Goal: Information Seeking & Learning: Check status

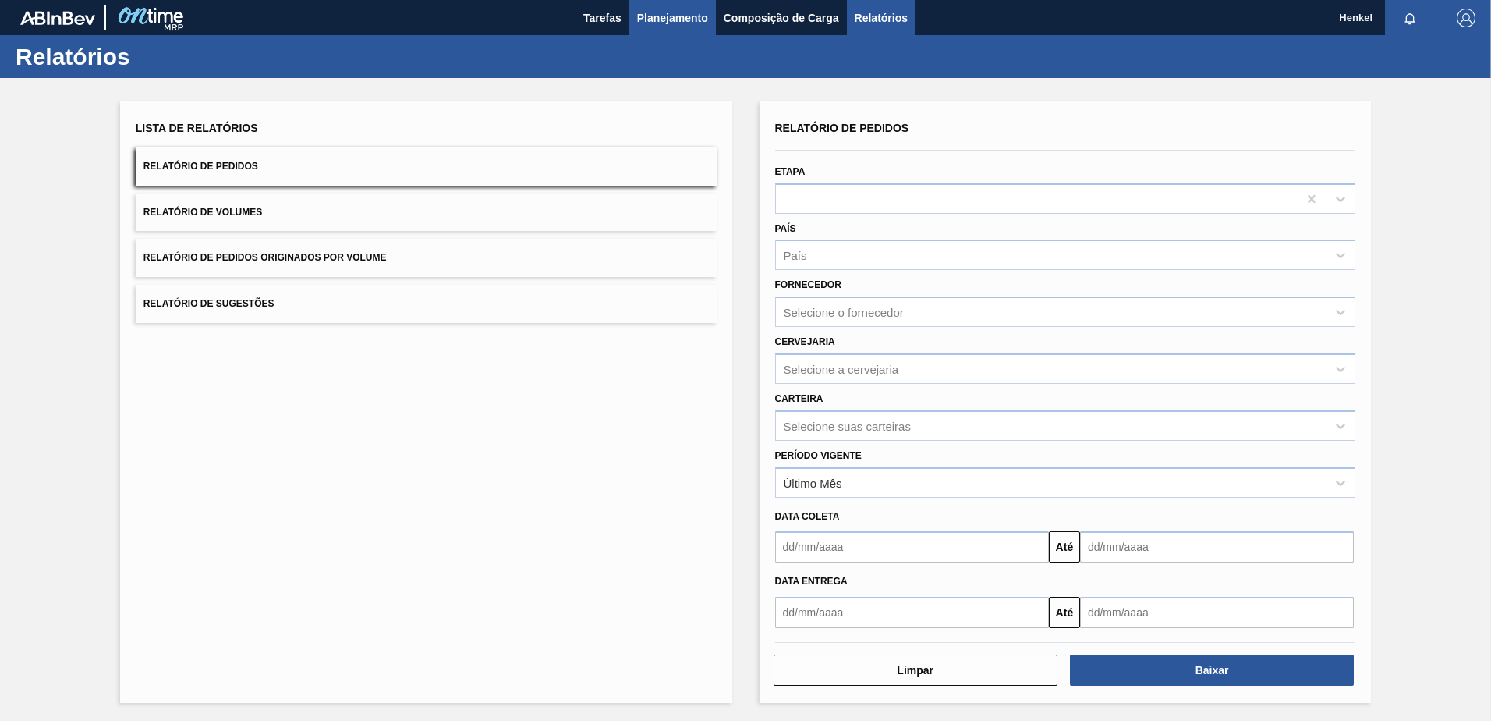
click at [661, 12] on span "Planejamento" at bounding box center [672, 18] width 71 height 19
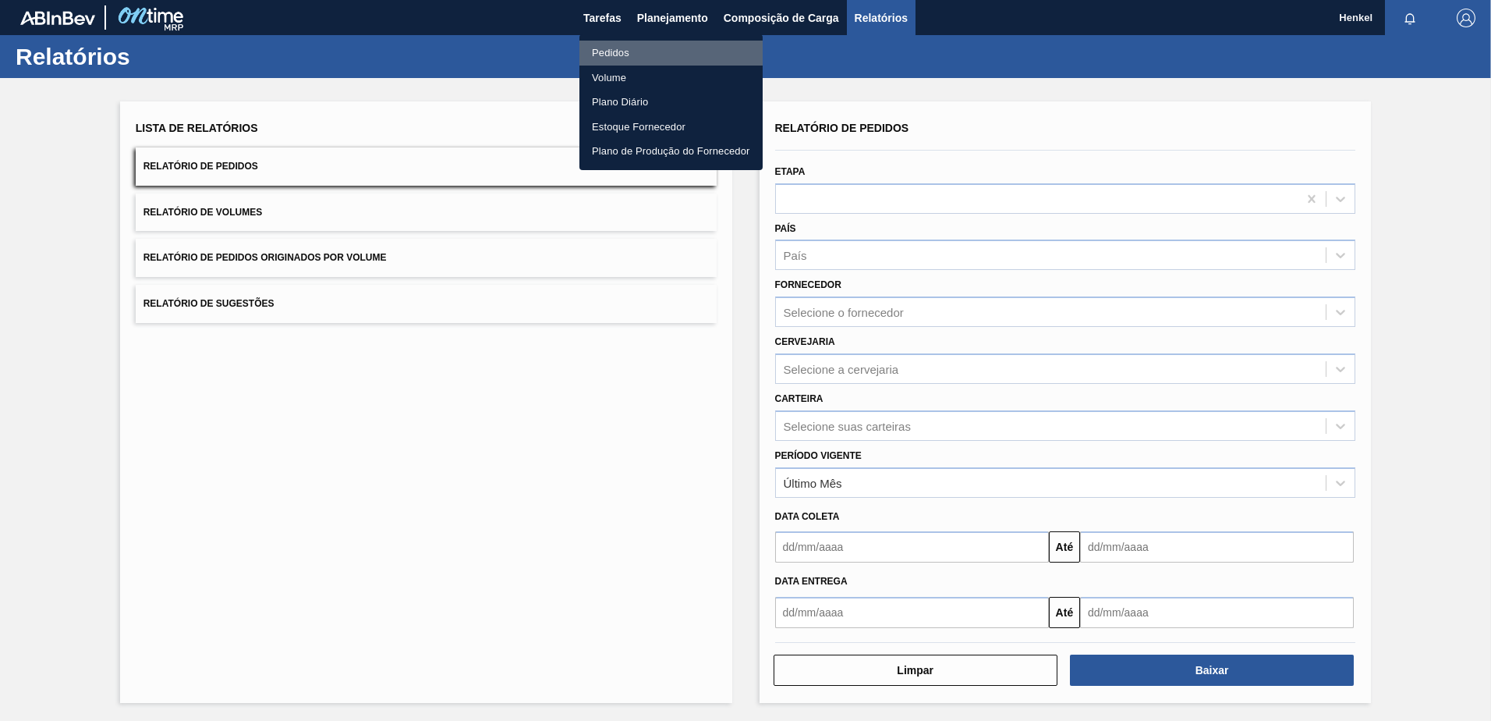
click at [620, 54] on font "Pedidos" at bounding box center [610, 53] width 37 height 16
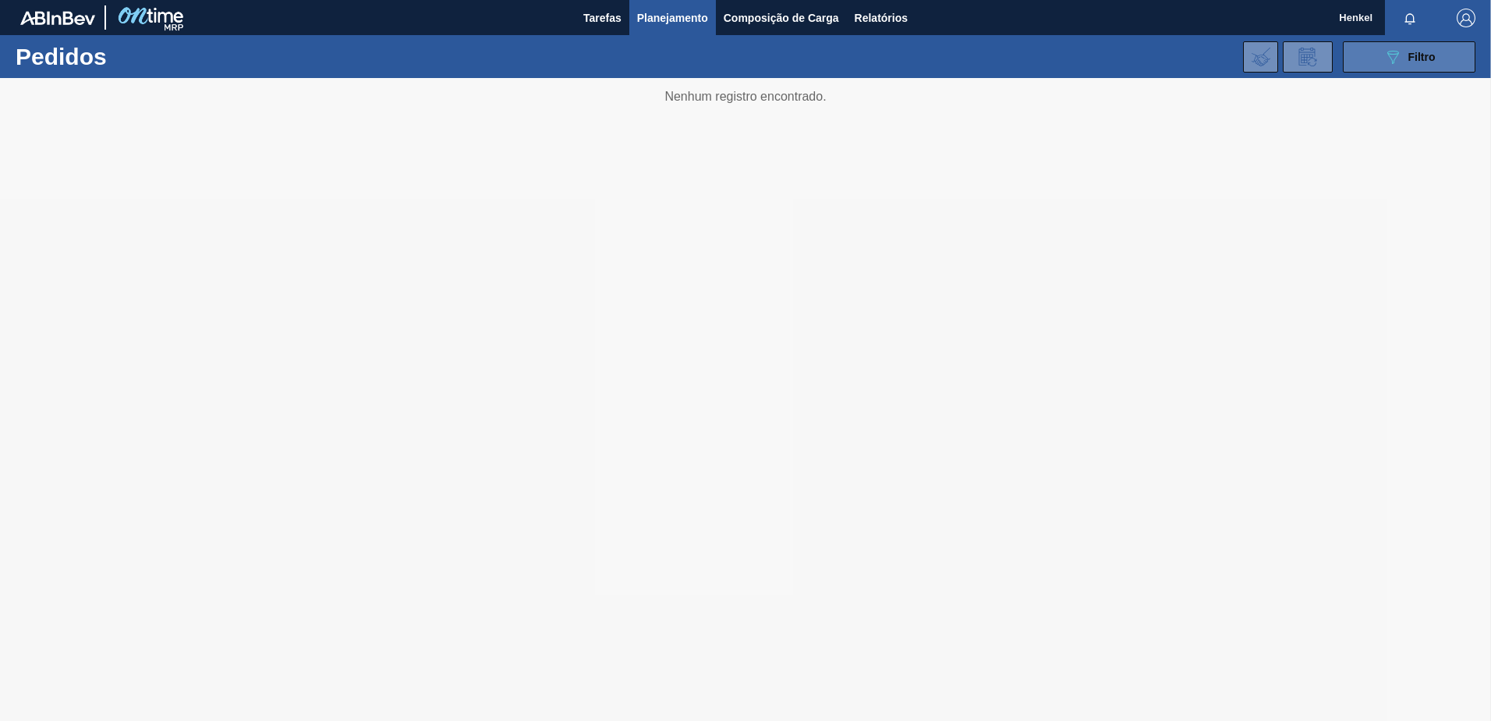
click at [1416, 48] on div "089F7B8B-B2A5-4AFE-B5C0-19BA573D28AC Filtro" at bounding box center [1410, 57] width 52 height 19
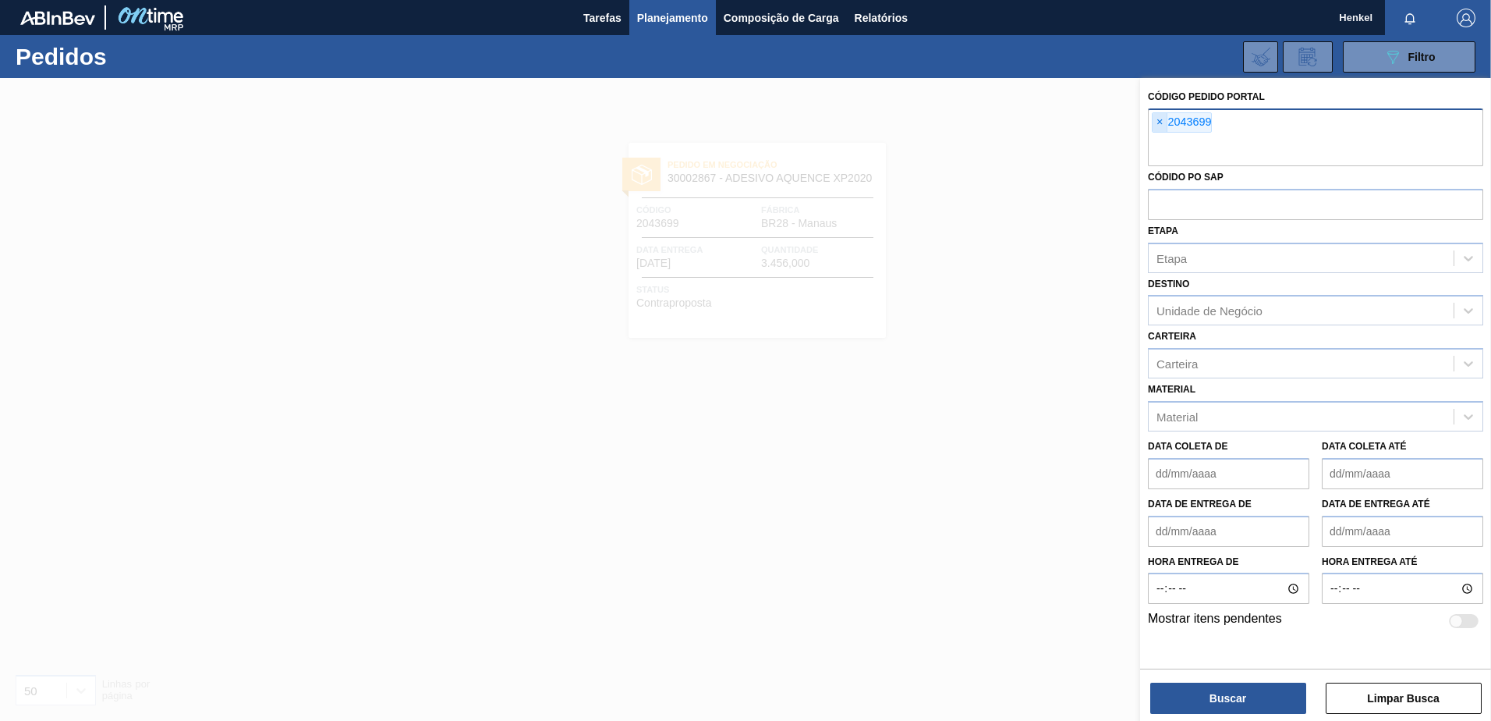
click at [1157, 123] on span "×" at bounding box center [1160, 122] width 15 height 19
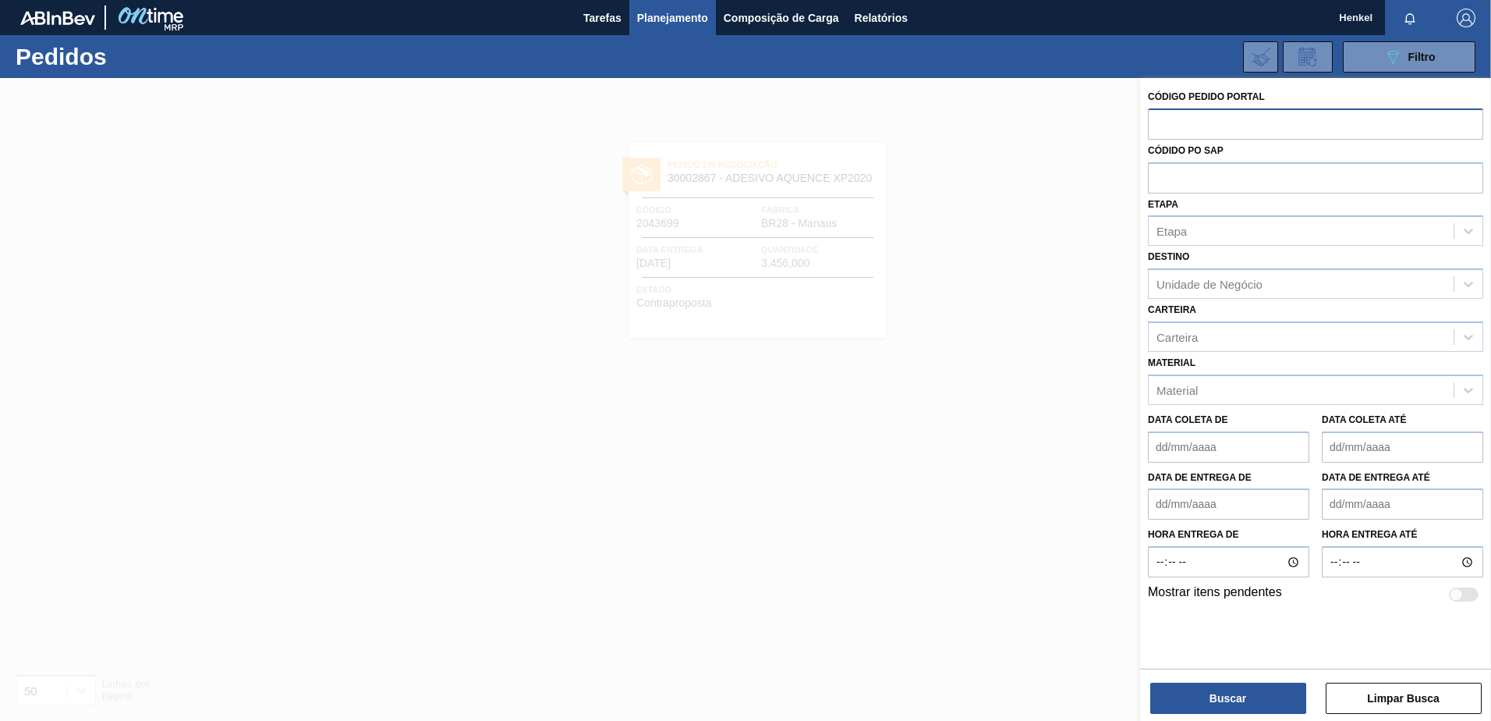
paste input "2053140"
type input "2053140"
click at [1226, 701] on button "Buscar" at bounding box center [1228, 697] width 156 height 31
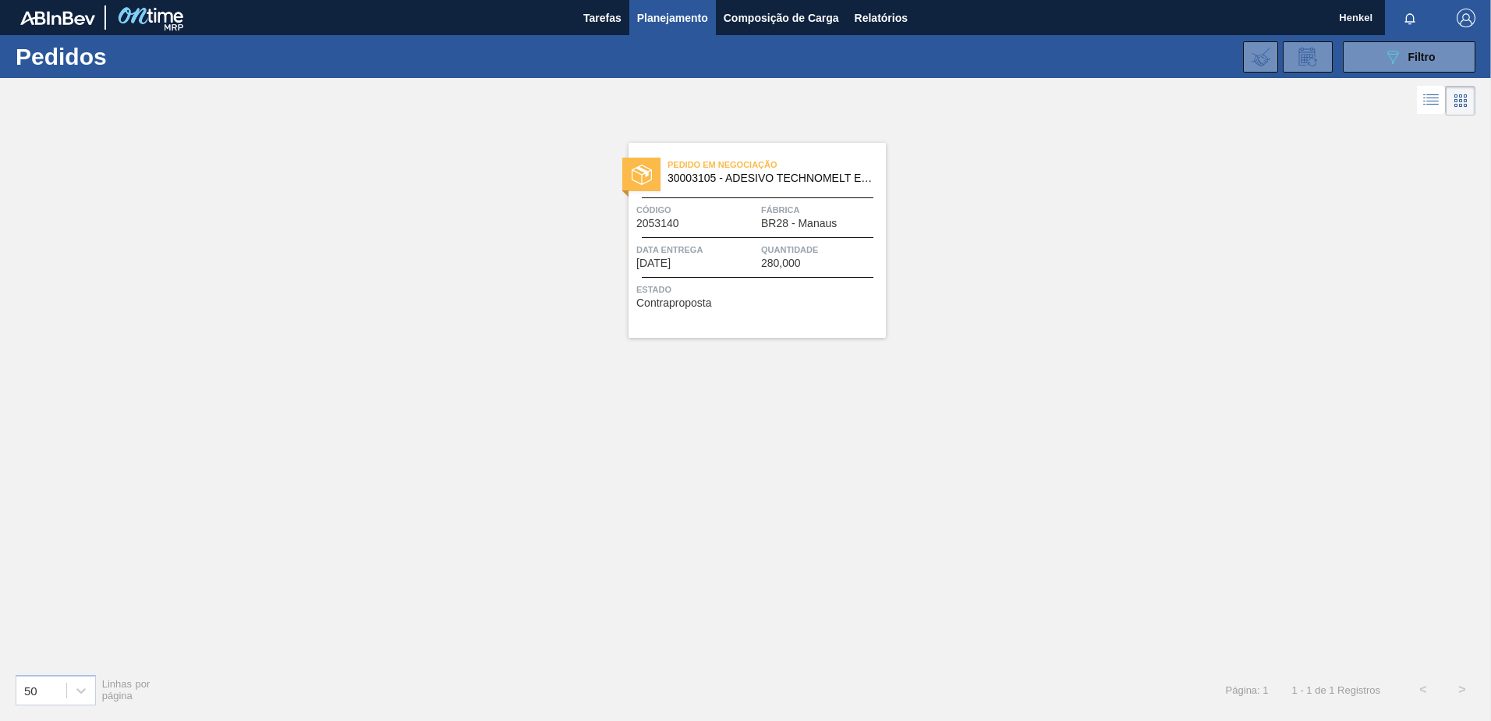
click at [749, 242] on span "Data Entrega" at bounding box center [696, 250] width 121 height 16
click at [1388, 44] on button "089F7B8B-B2A5-4AFE-B5C0-19BA573D28AC Filtro" at bounding box center [1409, 56] width 133 height 31
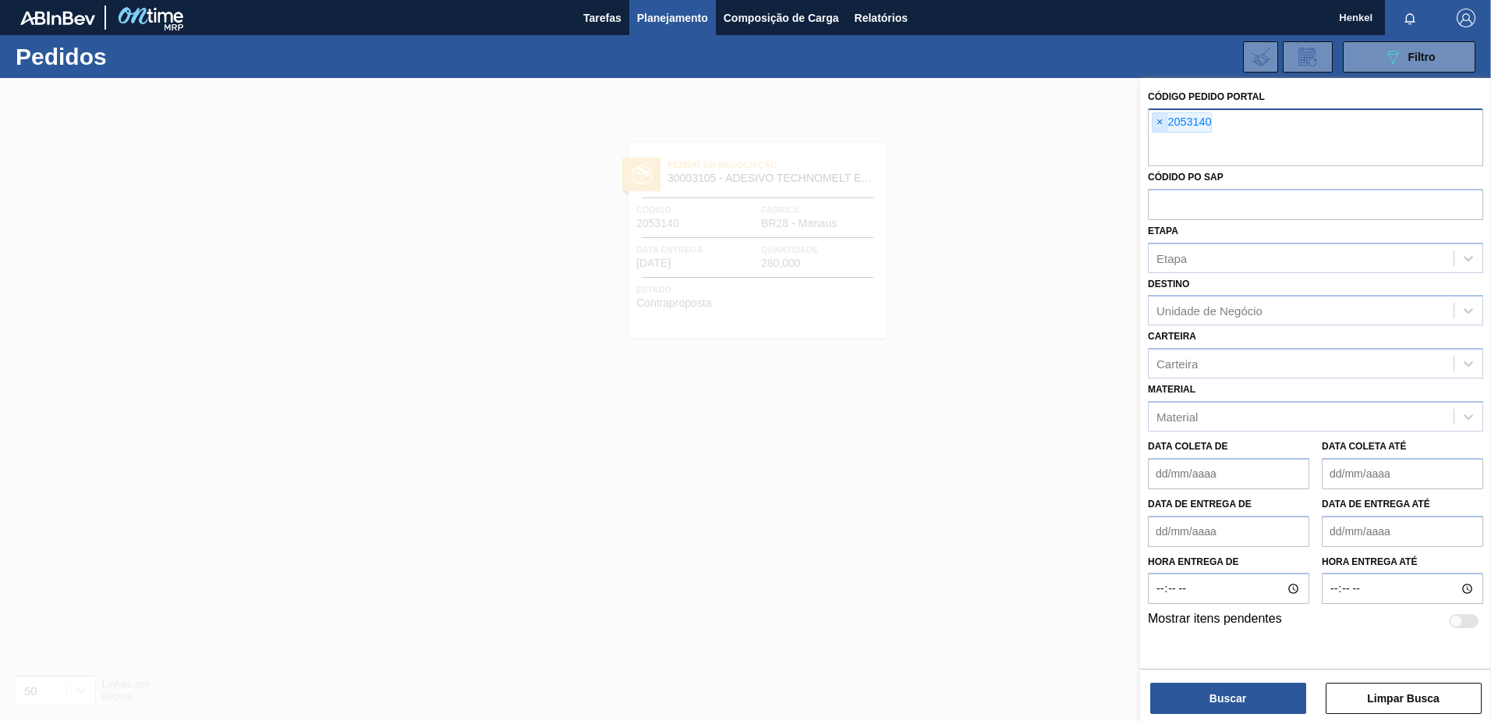
click at [1160, 120] on span "×" at bounding box center [1160, 122] width 15 height 19
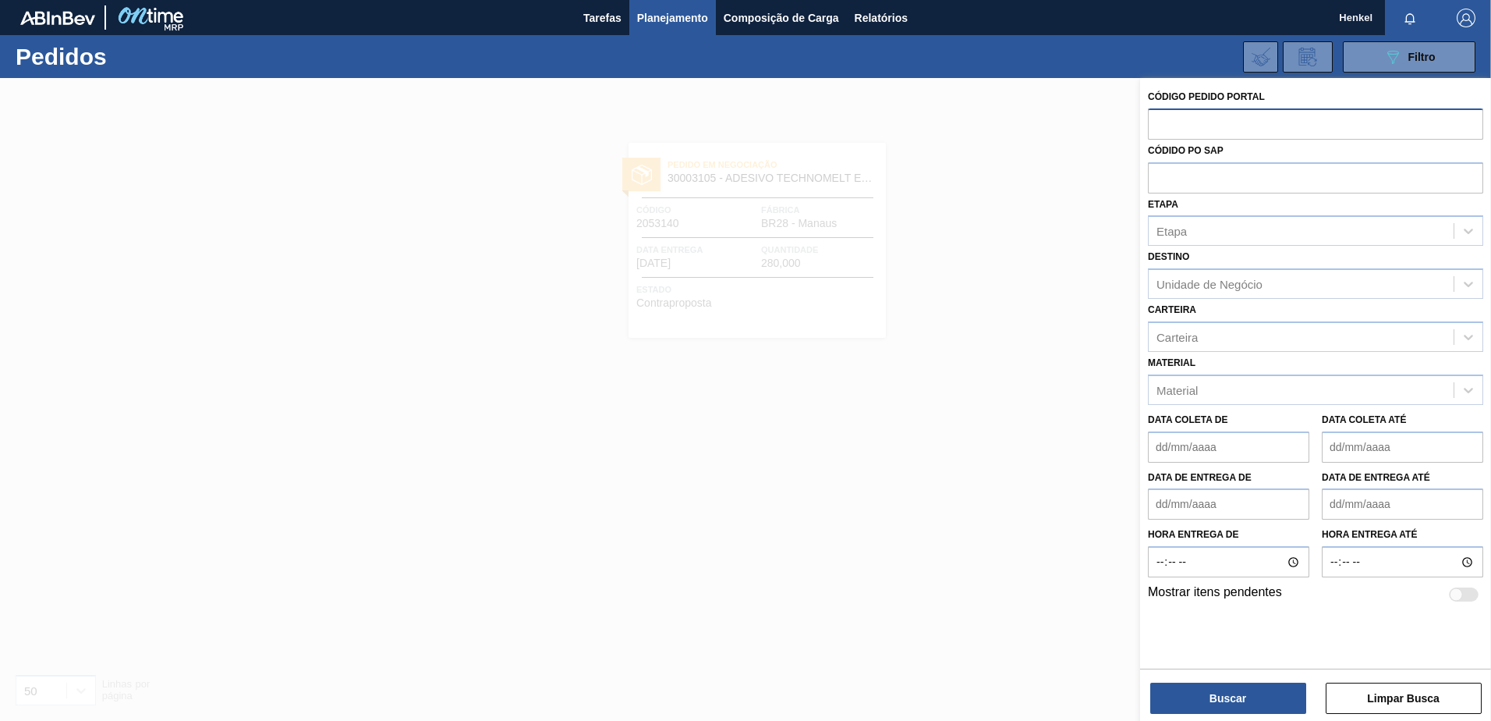
paste input "2050231"
type input "2050231"
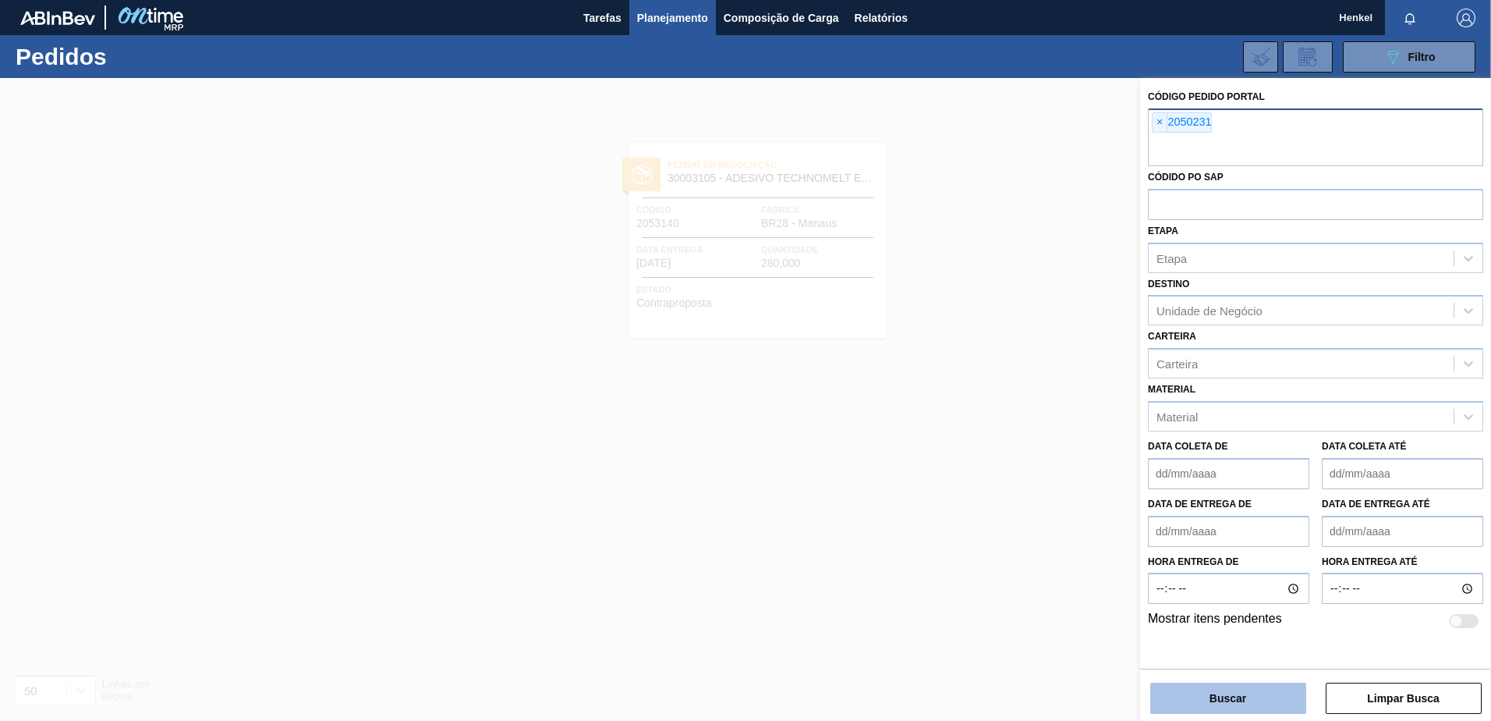
click at [1229, 694] on button "Buscar" at bounding box center [1228, 697] width 156 height 31
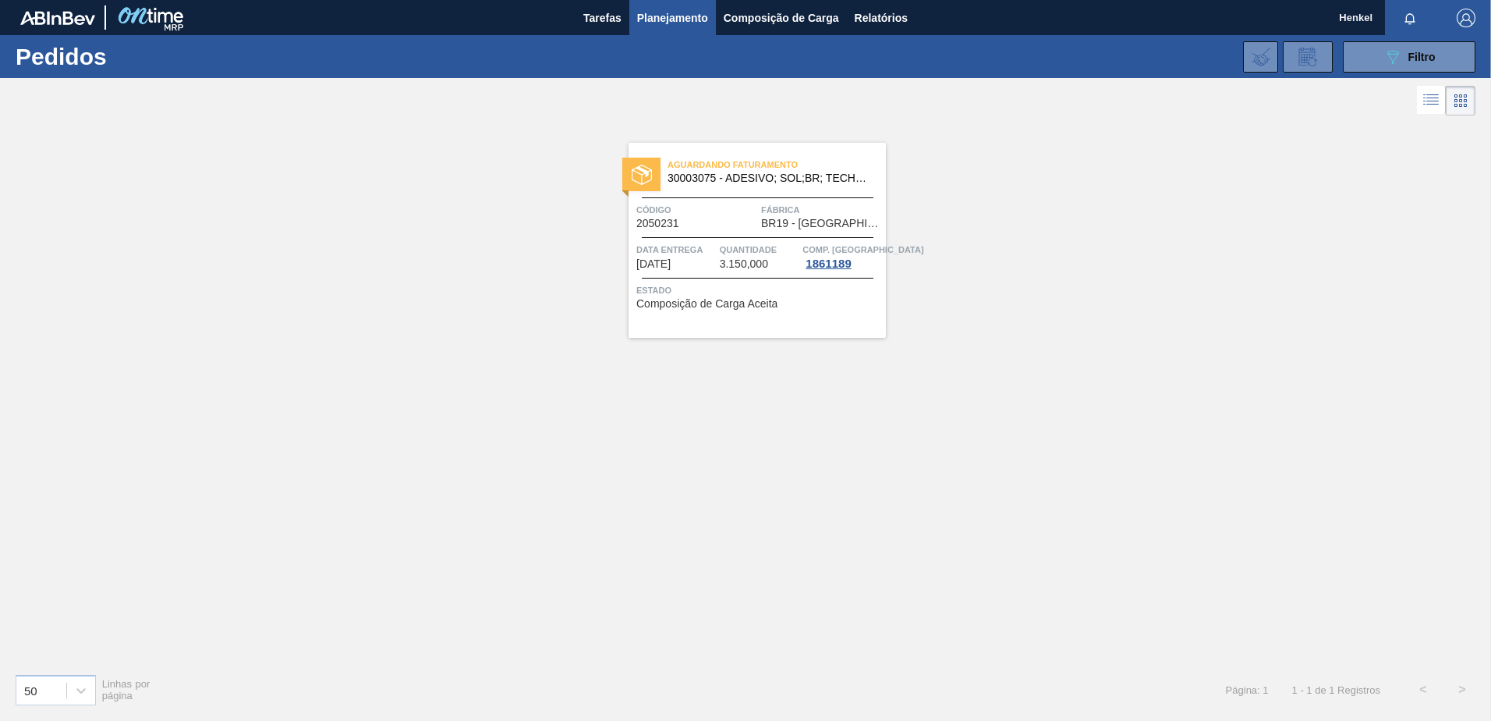
click at [749, 246] on span "Quantidade" at bounding box center [760, 250] width 80 height 16
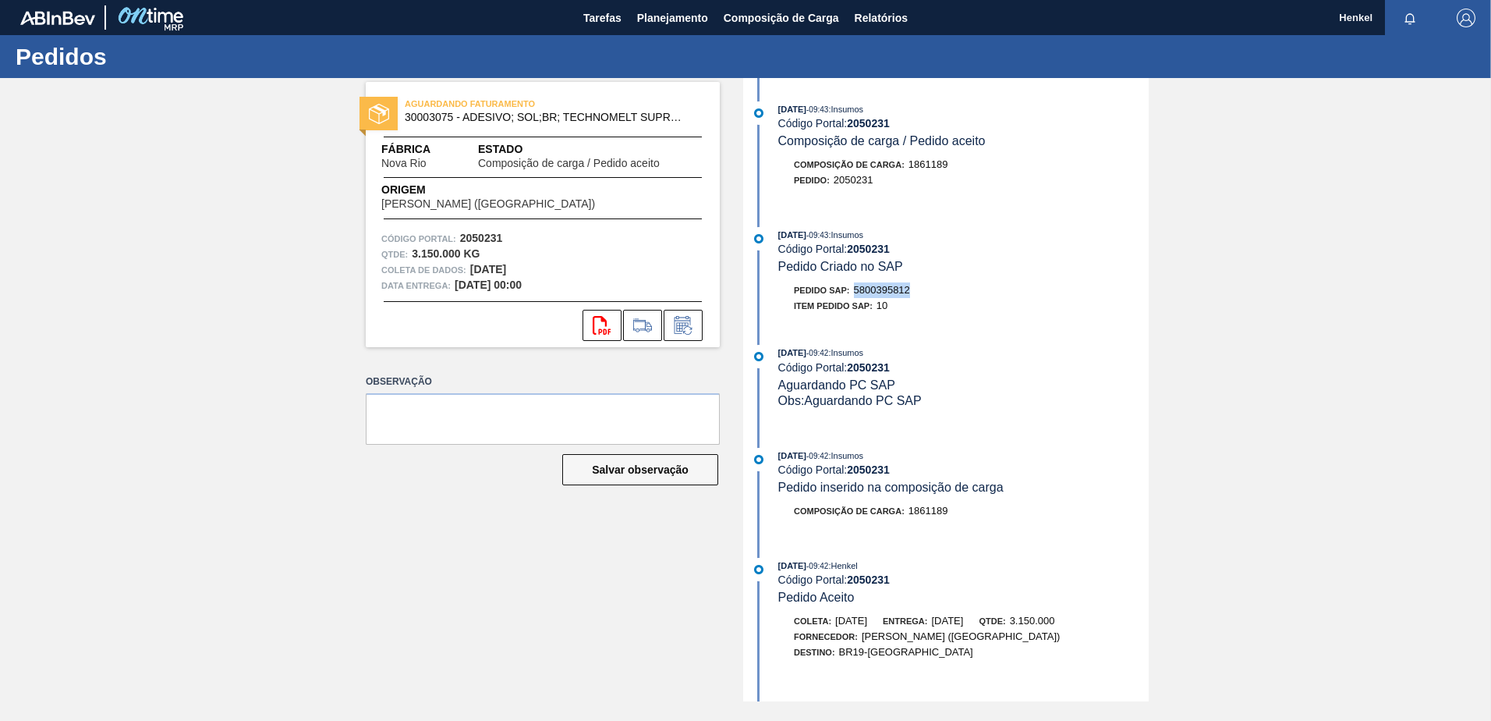
drag, startPoint x: 856, startPoint y: 288, endPoint x: 916, endPoint y: 292, distance: 59.5
click at [916, 292] on div "Pedido SAP: 5800395812" at bounding box center [963, 290] width 370 height 16
copy span "5800395812"
click at [675, 13] on span "Planejamento" at bounding box center [672, 18] width 71 height 19
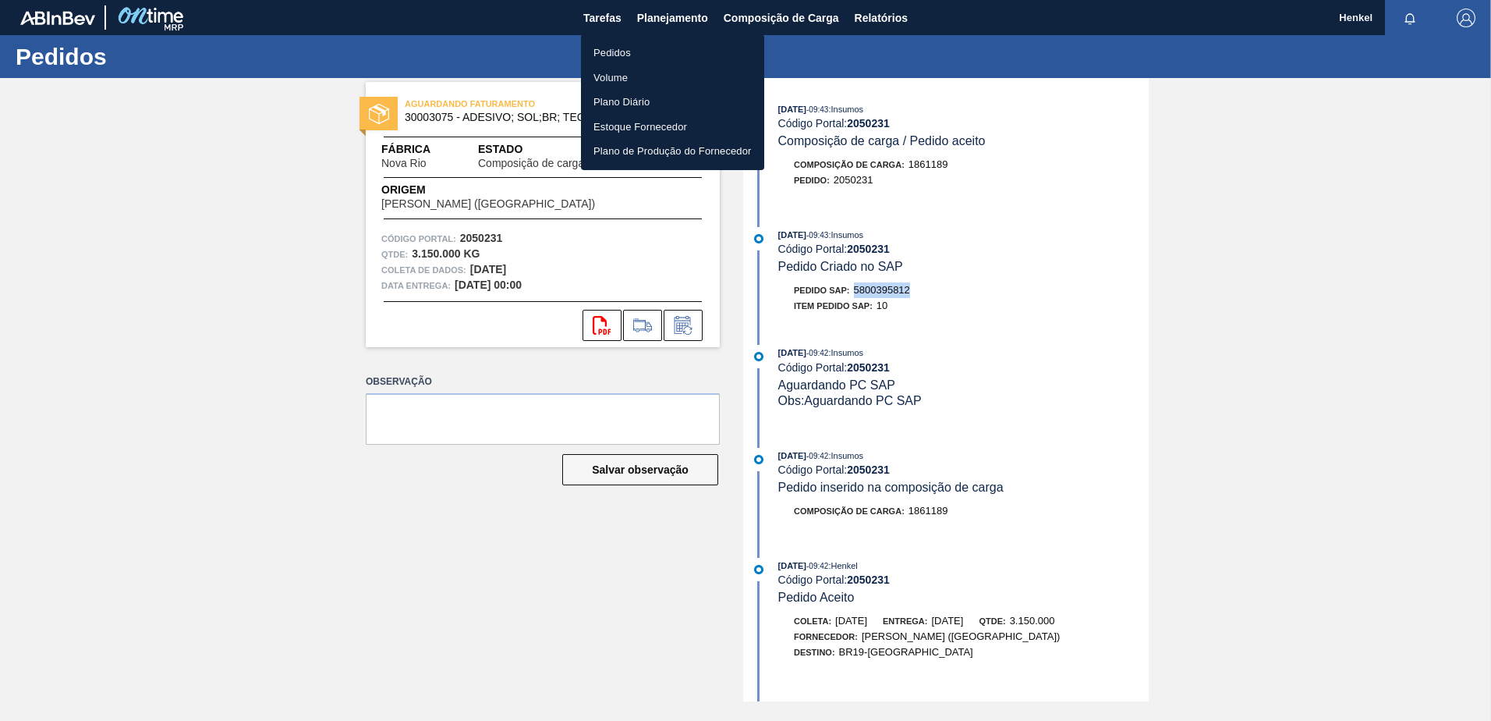
click at [608, 50] on font "Pedidos" at bounding box center [612, 53] width 37 height 16
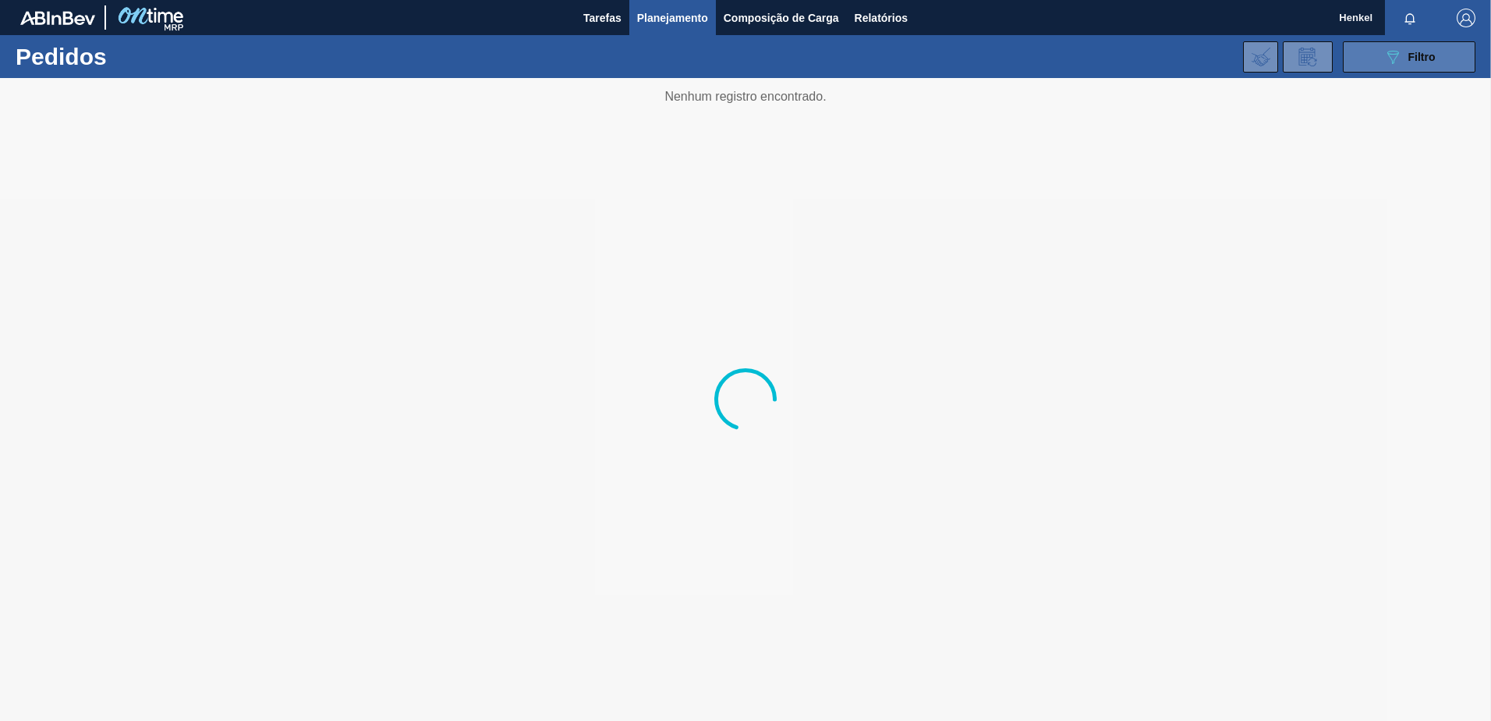
click at [1402, 66] on div "089F7B8B-B2A5-4AFE-B5C0-19BA573D28AC Filtro" at bounding box center [1410, 57] width 52 height 19
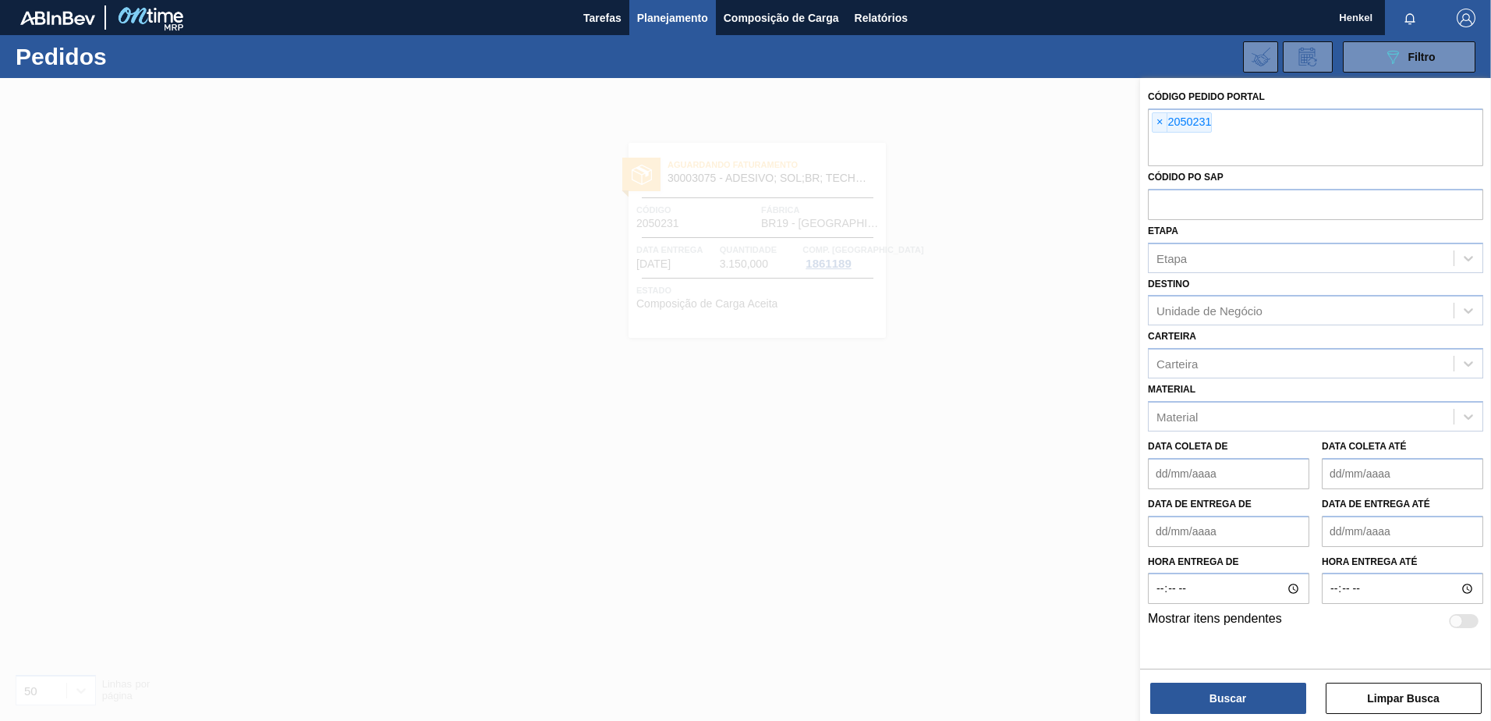
click at [1158, 124] on span "×" at bounding box center [1160, 122] width 15 height 19
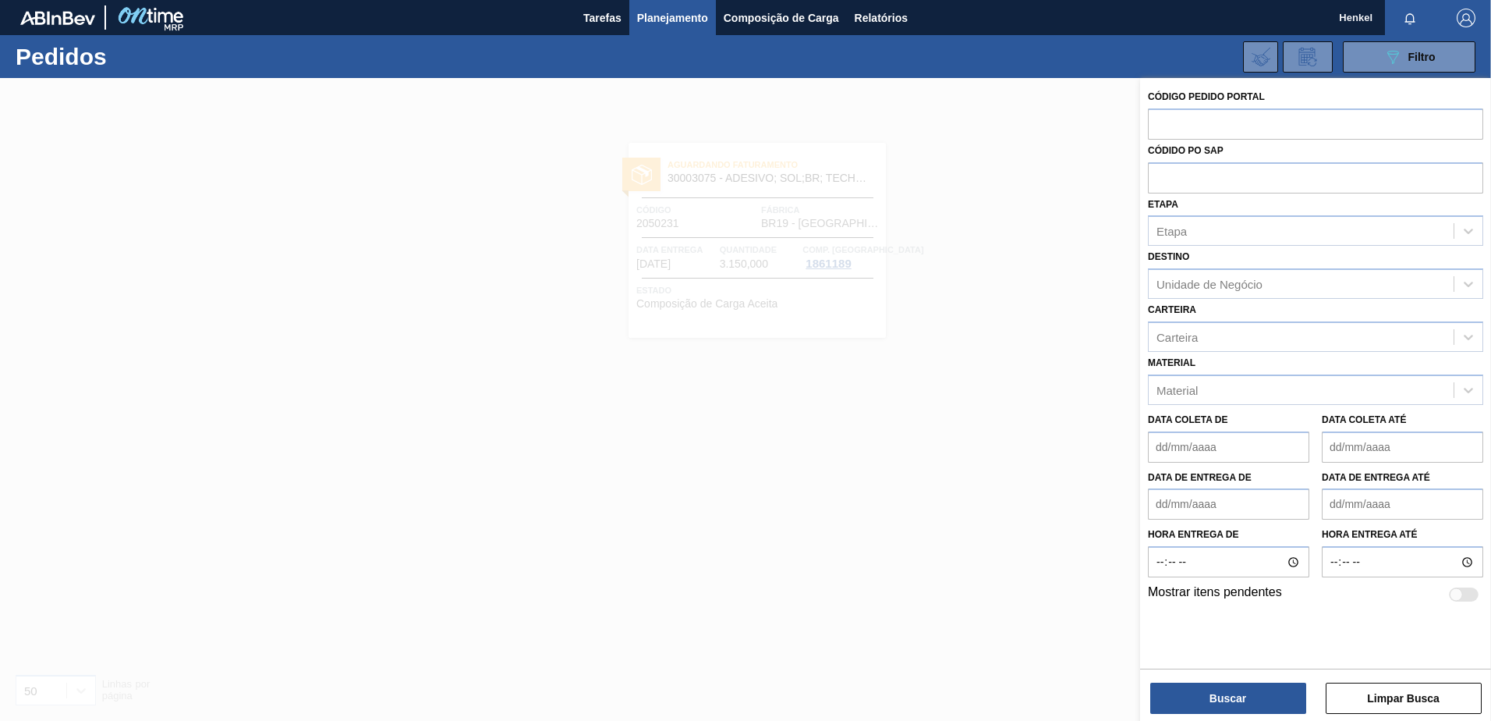
paste input "2050236"
type input "2050236"
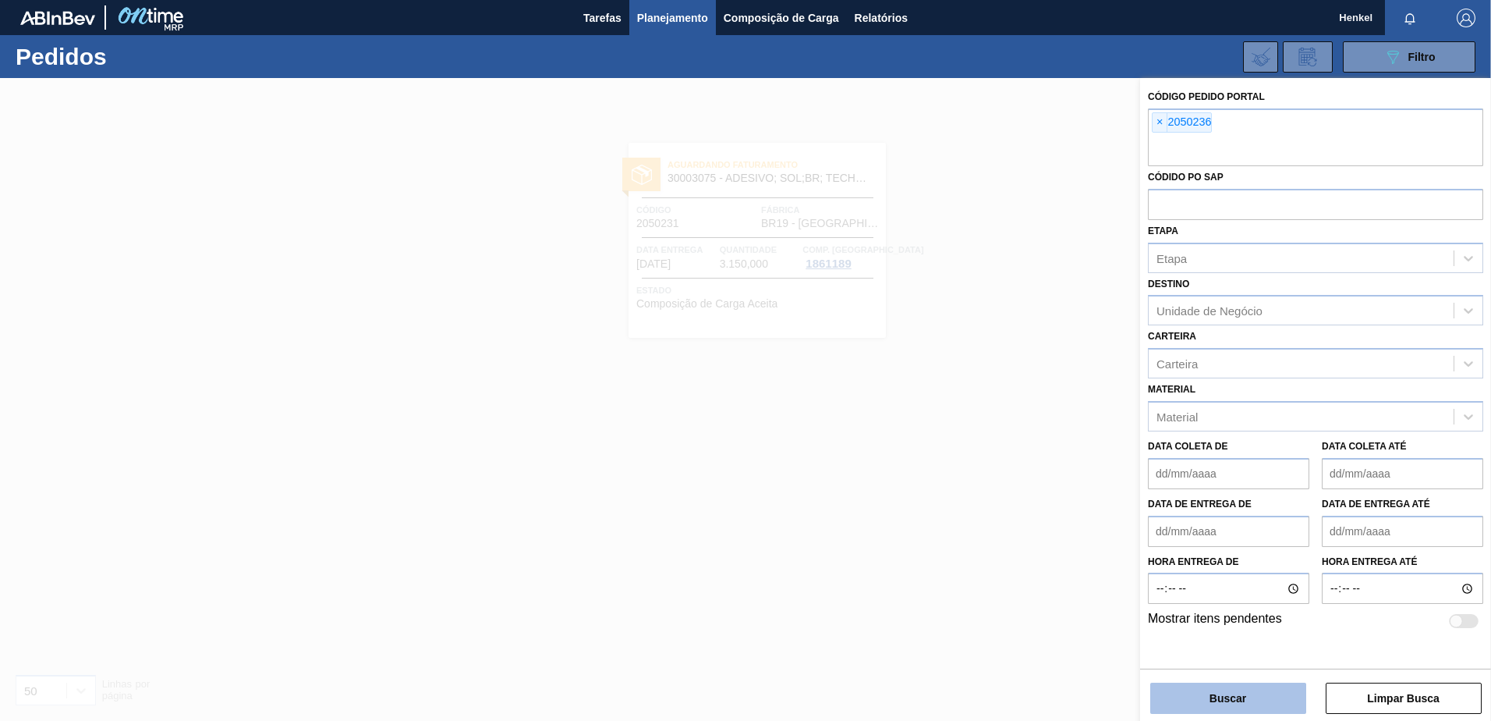
click at [1195, 700] on button "Buscar" at bounding box center [1228, 697] width 156 height 31
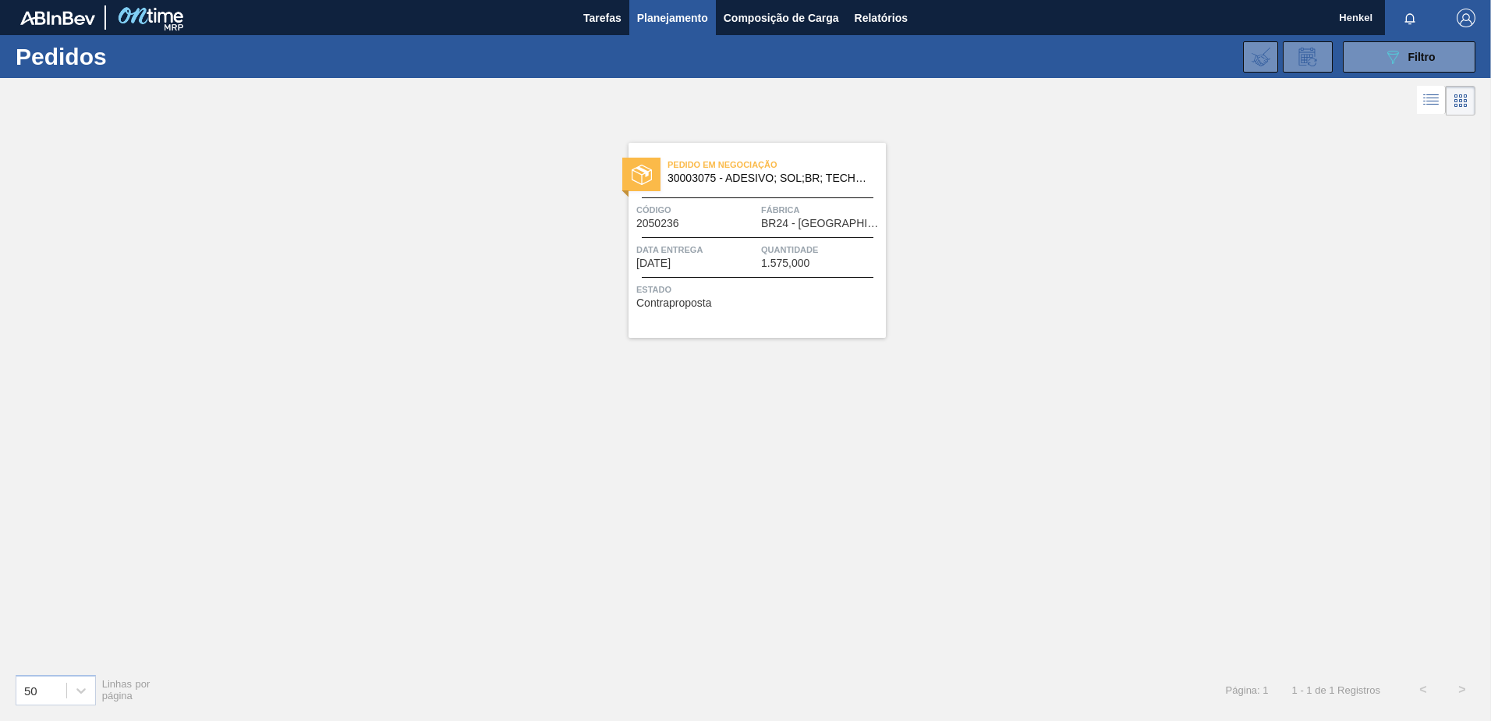
click at [753, 200] on div "Pedido em Negociação 30003075 - ADESIVO; SOL;BR; TECHNOMELT SUPRA HT 35125 Códi…" at bounding box center [757, 240] width 257 height 195
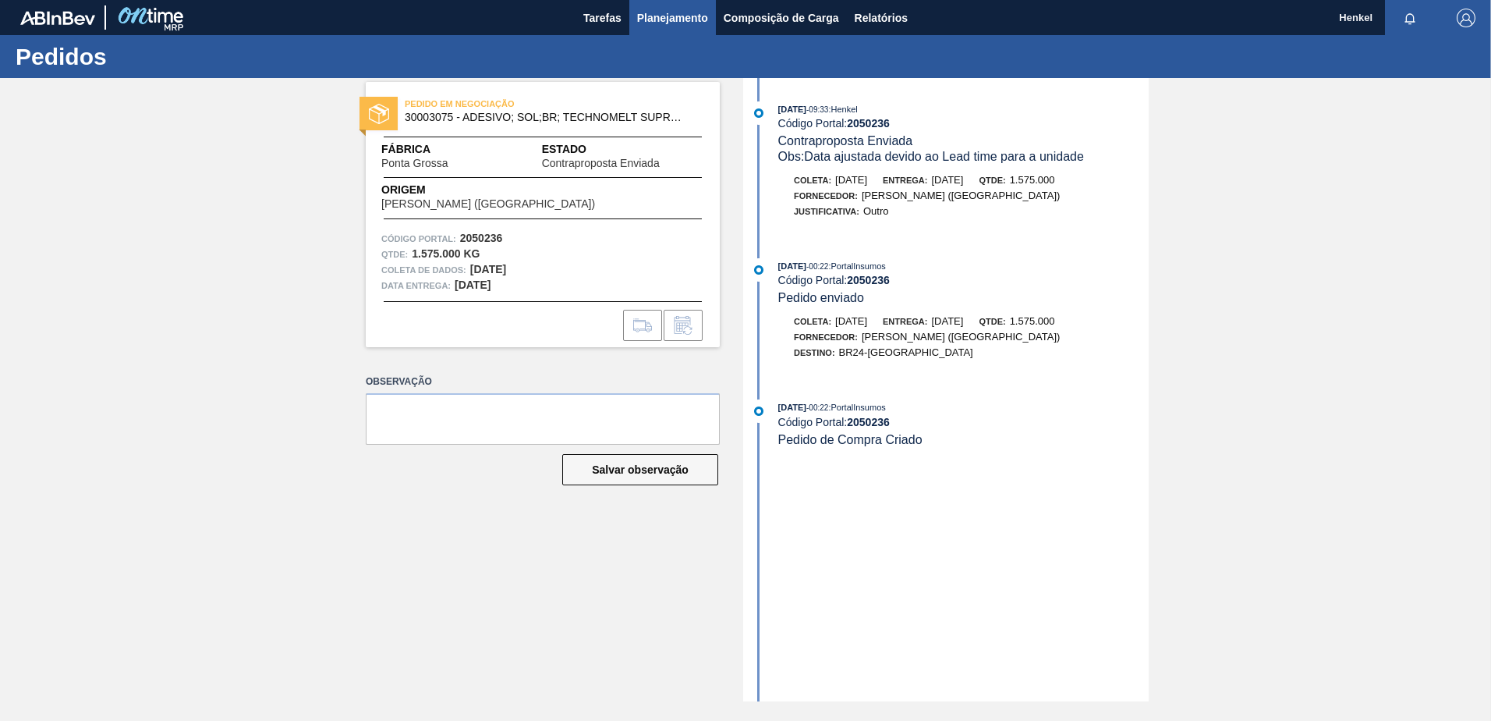
click at [667, 14] on span "Planejamento" at bounding box center [672, 18] width 71 height 19
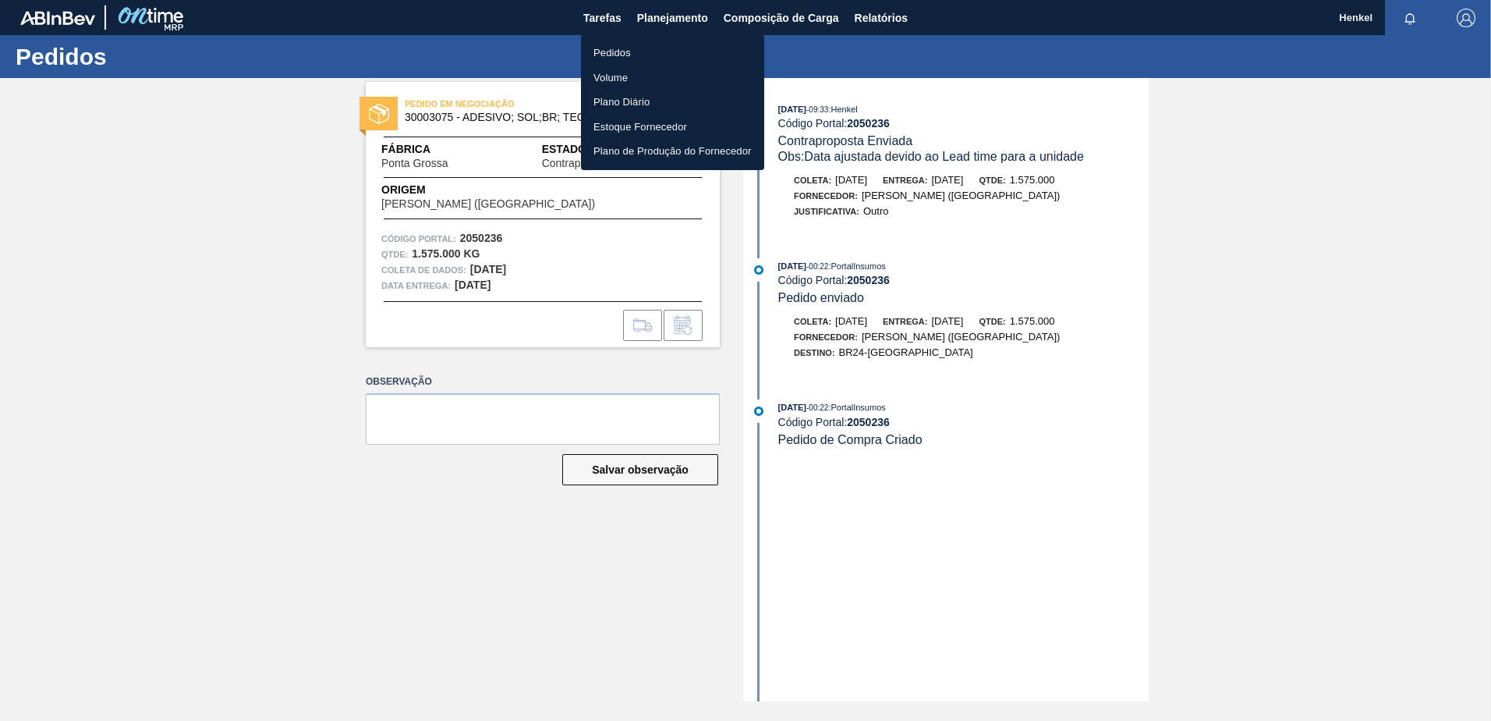
click at [608, 55] on font "Pedidos" at bounding box center [612, 53] width 37 height 16
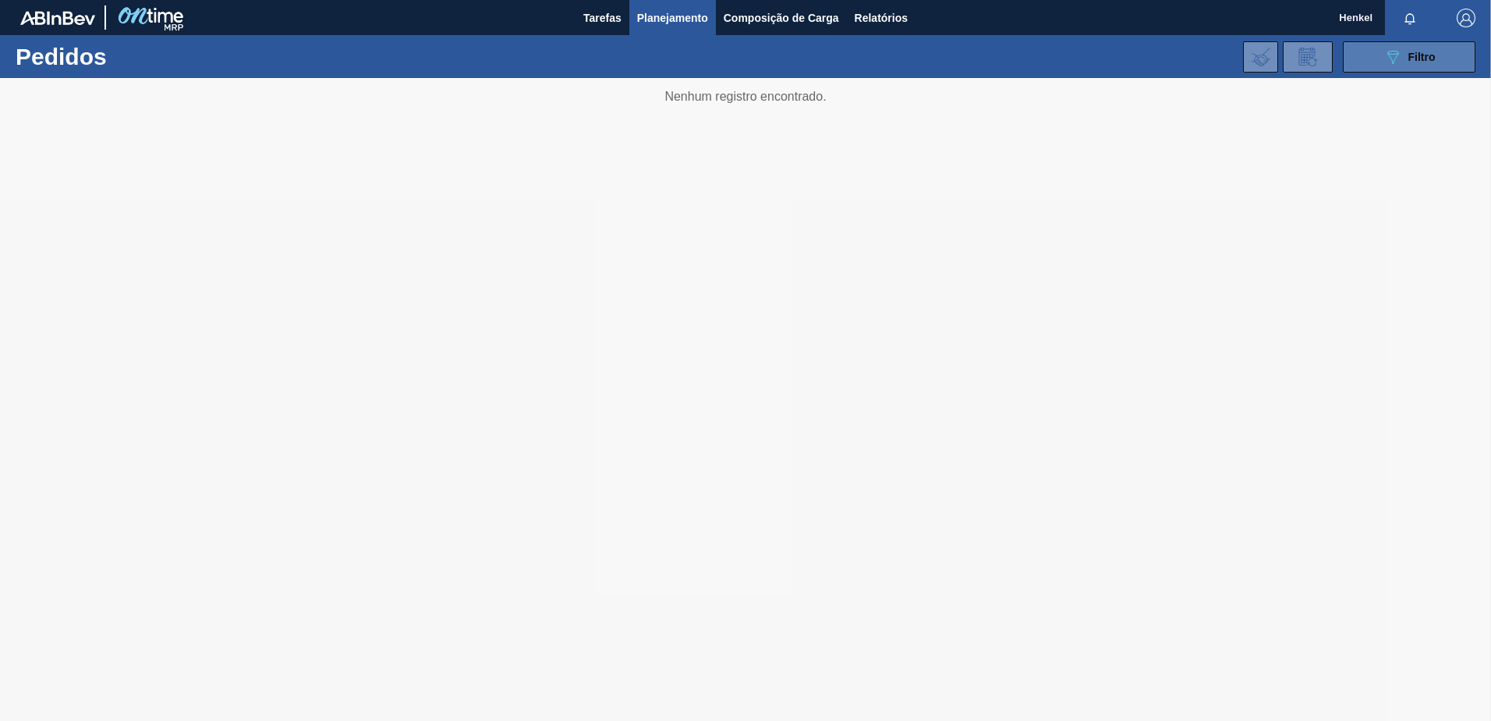
click at [1386, 48] on icon "089F7B8B-B2A5-4AFE-B5C0-19BA573D28AC" at bounding box center [1393, 57] width 19 height 19
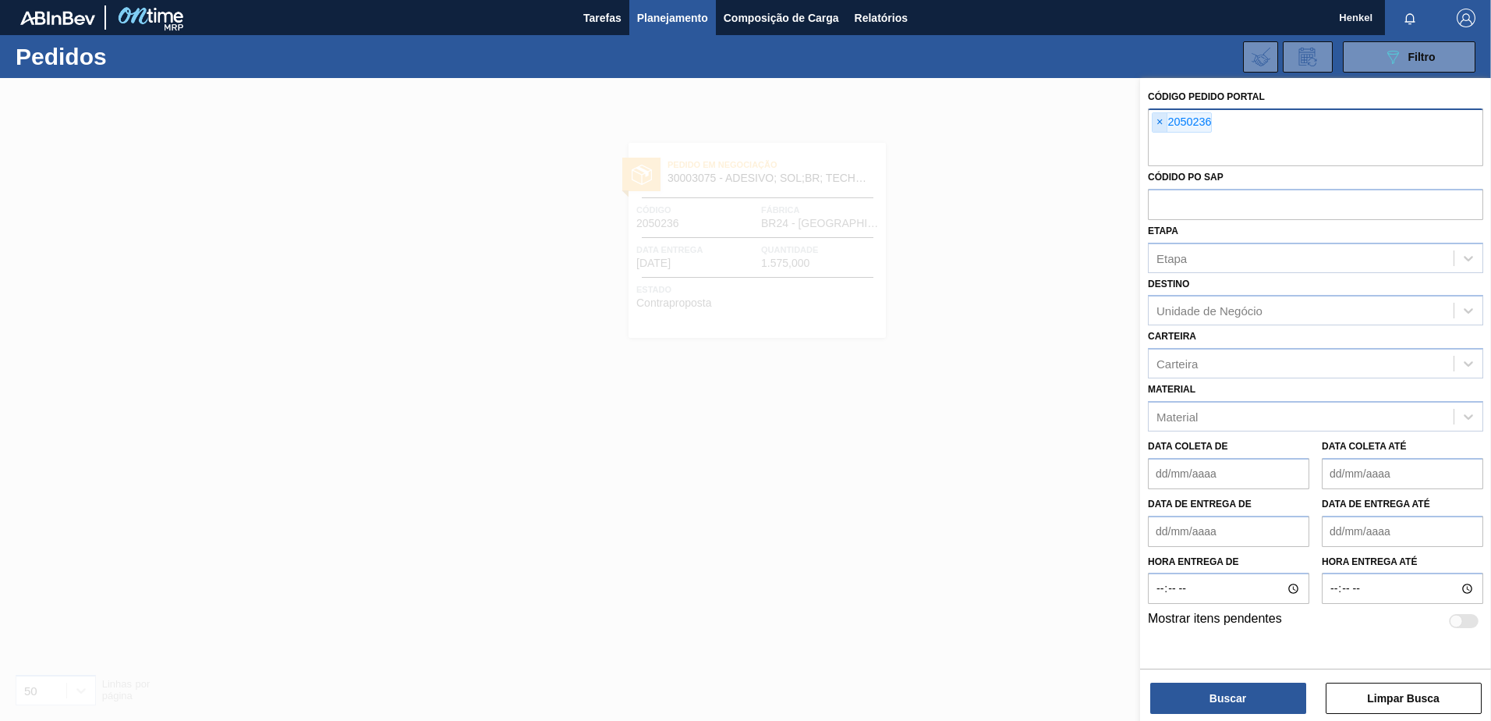
click at [1159, 123] on span "×" at bounding box center [1160, 122] width 15 height 19
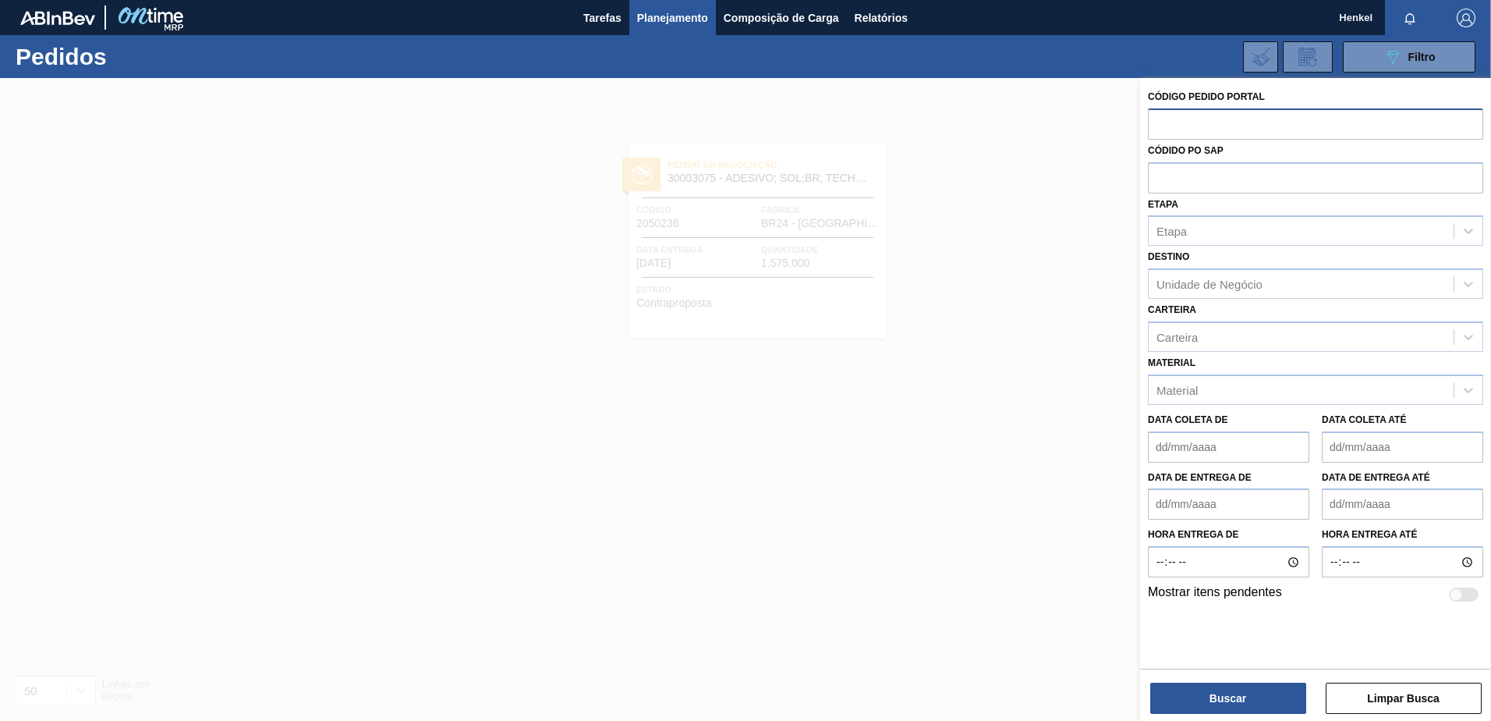
paste input "425847005"
type input "425847005"
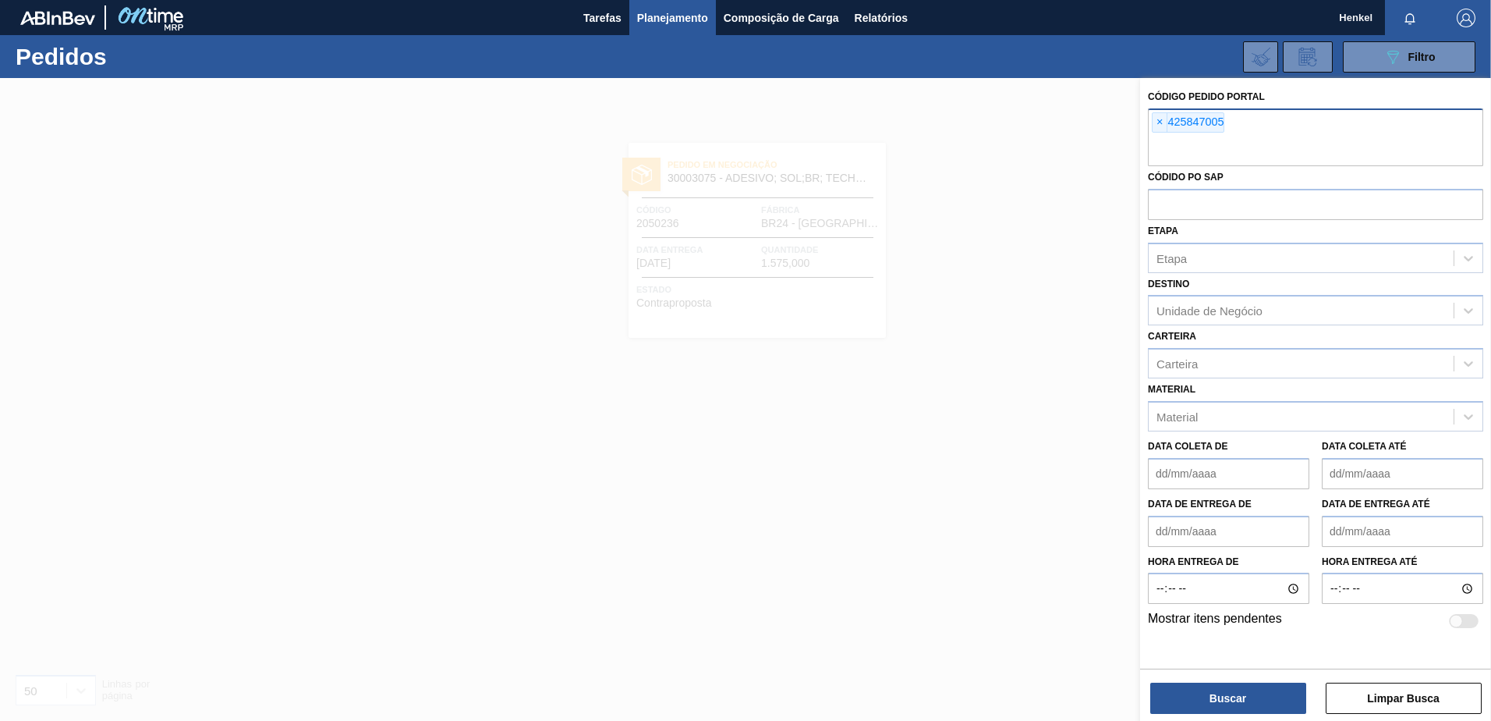
click at [1163, 118] on span "×" at bounding box center [1160, 122] width 15 height 19
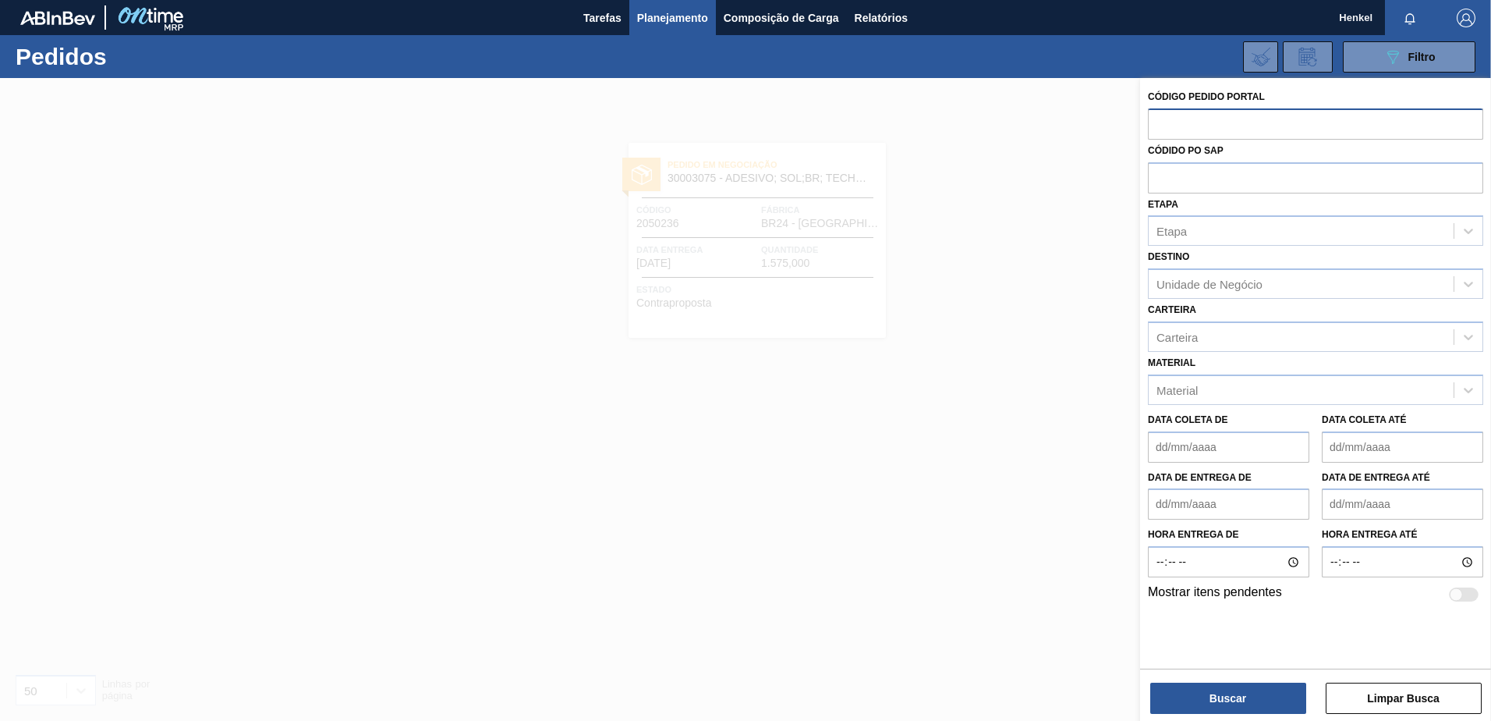
paste input "2050245"
type input "2050245"
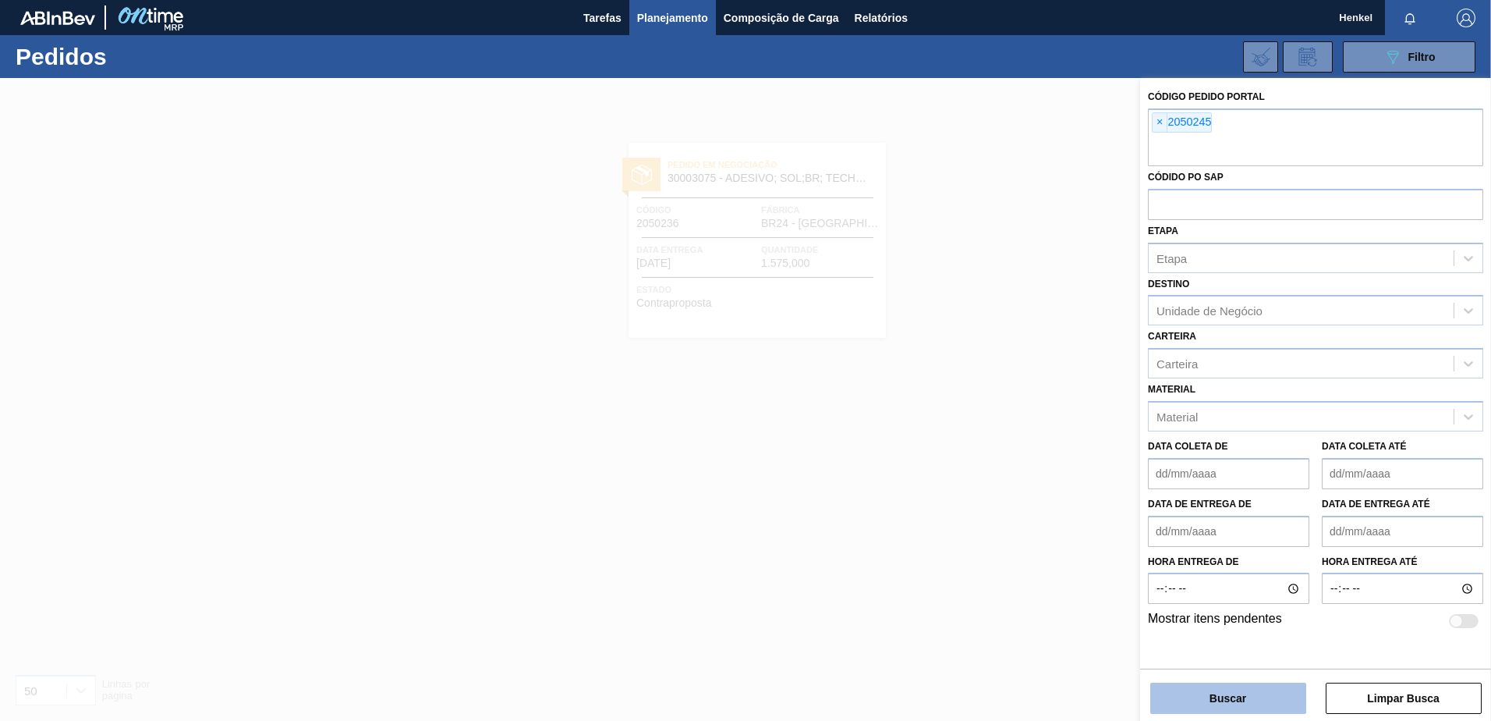
click at [1197, 683] on button "Buscar" at bounding box center [1228, 697] width 156 height 31
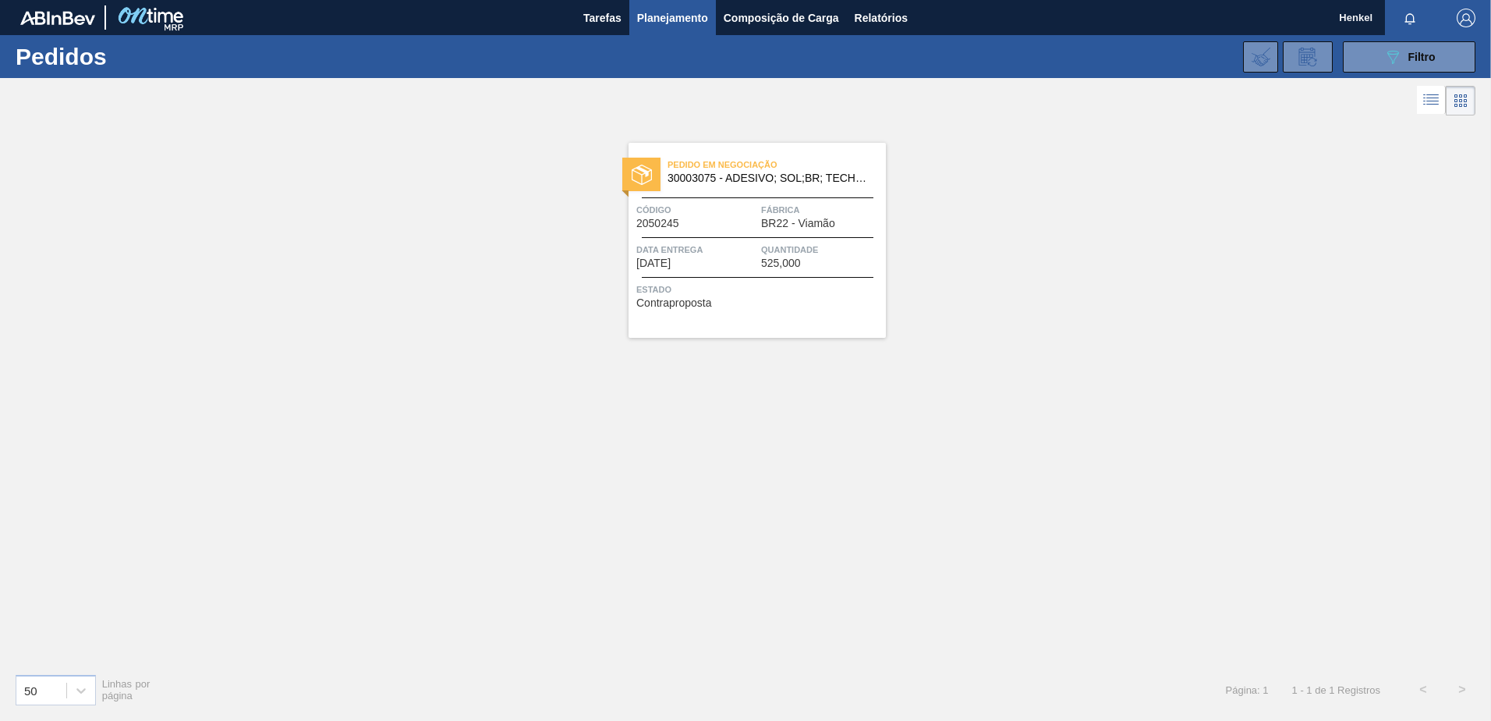
click at [703, 253] on span "Data Entrega" at bounding box center [696, 250] width 121 height 16
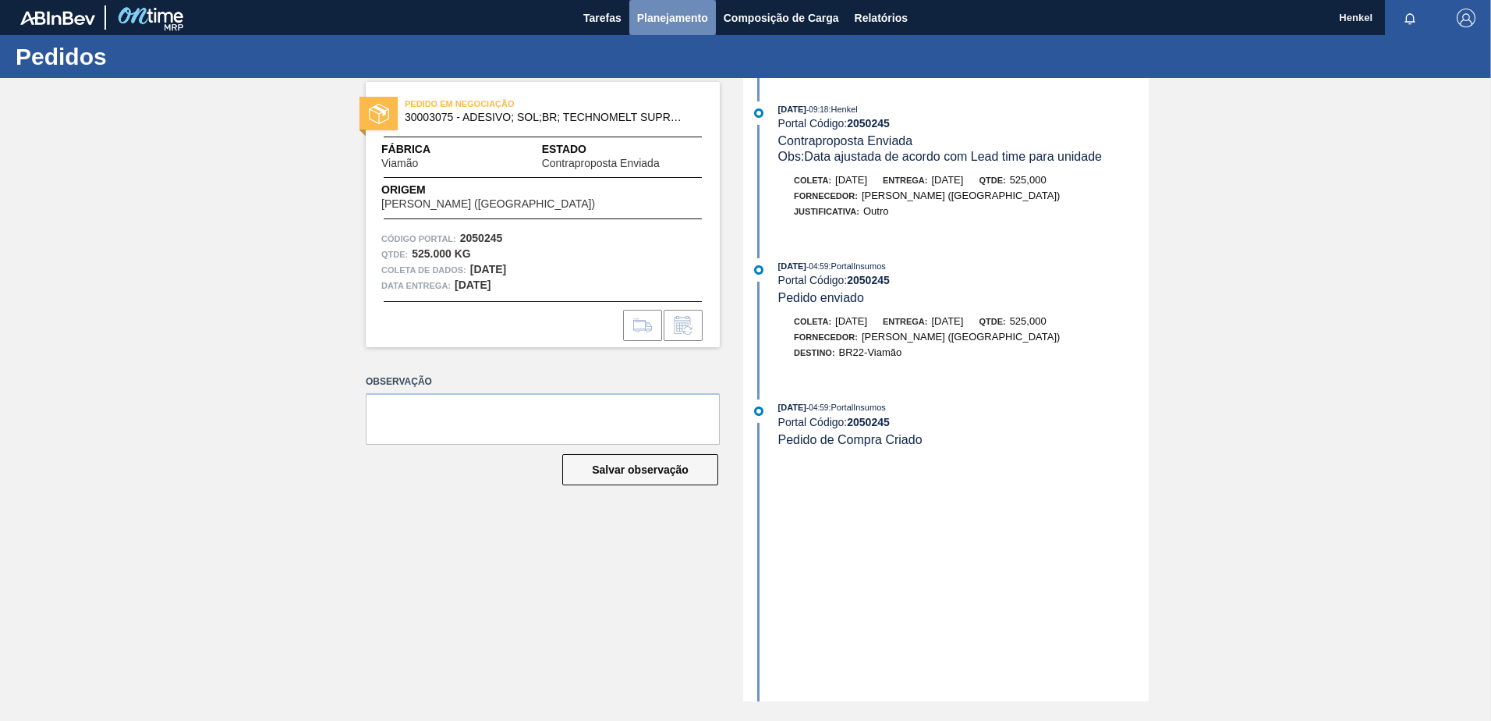
click at [689, 16] on span "Planejamento" at bounding box center [672, 18] width 71 height 19
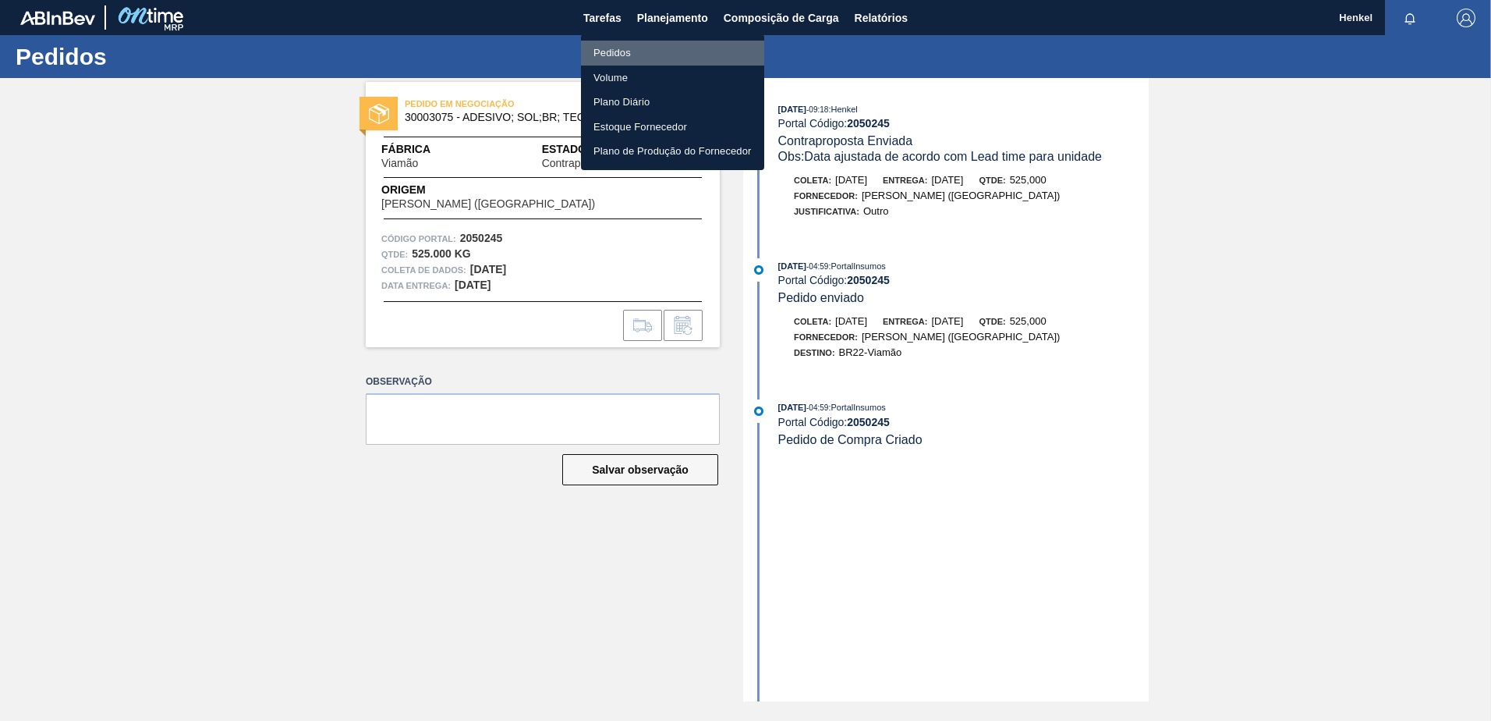
click at [626, 48] on font "Pedidos" at bounding box center [612, 53] width 37 height 16
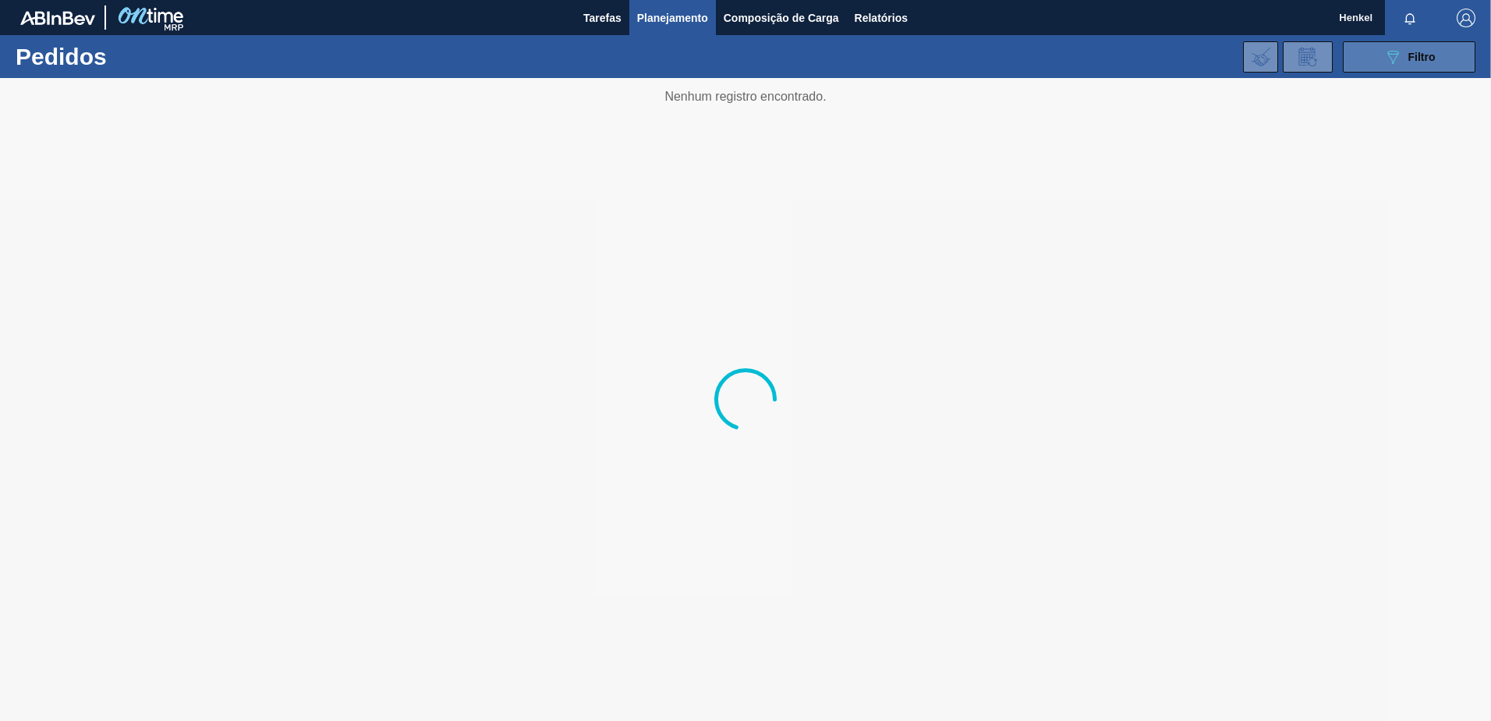
click at [1402, 61] on icon "089F7B8B-B2A5-4AFE-B5C0-19BA573D28AC" at bounding box center [1393, 57] width 19 height 19
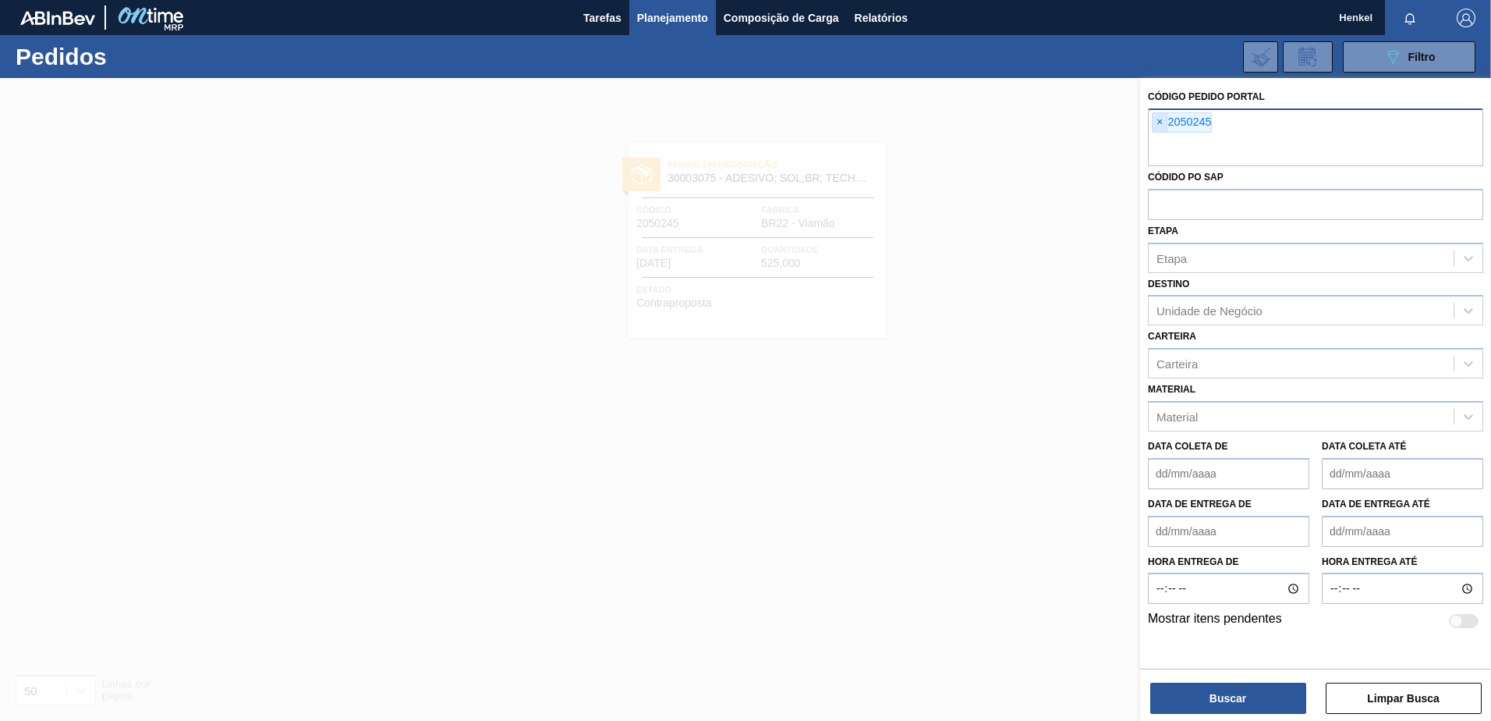
click at [1157, 122] on span "×" at bounding box center [1160, 122] width 15 height 19
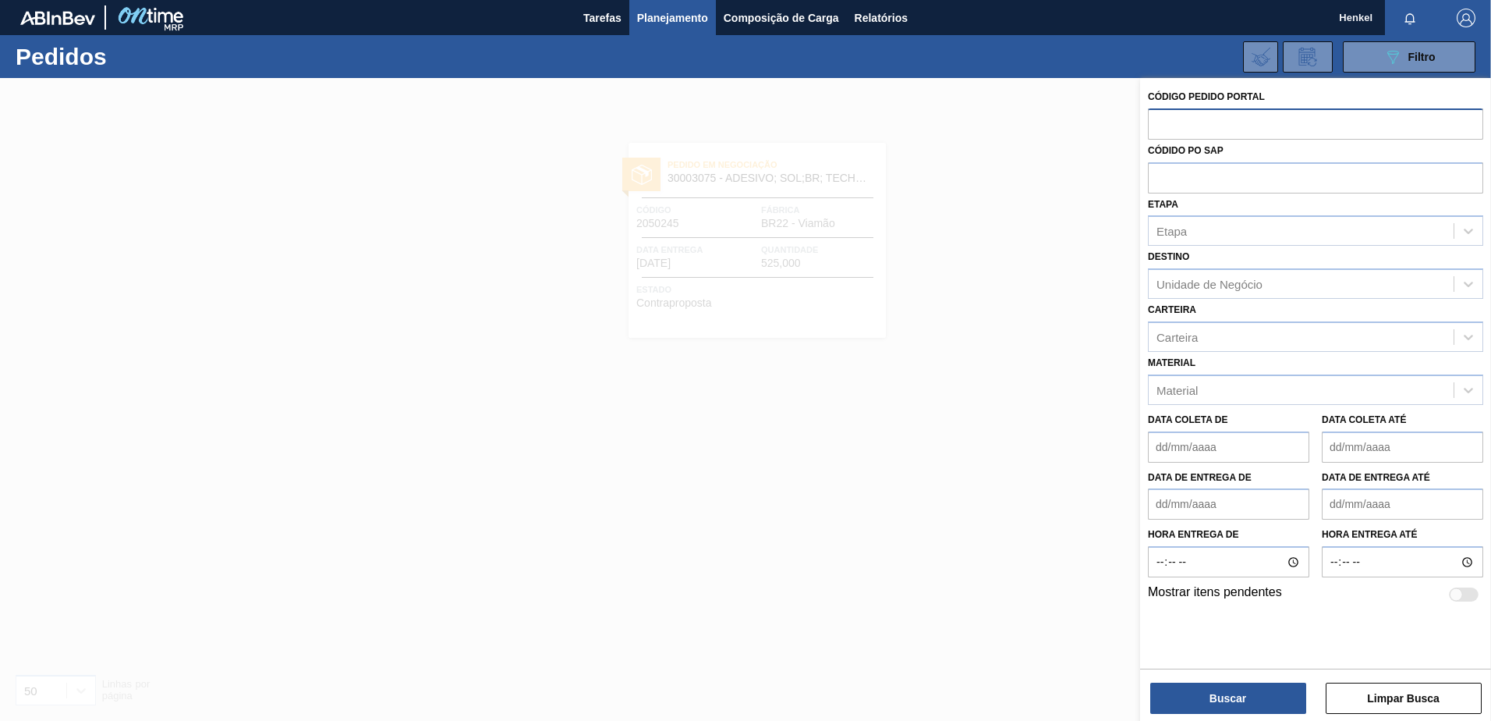
paste input "2050232"
type input "2050232"
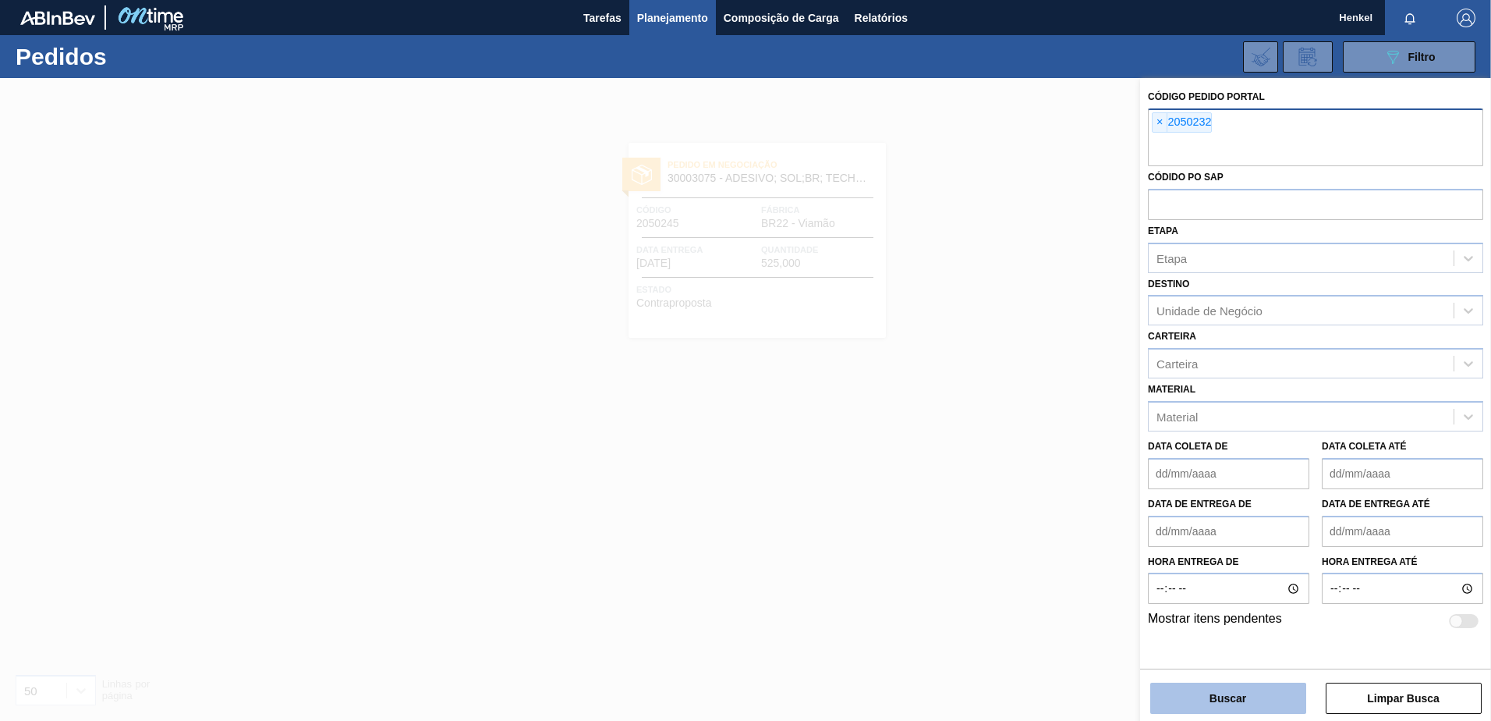
click at [1225, 690] on button "Buscar" at bounding box center [1228, 697] width 156 height 31
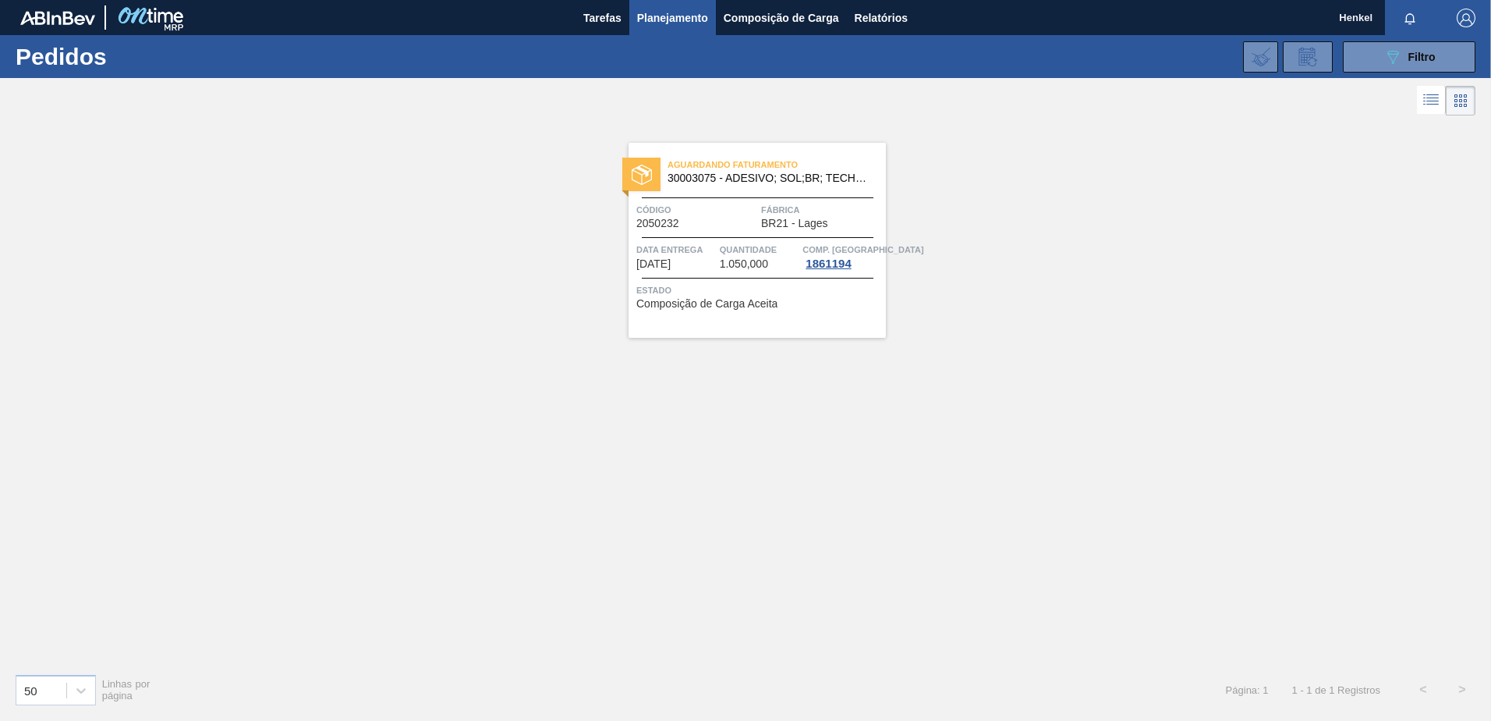
click at [704, 261] on div "Data Entrega [DATE]" at bounding box center [676, 256] width 80 height 28
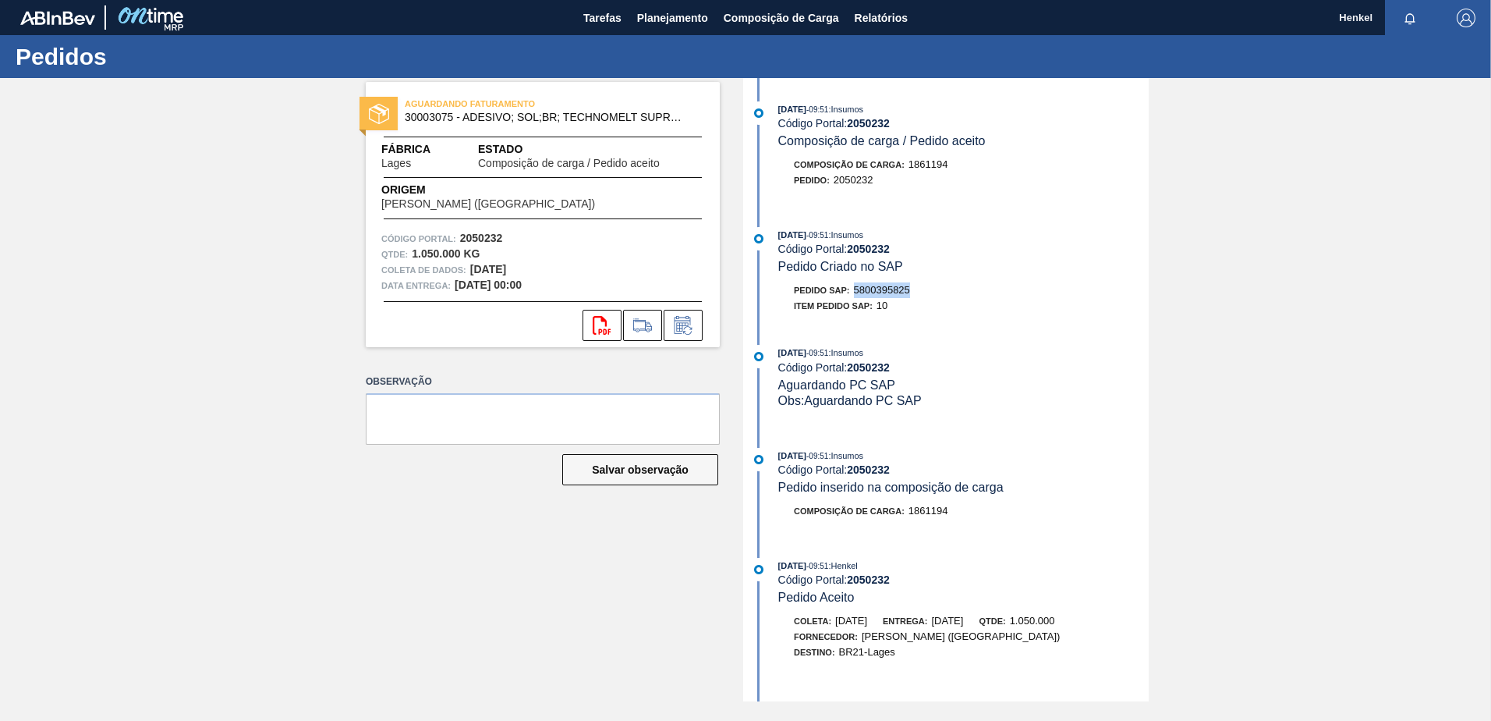
drag, startPoint x: 857, startPoint y: 288, endPoint x: 1002, endPoint y: 290, distance: 145.1
click at [1002, 290] on div "Pedido SAP: 5800395825" at bounding box center [963, 290] width 370 height 16
copy span "5800395825"
click at [681, 26] on span "Planejamento" at bounding box center [672, 18] width 71 height 19
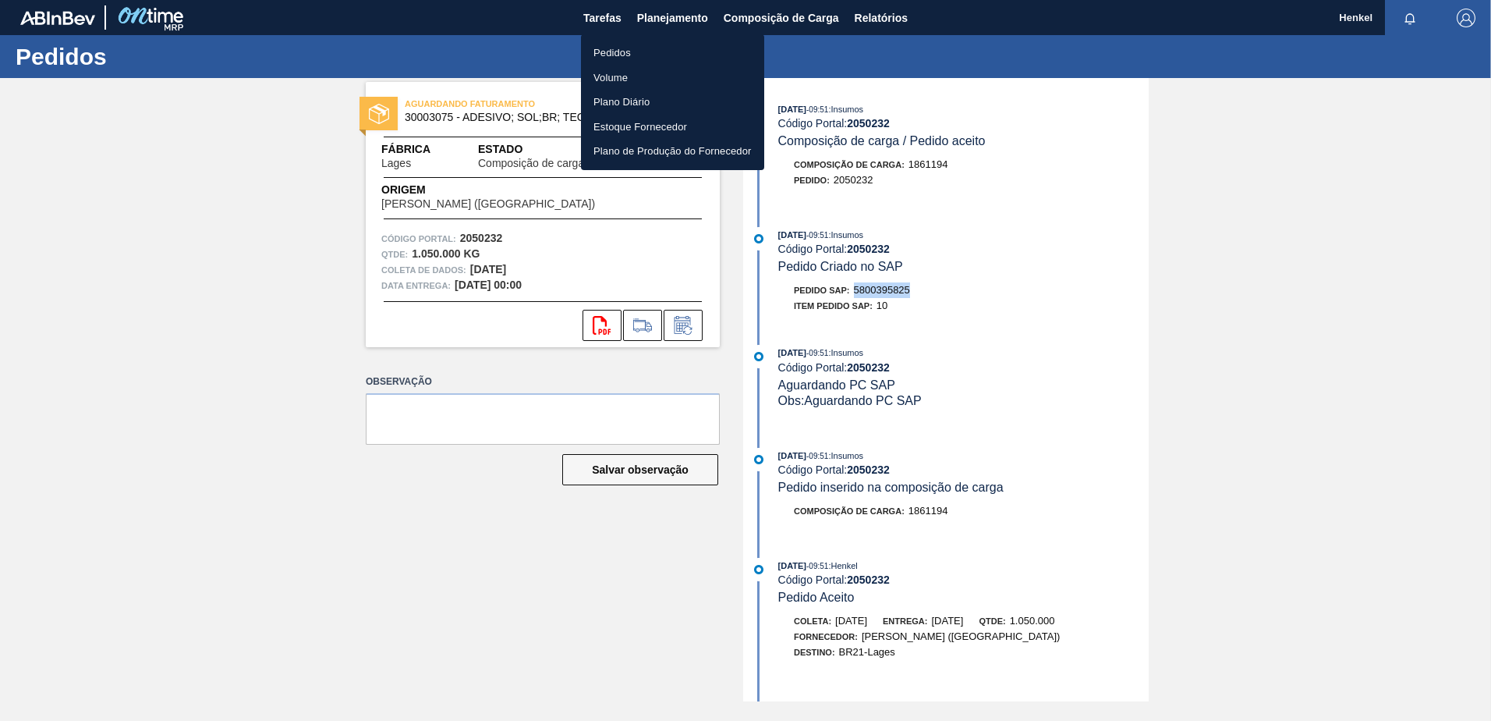
click at [615, 50] on font "Pedidos" at bounding box center [612, 53] width 37 height 16
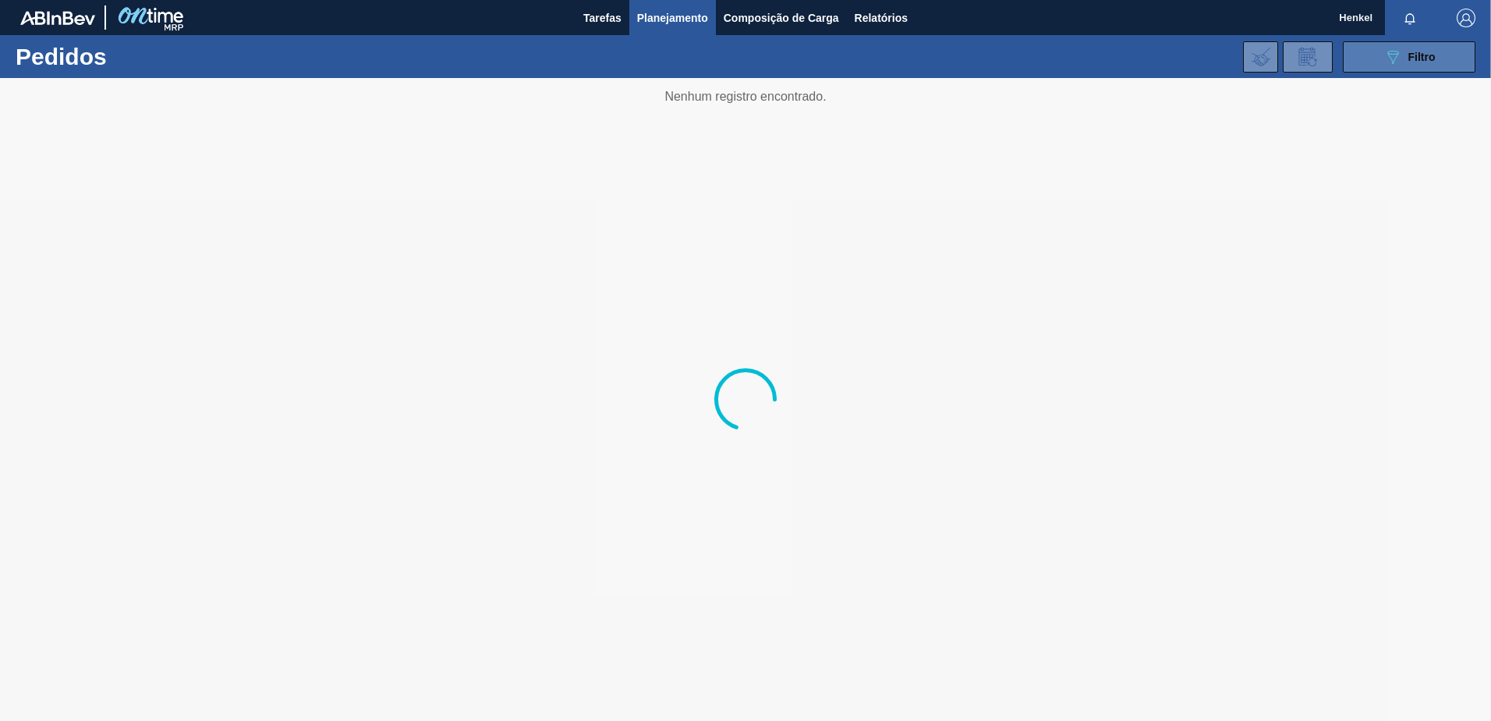
click at [1377, 58] on button "089F7B8B-B2A5-4AFE-B5C0-19BA573D28AC Filtro" at bounding box center [1409, 56] width 133 height 31
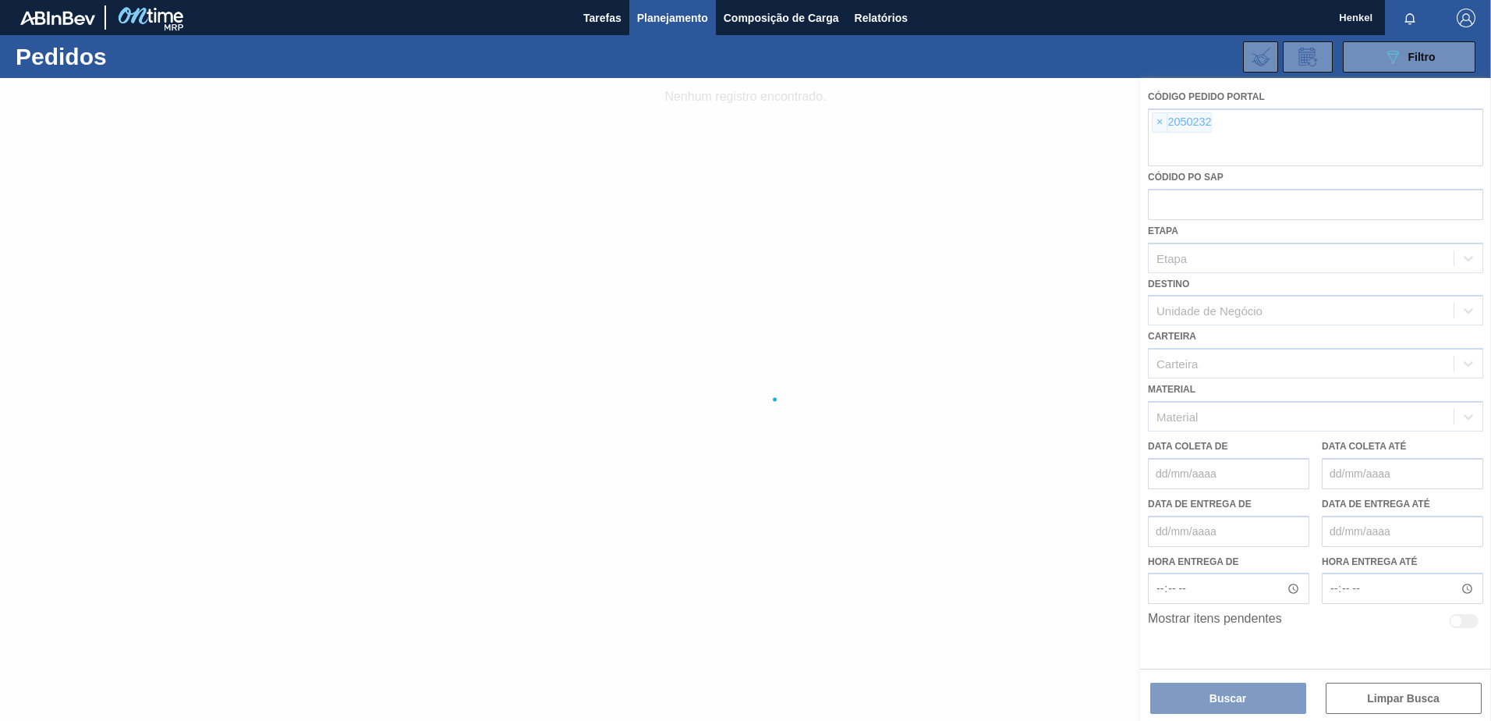
click at [1158, 121] on div at bounding box center [745, 399] width 1491 height 643
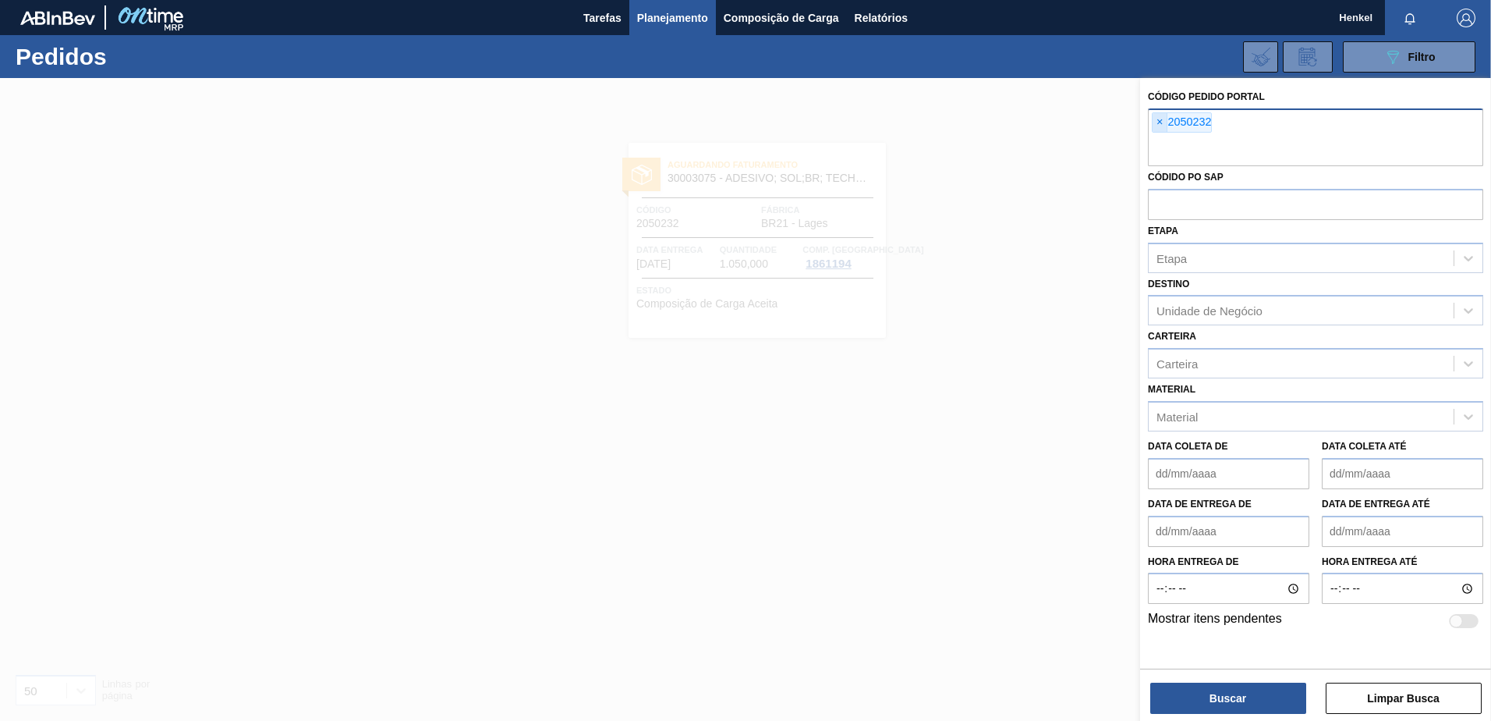
click at [1158, 123] on span "×" at bounding box center [1160, 122] width 15 height 19
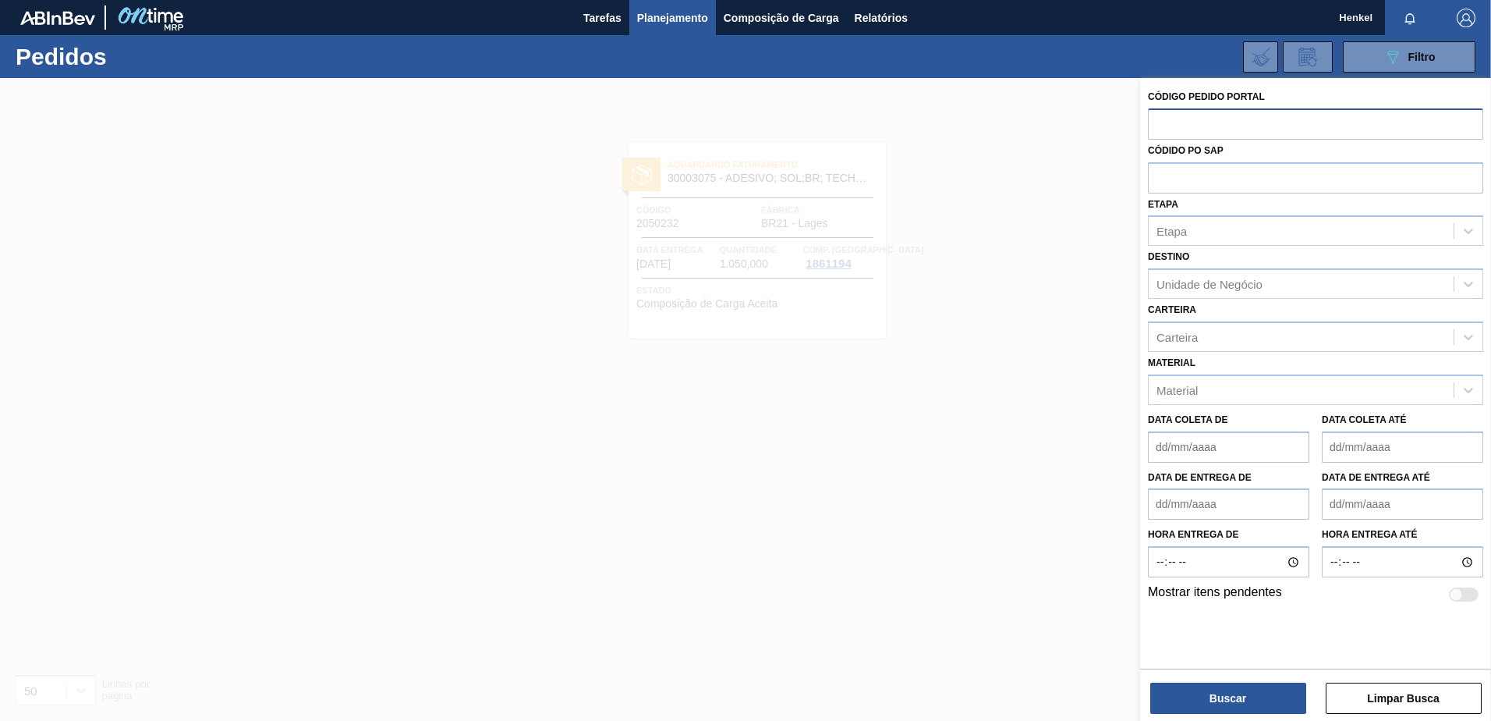
paste input "2050234"
type input "2050234"
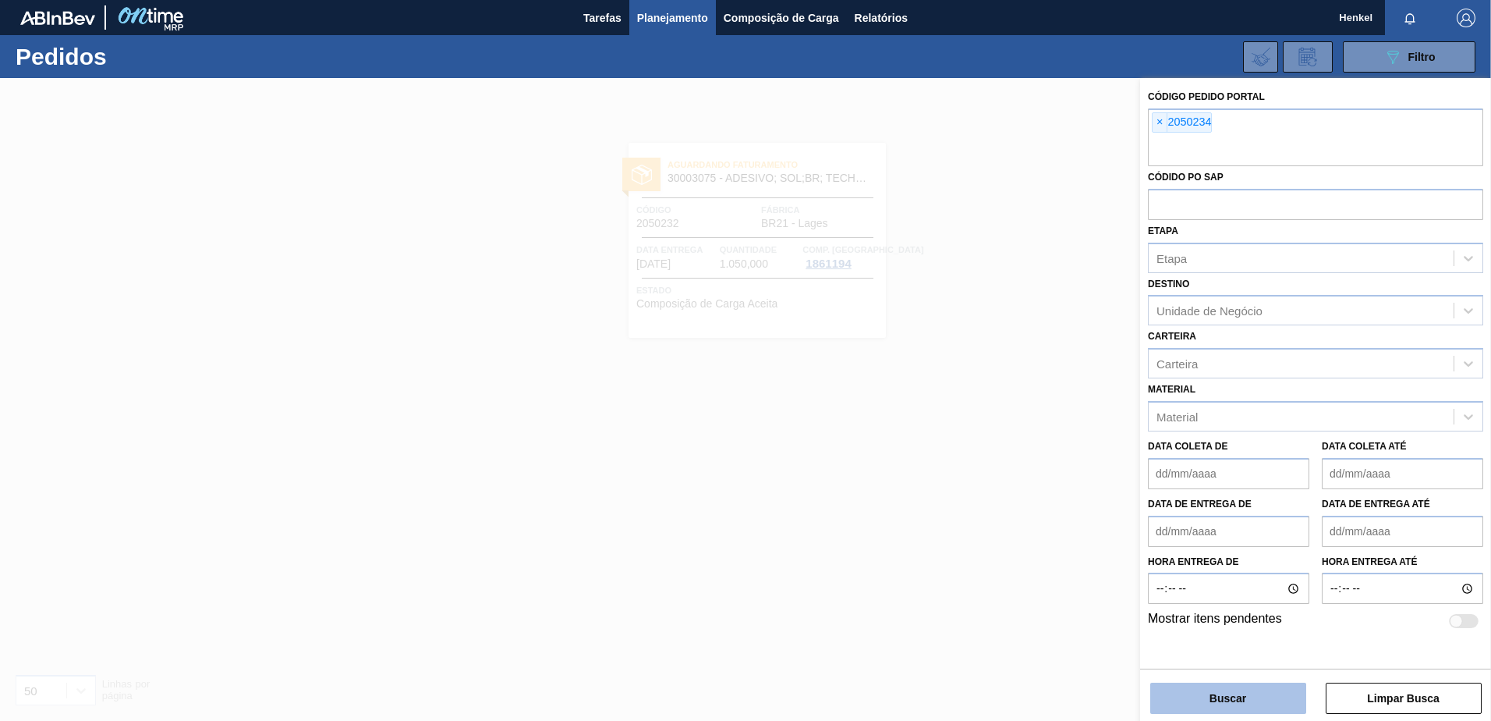
click at [1221, 697] on button "Buscar" at bounding box center [1228, 697] width 156 height 31
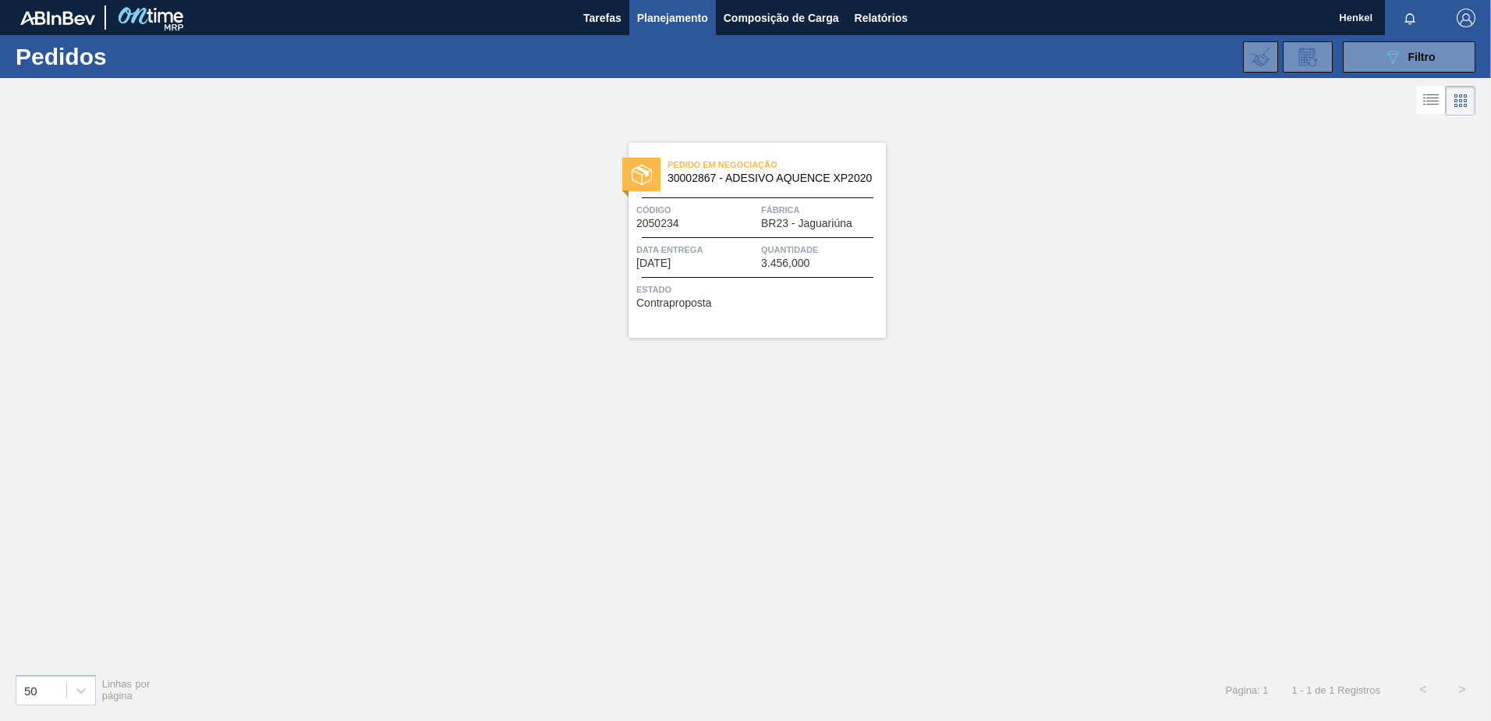
click at [781, 259] on span "3.456,000" at bounding box center [785, 263] width 48 height 12
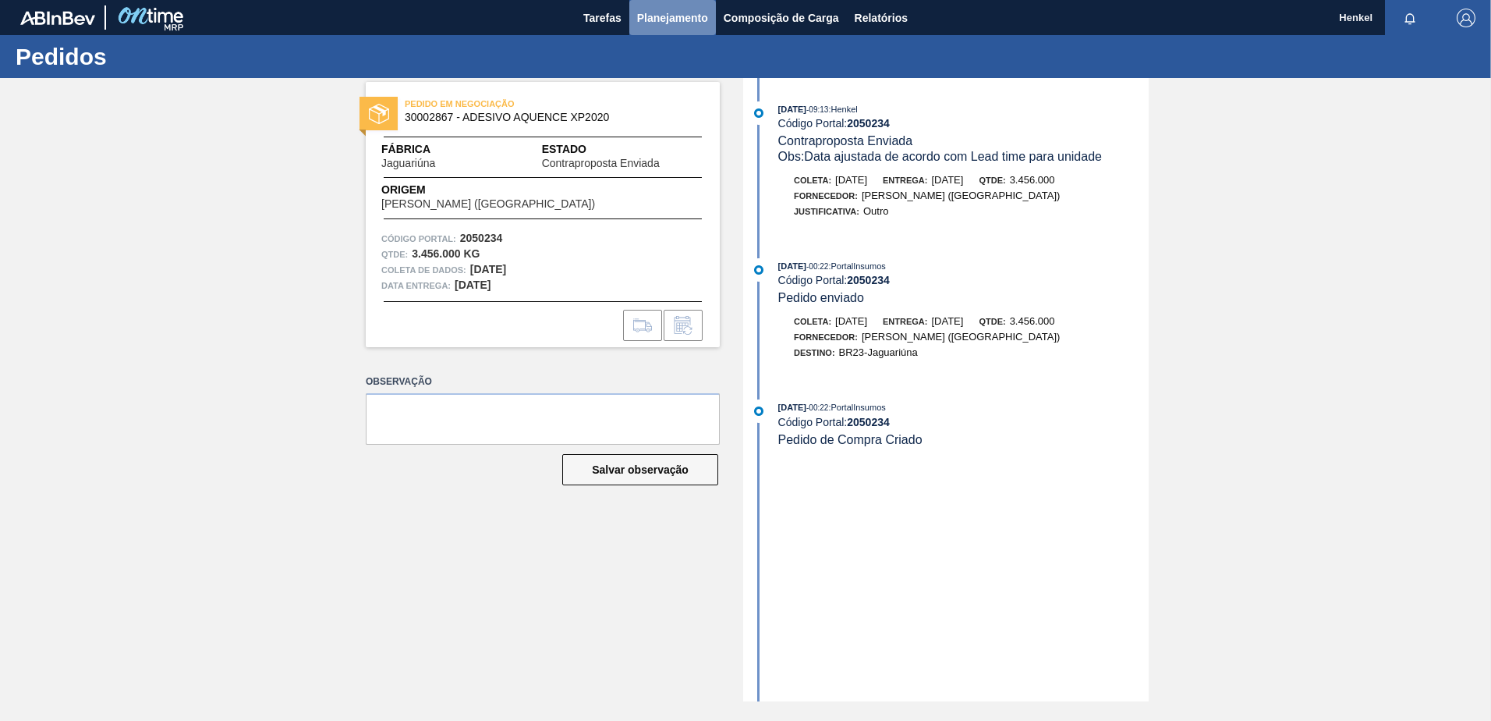
click at [686, 9] on span "Planejamento" at bounding box center [672, 18] width 71 height 19
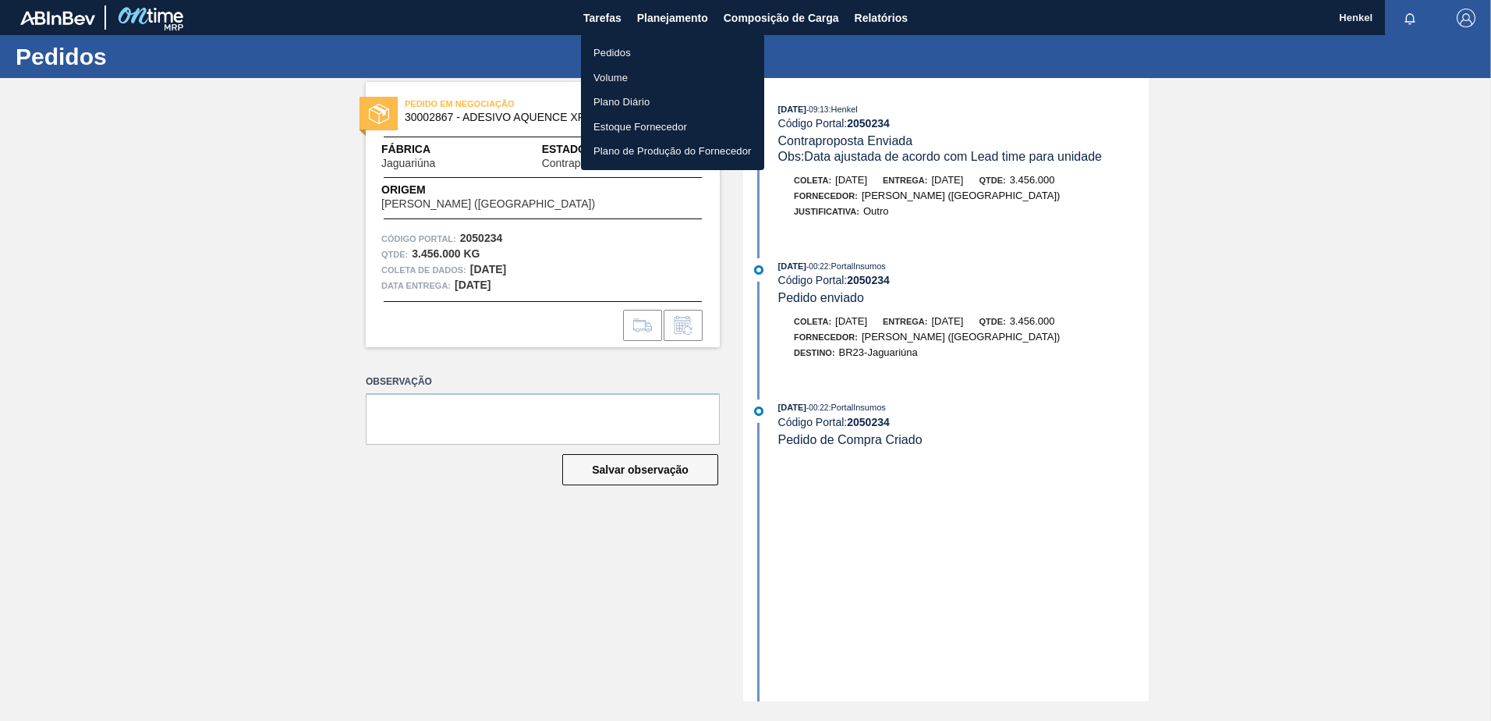
click at [616, 54] on font "Pedidos" at bounding box center [612, 53] width 37 height 16
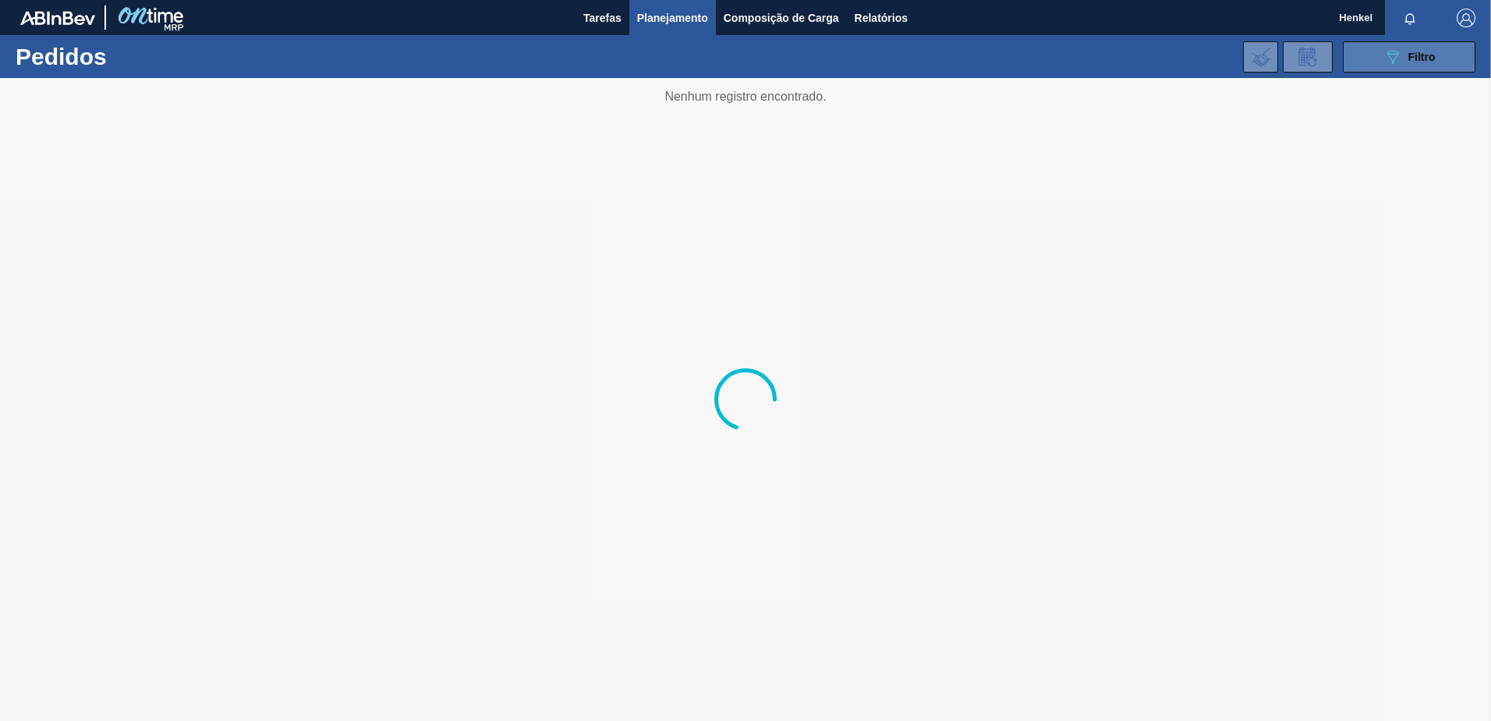
click at [1427, 66] on button "089F7B8B-B2A5-4AFE-B5C0-19BA573D28AC Filtro" at bounding box center [1409, 56] width 133 height 31
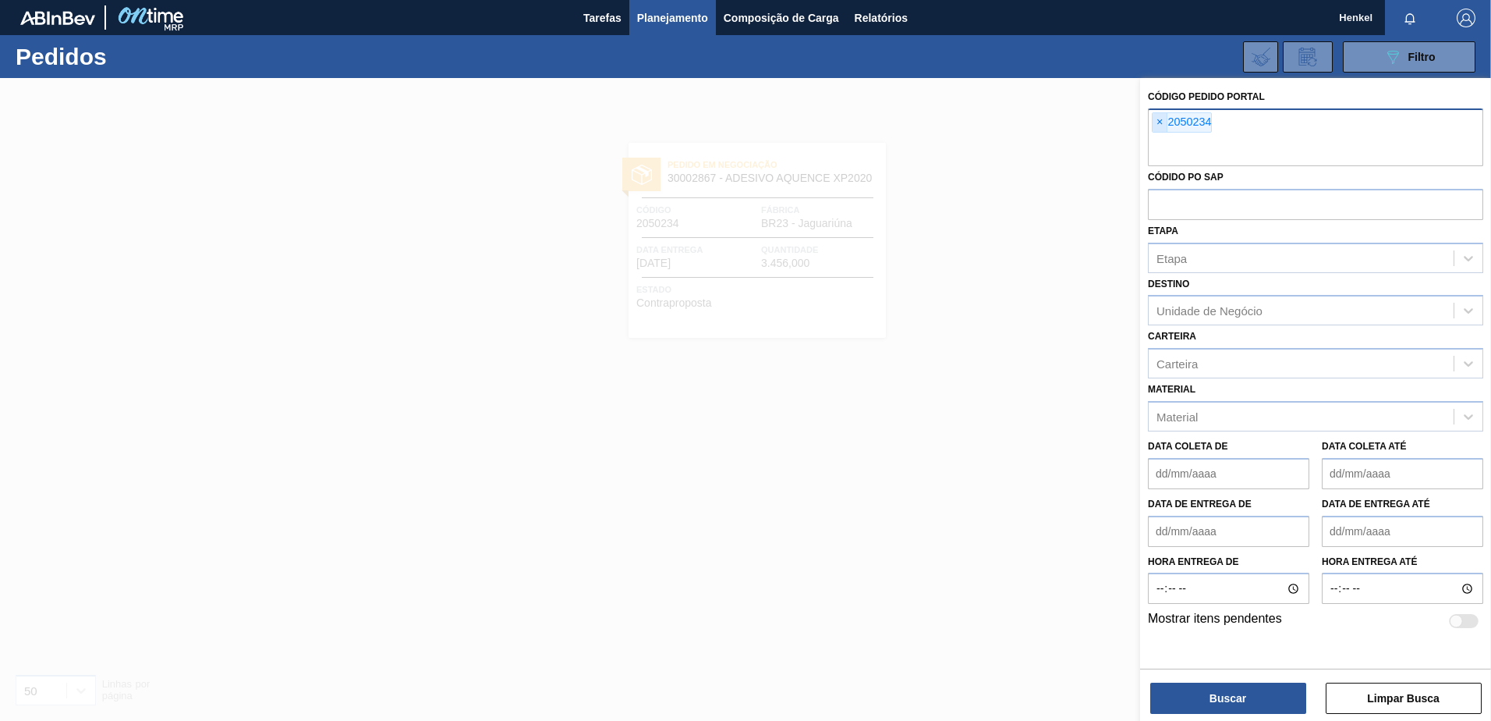
click at [1156, 122] on span "×" at bounding box center [1160, 122] width 15 height 19
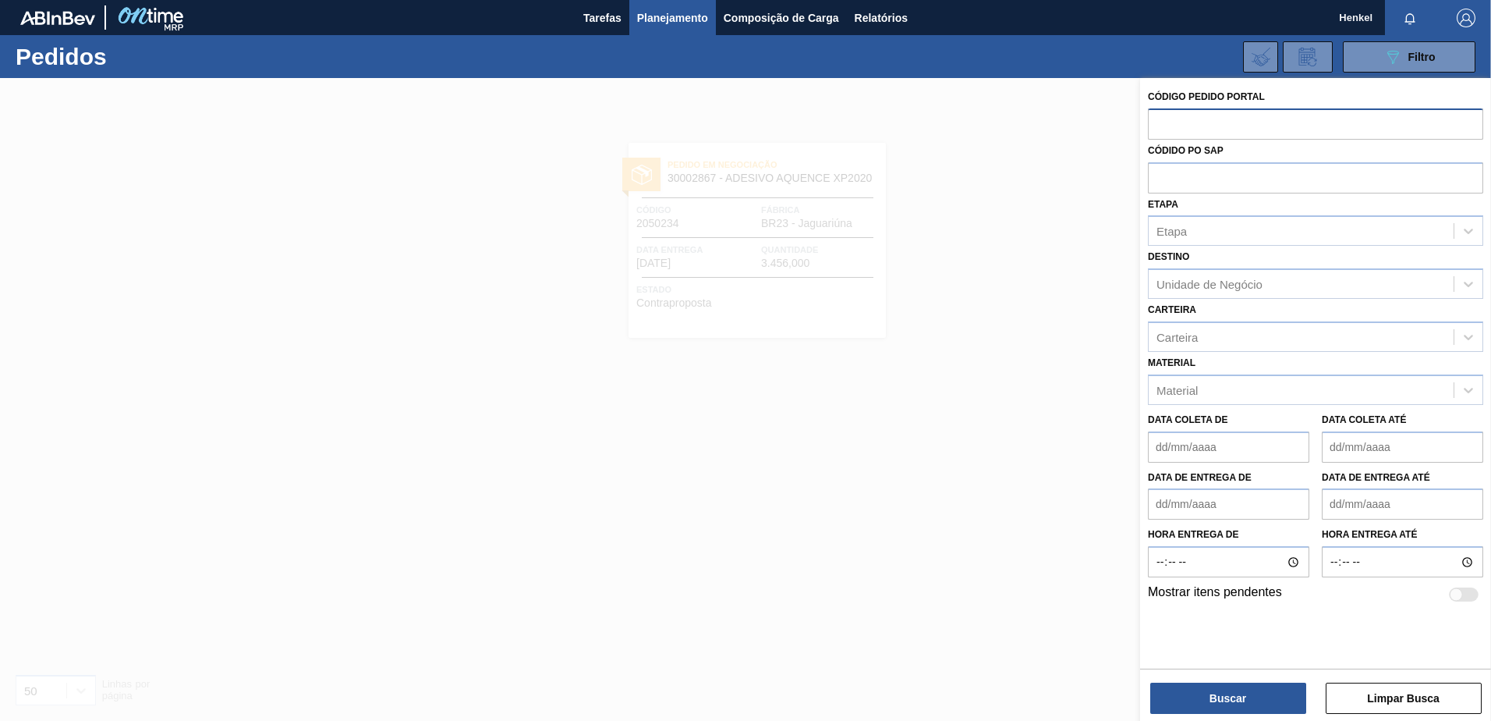
paste input "2043679"
type input "2043679"
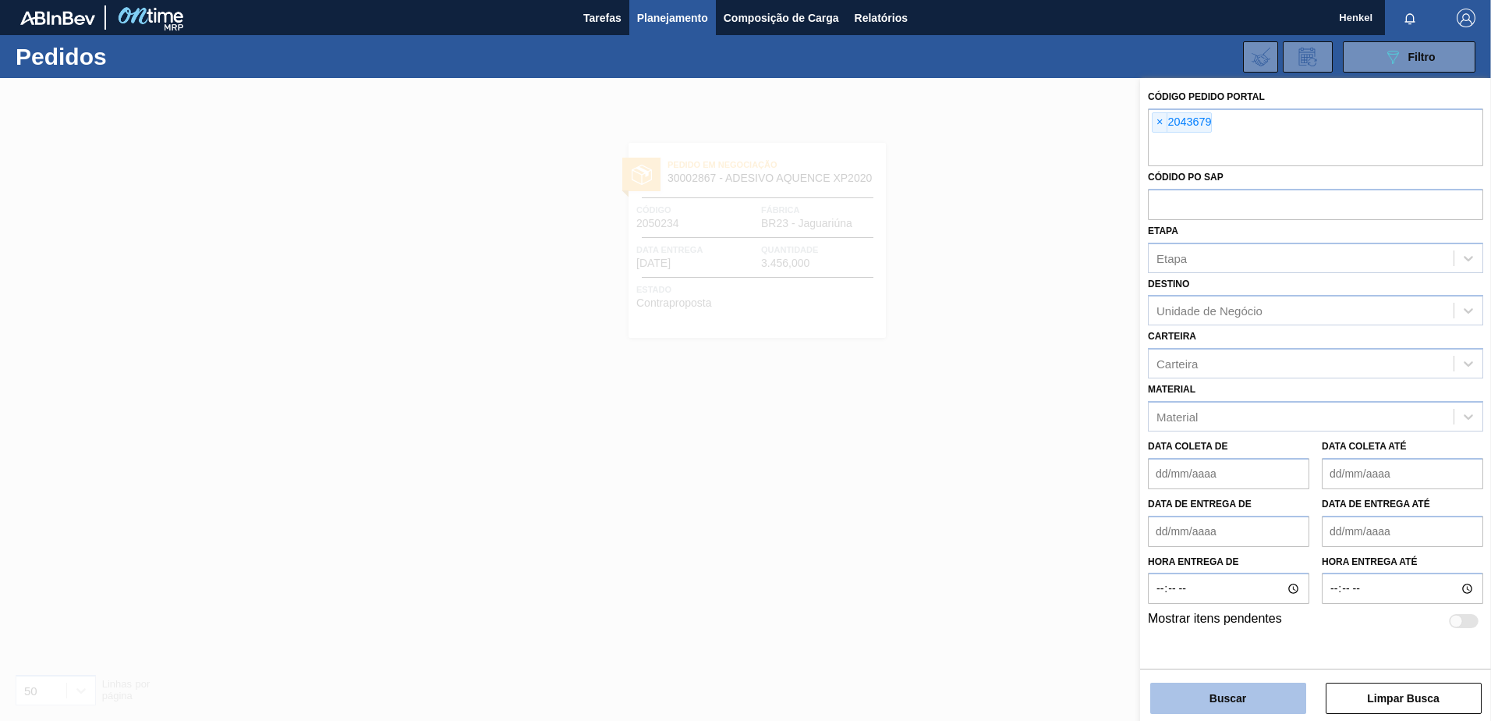
click at [1233, 701] on button "Buscar" at bounding box center [1228, 697] width 156 height 31
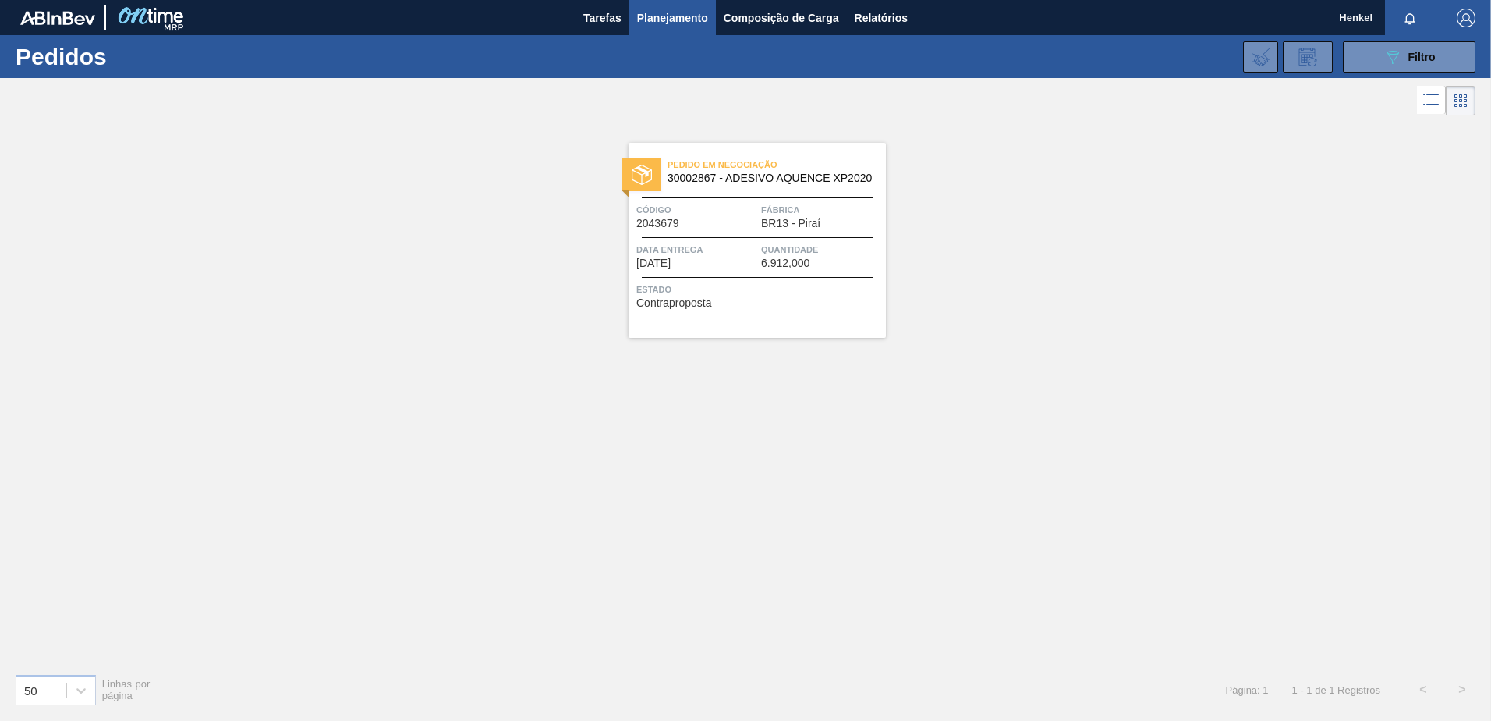
click at [741, 242] on span "Data Entrega" at bounding box center [696, 250] width 121 height 16
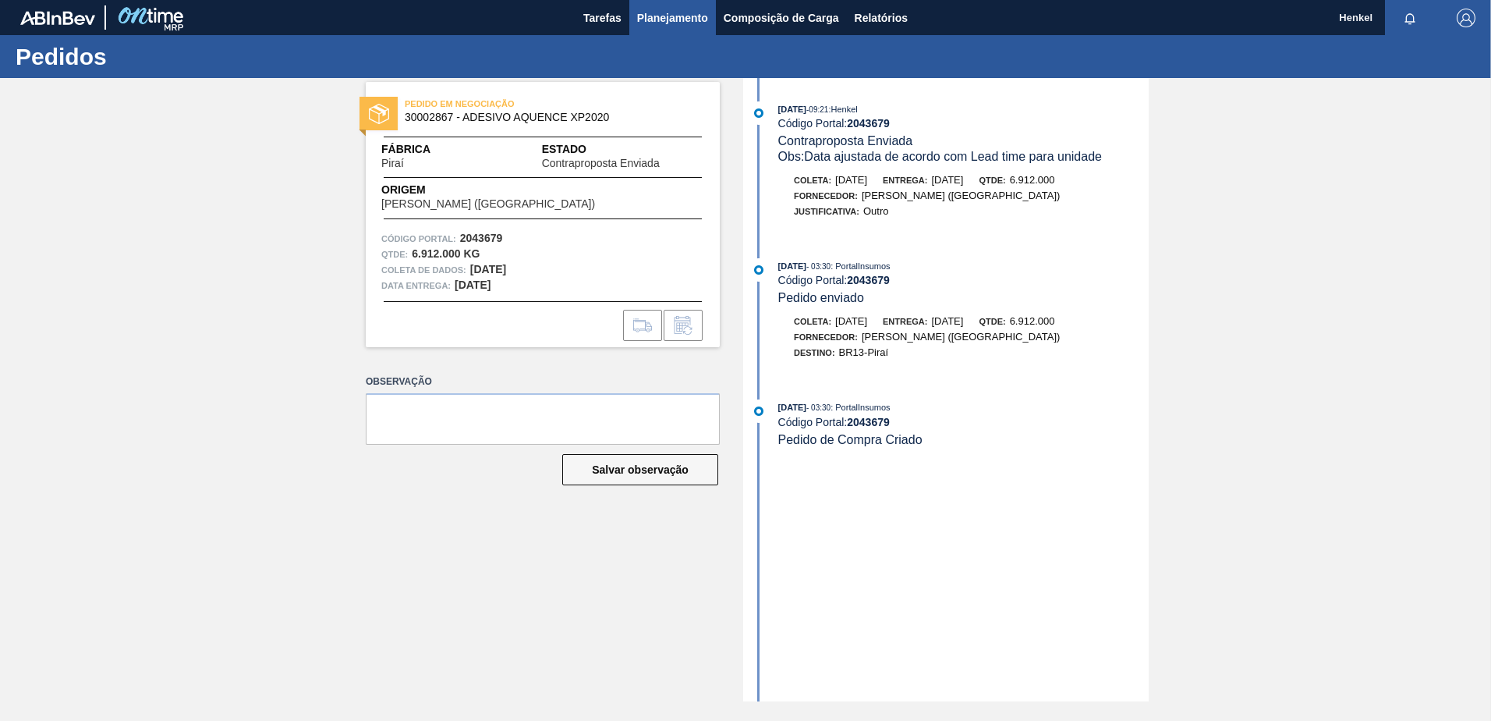
click at [665, 7] on button "Planejamento" at bounding box center [672, 17] width 87 height 35
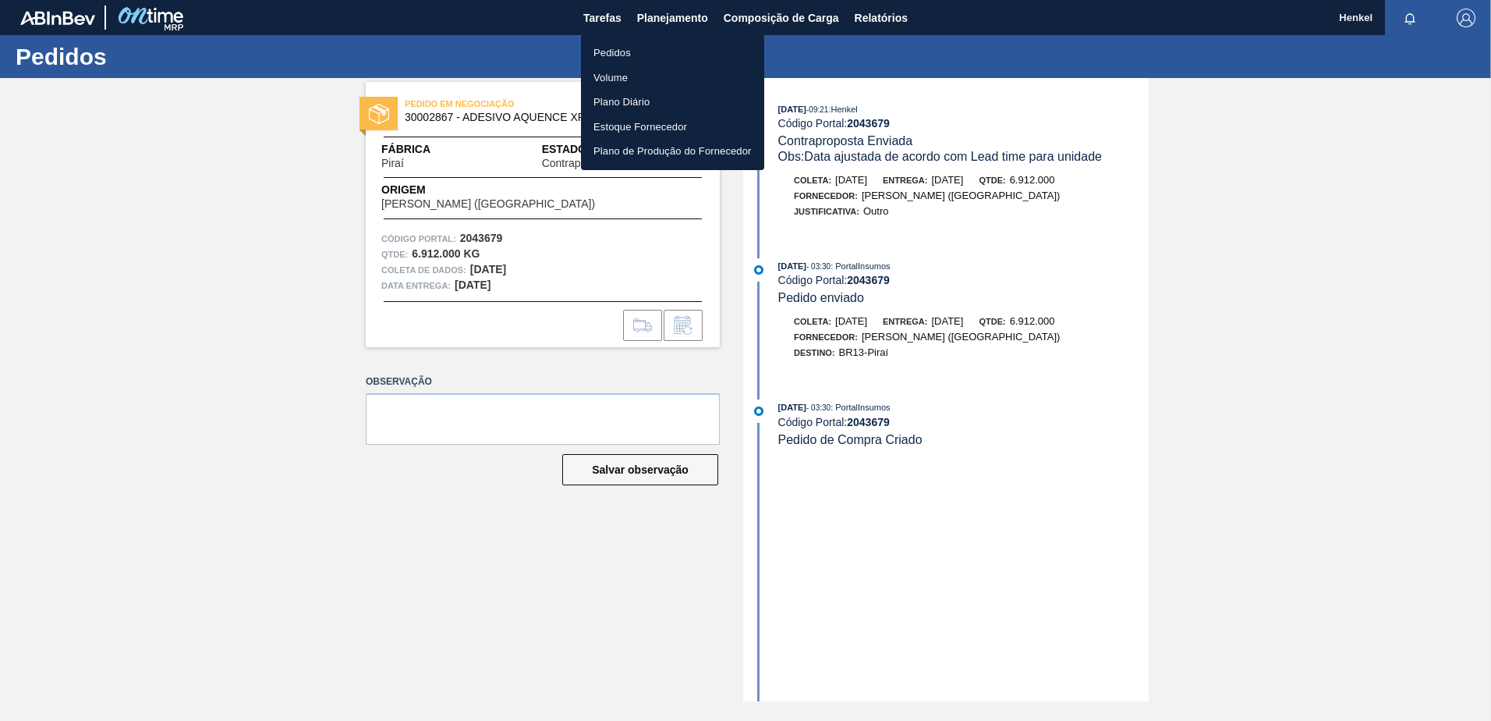
click at [627, 49] on font "Pedidos" at bounding box center [612, 53] width 37 height 16
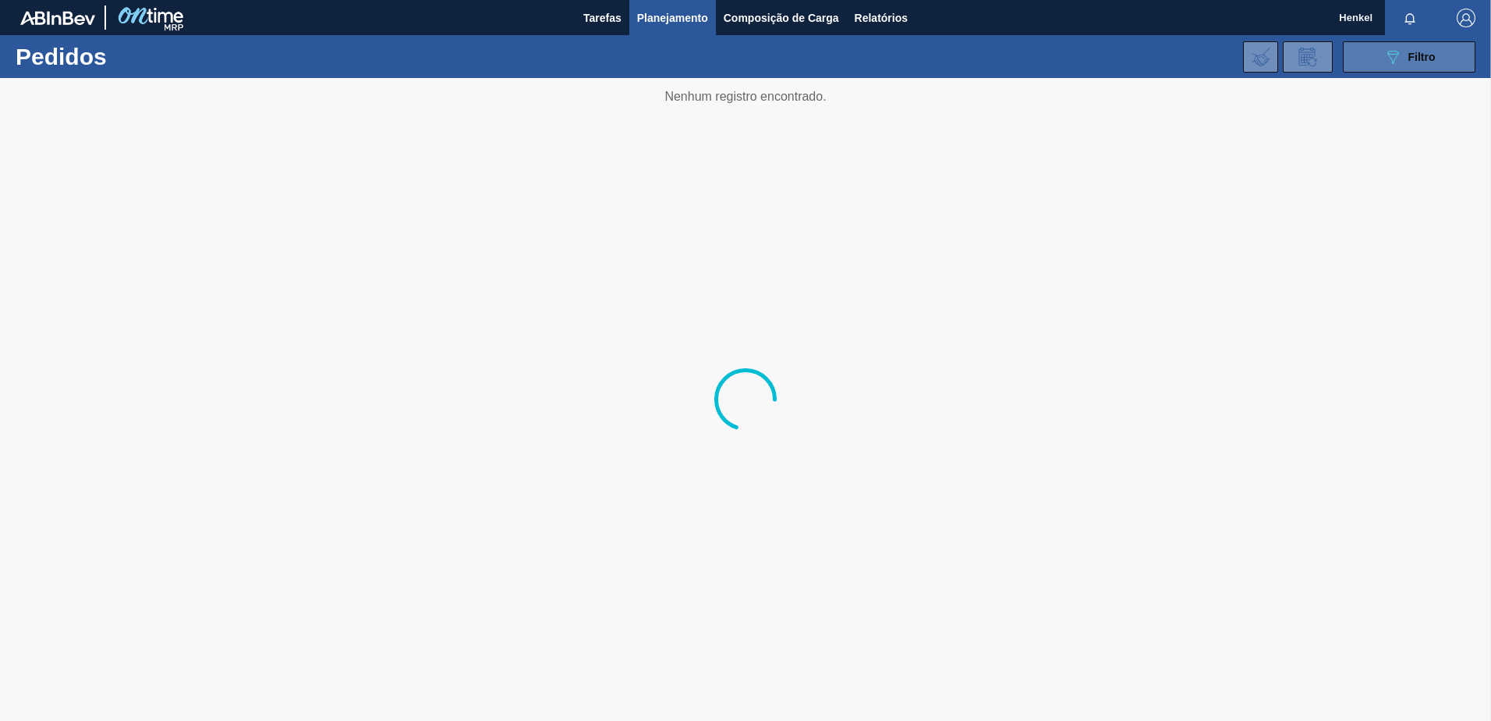
click at [1394, 49] on icon "089F7B8B-B2A5-4AFE-B5C0-19BA573D28AC" at bounding box center [1393, 57] width 19 height 19
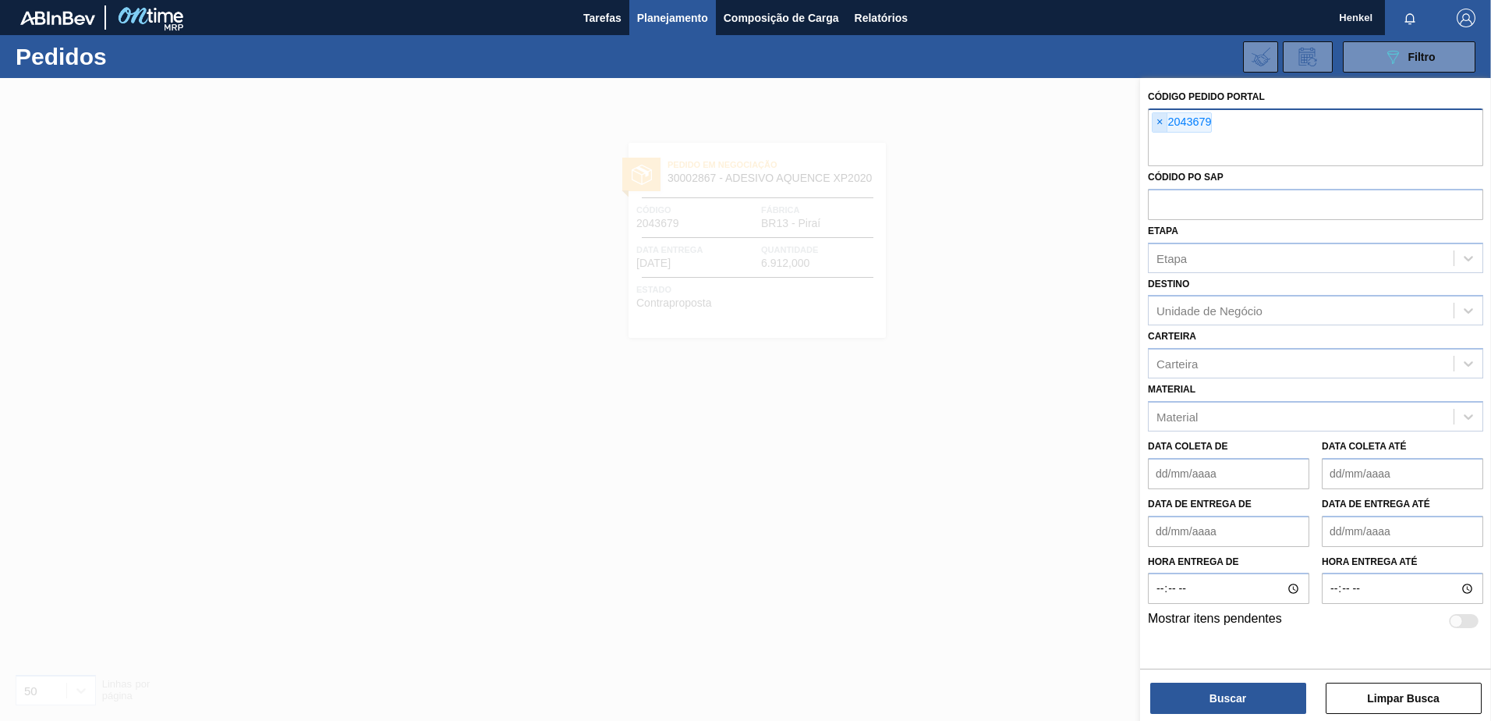
click at [1161, 119] on span "×" at bounding box center [1160, 122] width 15 height 19
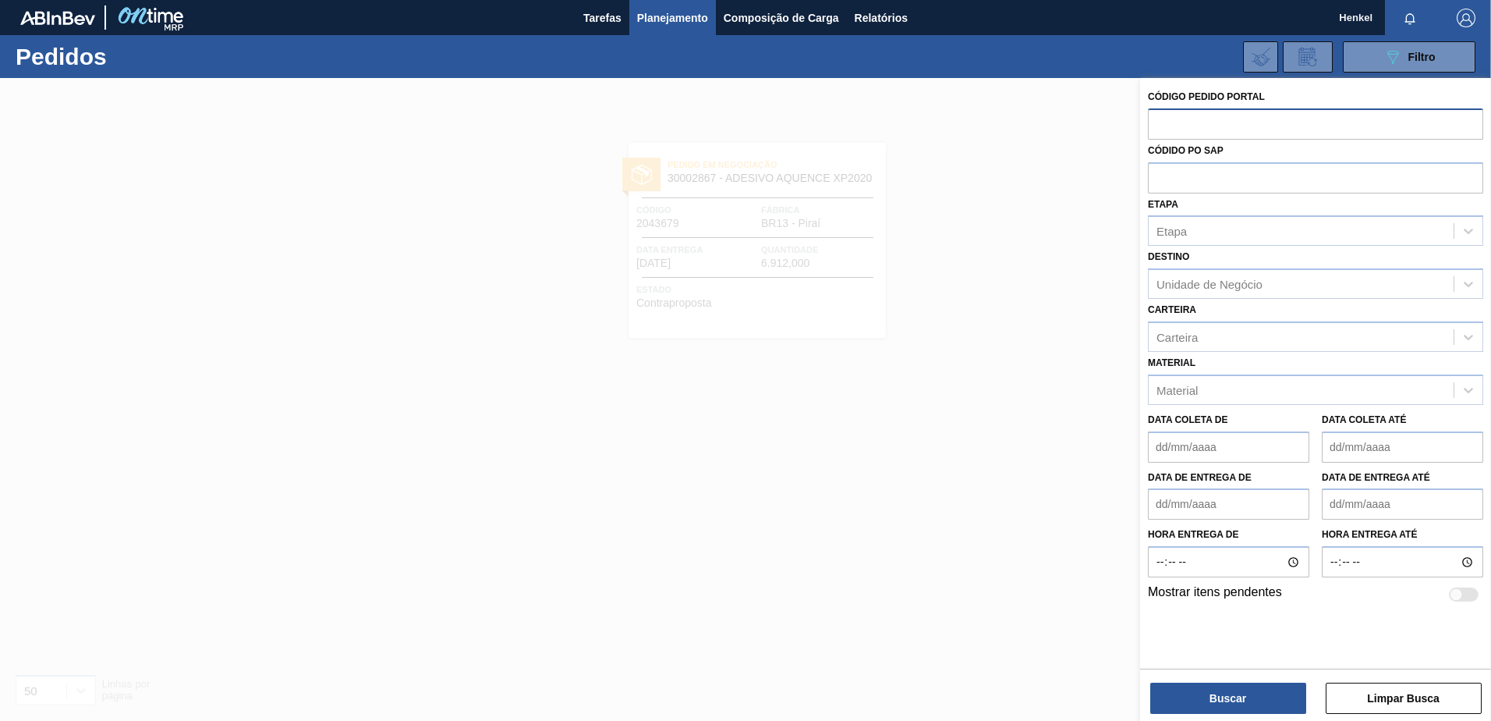
paste input "2043680"
type input "2043680"
click at [1189, 674] on div "Buscar Limpar Busca" at bounding box center [1315, 690] width 351 height 44
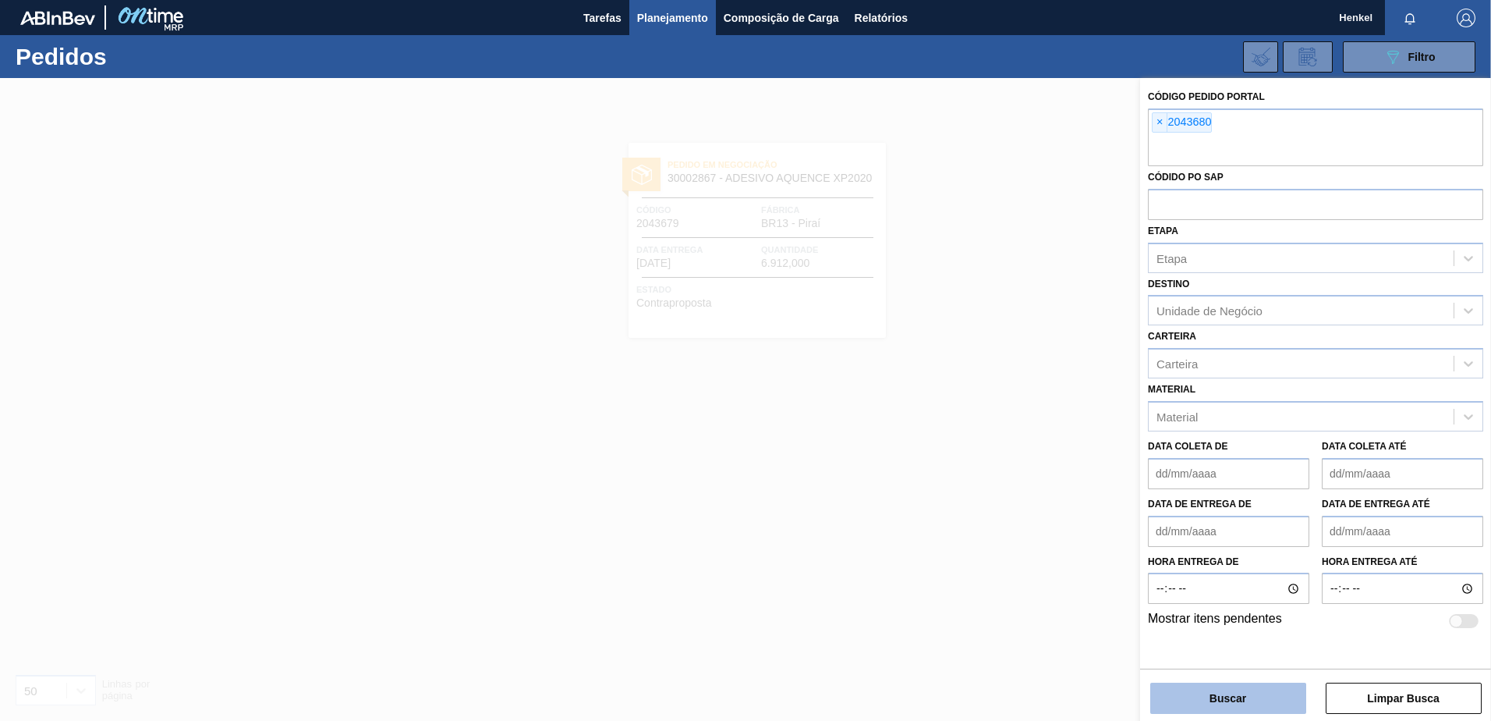
click at [1205, 693] on button "Buscar" at bounding box center [1228, 697] width 156 height 31
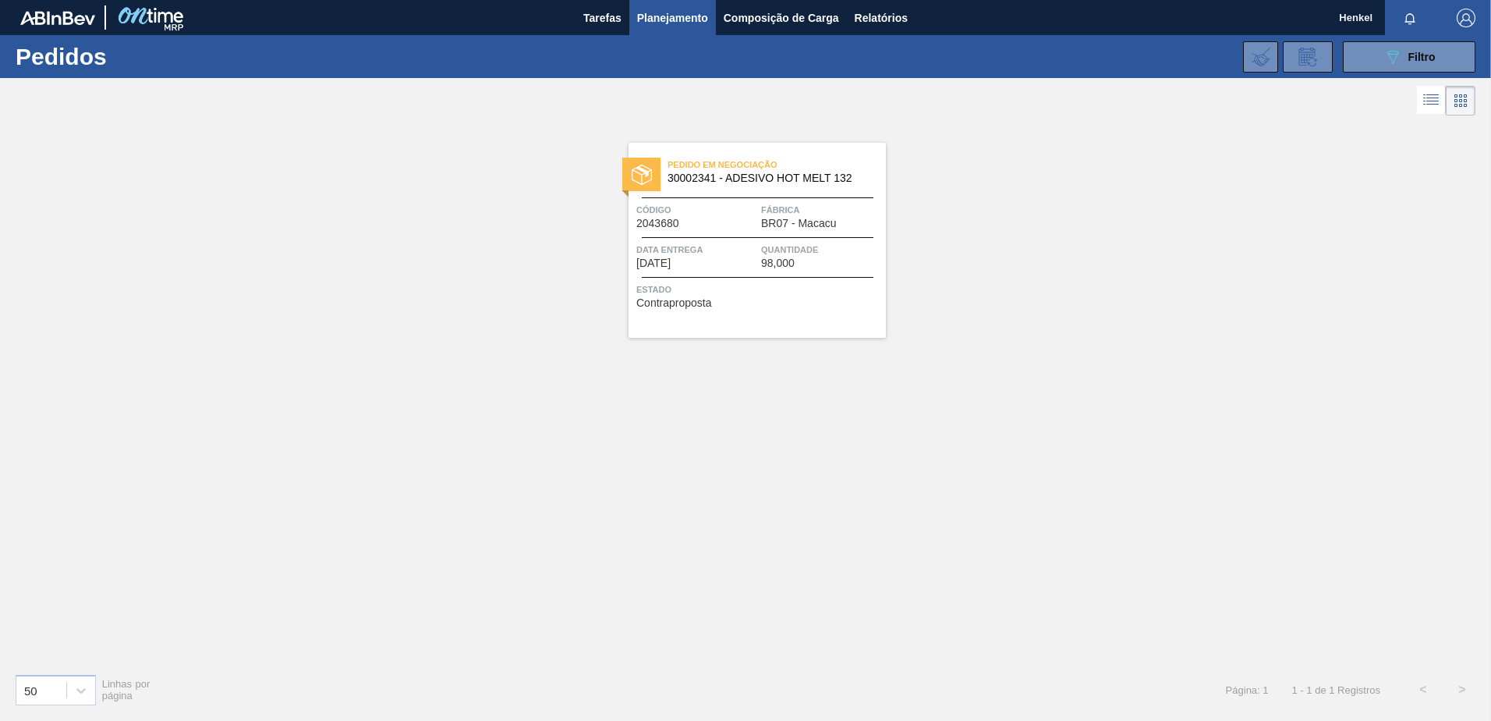
click at [746, 249] on span "Data Entrega" at bounding box center [696, 250] width 121 height 16
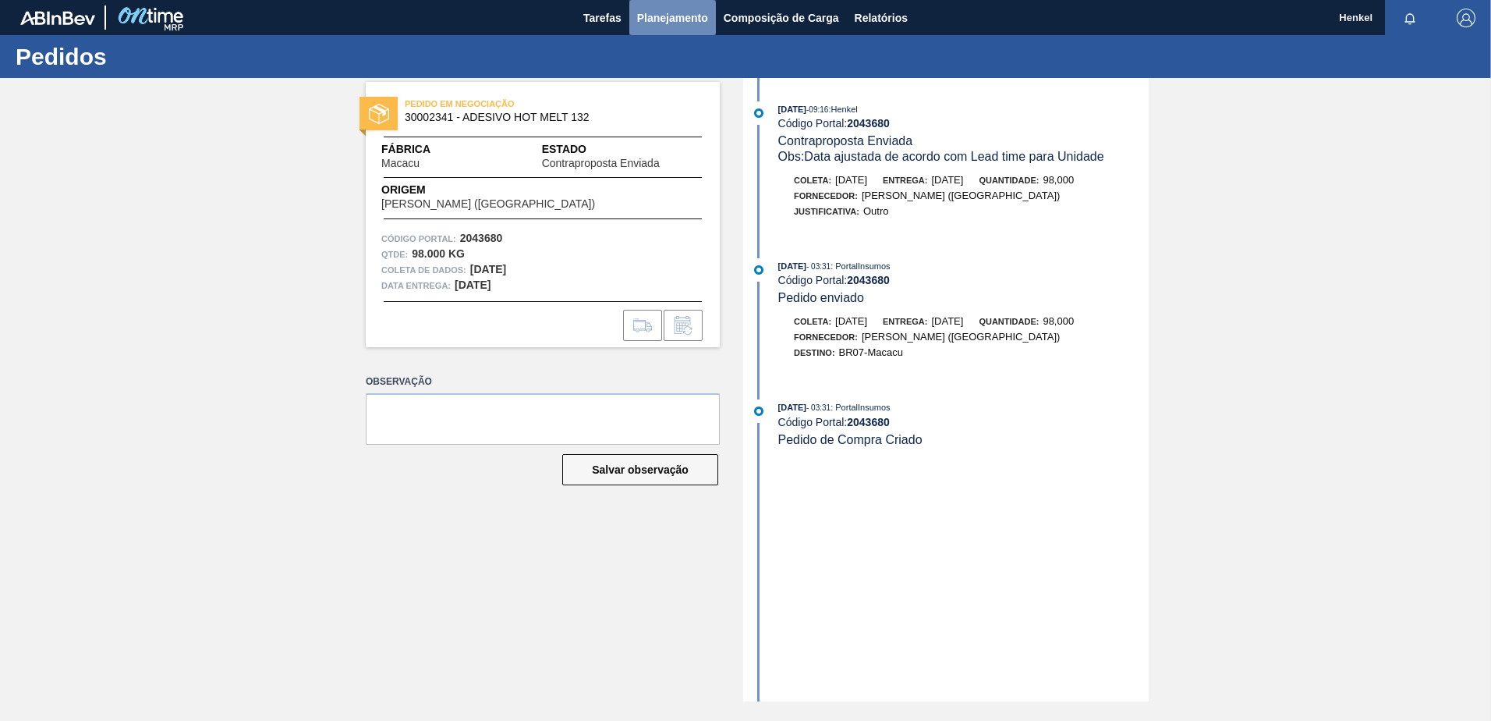
click at [691, 17] on span "Planejamento" at bounding box center [672, 18] width 71 height 19
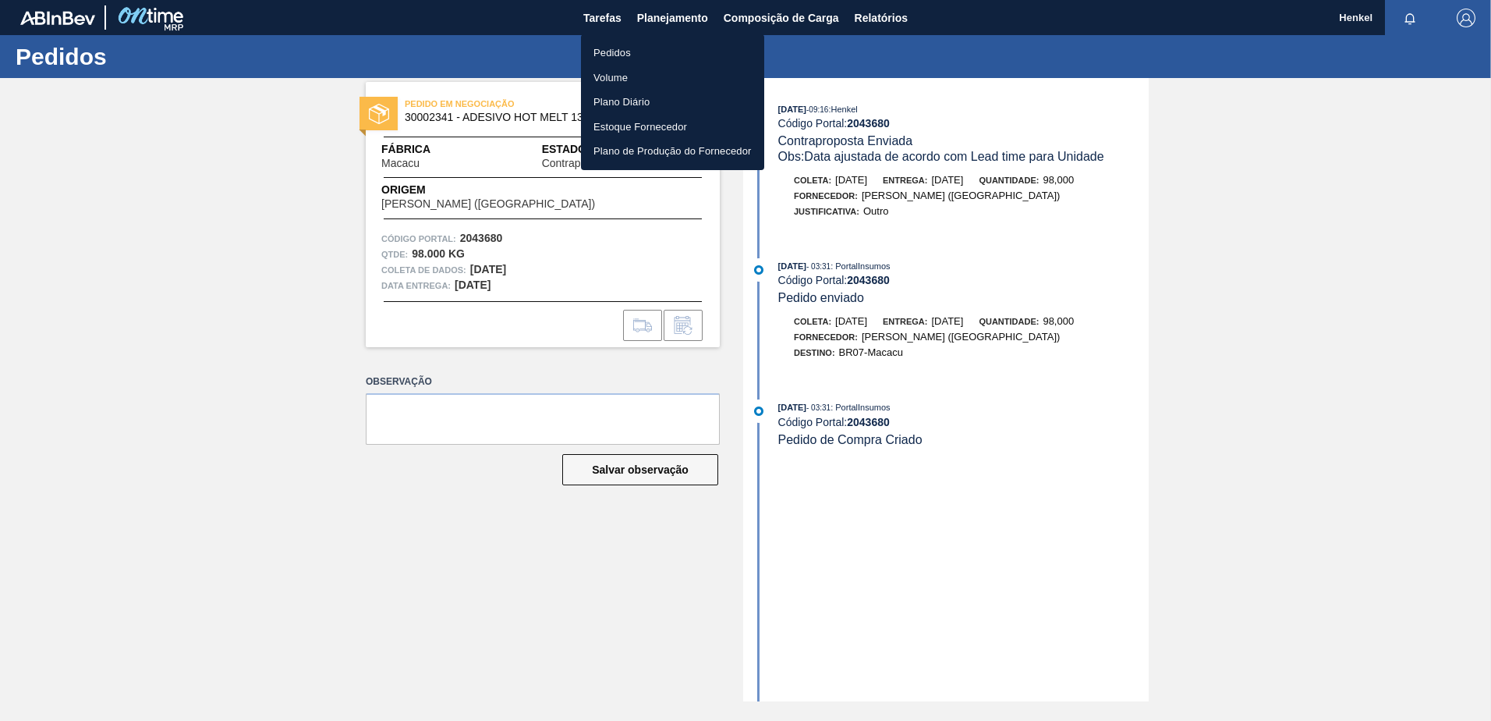
click at [618, 45] on font "Pedidos" at bounding box center [612, 53] width 37 height 16
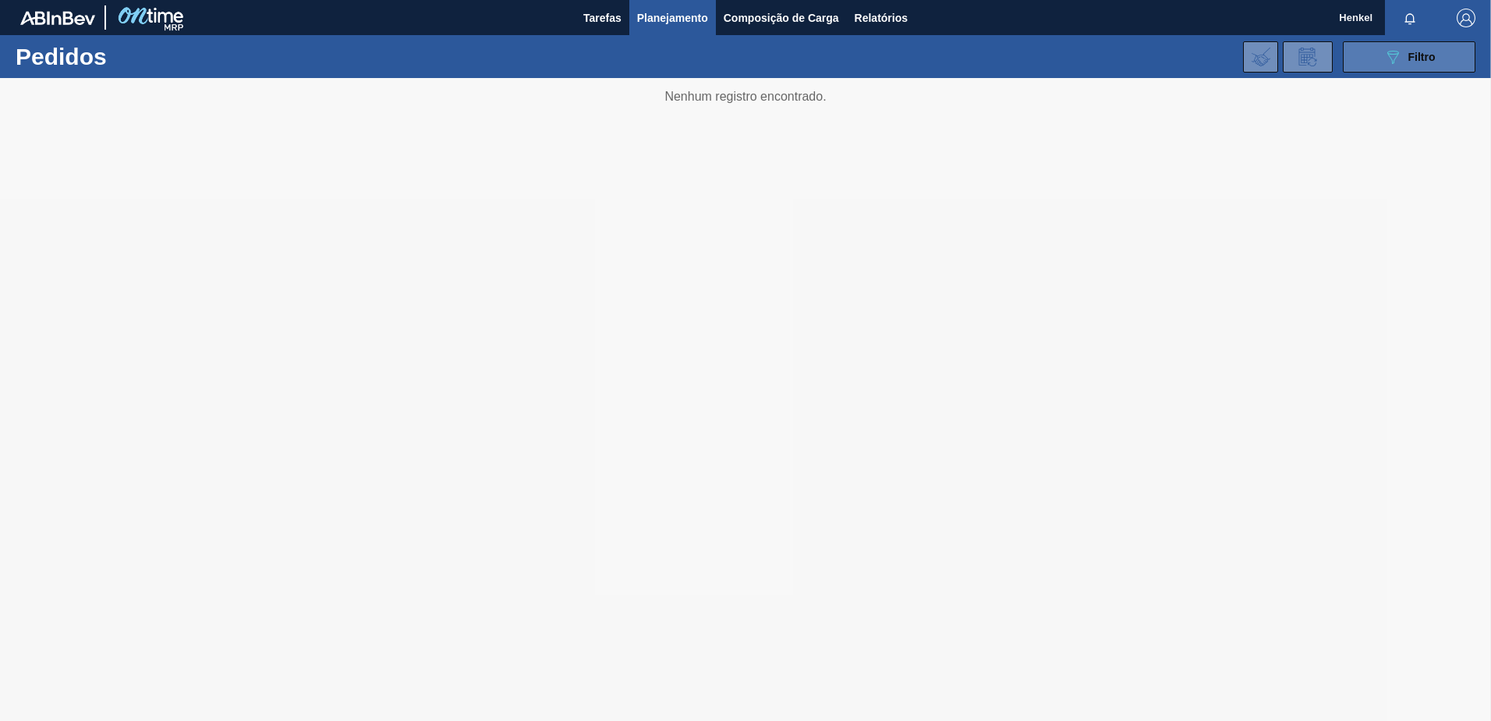
click at [1409, 57] on span "Filtro" at bounding box center [1422, 57] width 27 height 12
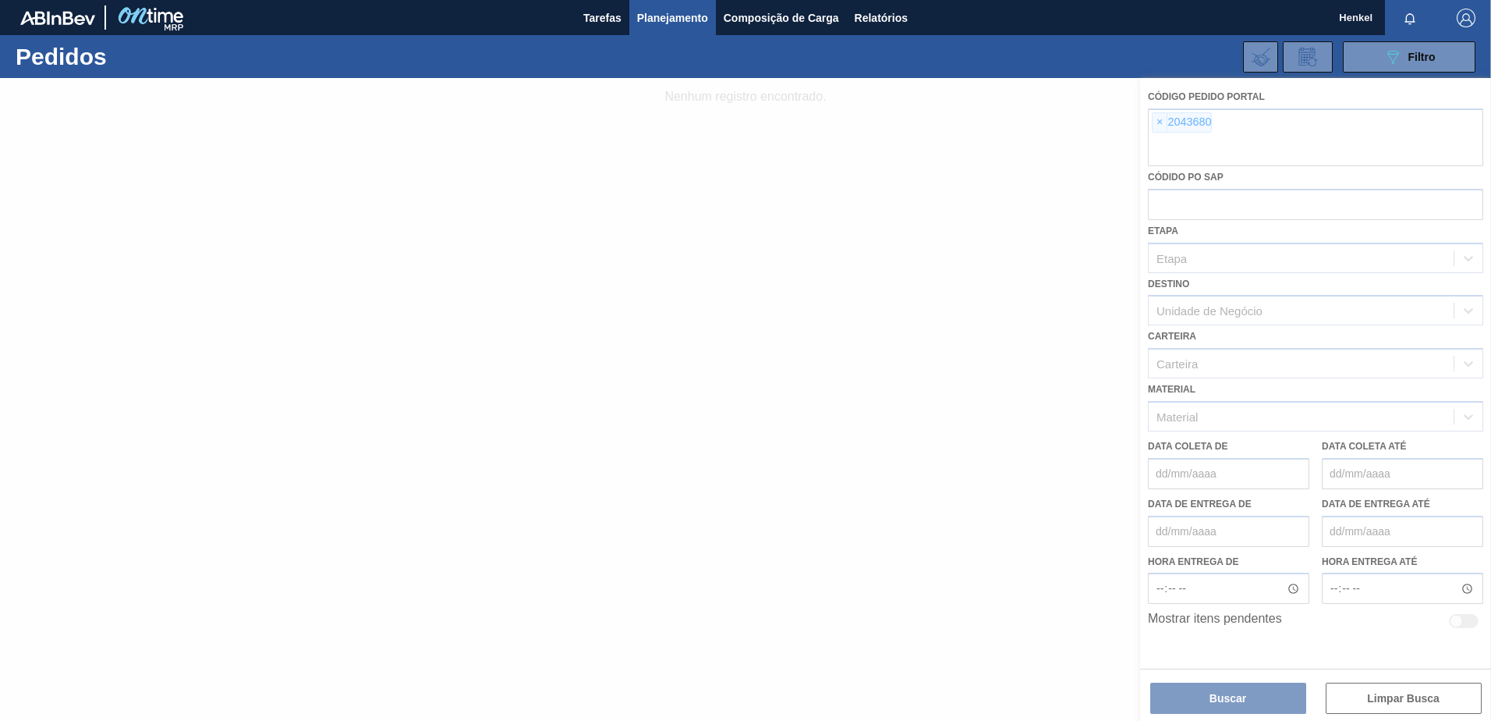
click at [1158, 122] on div at bounding box center [745, 399] width 1491 height 643
click at [1159, 123] on div at bounding box center [745, 399] width 1491 height 643
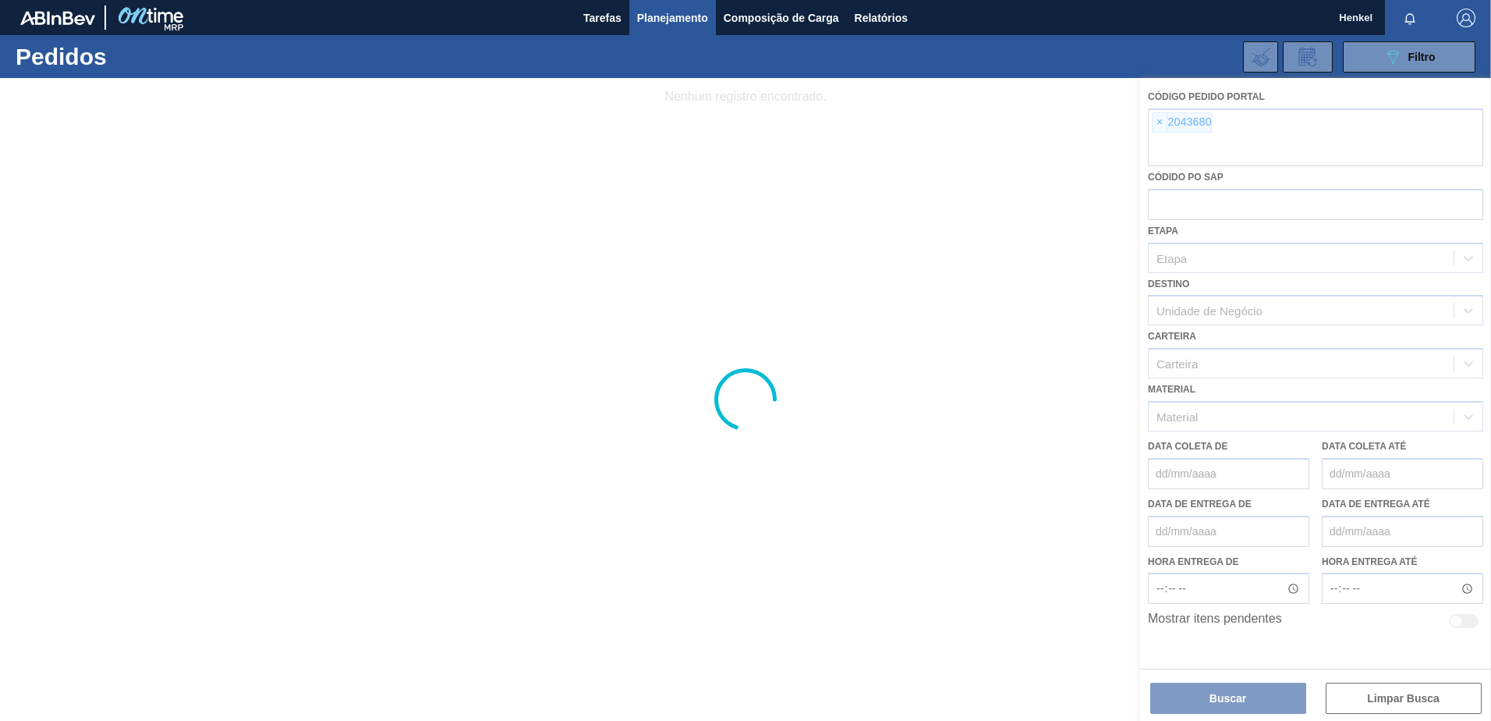
click at [1159, 123] on div at bounding box center [745, 399] width 1491 height 643
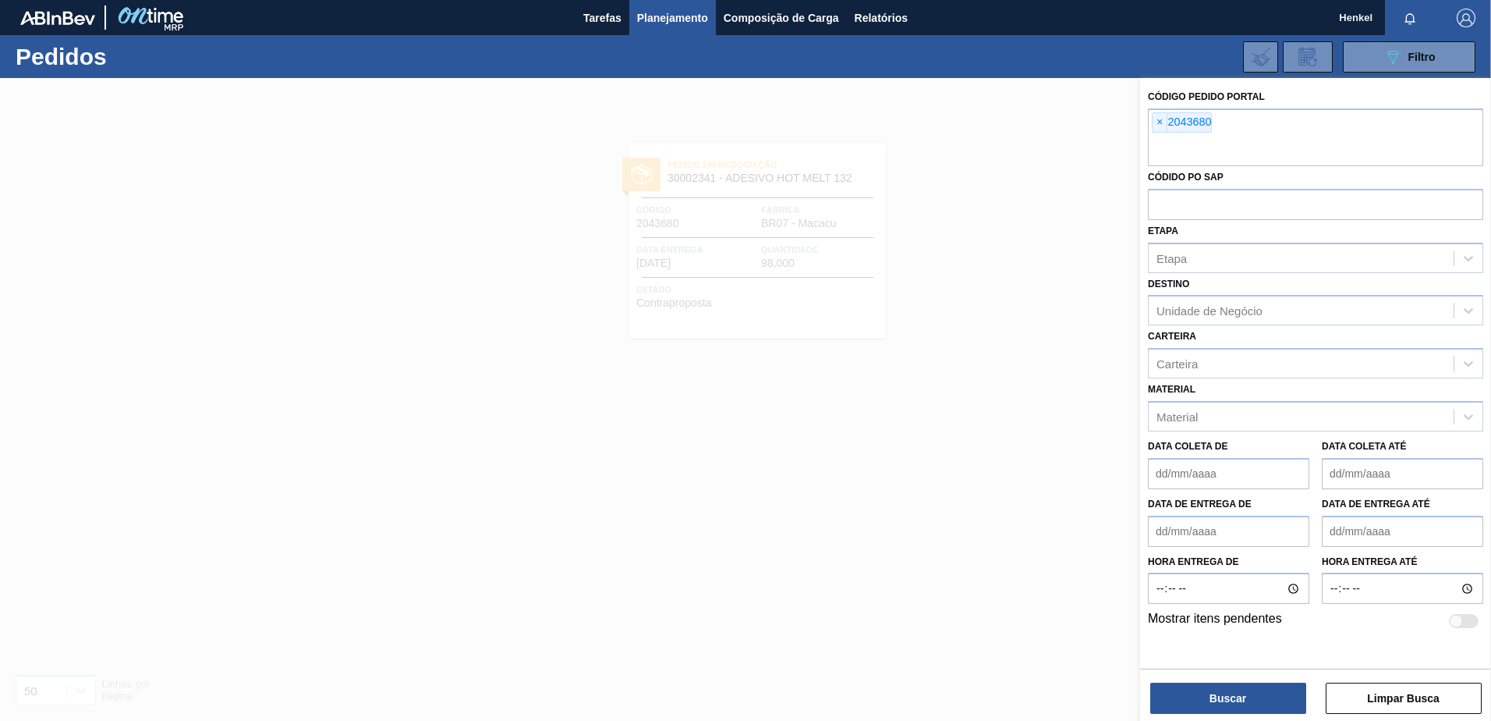
click at [1161, 122] on span "×" at bounding box center [1160, 122] width 15 height 19
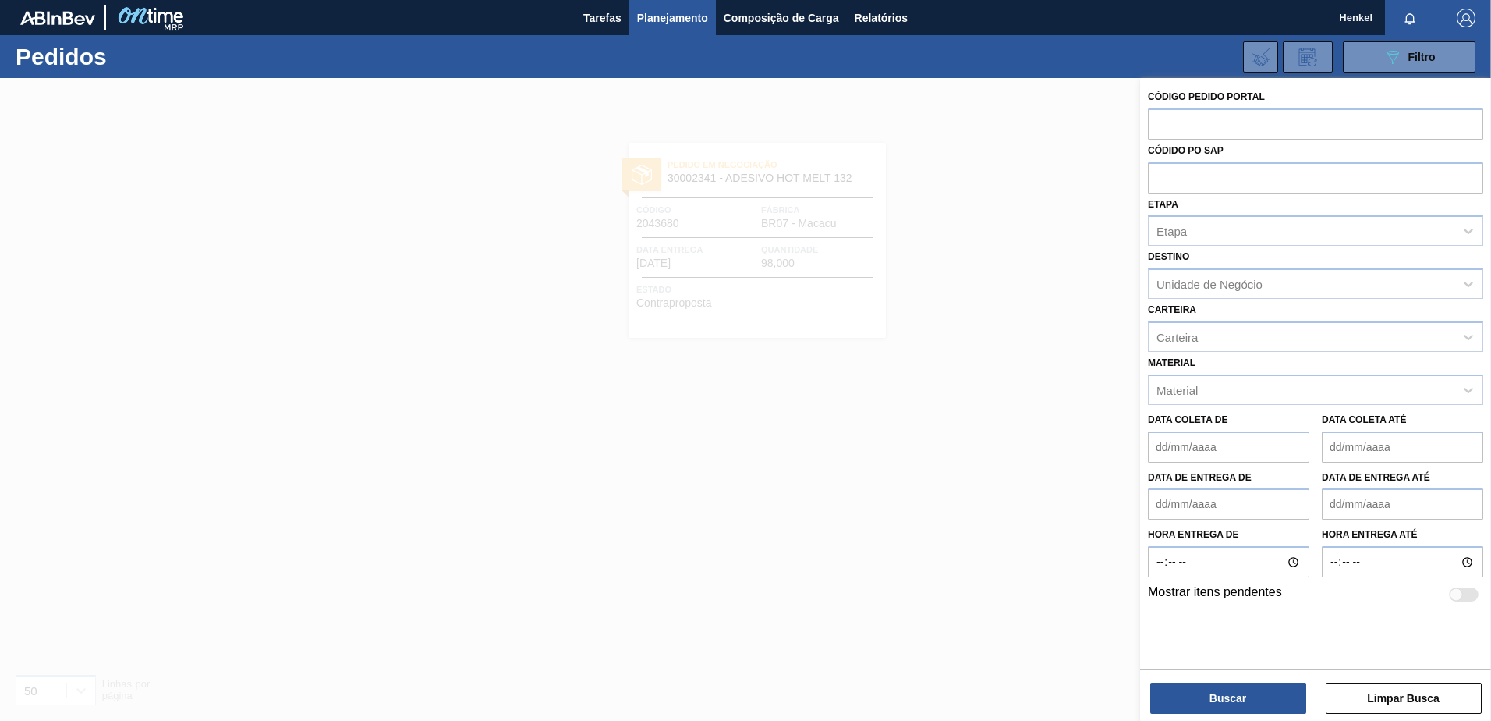
paste input "2050244"
type input "2050244"
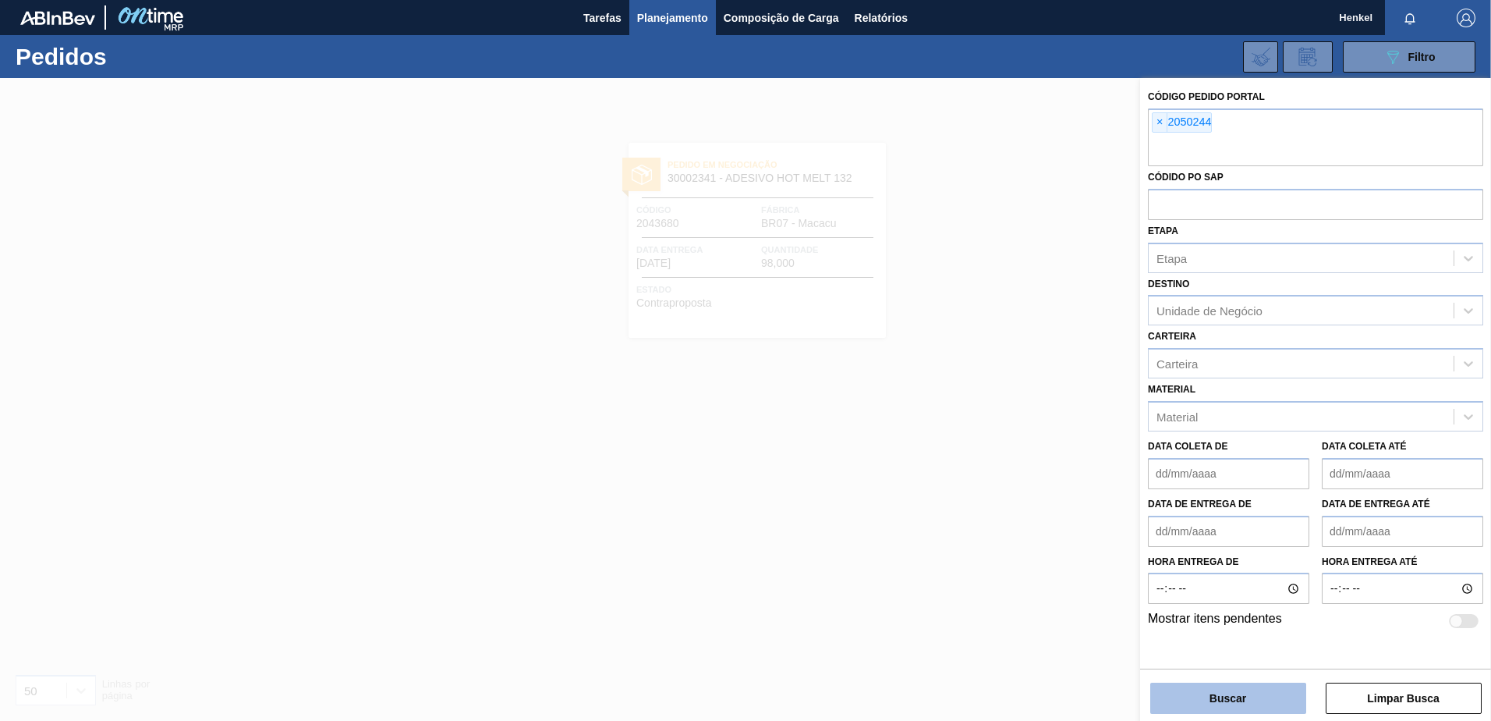
click at [1204, 707] on button "Buscar" at bounding box center [1228, 697] width 156 height 31
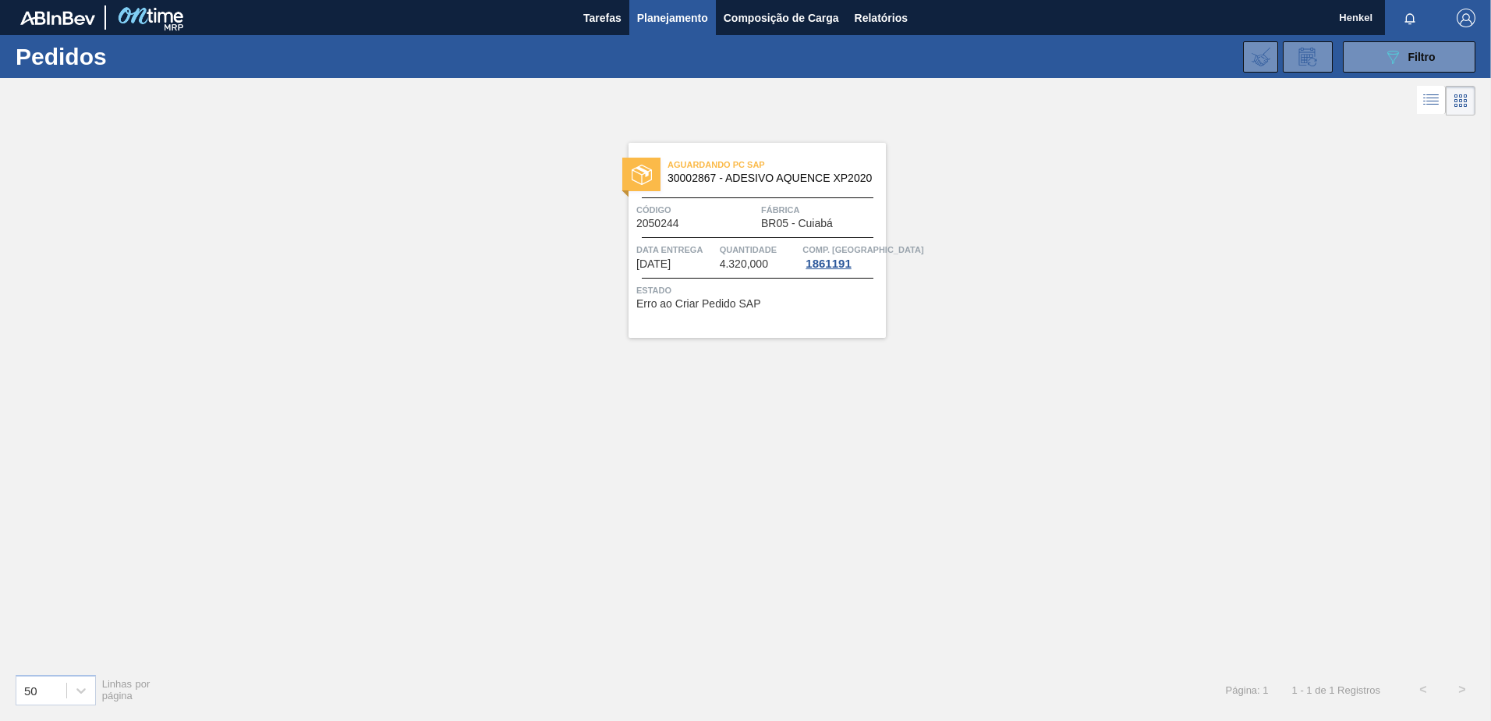
click at [702, 253] on span "Data Entrega" at bounding box center [676, 250] width 80 height 16
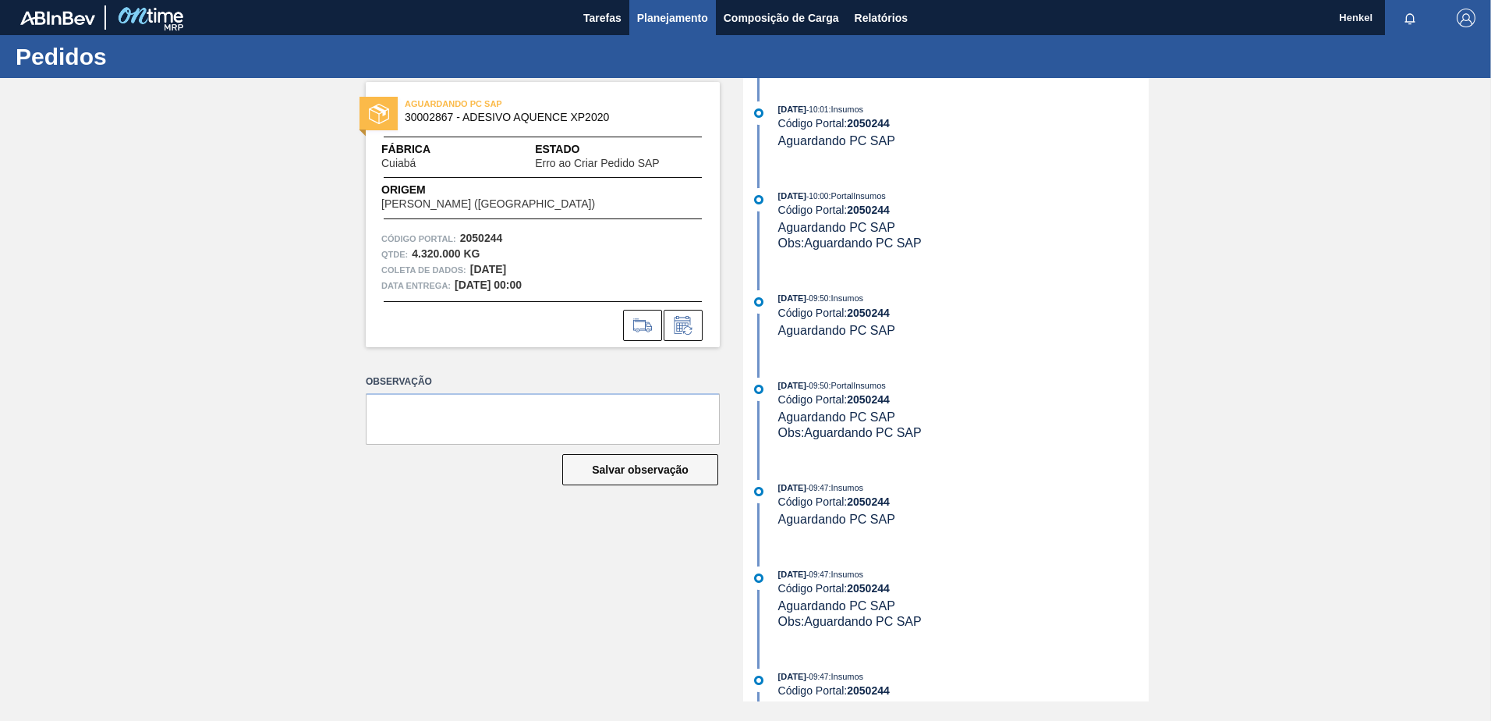
click at [656, 12] on span "Planejamento" at bounding box center [672, 18] width 71 height 19
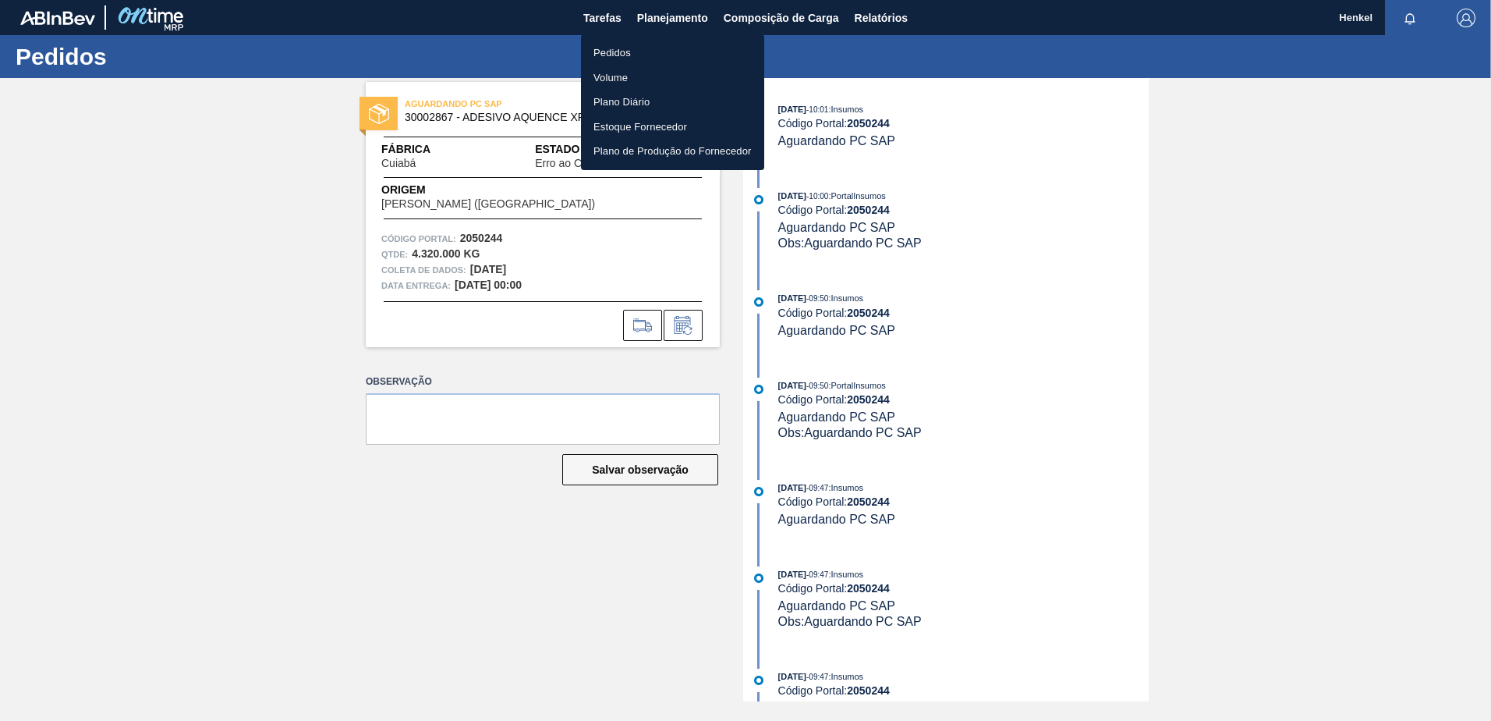
click at [610, 48] on font "Pedidos" at bounding box center [612, 53] width 37 height 16
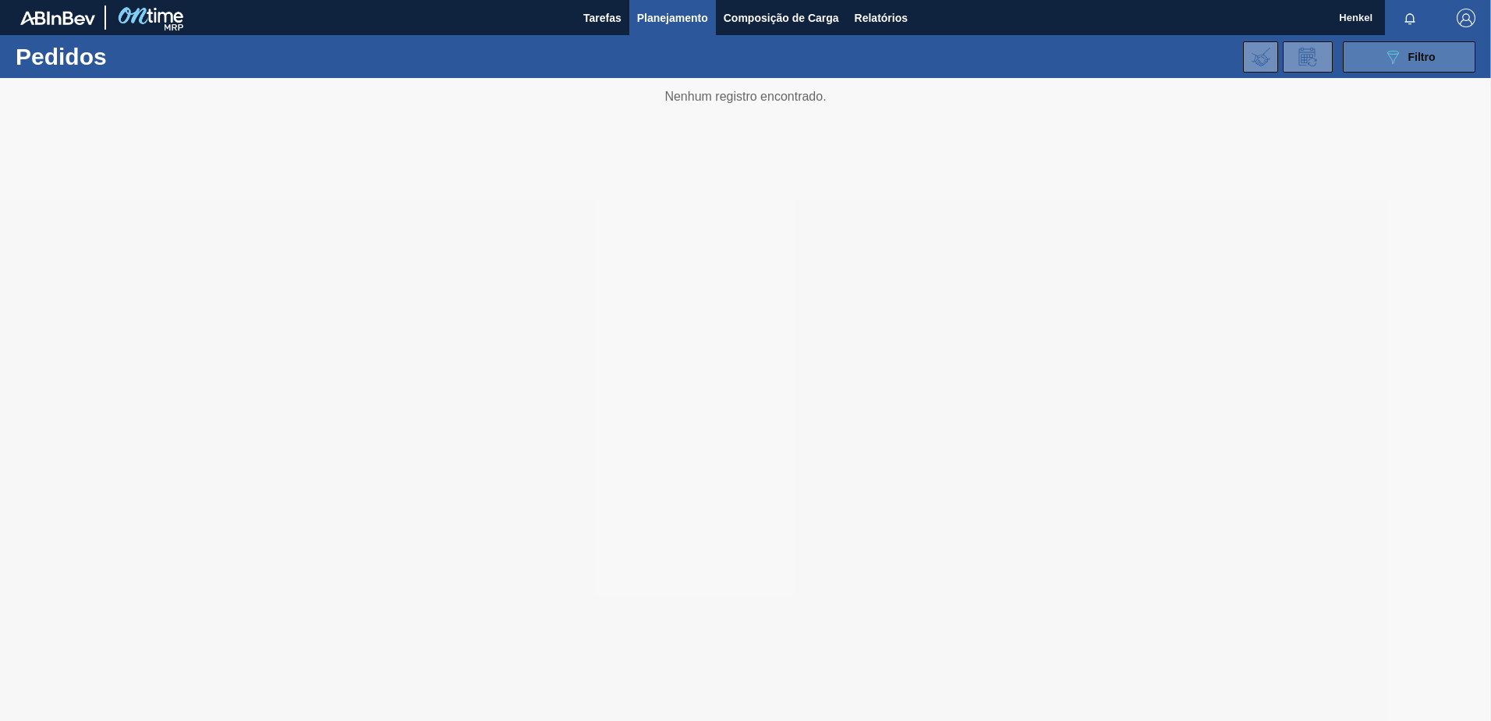
click at [1390, 54] on icon at bounding box center [1394, 57] width 12 height 13
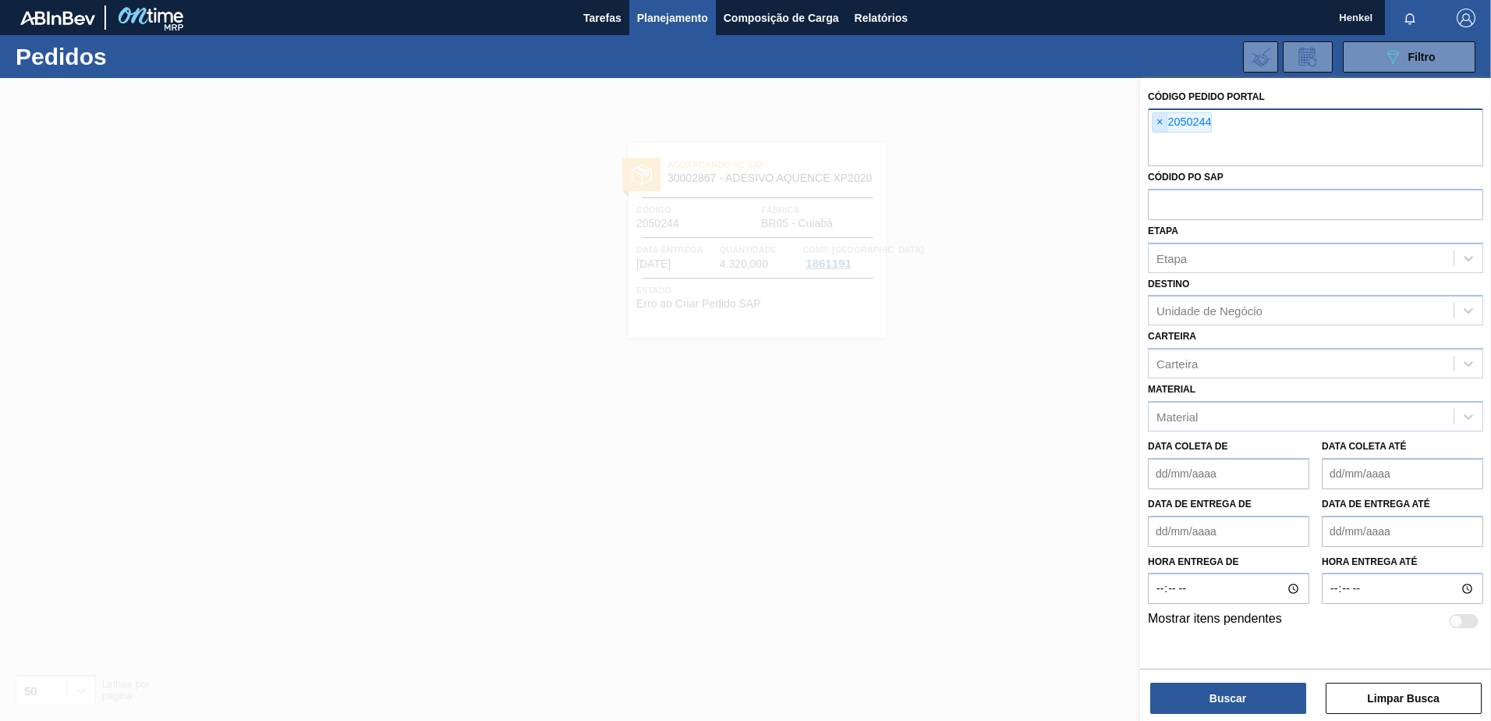
click at [1162, 122] on span "×" at bounding box center [1160, 122] width 15 height 19
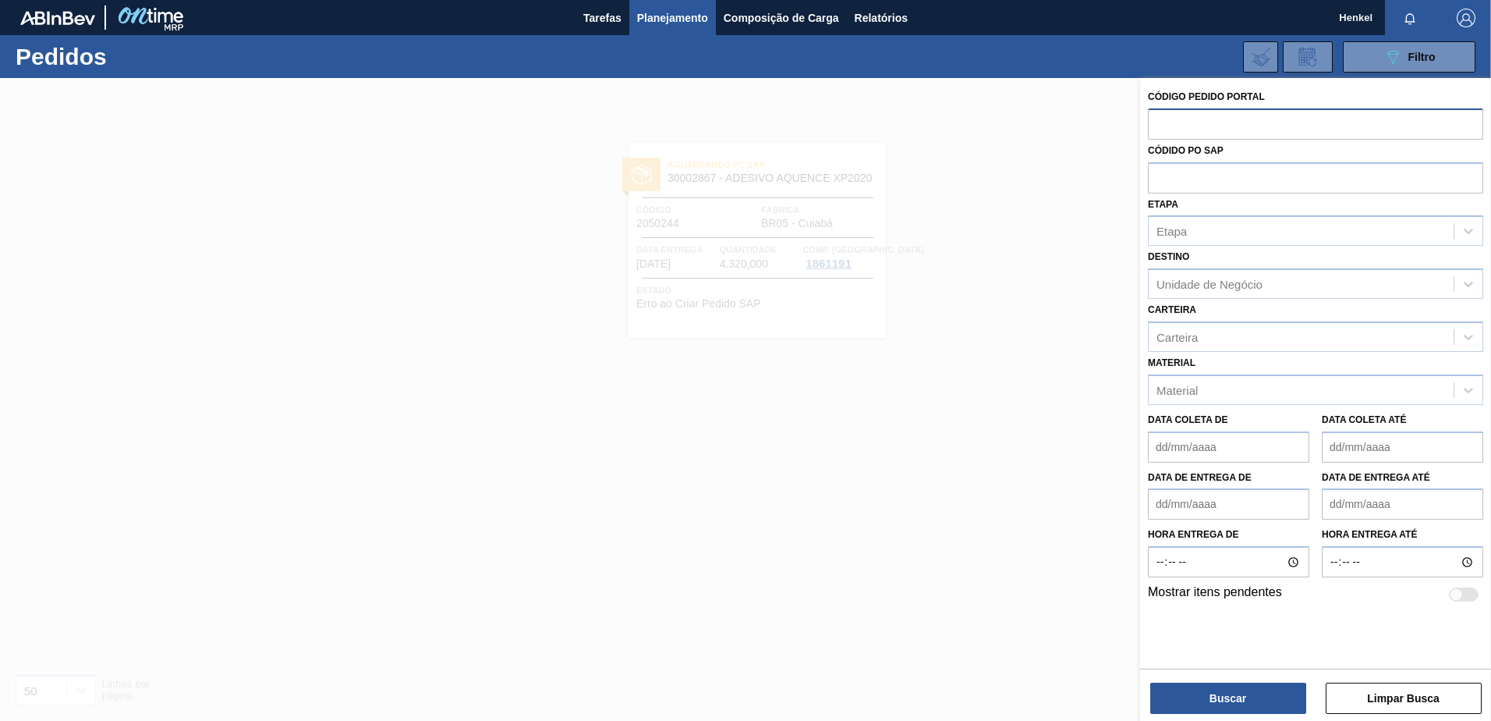
paste input "2050230"
type input "2050230"
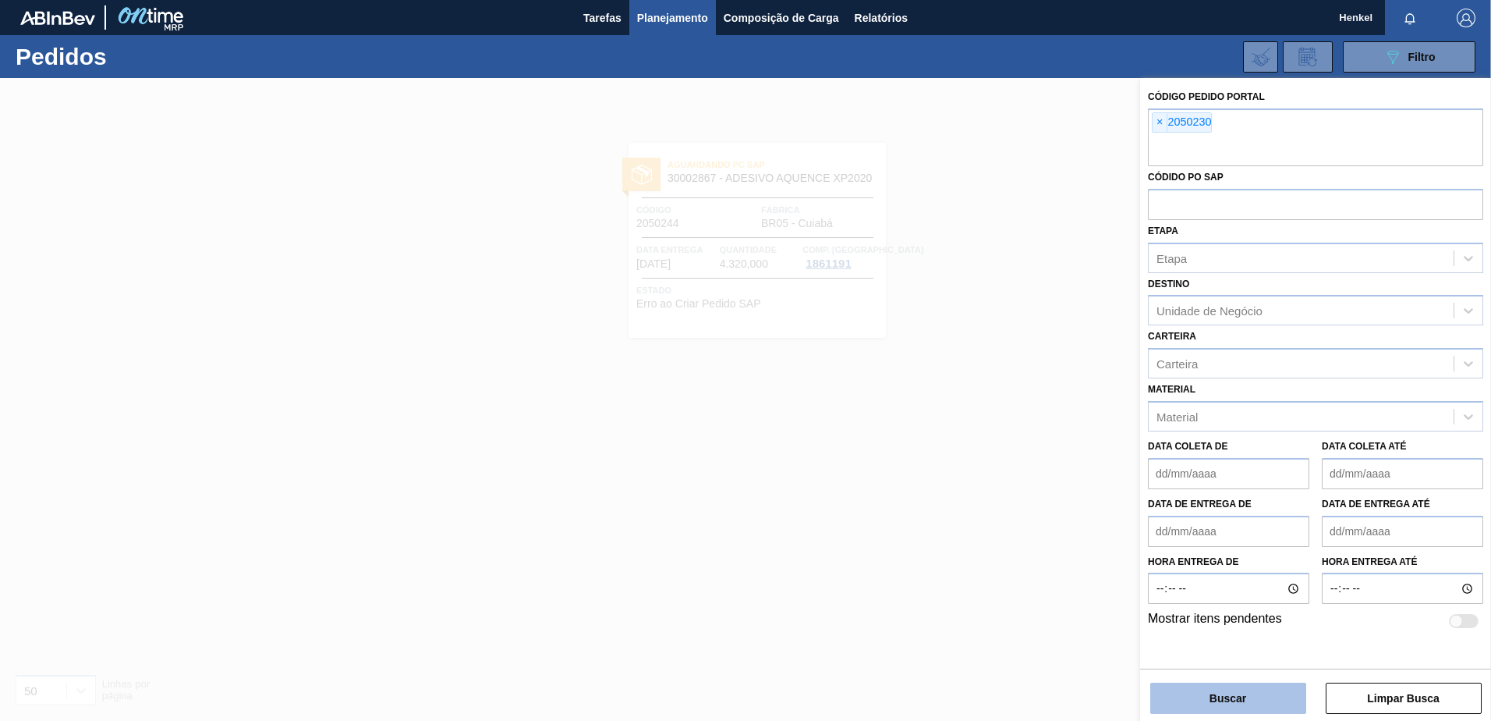
click at [1223, 695] on button "Buscar" at bounding box center [1228, 697] width 156 height 31
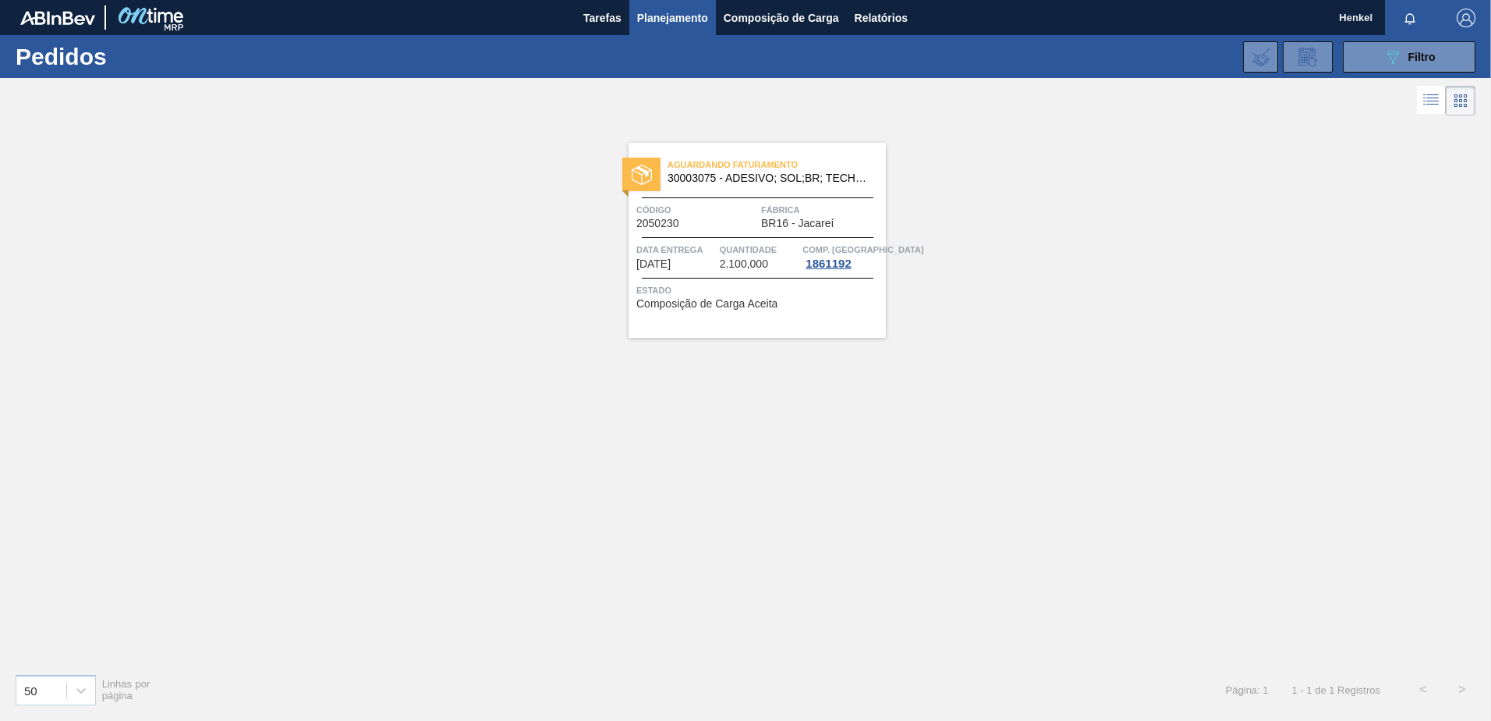
click at [704, 256] on span "Data Entrega" at bounding box center [676, 250] width 80 height 16
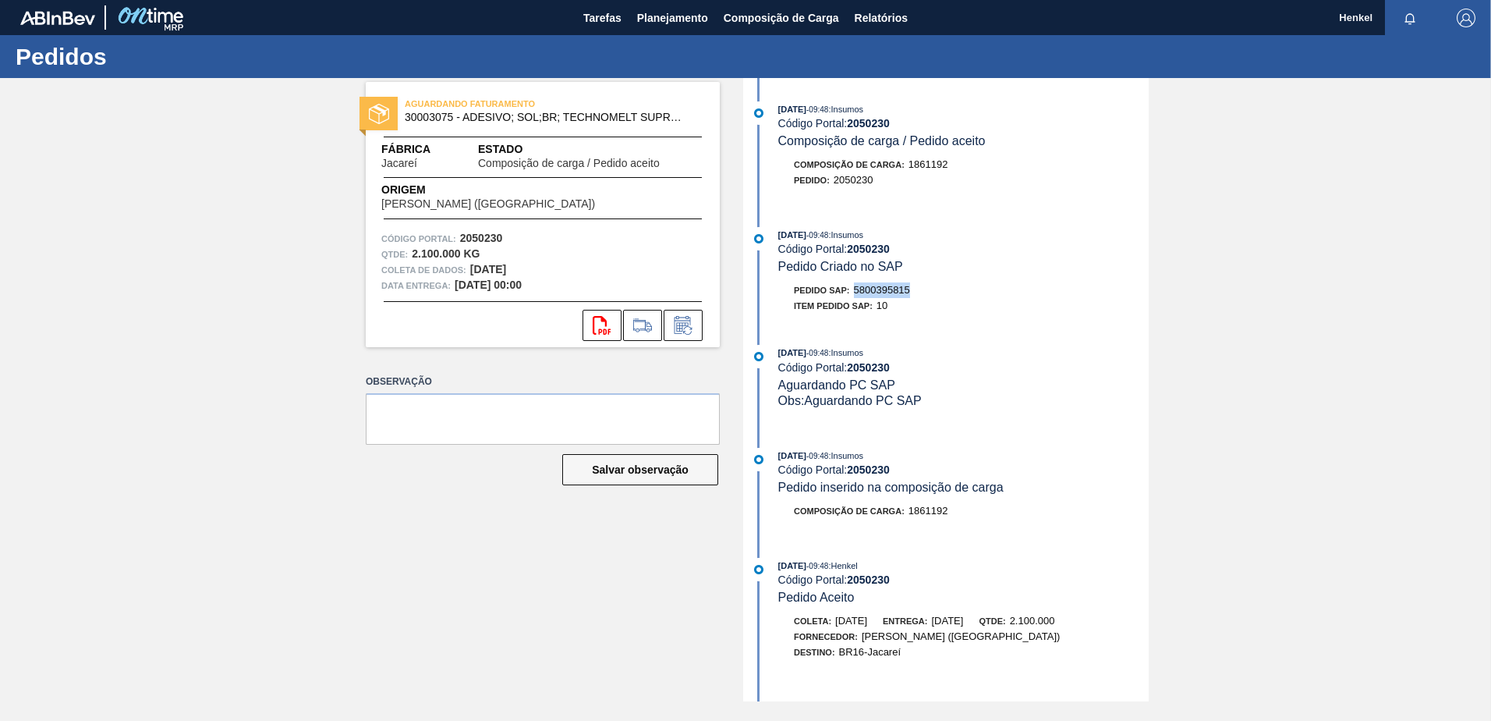
drag, startPoint x: 859, startPoint y: 288, endPoint x: 924, endPoint y: 291, distance: 65.6
click at [924, 291] on div "Pedido SAP: 5800395815" at bounding box center [963, 290] width 370 height 16
copy span "5800395815"
click at [654, 12] on span "Planejamento" at bounding box center [672, 18] width 71 height 19
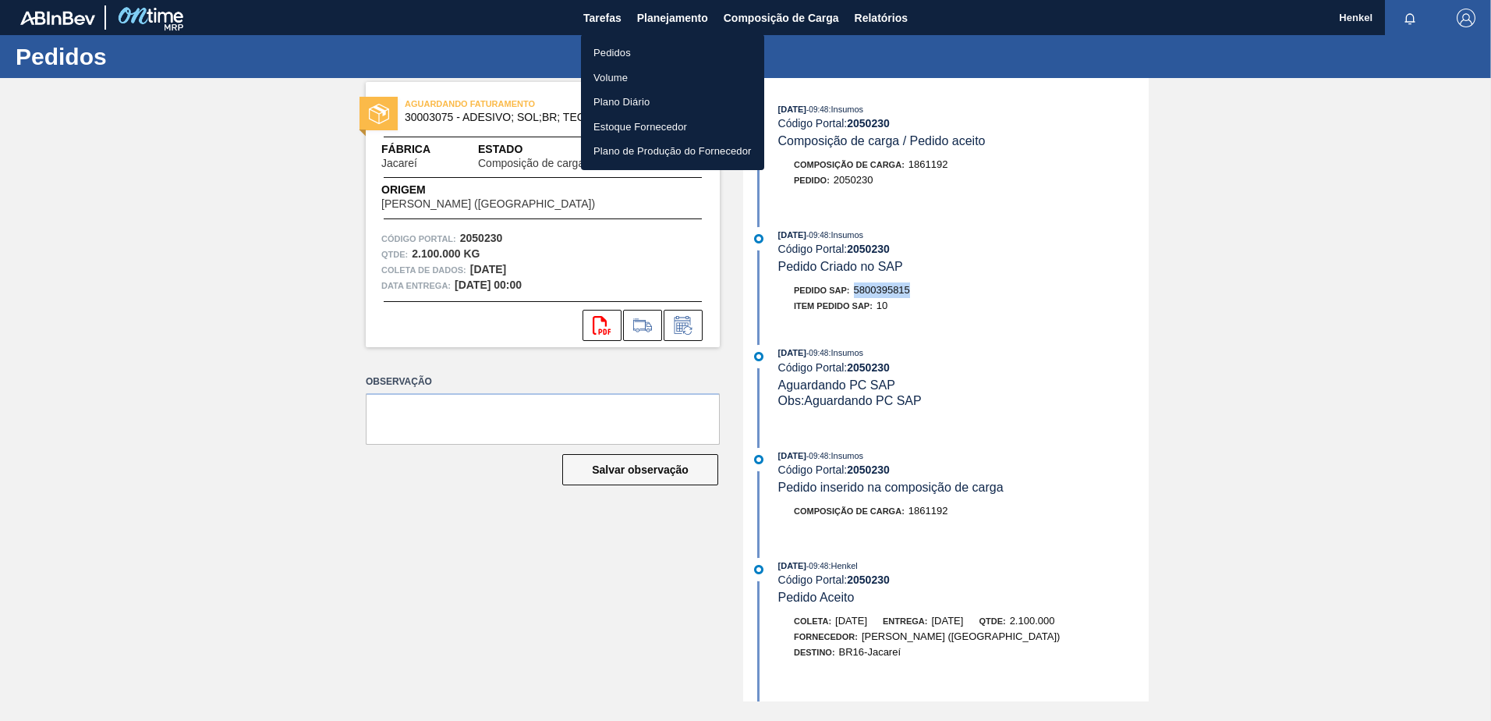
click at [616, 44] on li "Pedidos" at bounding box center [672, 53] width 183 height 25
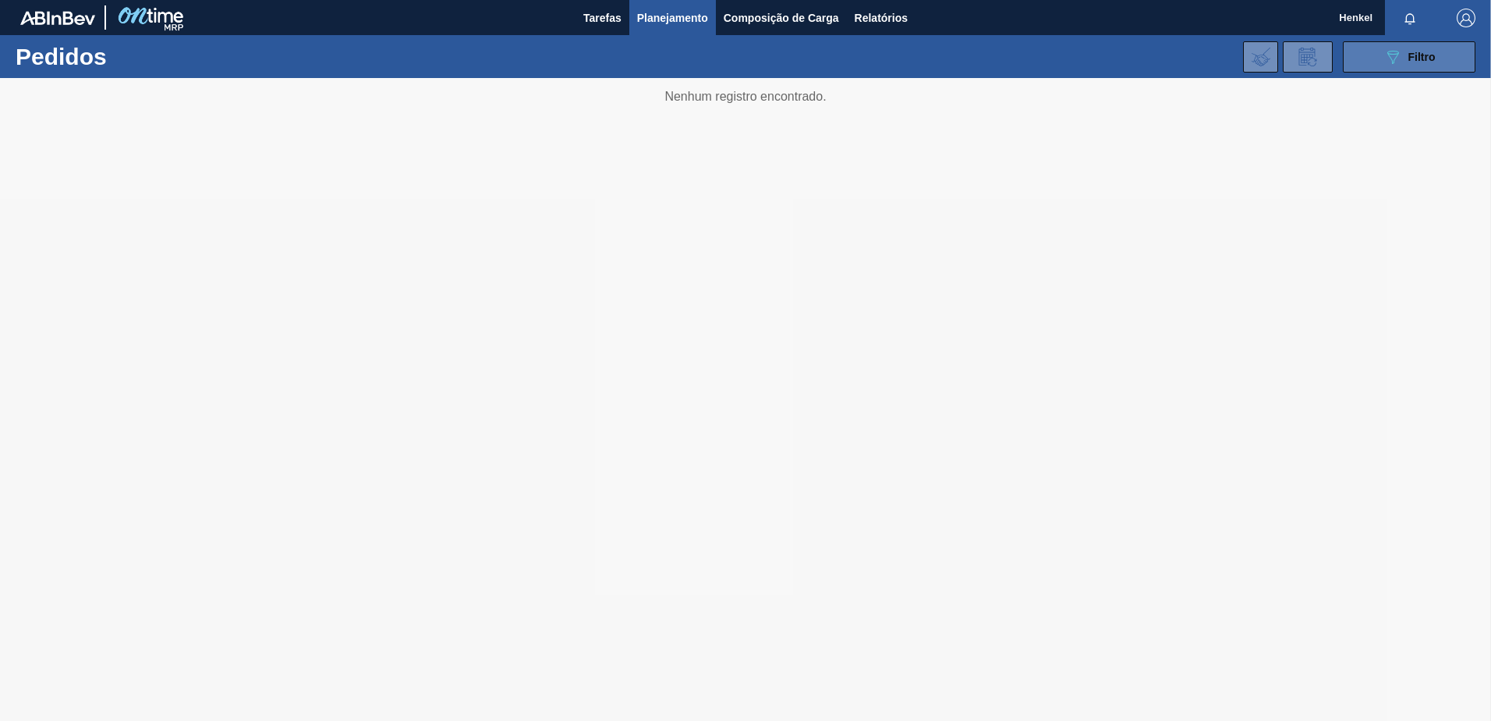
click at [1415, 62] on span "Filtro" at bounding box center [1422, 57] width 27 height 12
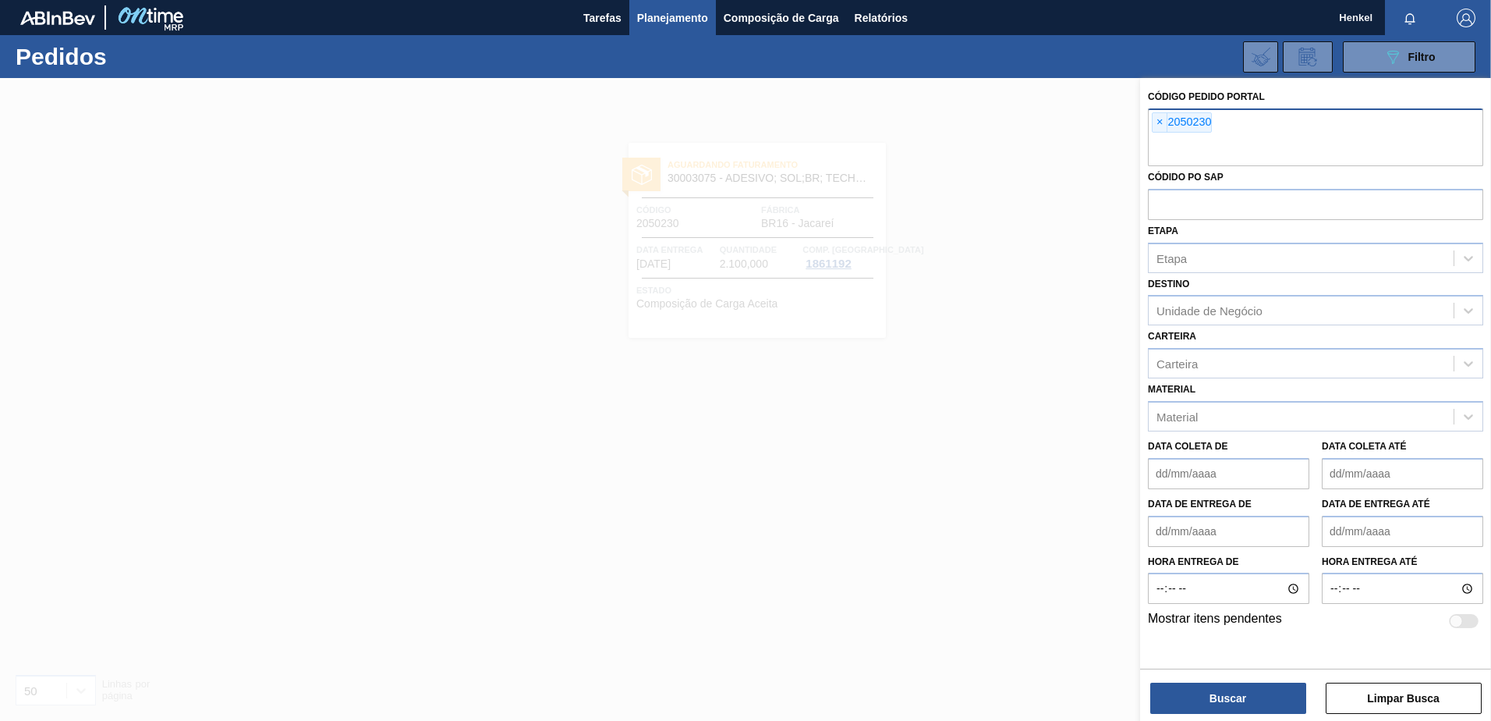
click at [1163, 122] on span "×" at bounding box center [1160, 122] width 15 height 19
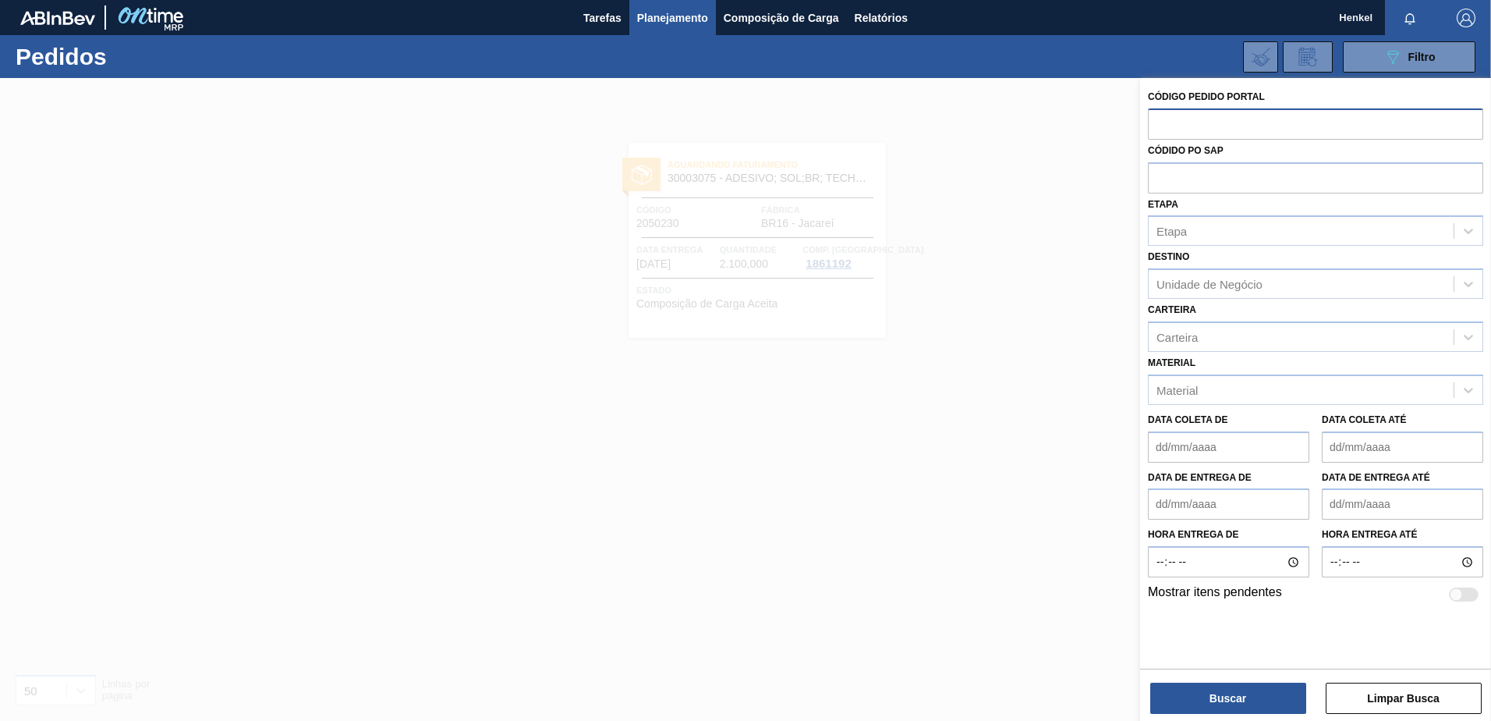
paste input "2043675"
type input "2043675"
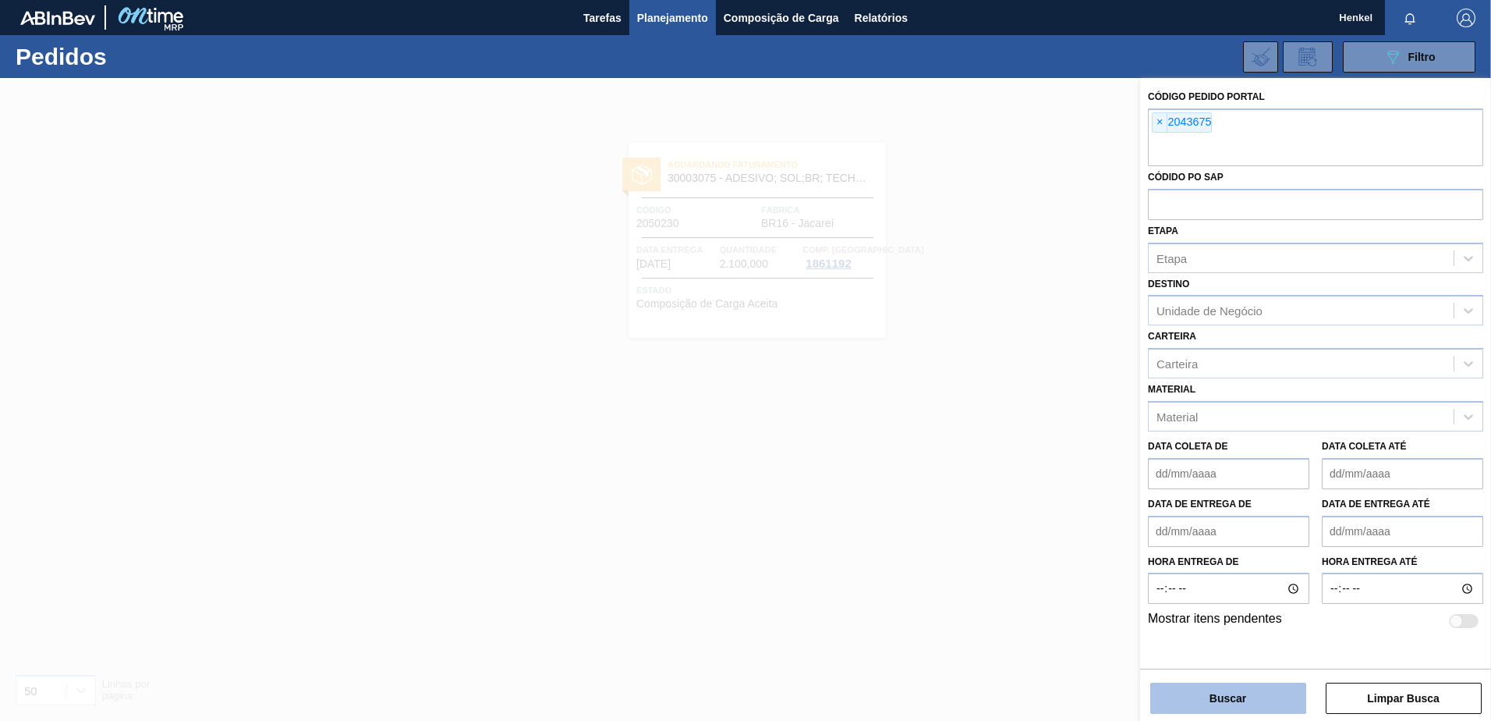
click at [1186, 691] on button "Buscar" at bounding box center [1228, 697] width 156 height 31
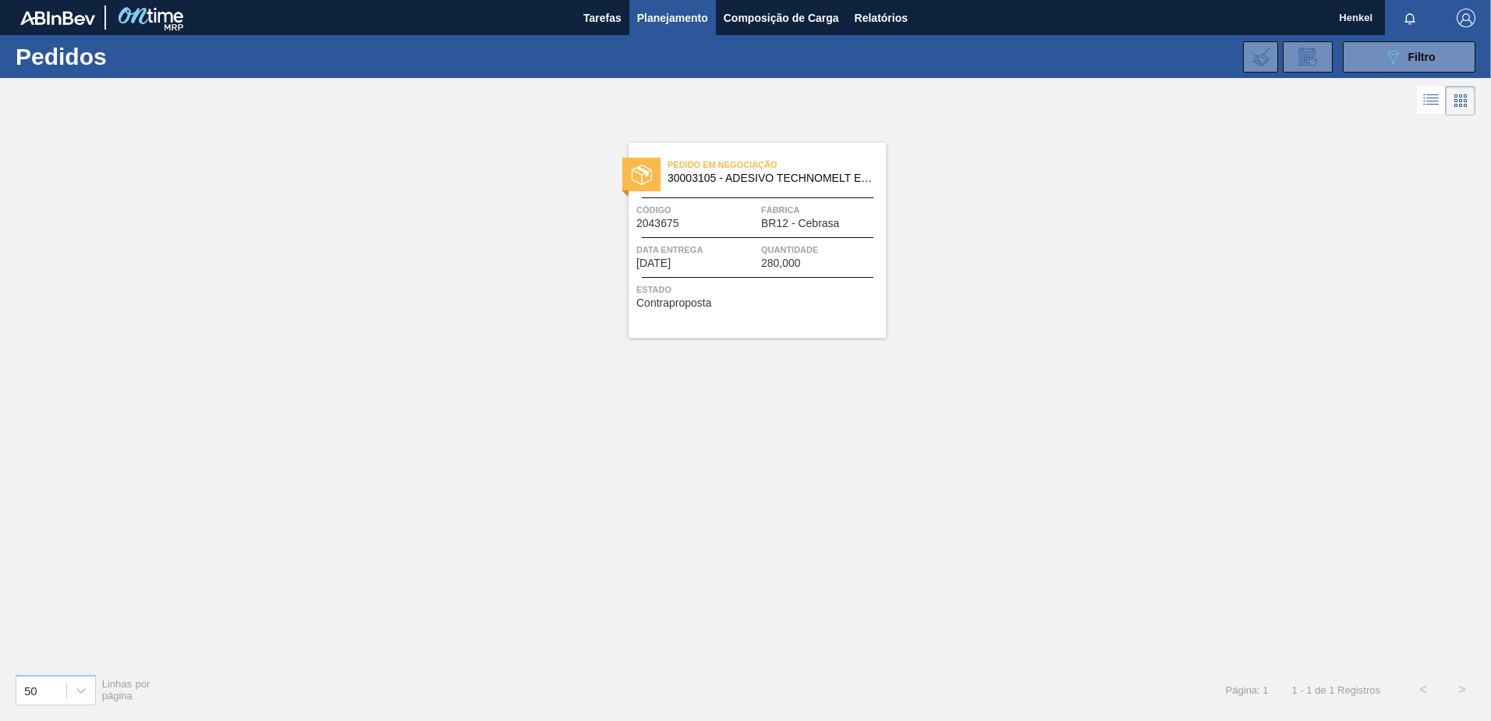
click at [721, 227] on div "Código 2043675" at bounding box center [696, 215] width 121 height 27
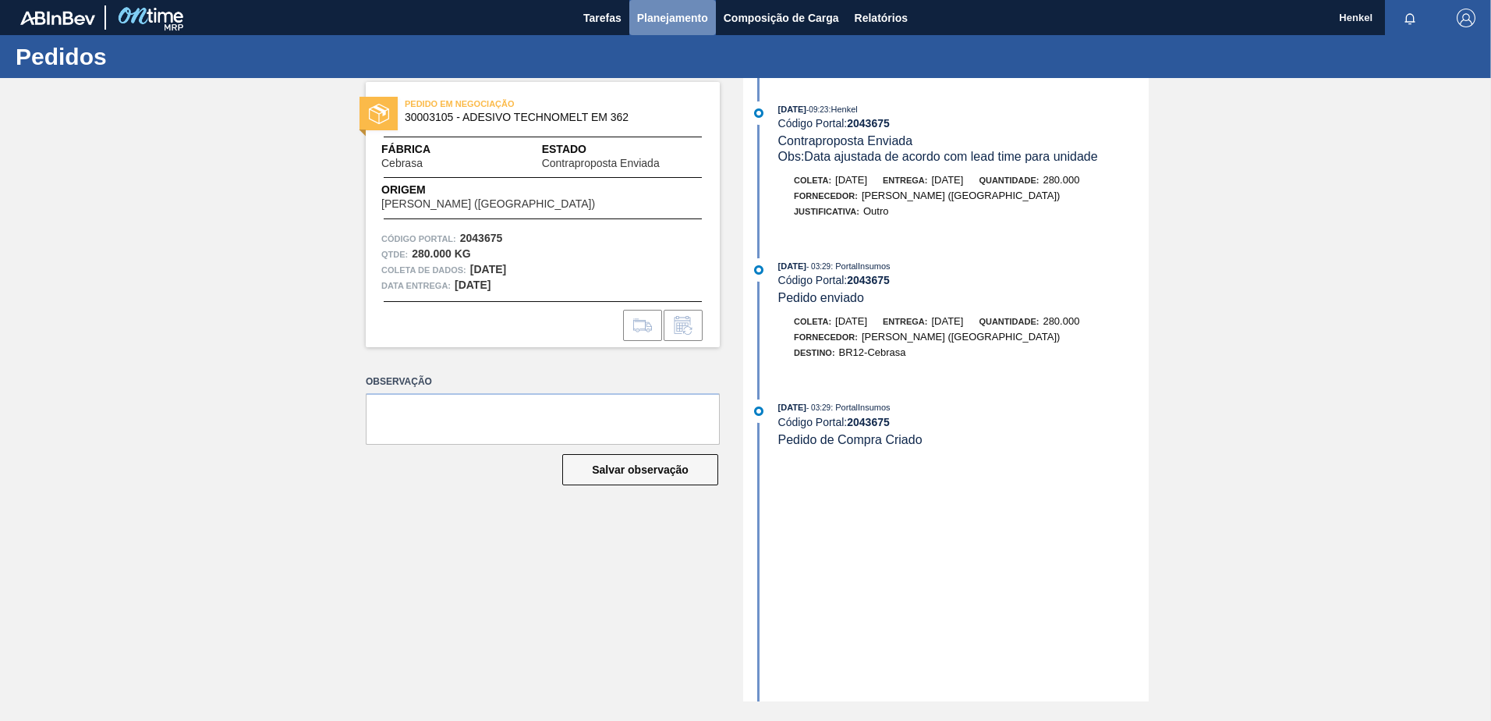
click at [670, 23] on span "Planejamento" at bounding box center [672, 18] width 71 height 19
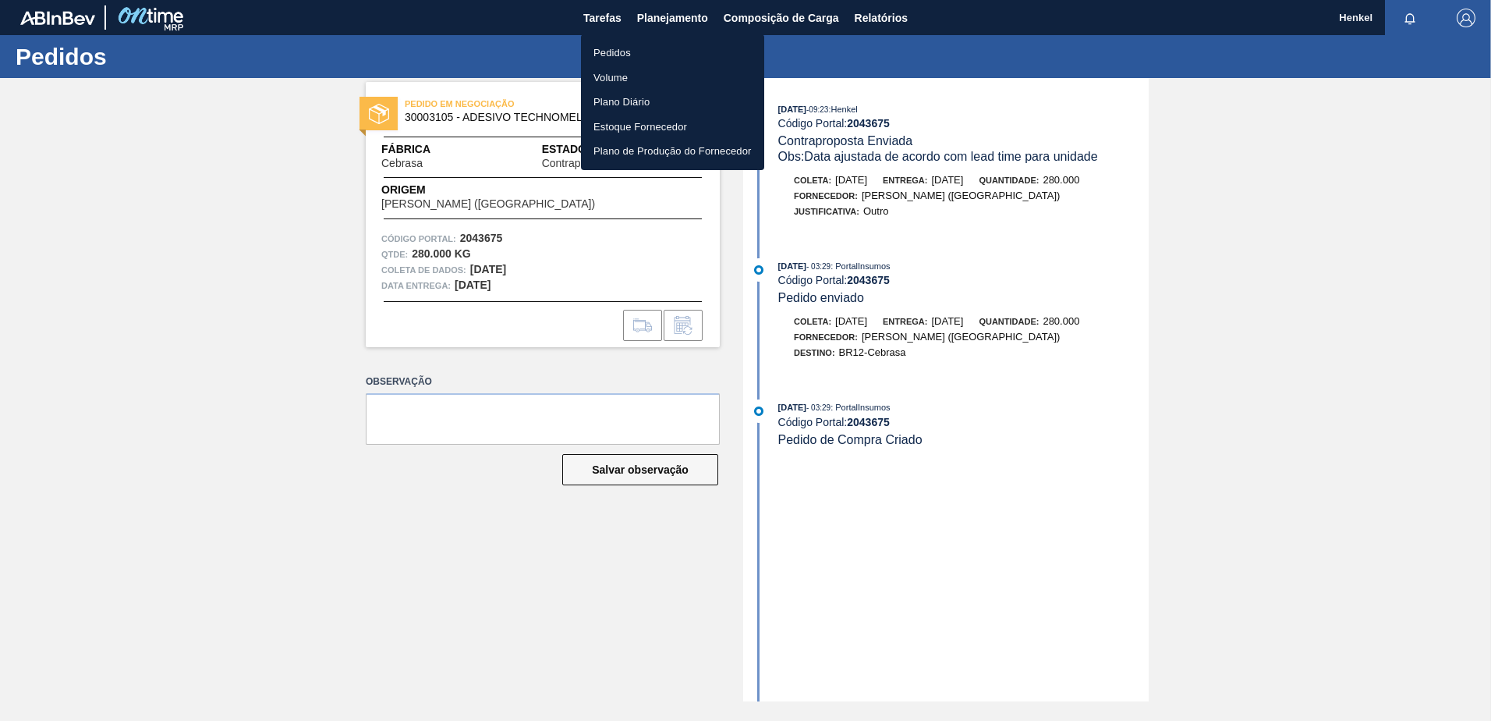
click at [625, 48] on font "Pedidos" at bounding box center [612, 53] width 37 height 16
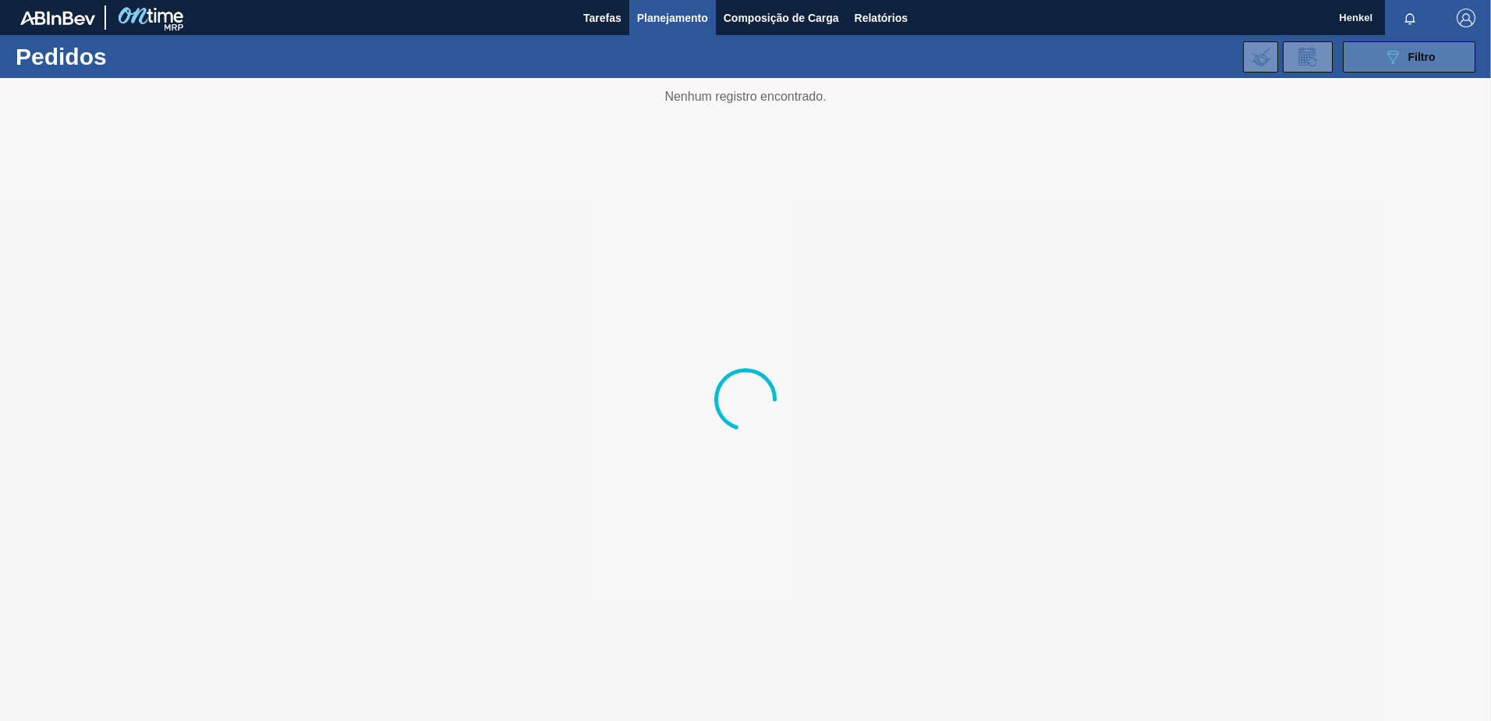
click at [1402, 57] on div "089F7B8B-B2A5-4AFE-B5C0-19BA573D28AC Filtro" at bounding box center [1410, 57] width 52 height 19
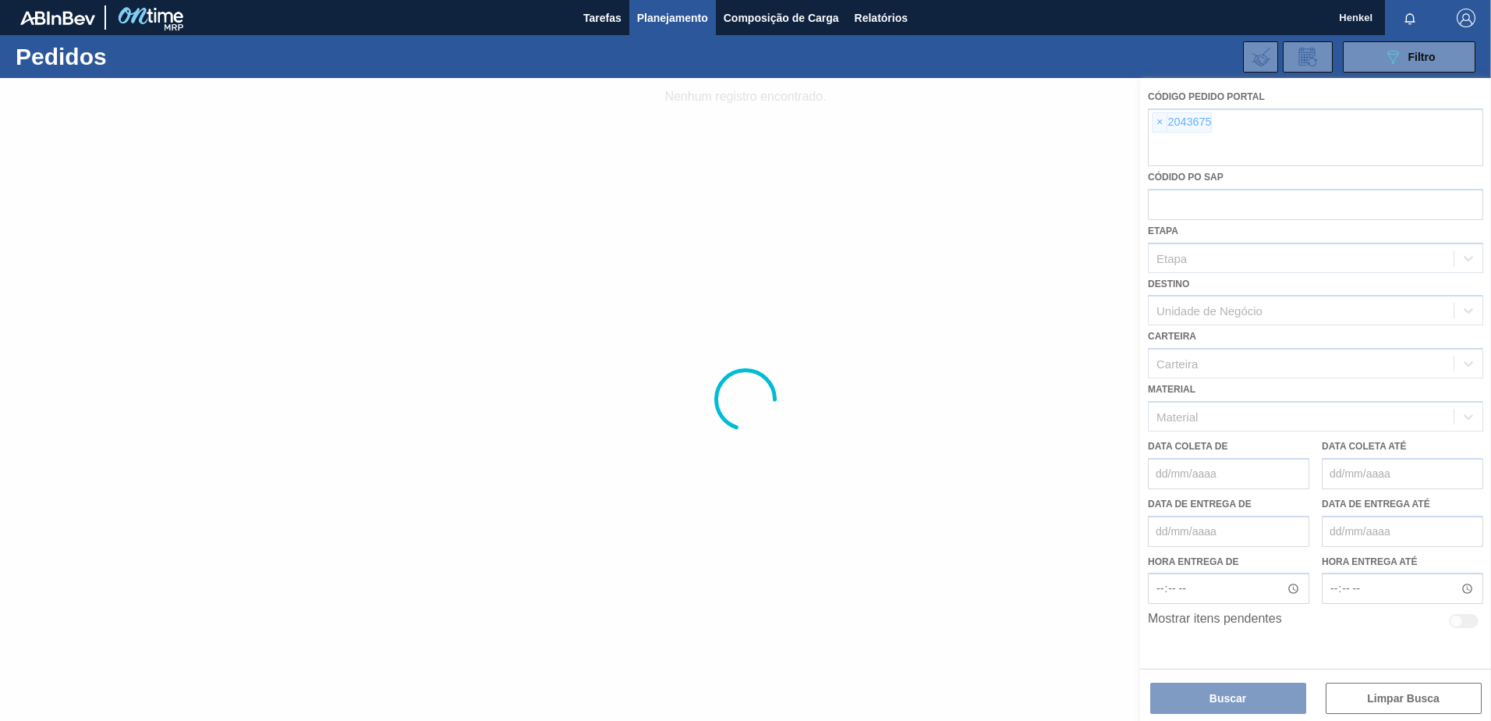
click at [1161, 121] on div at bounding box center [745, 399] width 1491 height 643
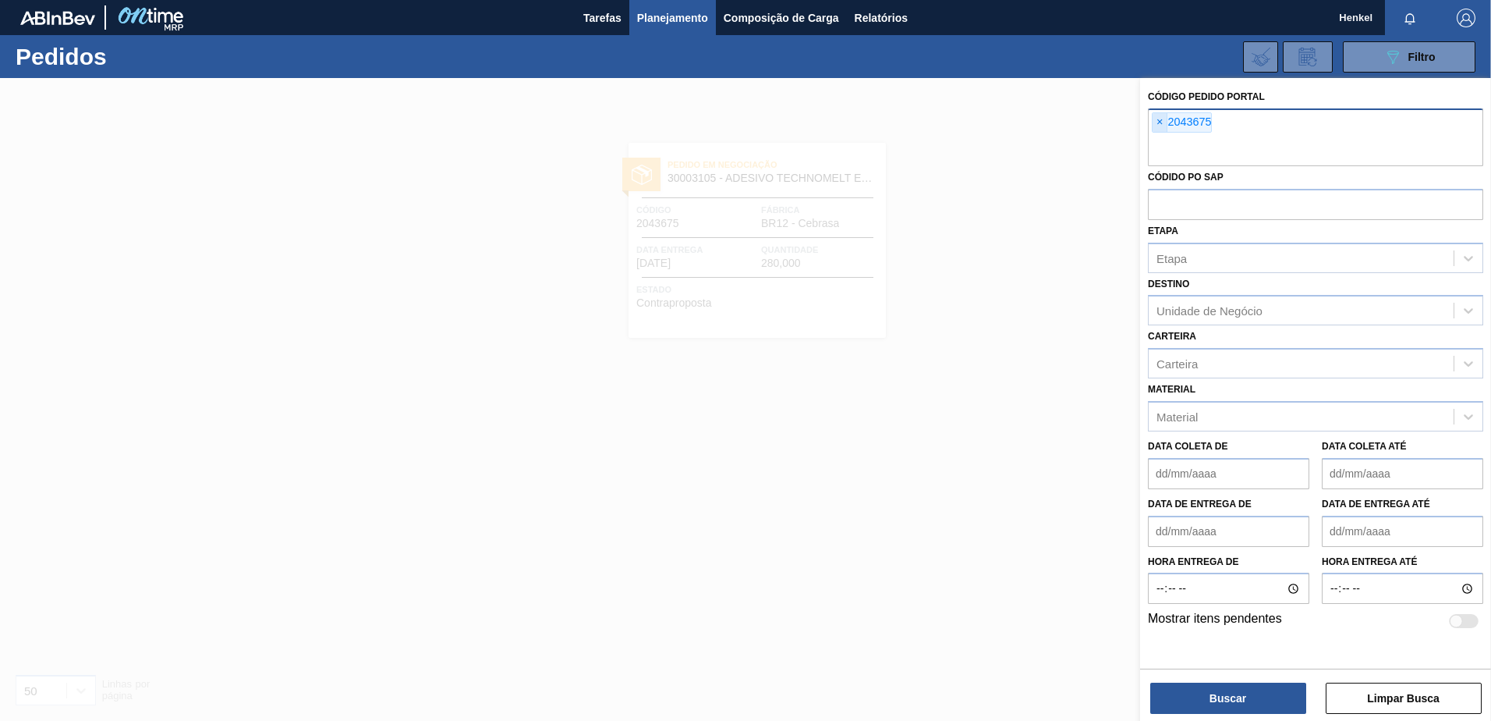
click at [1158, 121] on span "×" at bounding box center [1160, 122] width 15 height 19
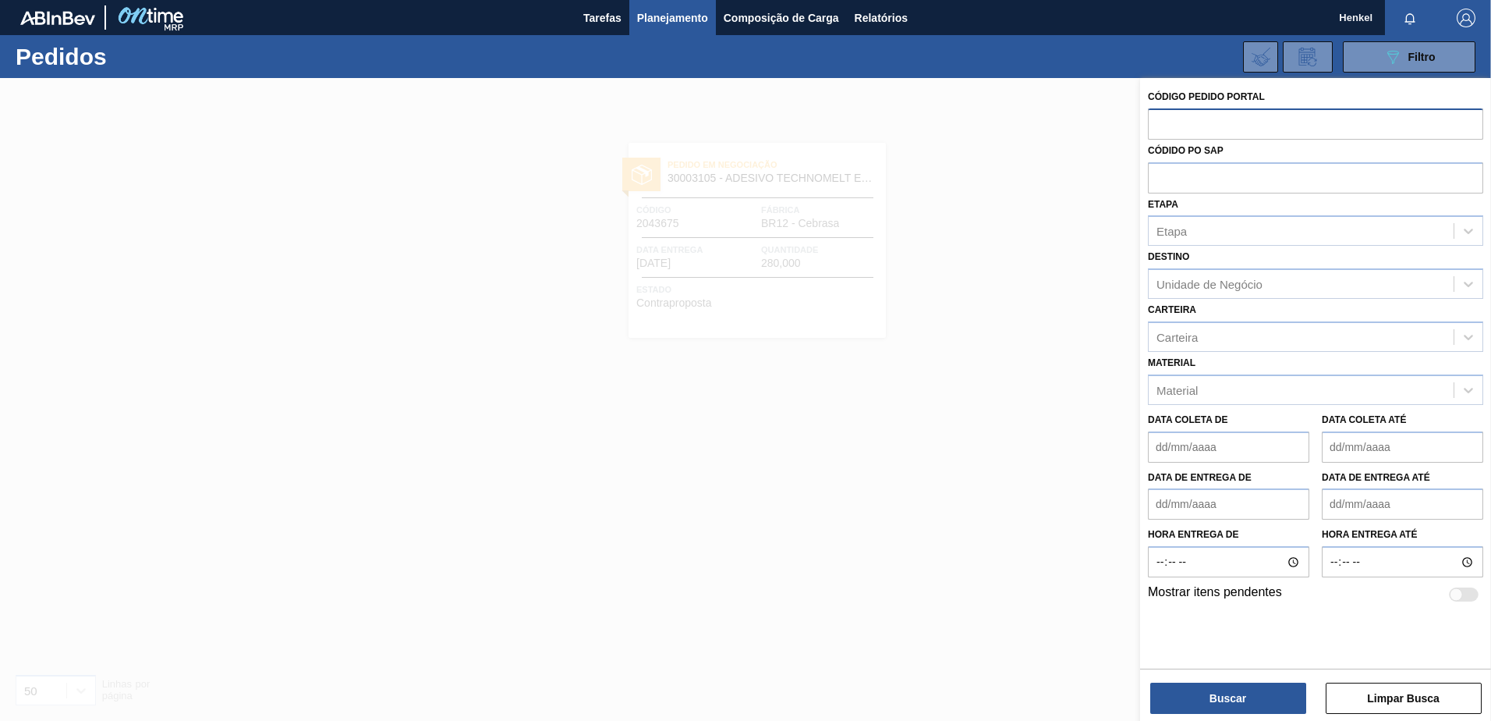
paste input "2043685"
type input "2043685"
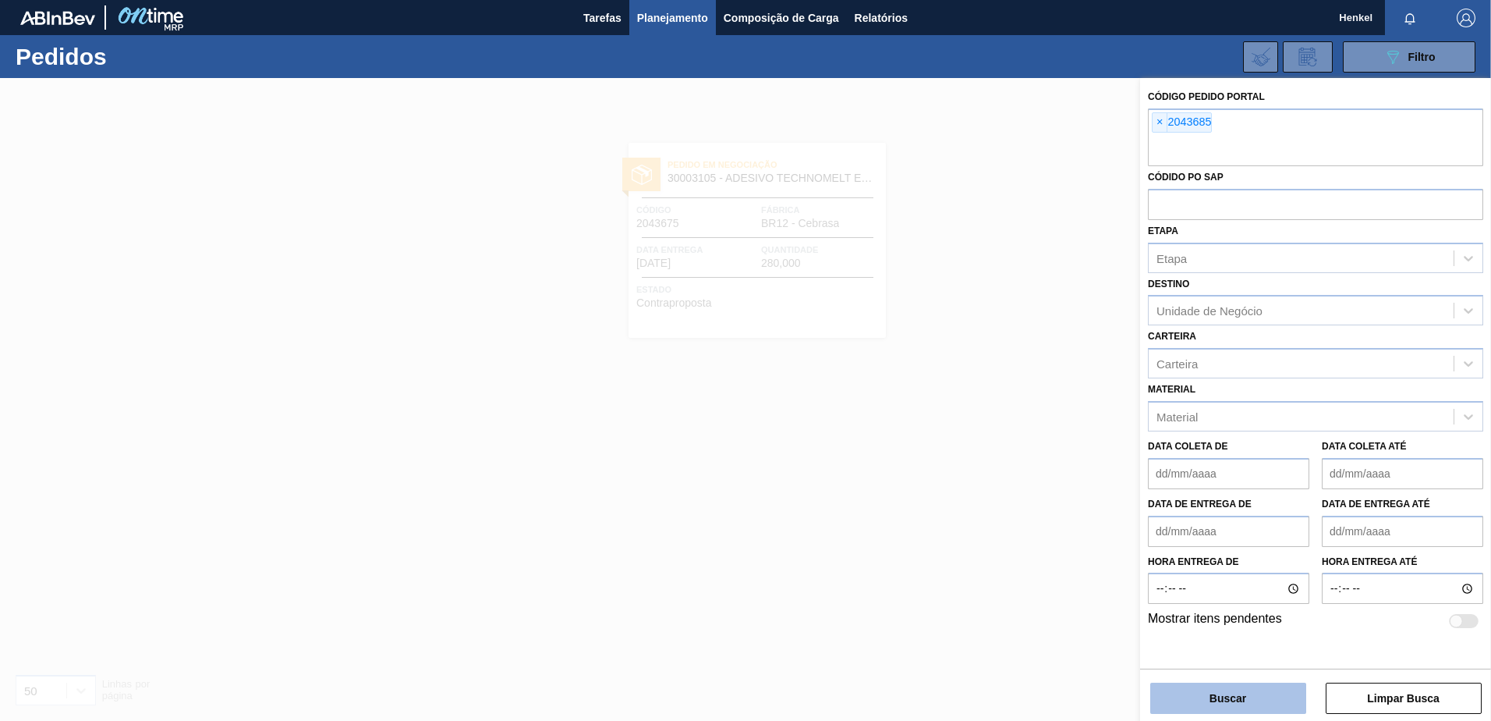
click at [1267, 697] on button "Buscar" at bounding box center [1228, 697] width 156 height 31
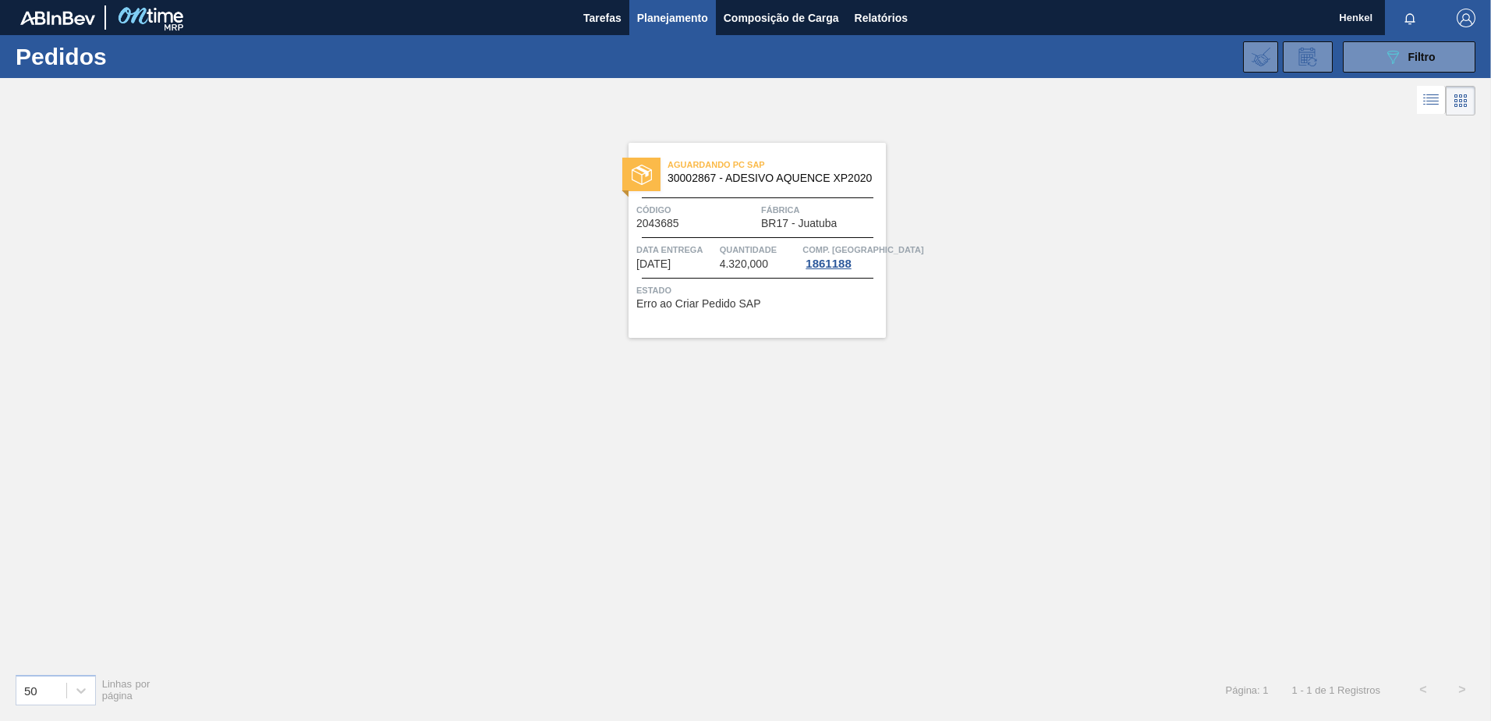
click at [771, 264] on div "Quantidade 4.320,000" at bounding box center [760, 256] width 80 height 28
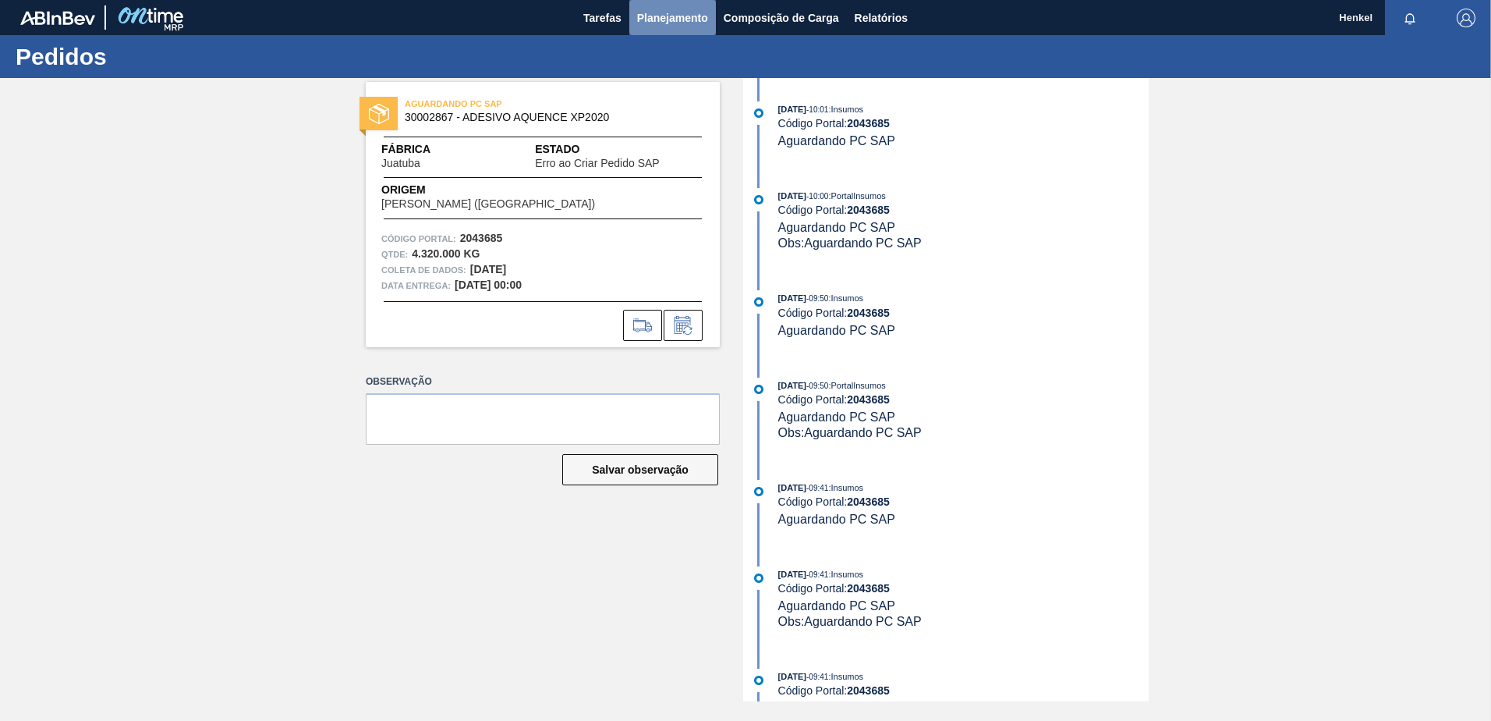
click at [651, 19] on span "Planejamento" at bounding box center [672, 18] width 71 height 19
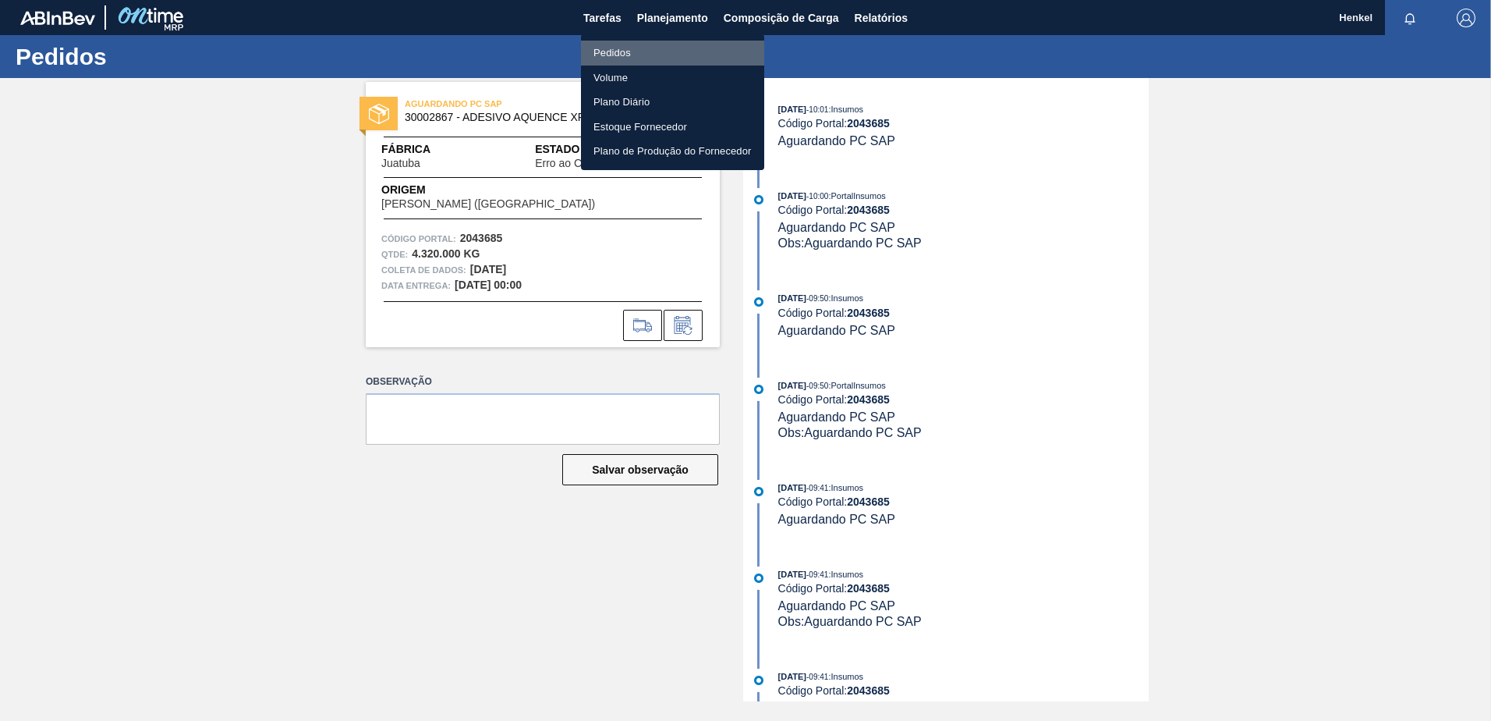
click at [619, 53] on font "Pedidos" at bounding box center [612, 53] width 37 height 16
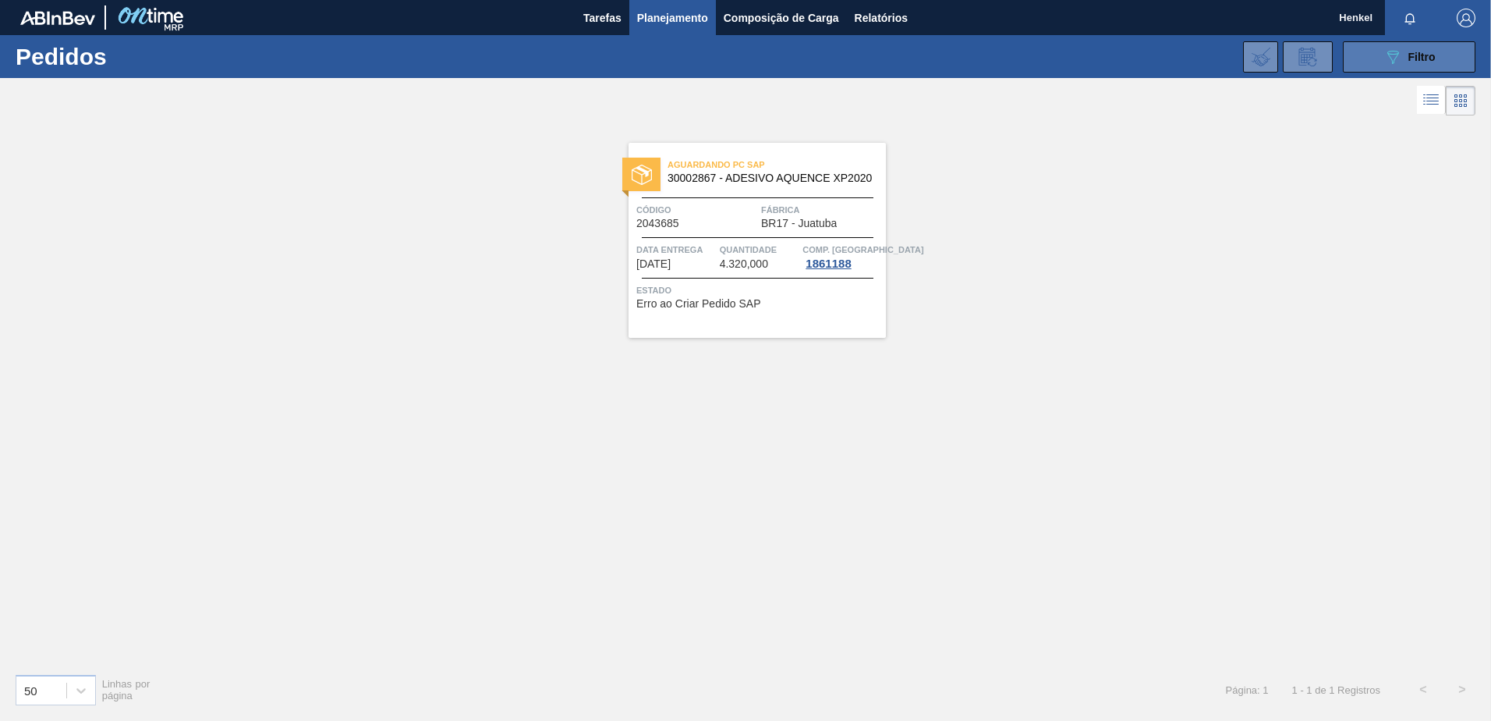
click at [1437, 52] on button "089F7B8B-B2A5-4AFE-B5C0-19BA573D28AC Filtro" at bounding box center [1409, 56] width 133 height 31
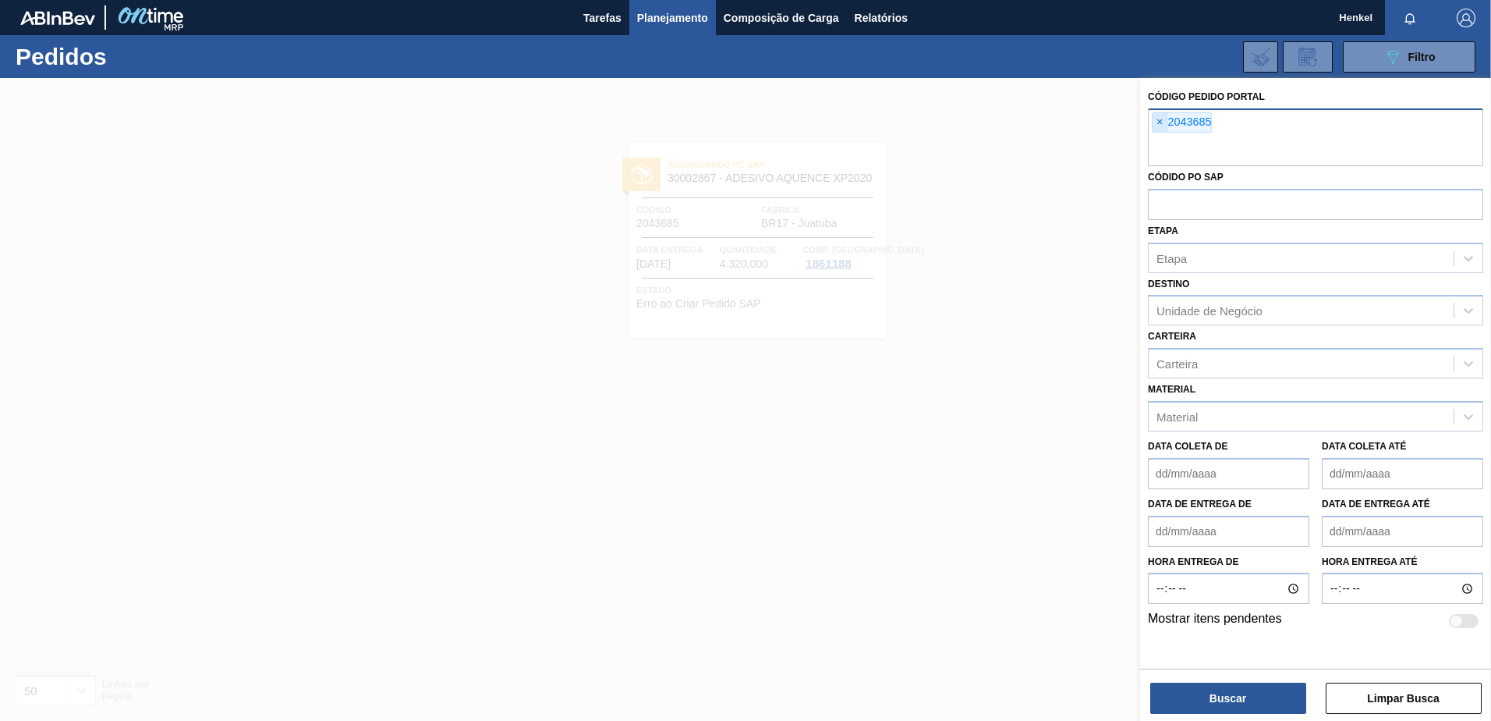
click at [1160, 122] on span "×" at bounding box center [1160, 122] width 15 height 19
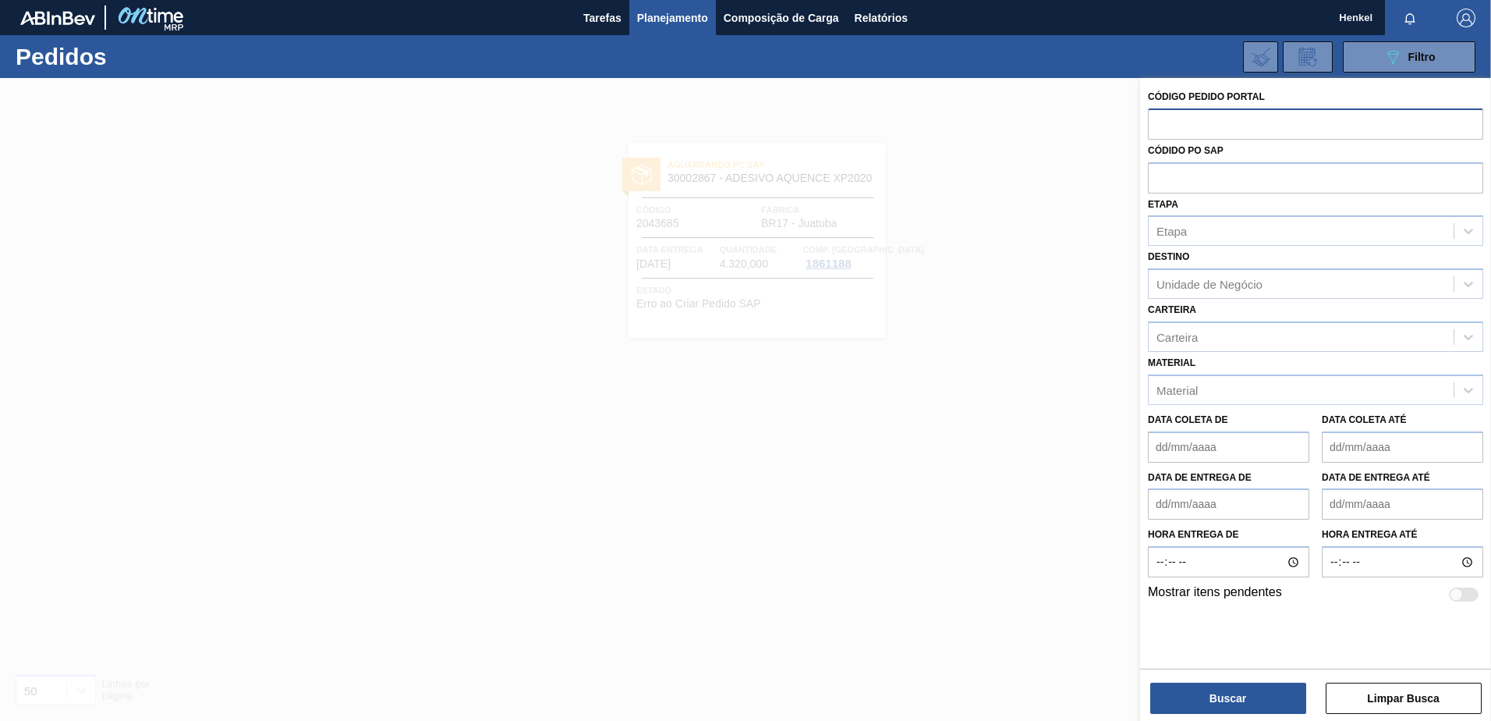
paste input "2043686"
type input "2043686"
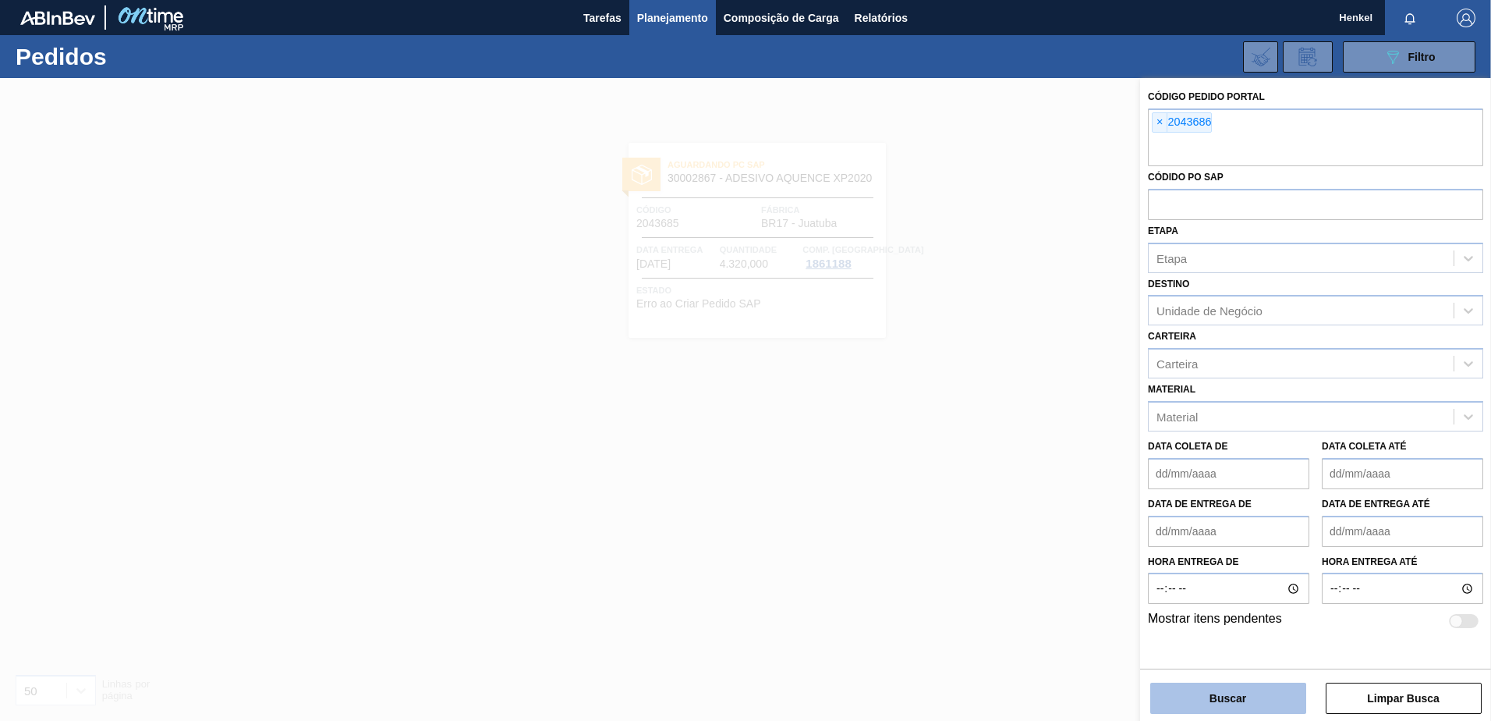
click at [1237, 699] on button "Buscar" at bounding box center [1228, 697] width 156 height 31
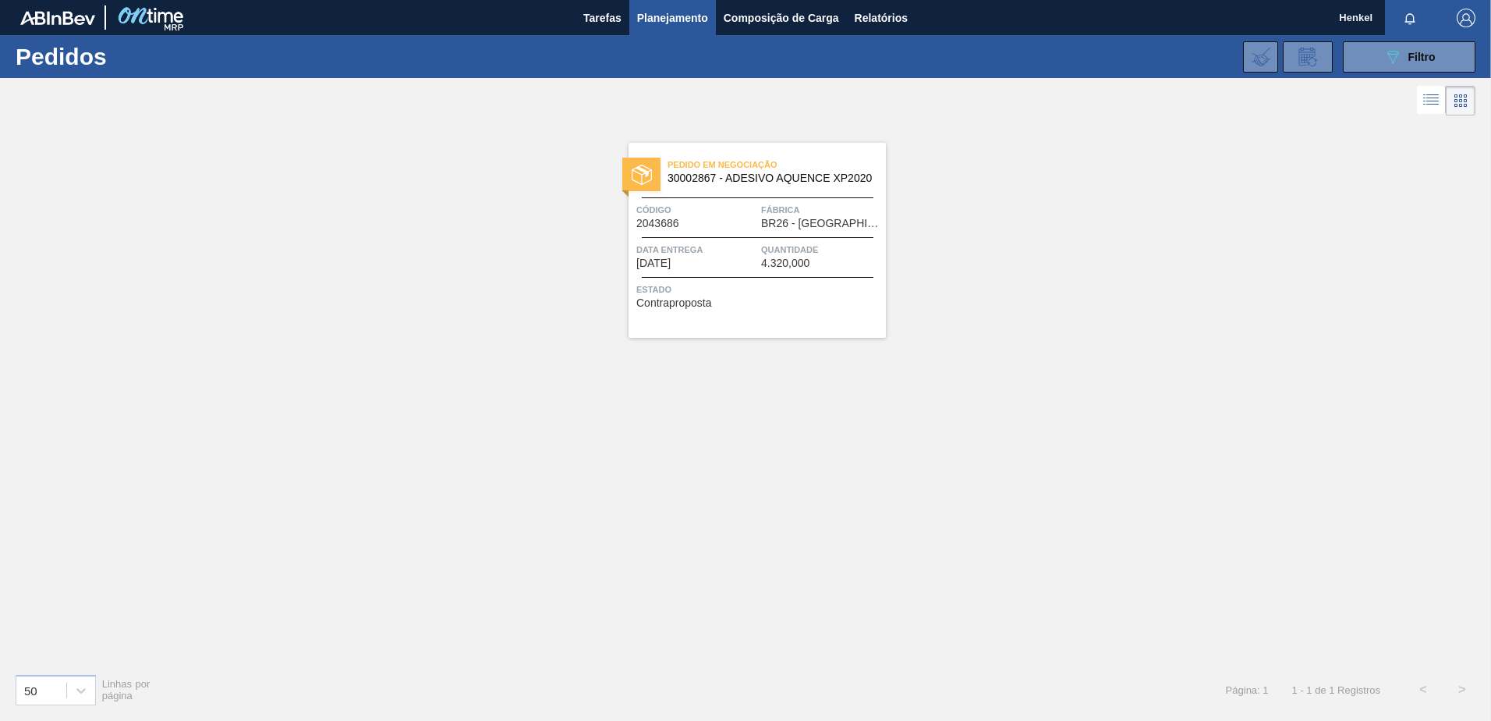
click at [726, 245] on span "Data Entrega" at bounding box center [696, 250] width 121 height 16
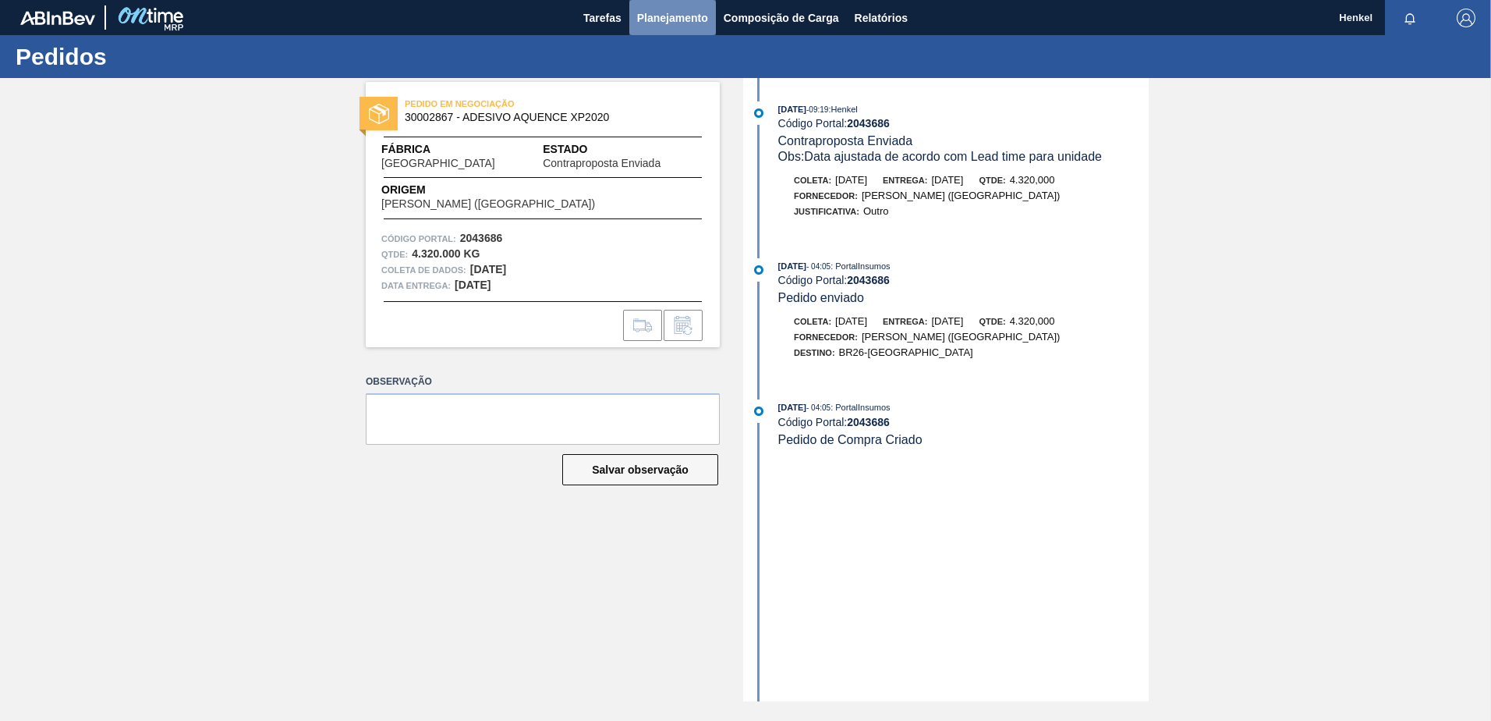
click at [679, 18] on span "Planejamento" at bounding box center [672, 18] width 71 height 19
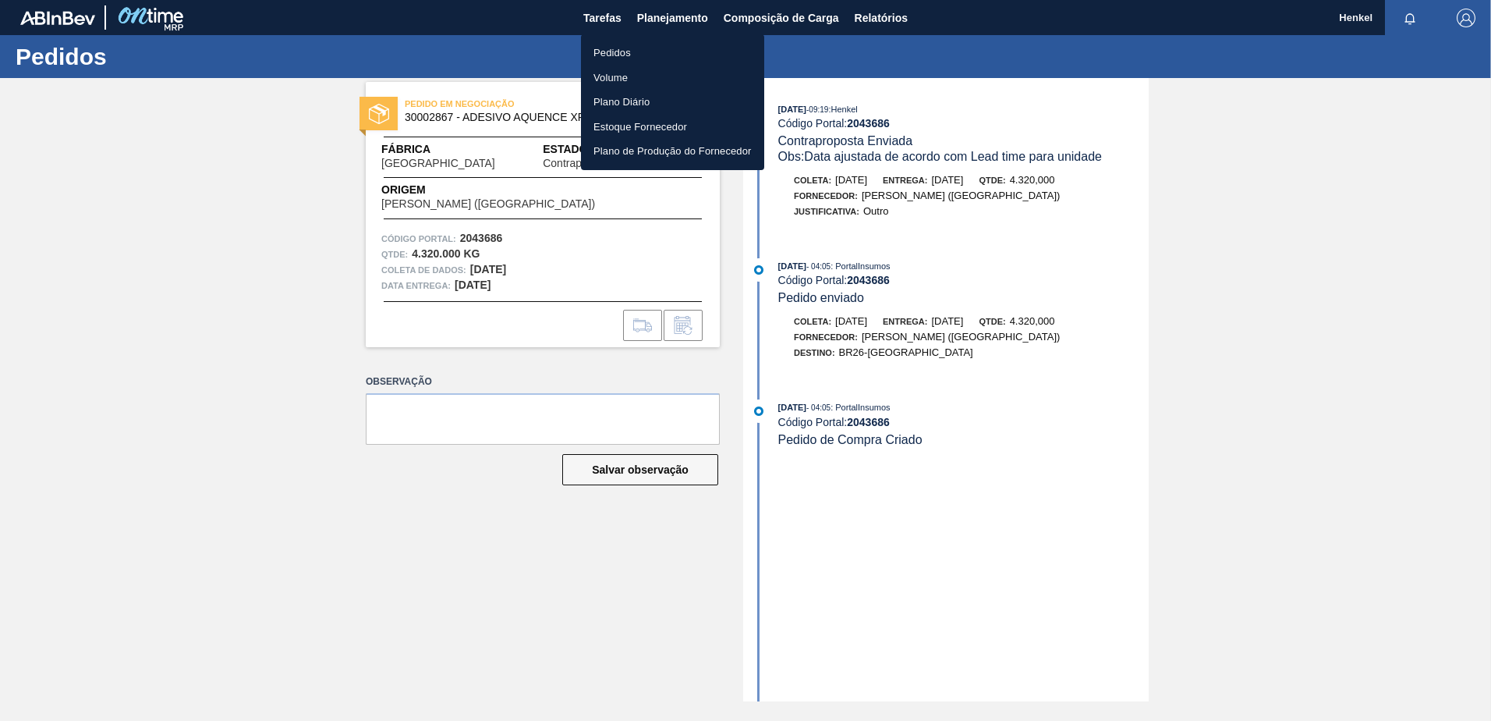
click at [631, 50] on li "Pedidos" at bounding box center [672, 53] width 183 height 25
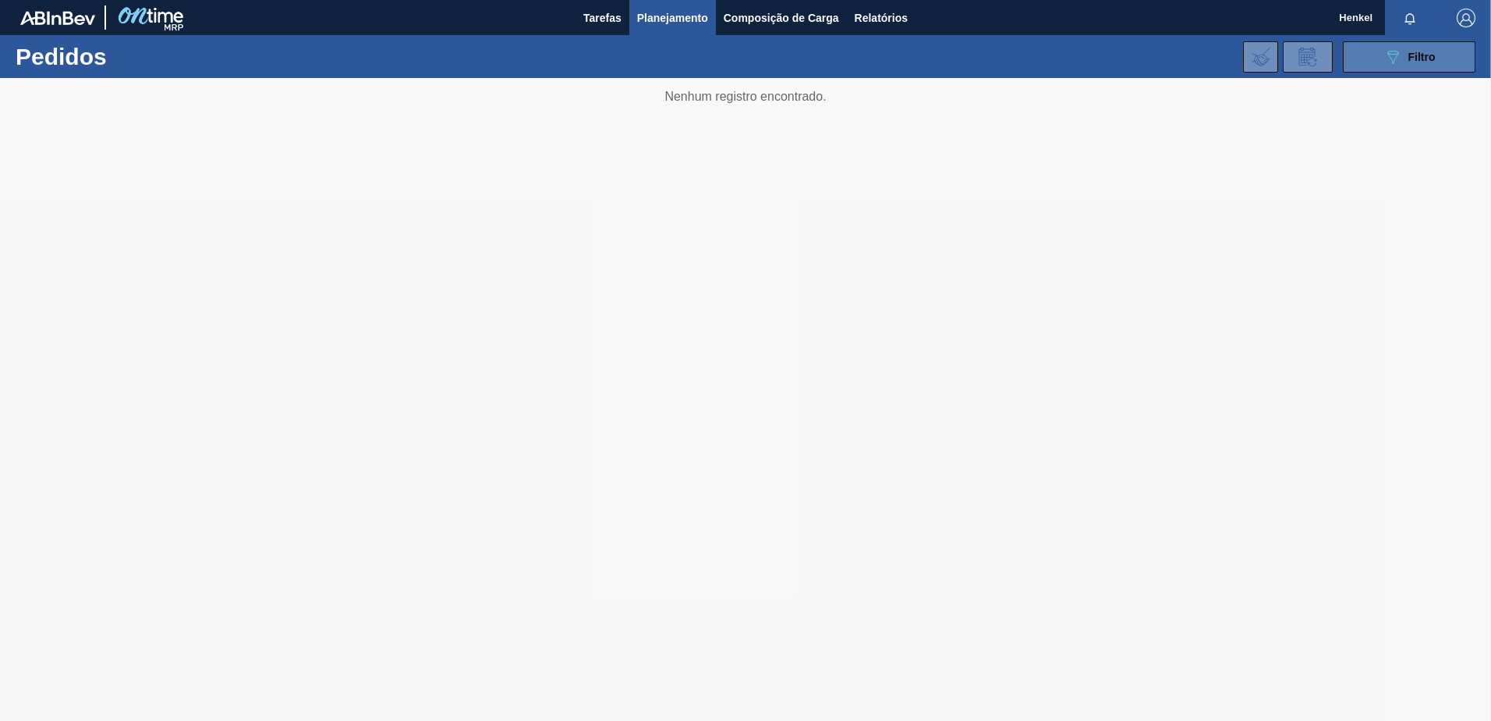
click at [1415, 52] on span "Filtro" at bounding box center [1422, 57] width 27 height 12
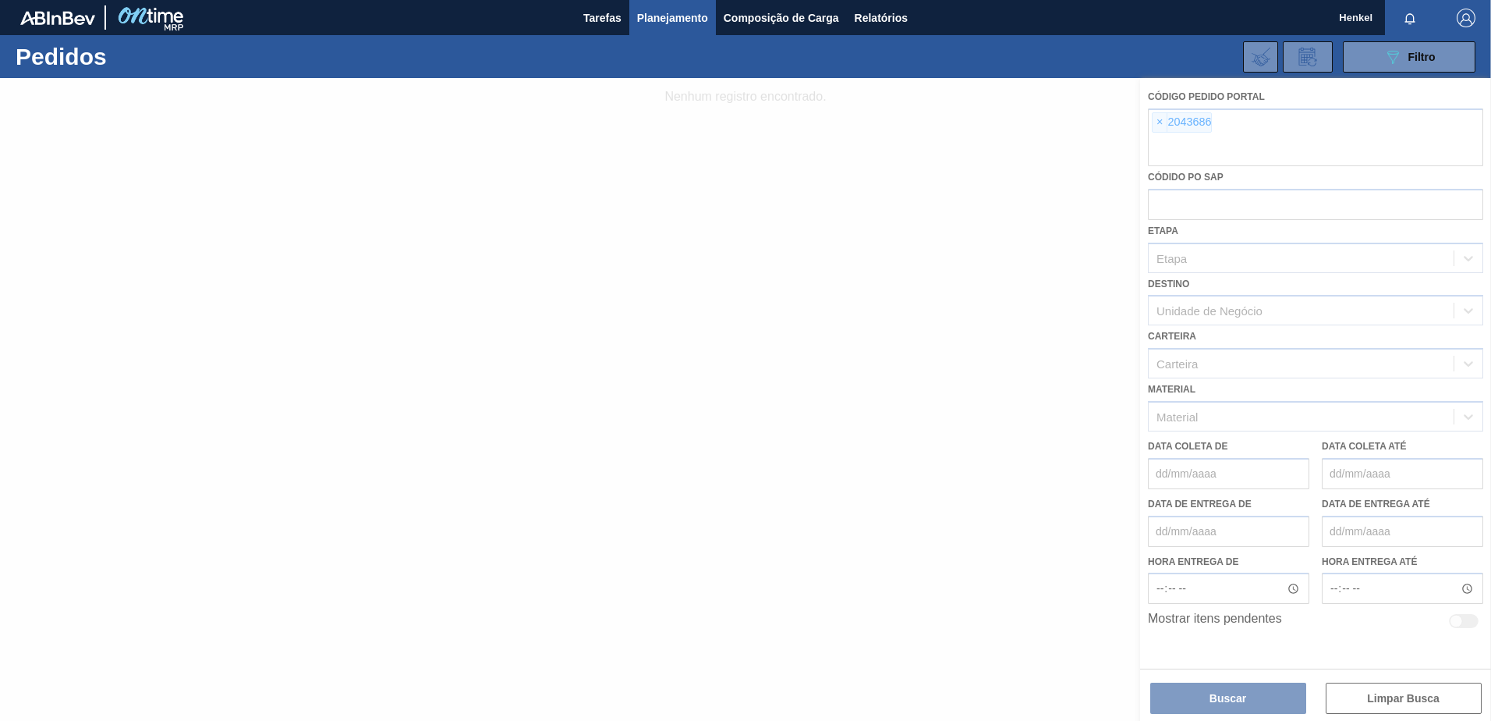
click at [1160, 125] on div at bounding box center [745, 399] width 1491 height 643
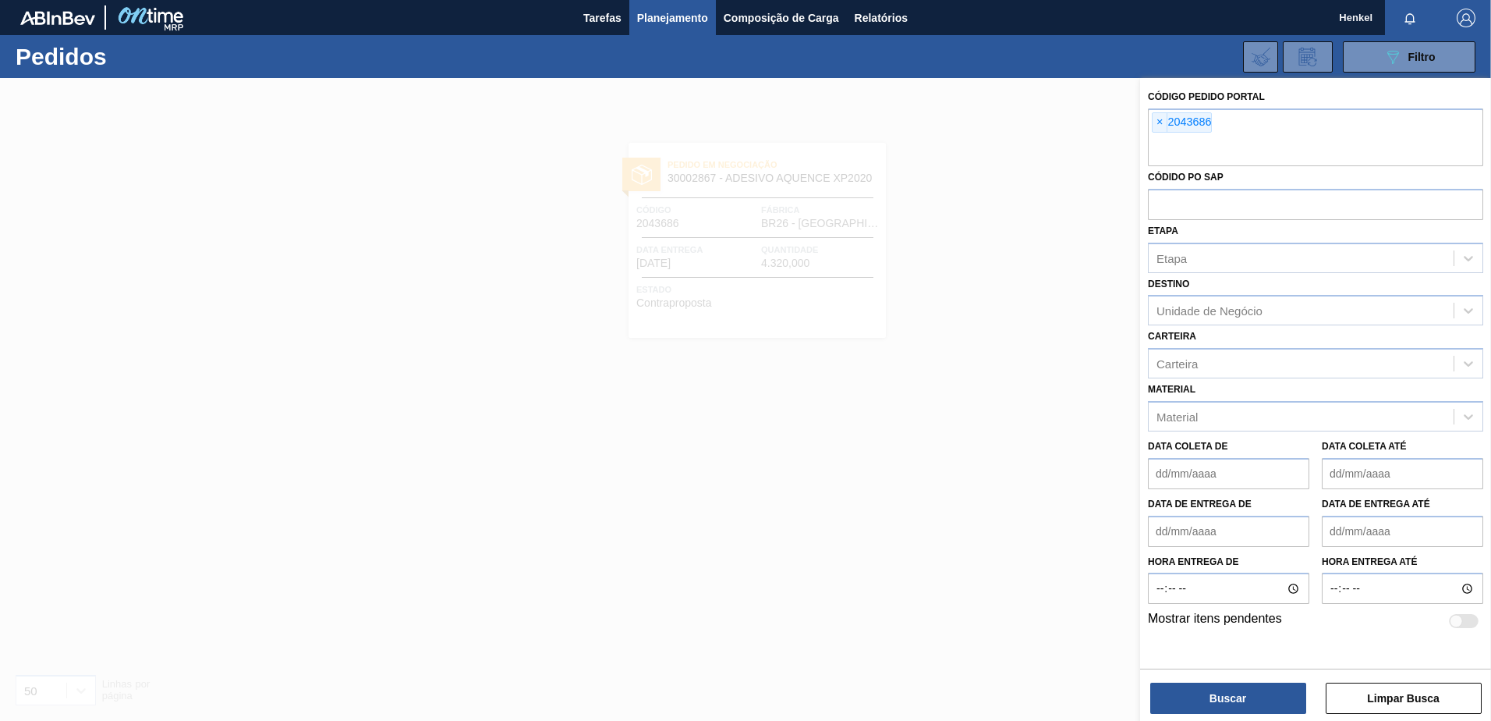
click at [1158, 125] on span "×" at bounding box center [1160, 122] width 15 height 19
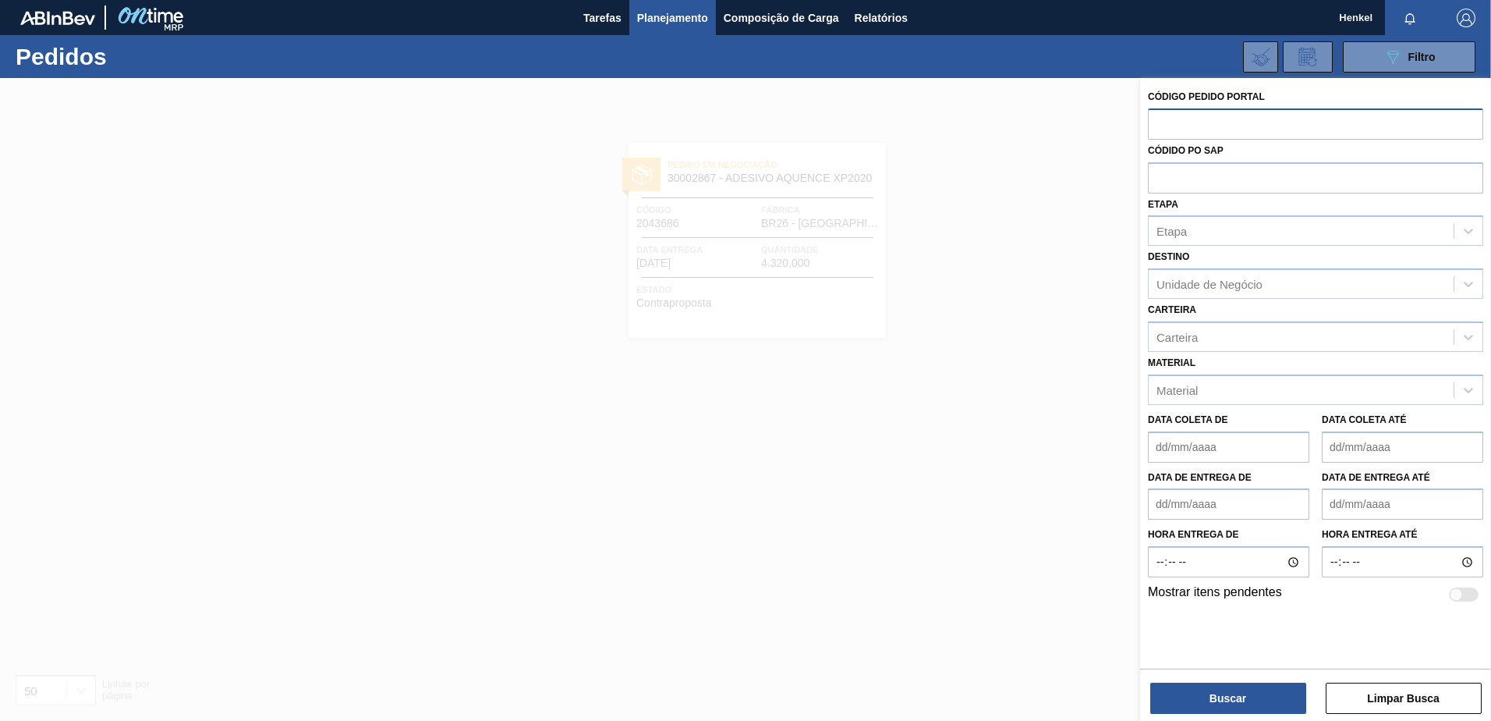
paste input "2053142"
type input "2053142"
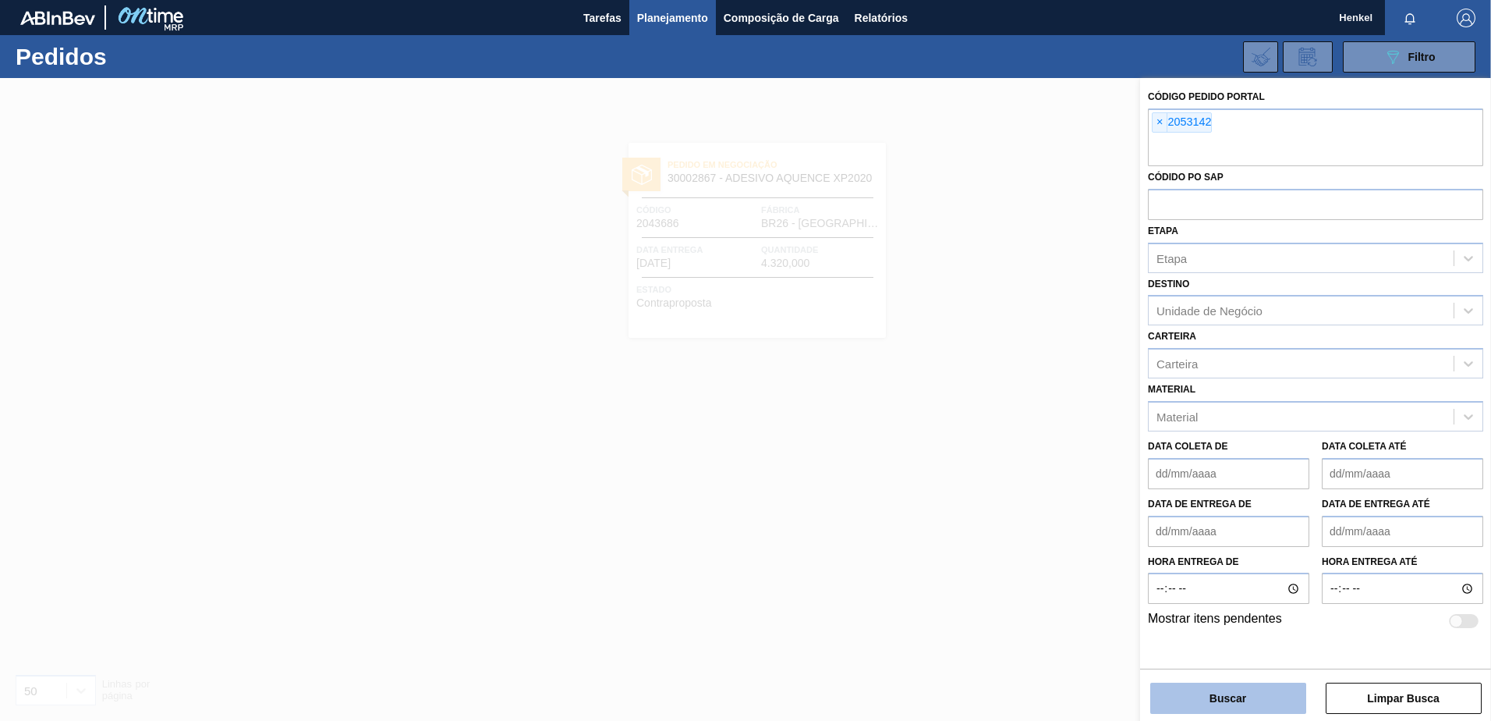
click at [1242, 701] on button "Buscar" at bounding box center [1228, 697] width 156 height 31
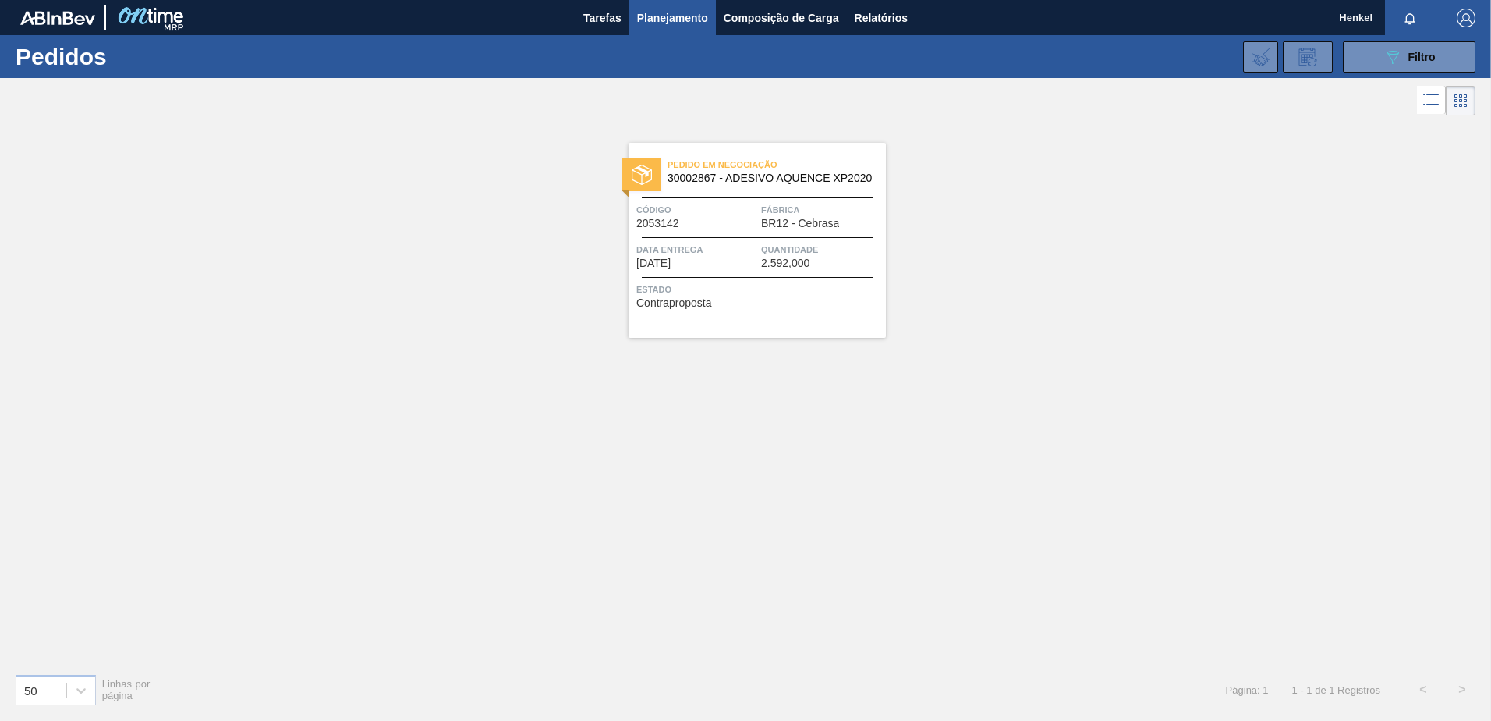
click at [689, 232] on div "Pedido em Negociação 30002867 - ADESIVO AQUENCE XP2020 Código 2053142 Fábrica B…" at bounding box center [757, 240] width 257 height 195
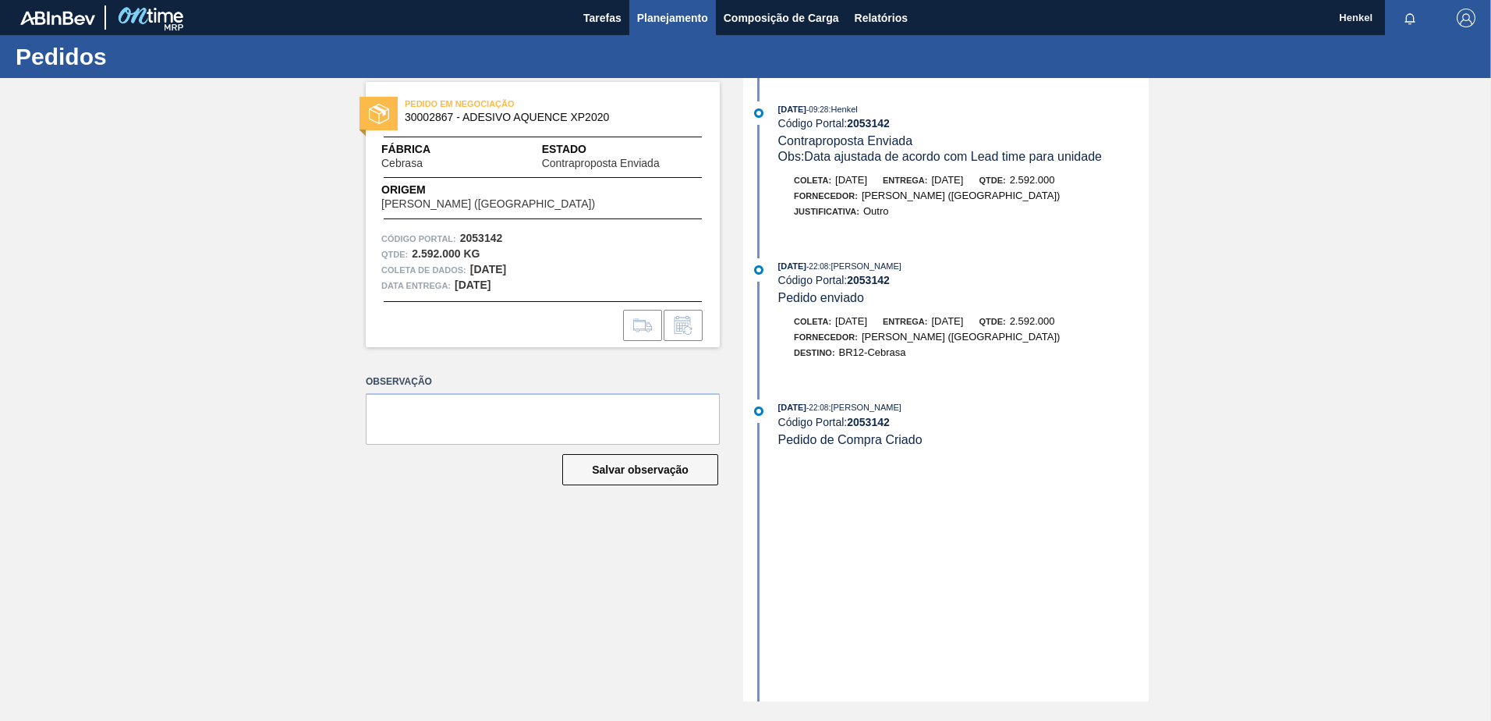
click at [654, 12] on span "Planejamento" at bounding box center [672, 18] width 71 height 19
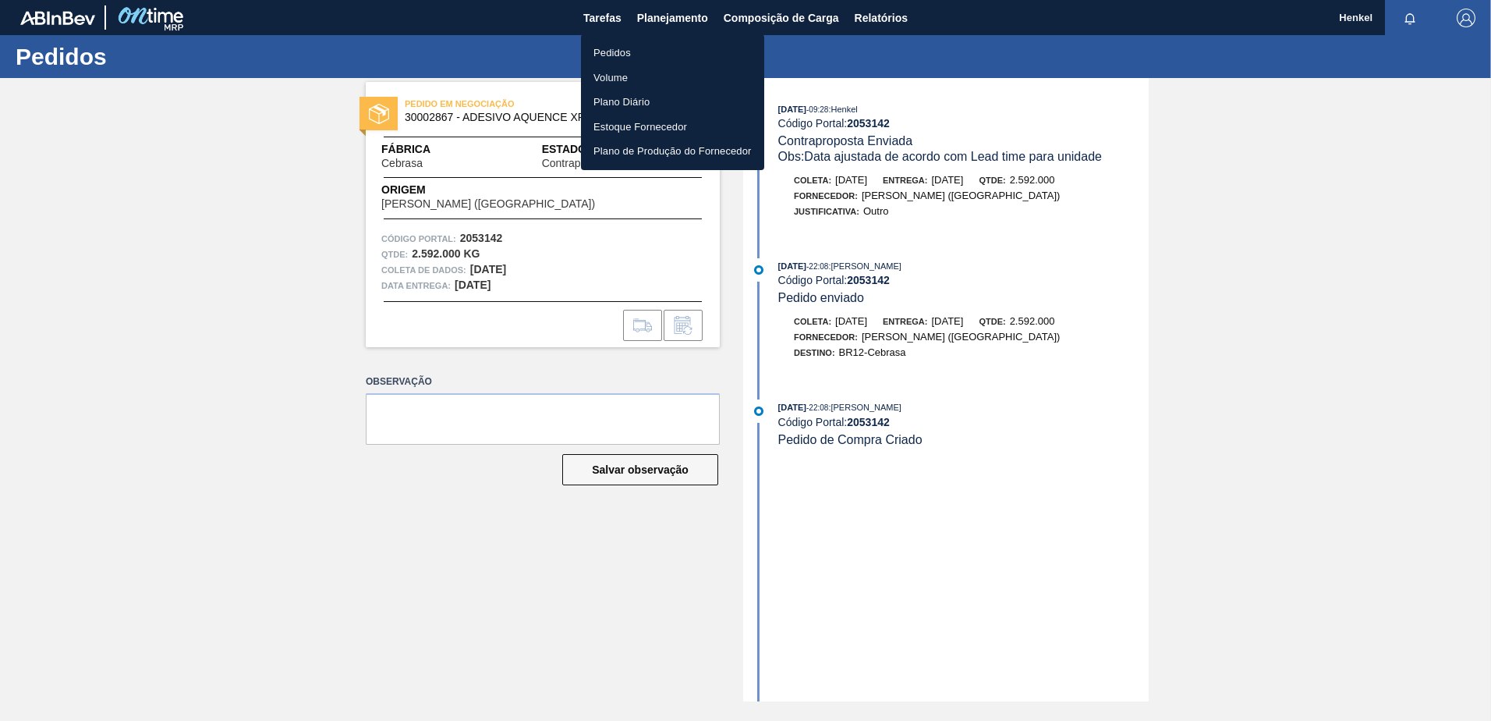
click at [620, 51] on font "Pedidos" at bounding box center [612, 53] width 37 height 16
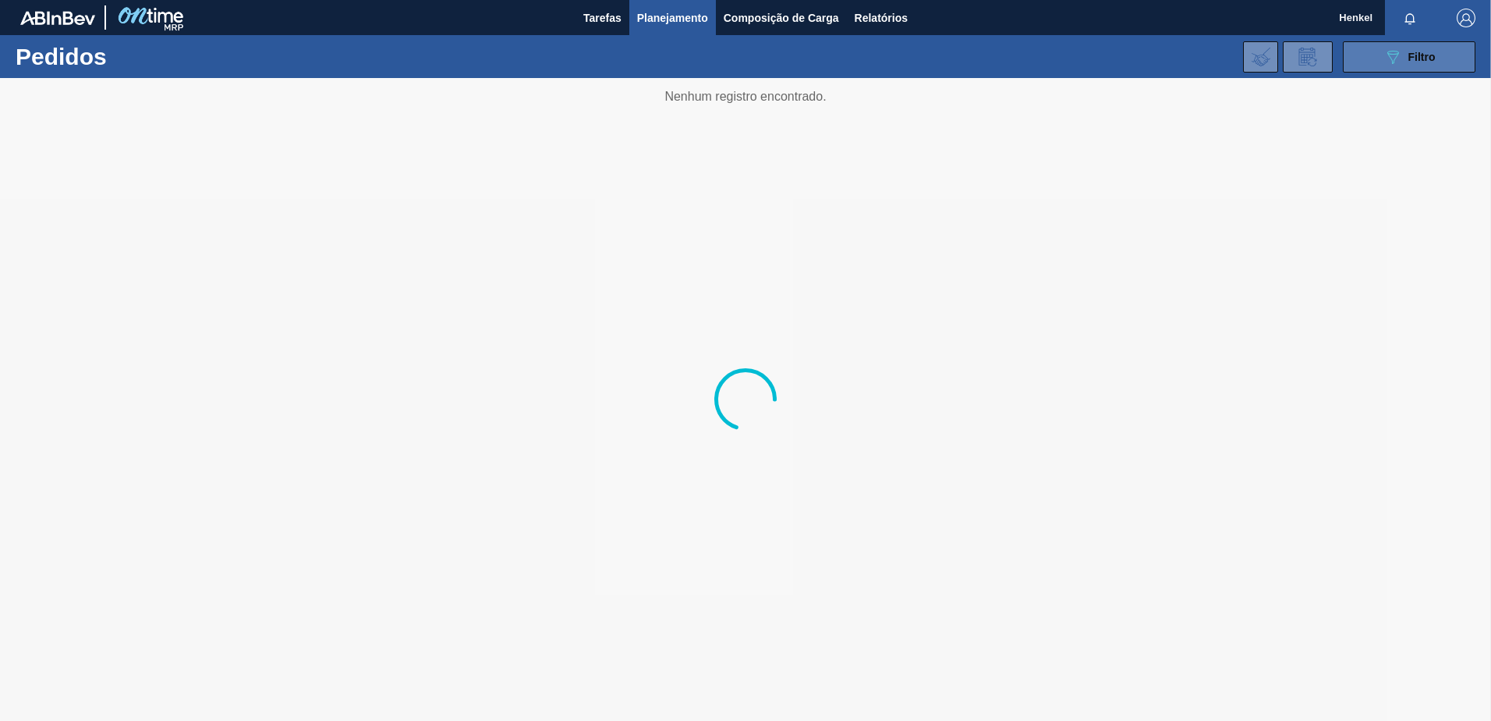
click at [1427, 51] on span "Filtro" at bounding box center [1422, 57] width 27 height 12
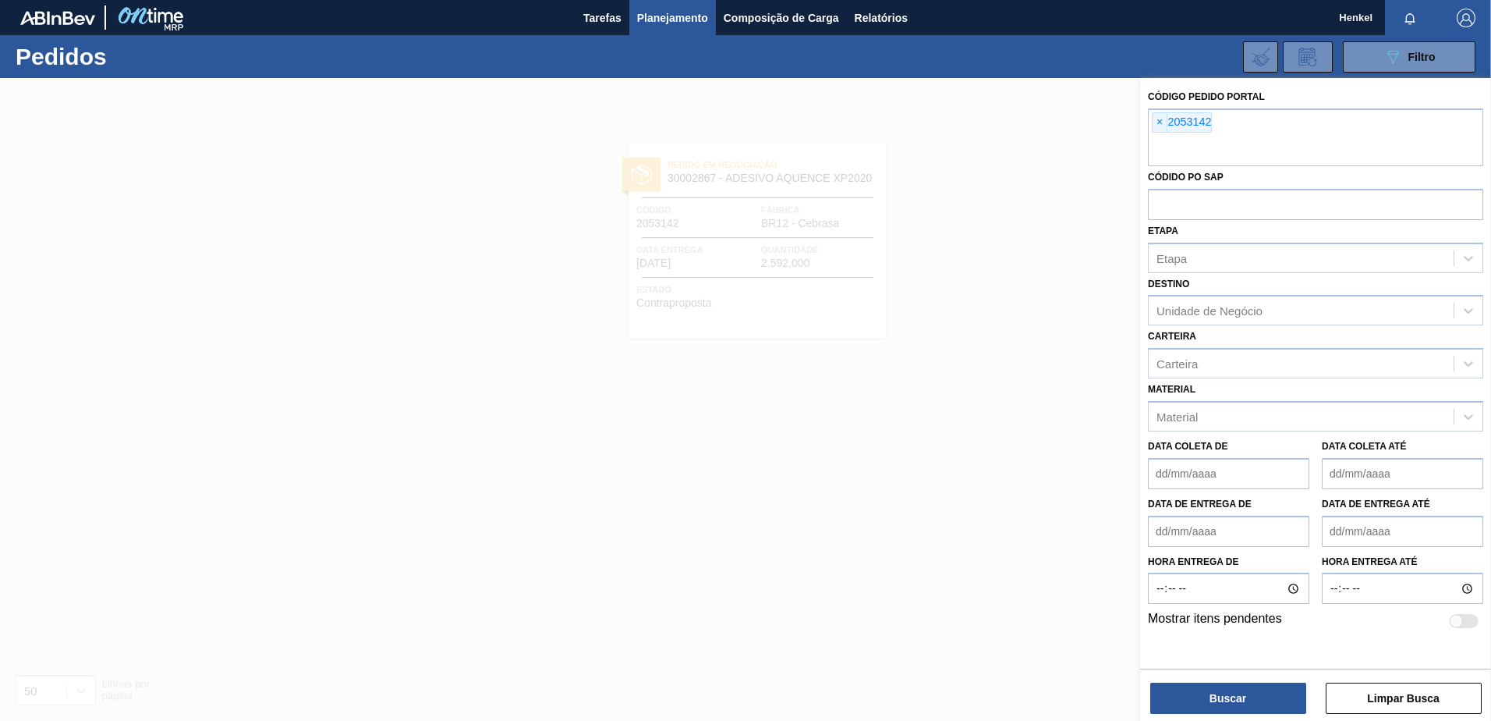
click at [1158, 120] on span "×" at bounding box center [1160, 122] width 15 height 19
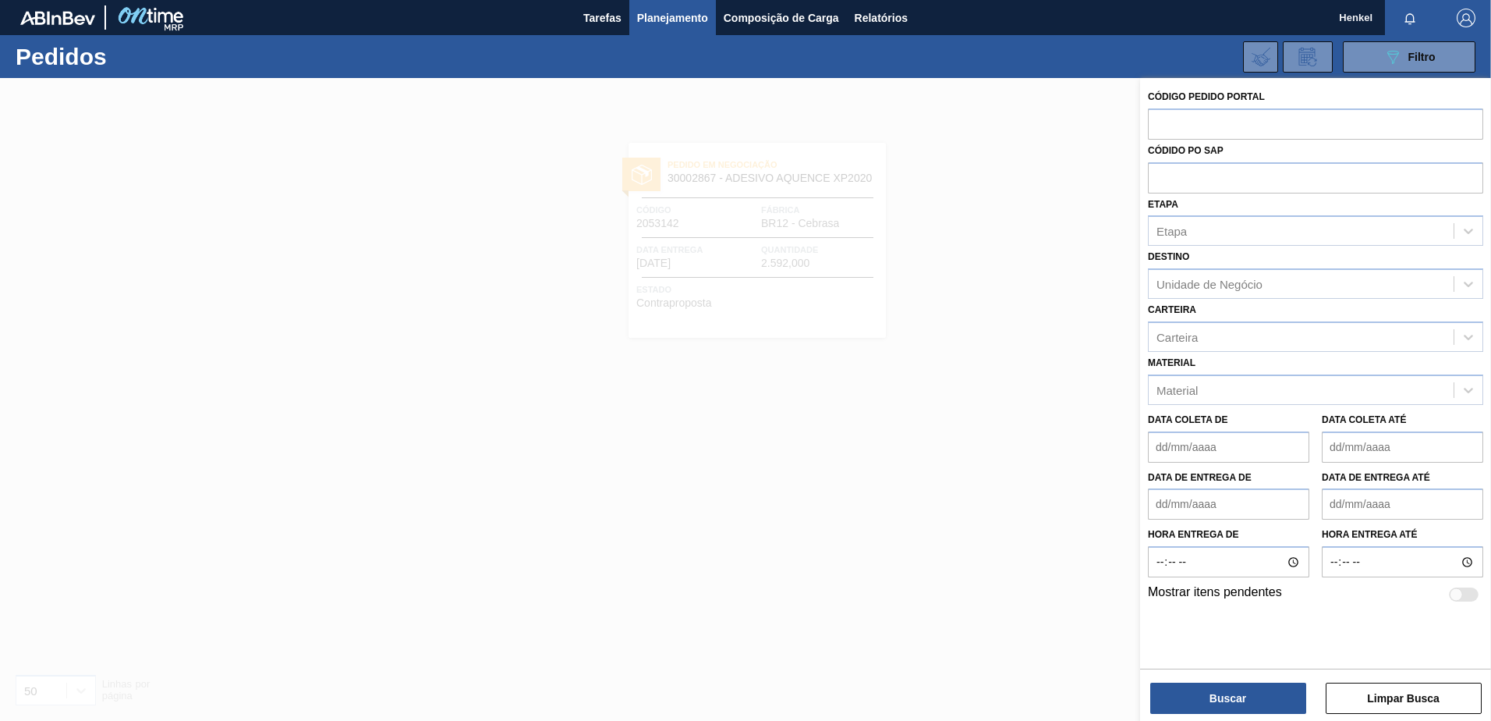
paste input "2043684"
type input "2043684"
click at [1233, 703] on button "Buscar" at bounding box center [1228, 697] width 156 height 31
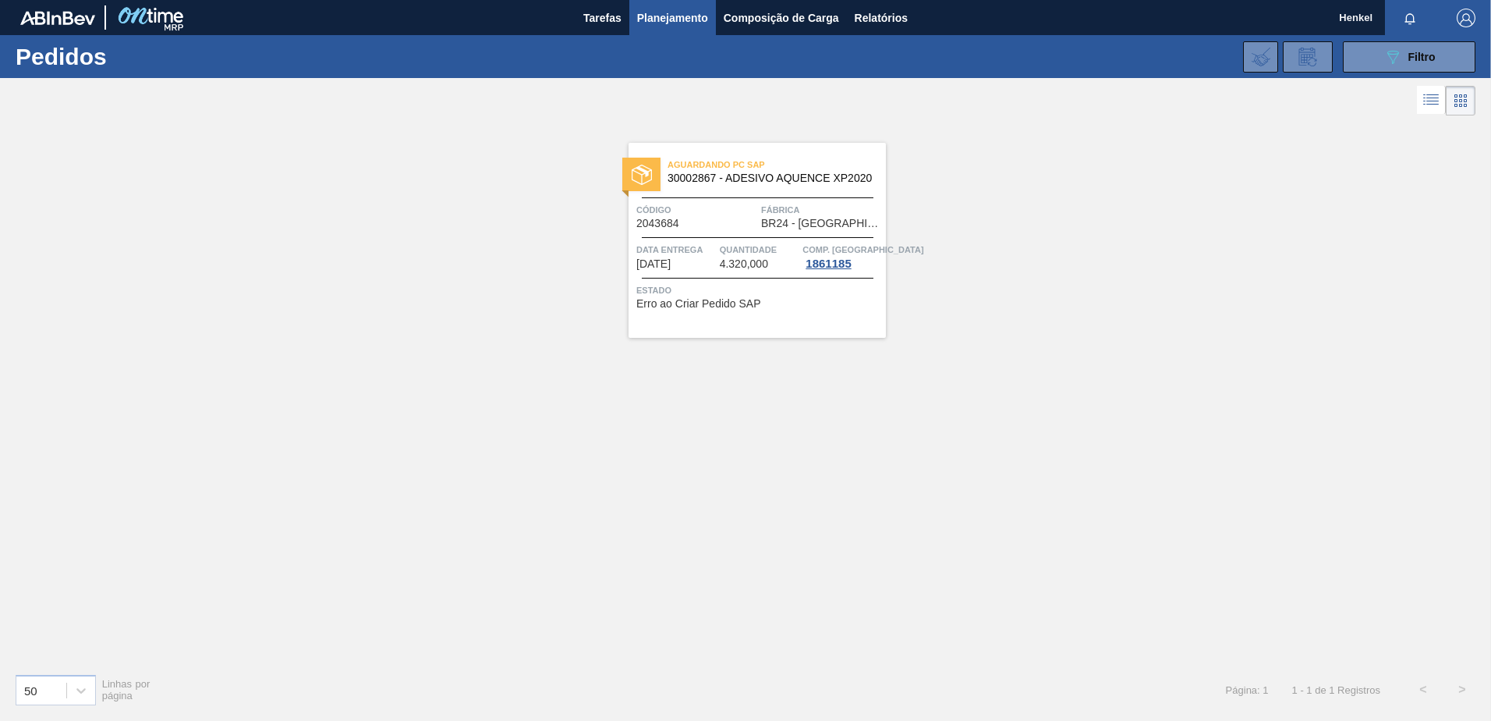
click at [734, 253] on span "Quantidade" at bounding box center [760, 250] width 80 height 16
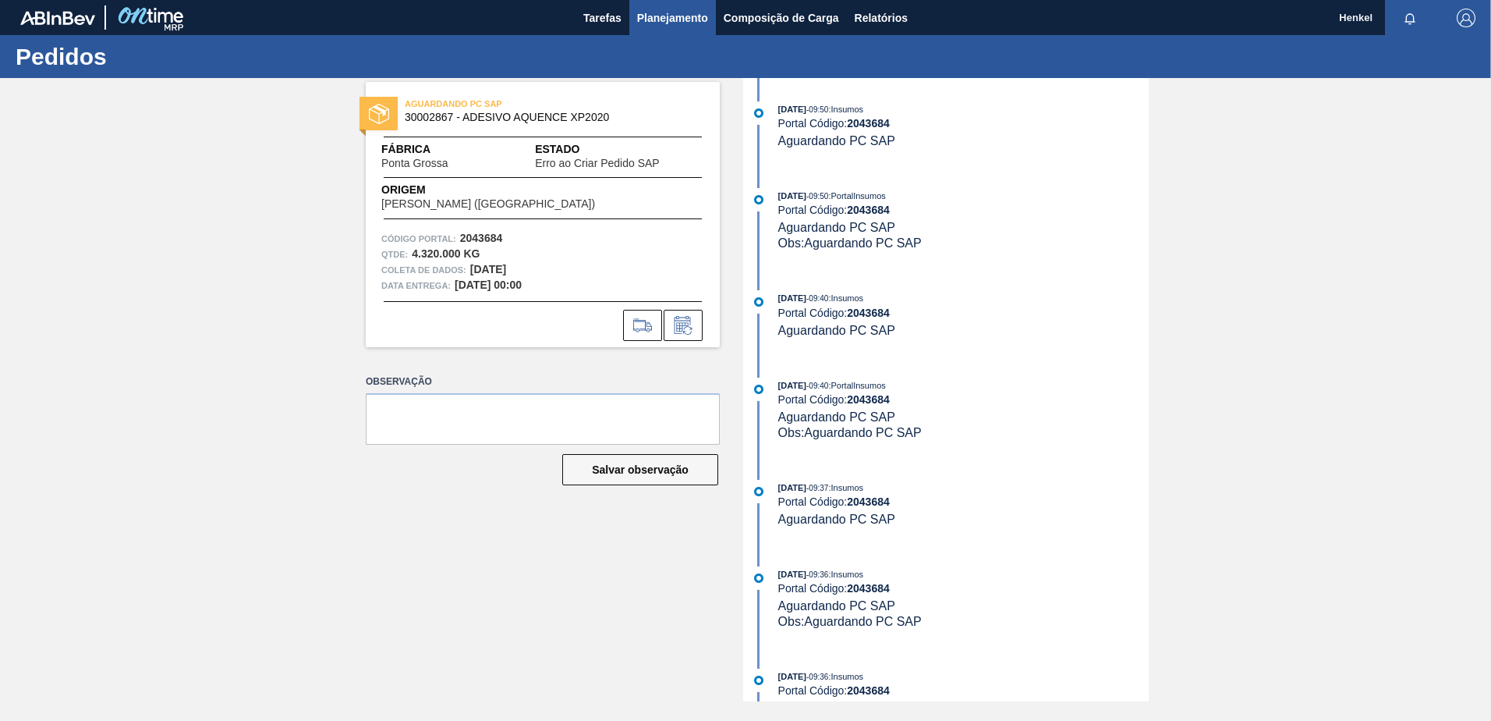
click at [644, 13] on span "Planejamento" at bounding box center [672, 18] width 71 height 19
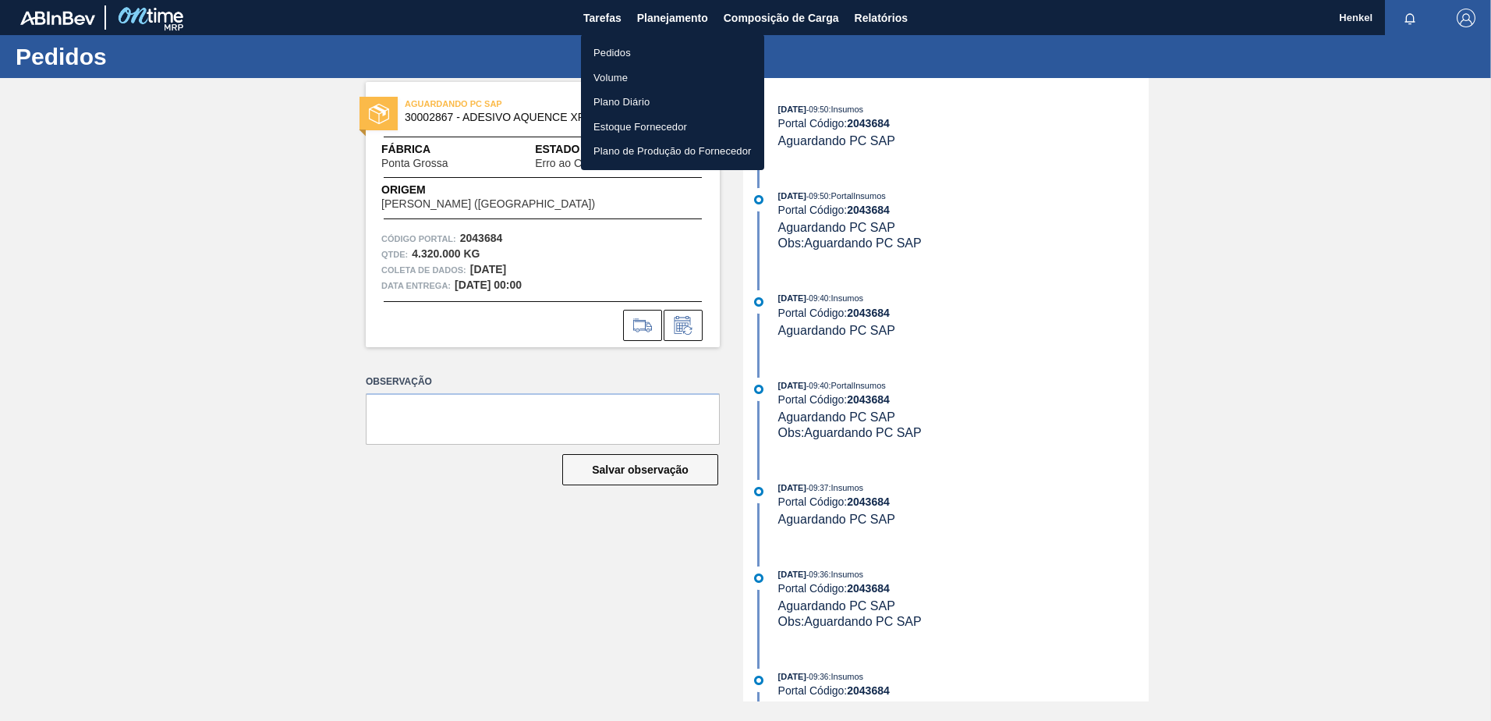
click at [623, 53] on font "Pedidos" at bounding box center [612, 53] width 37 height 16
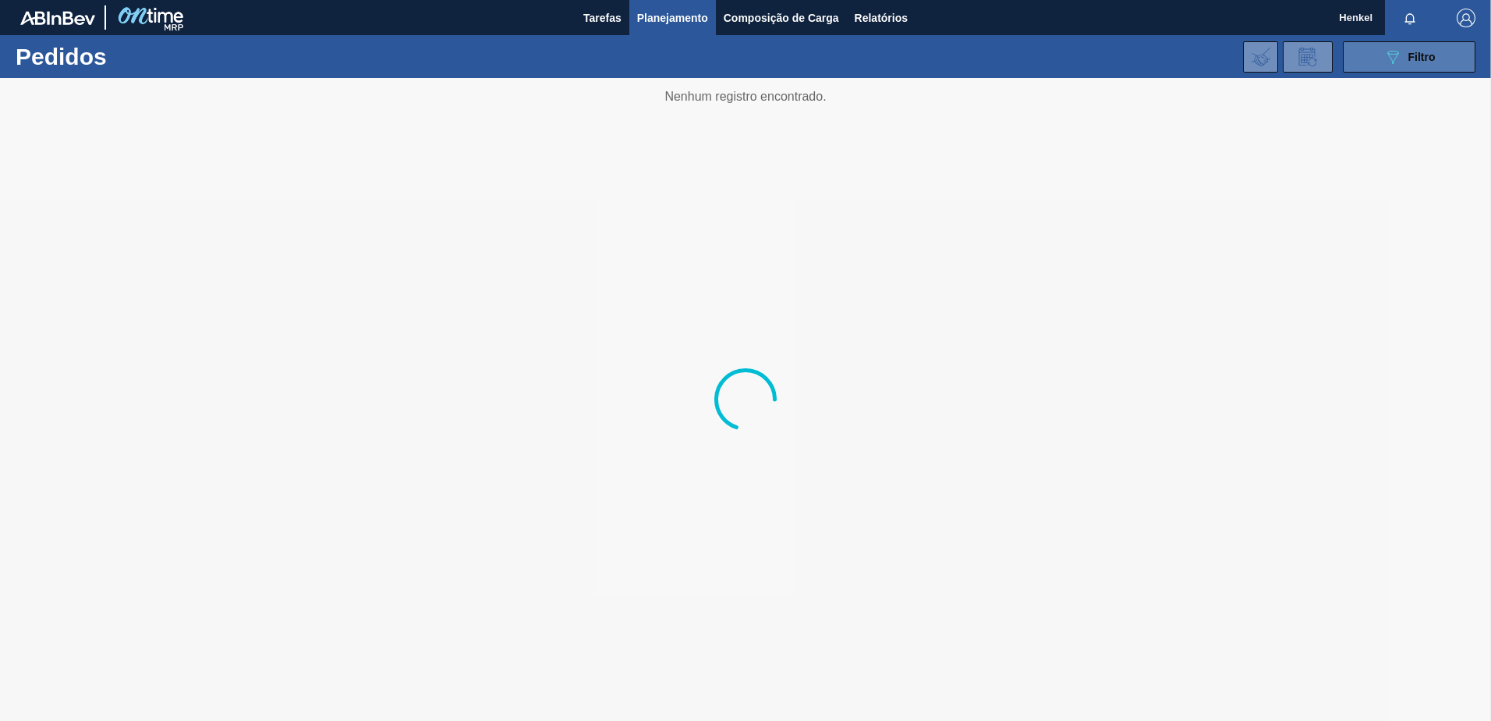
click at [1389, 60] on icon "089F7B8B-B2A5-4AFE-B5C0-19BA573D28AC" at bounding box center [1393, 57] width 19 height 19
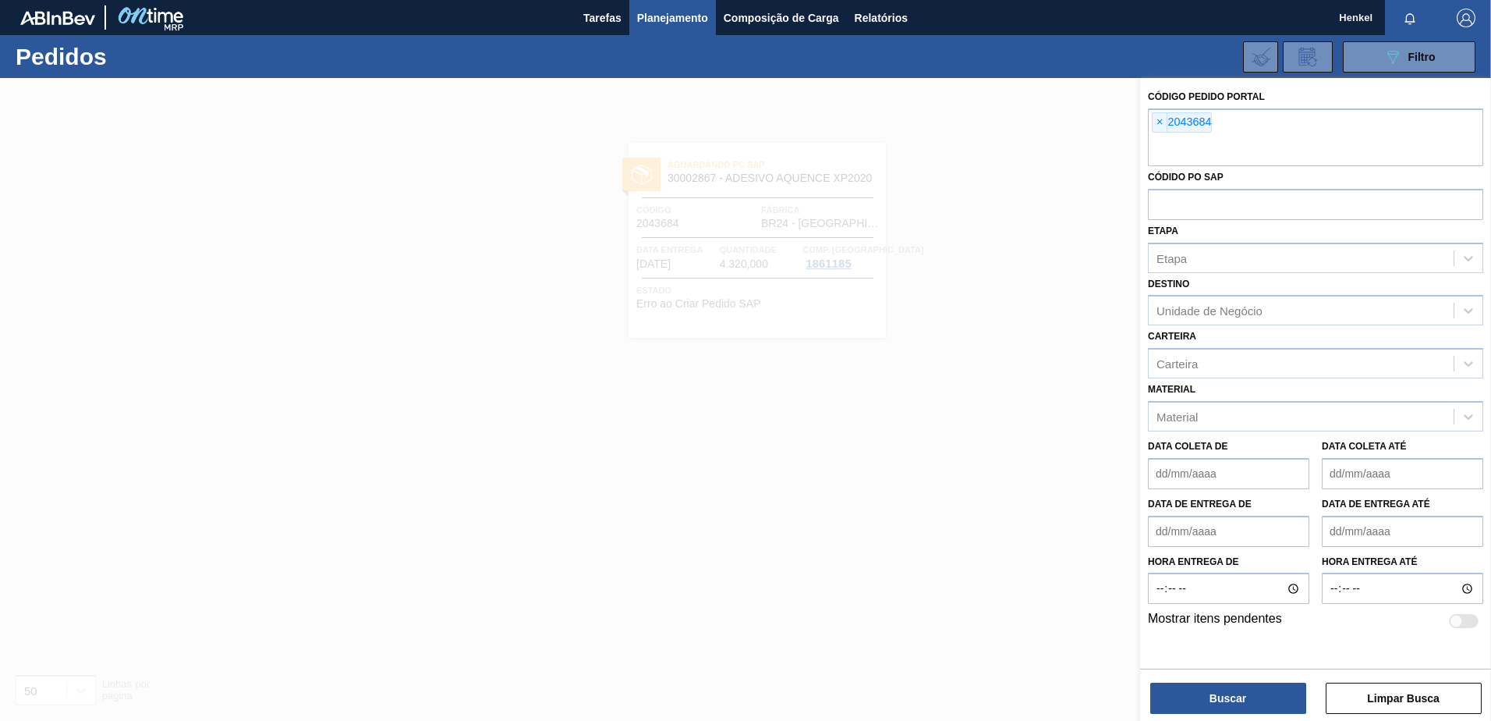
click at [1161, 123] on span "×" at bounding box center [1160, 122] width 15 height 19
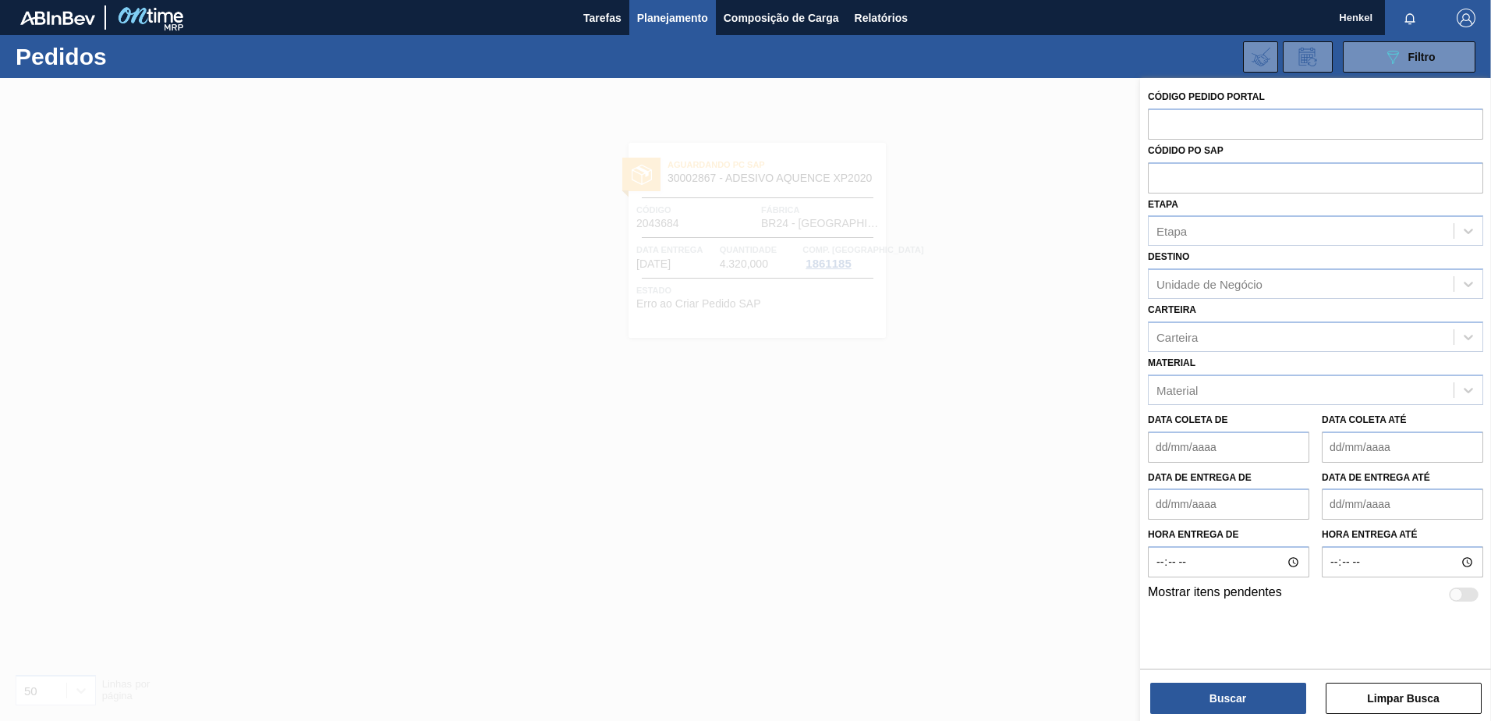
paste input "2043668"
type input "2043668"
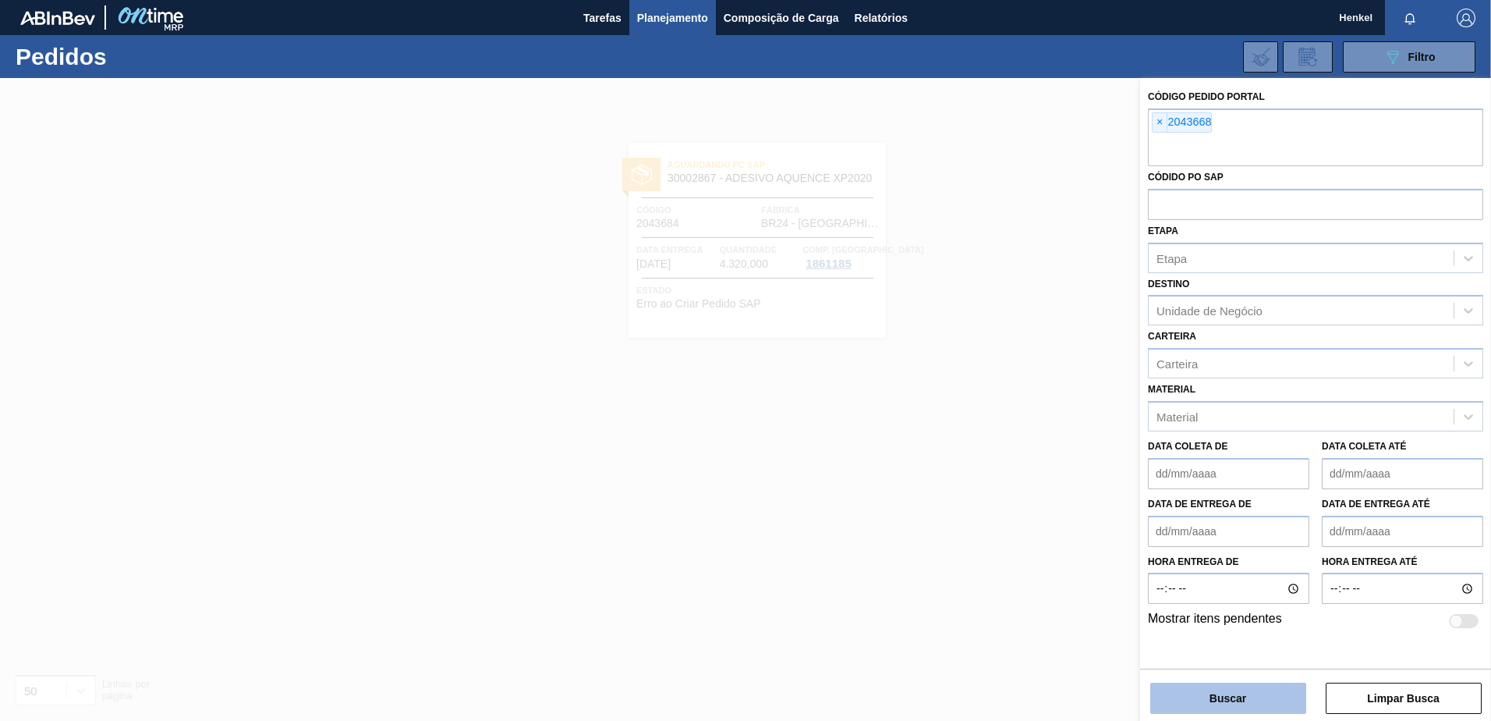
click at [1202, 704] on button "Buscar" at bounding box center [1228, 697] width 156 height 31
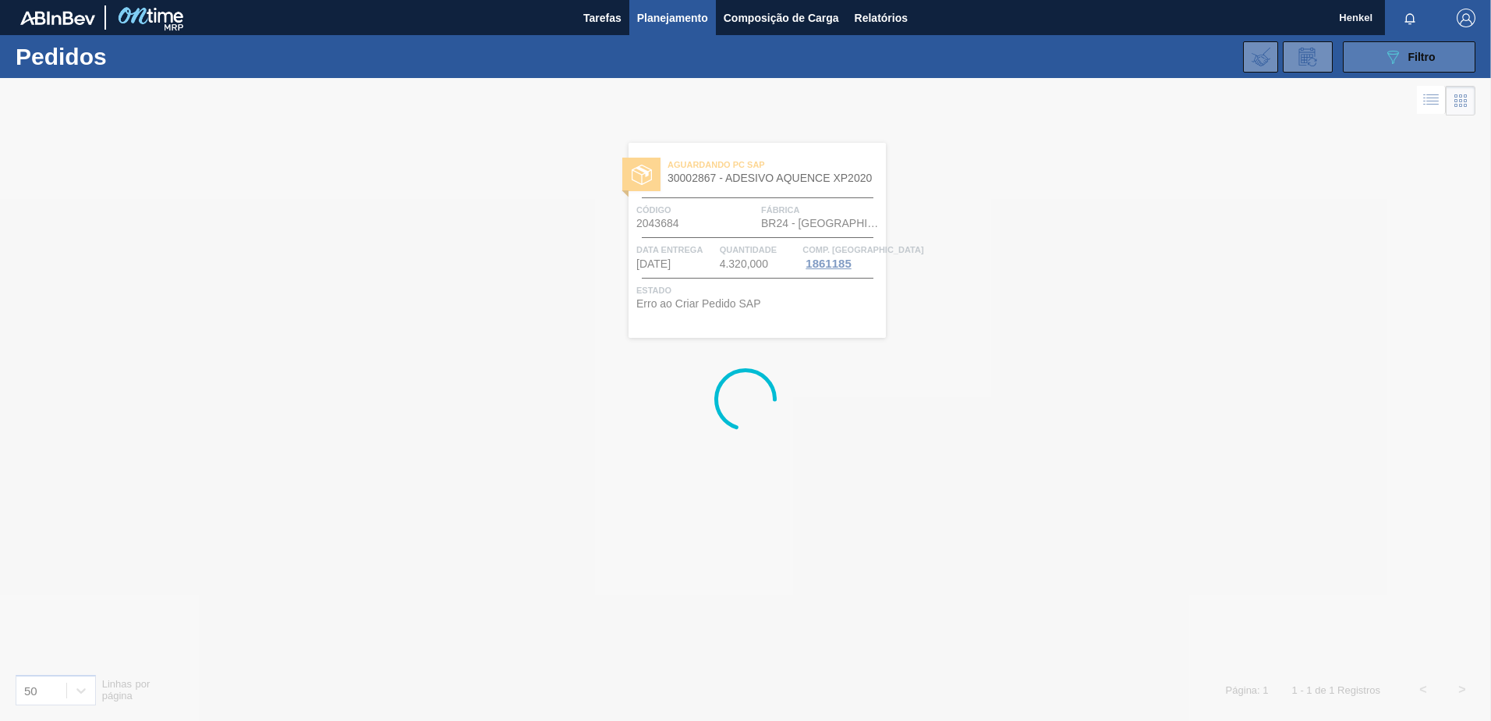
click at [1406, 55] on div "089F7B8B-B2A5-4AFE-B5C0-19BA573D28AC Filtro" at bounding box center [1410, 57] width 52 height 19
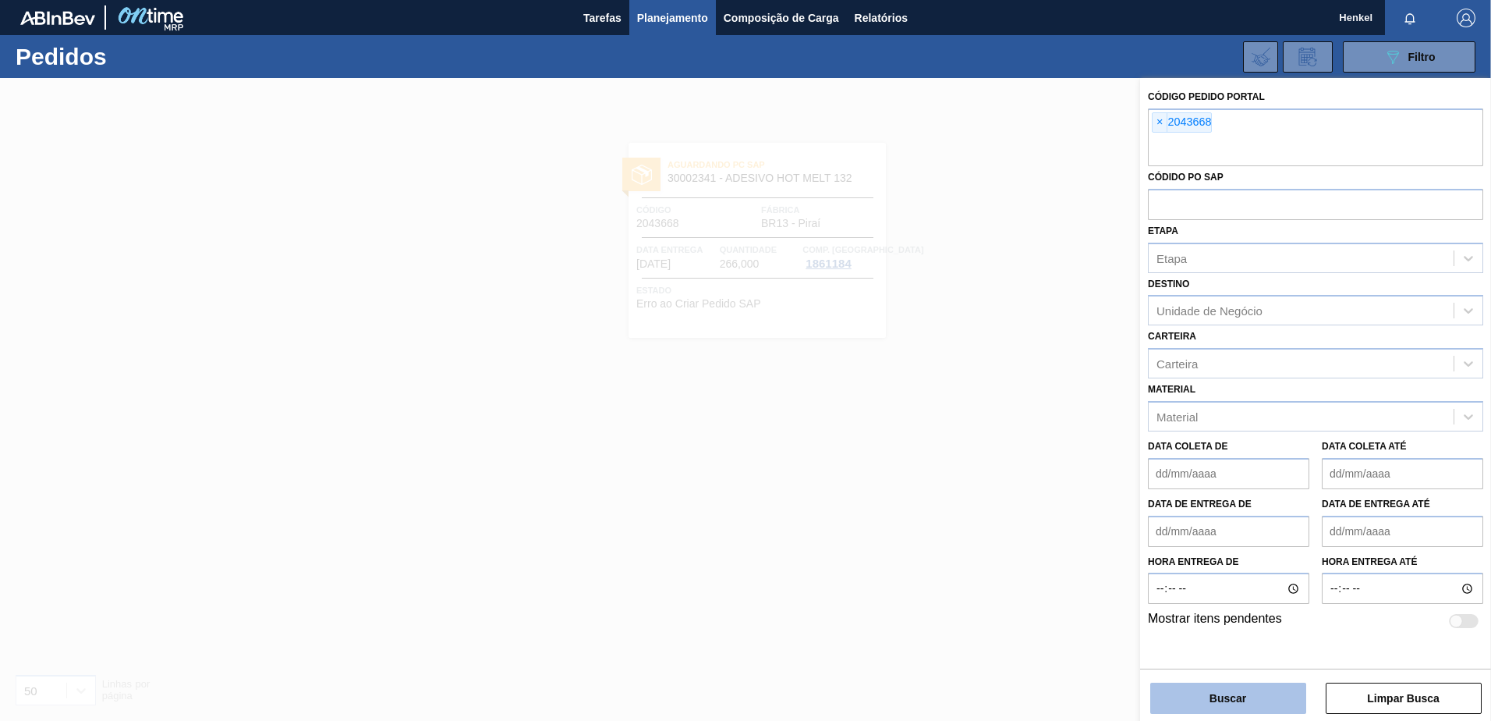
click at [1215, 697] on button "Buscar" at bounding box center [1228, 697] width 156 height 31
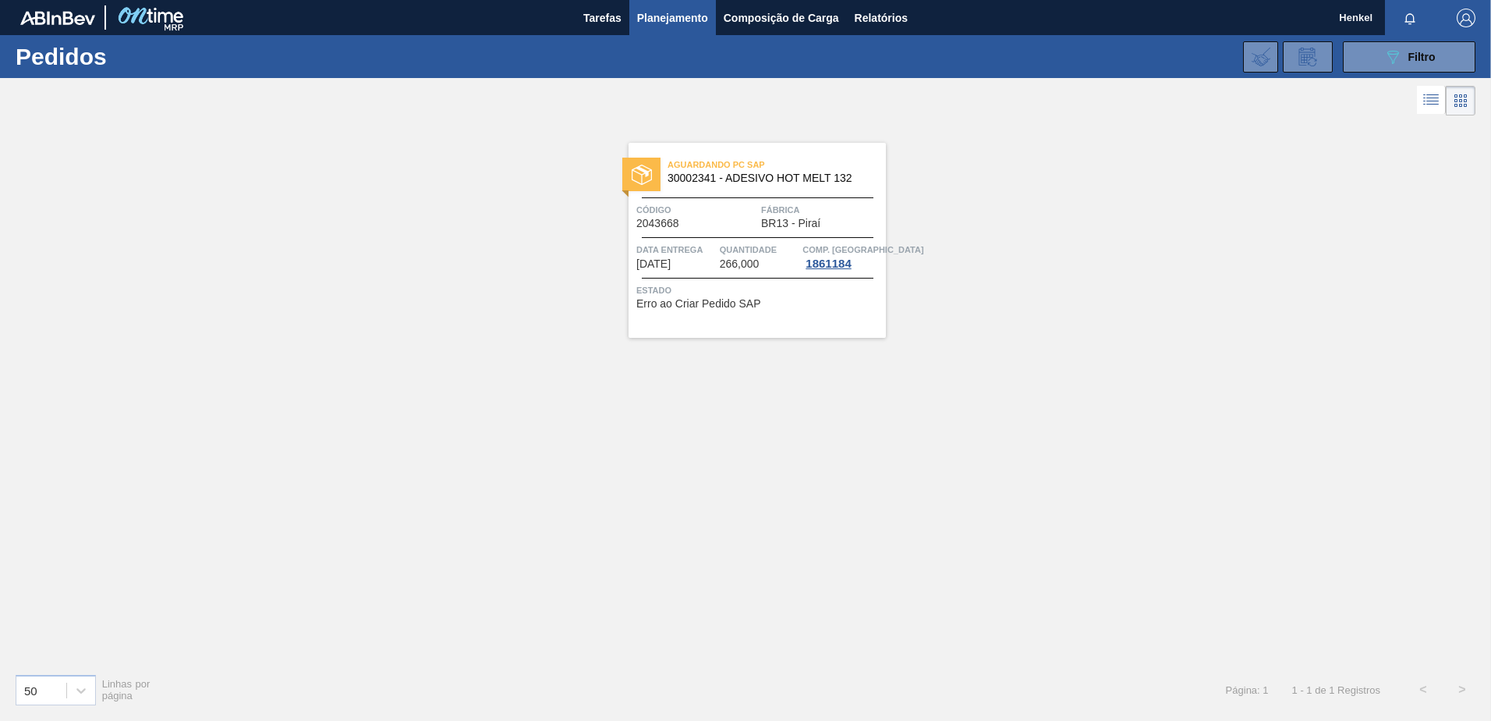
click at [767, 264] on div "Quantidade 266,000" at bounding box center [760, 256] width 80 height 28
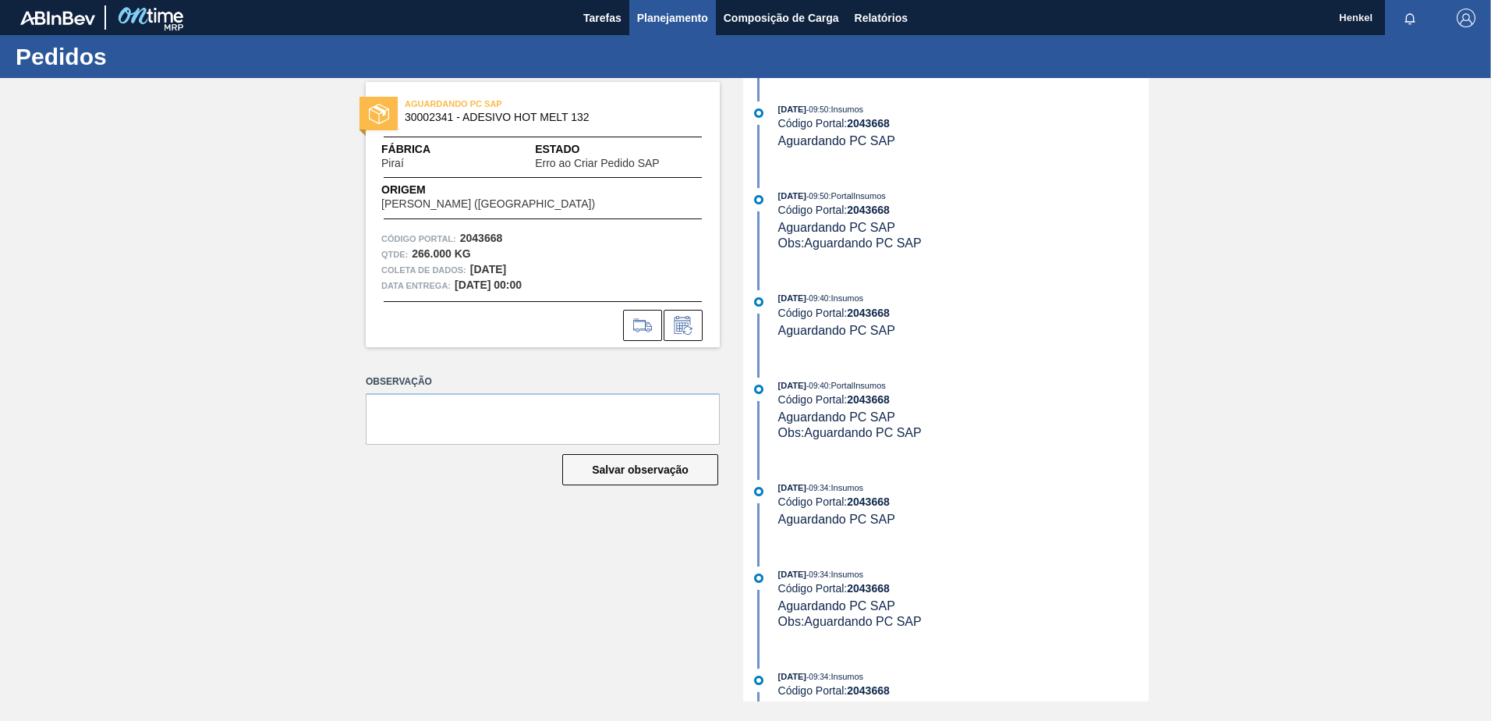
click at [666, 26] on span "Planejamento" at bounding box center [672, 18] width 71 height 19
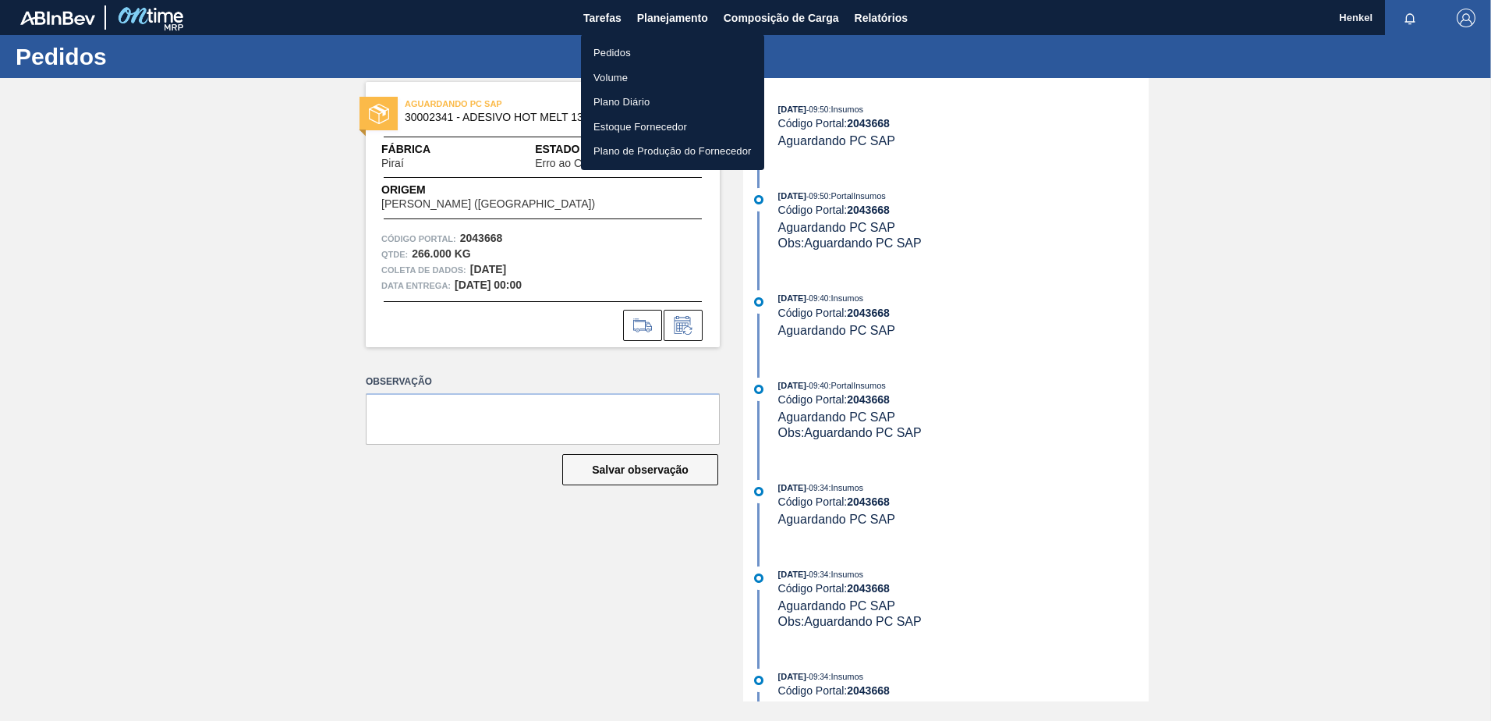
click at [620, 50] on font "Pedidos" at bounding box center [612, 53] width 37 height 16
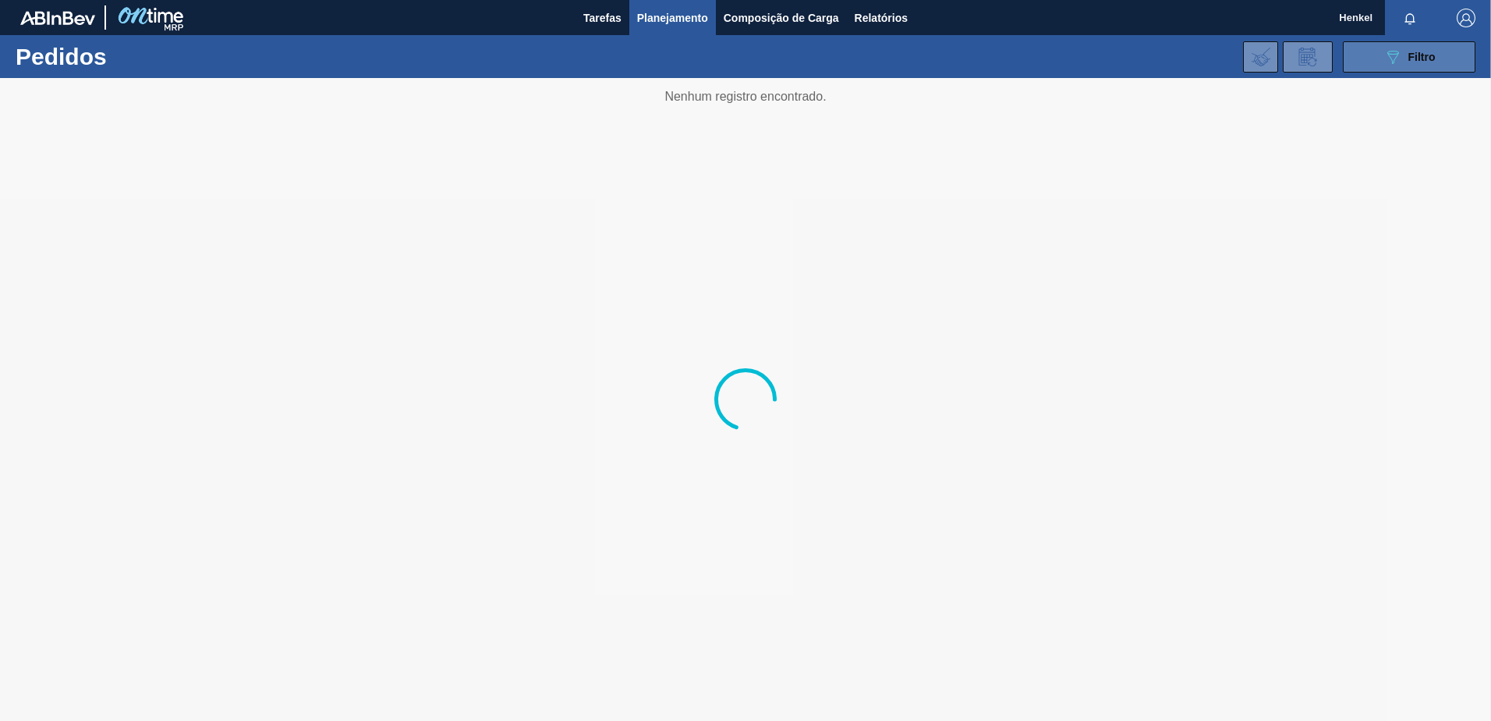
click at [1423, 54] on span "Filtro" at bounding box center [1422, 57] width 27 height 12
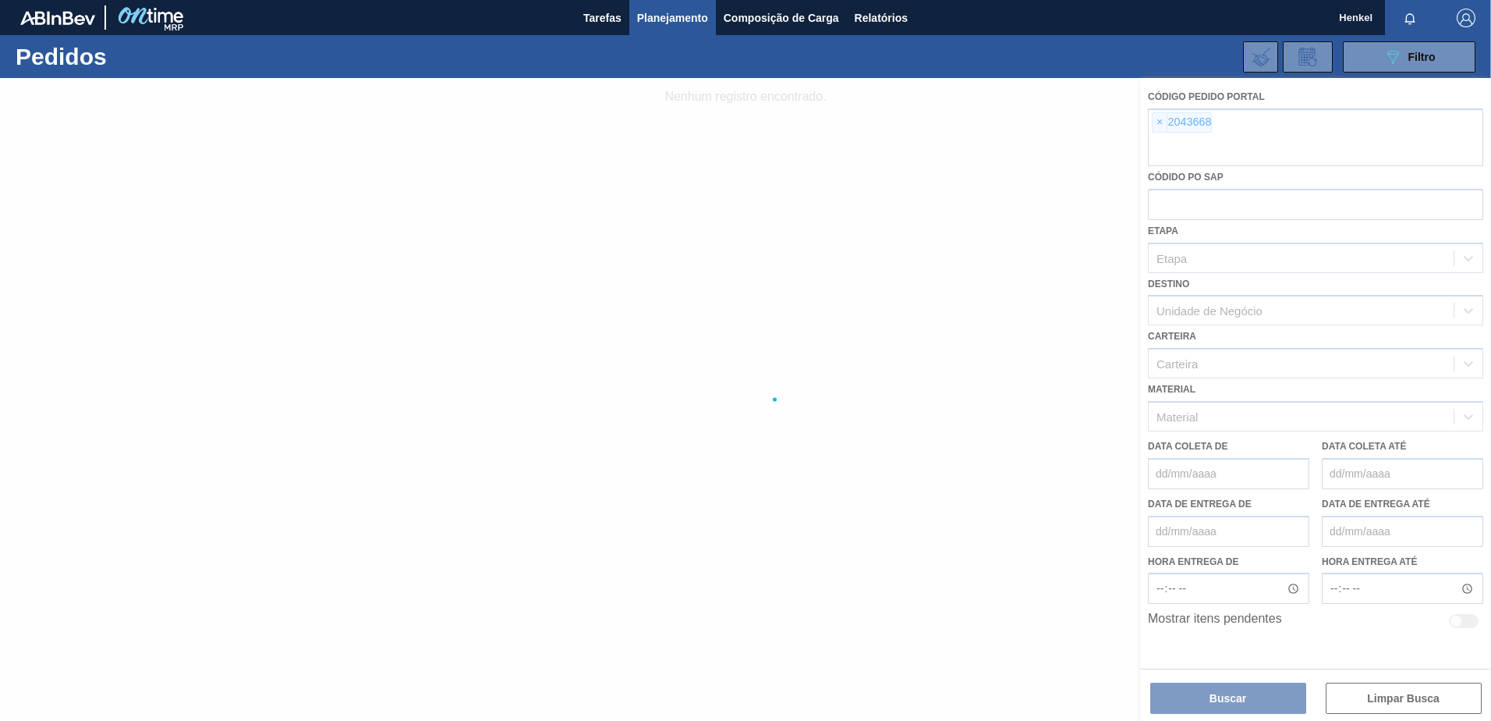
click at [1159, 125] on div at bounding box center [745, 399] width 1491 height 643
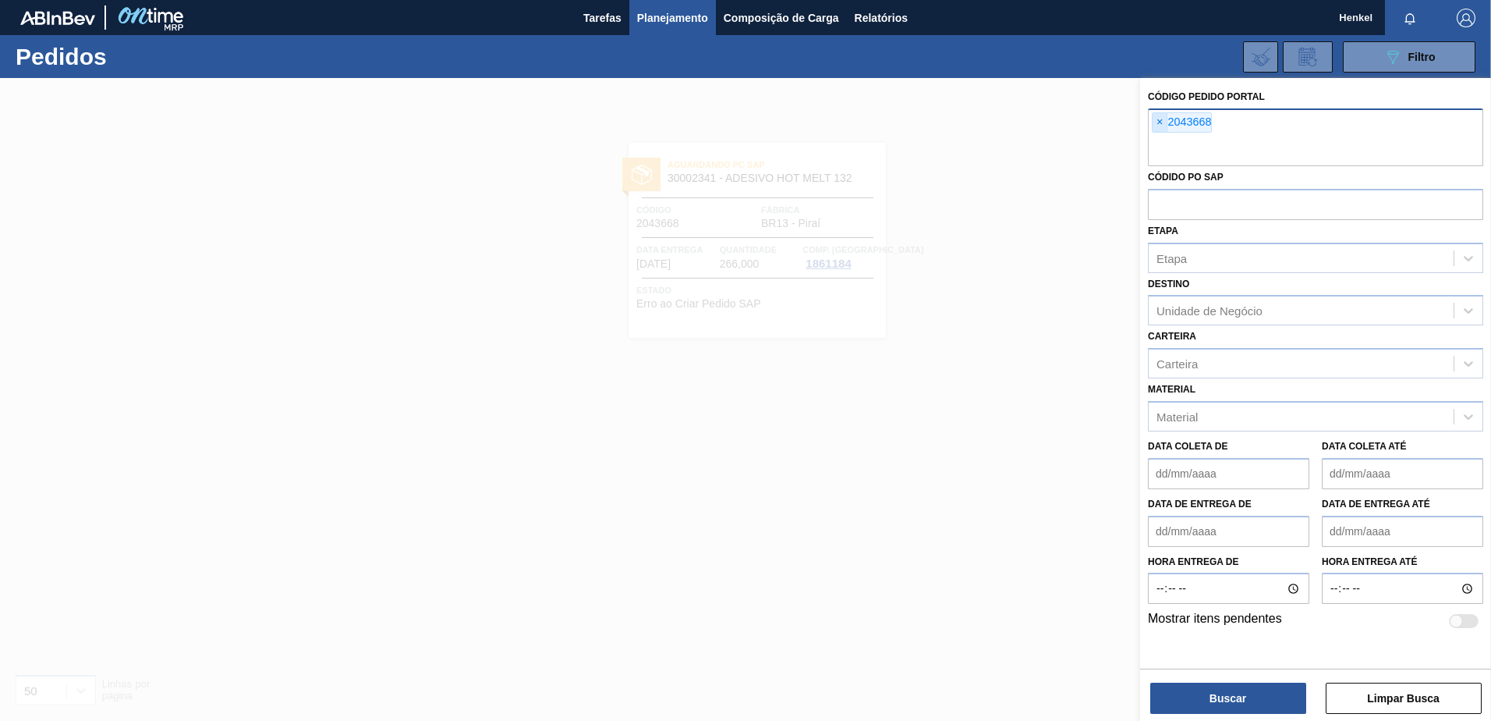
click at [1159, 119] on span "×" at bounding box center [1160, 122] width 15 height 19
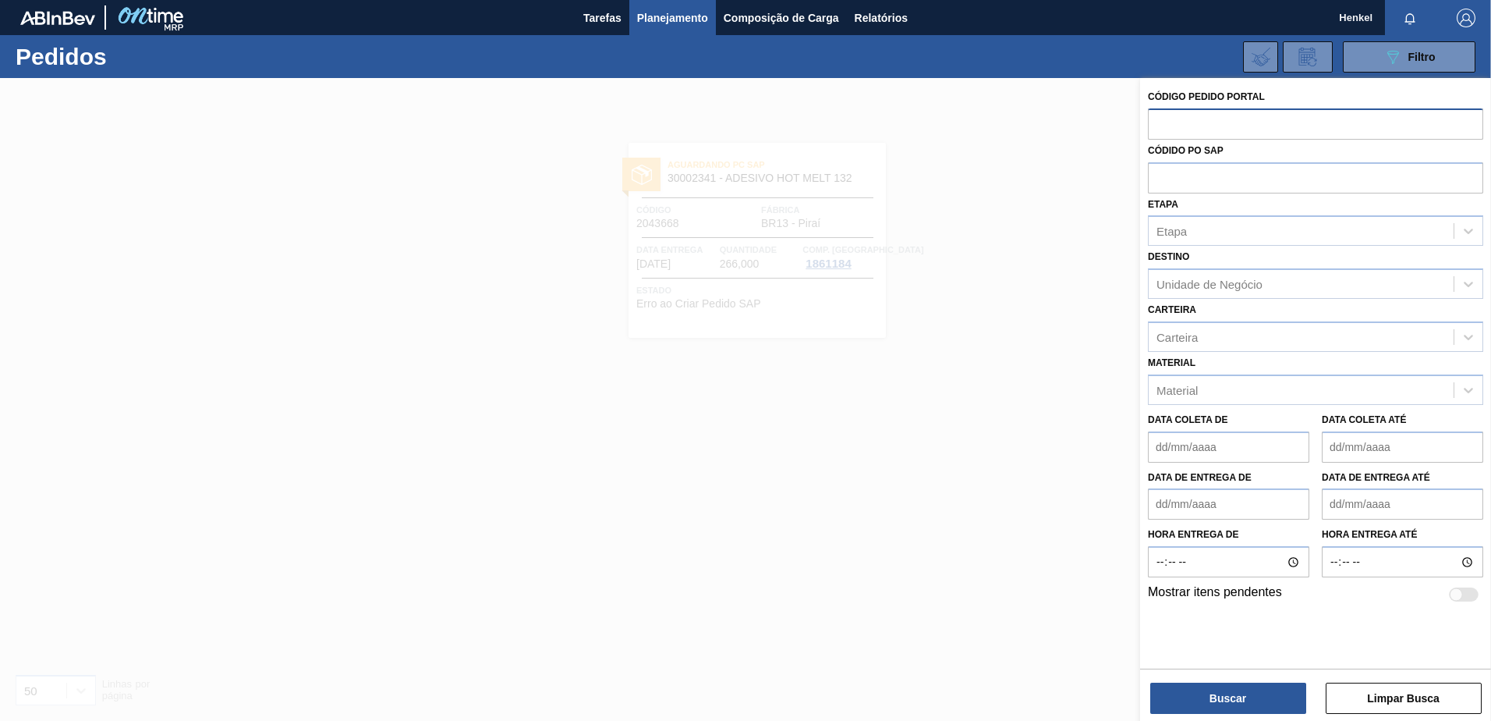
paste input "2043671"
type input "2043671"
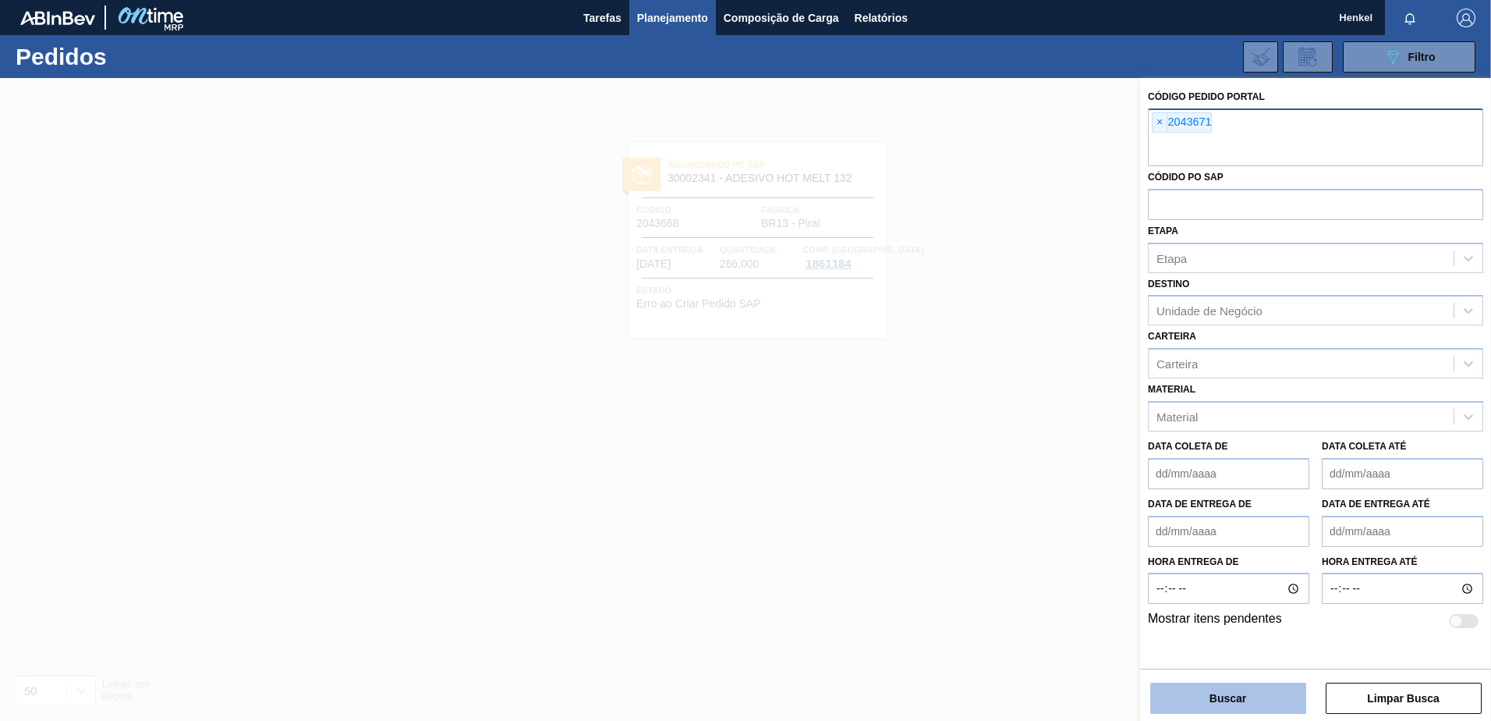
click at [1210, 691] on button "Buscar" at bounding box center [1228, 697] width 156 height 31
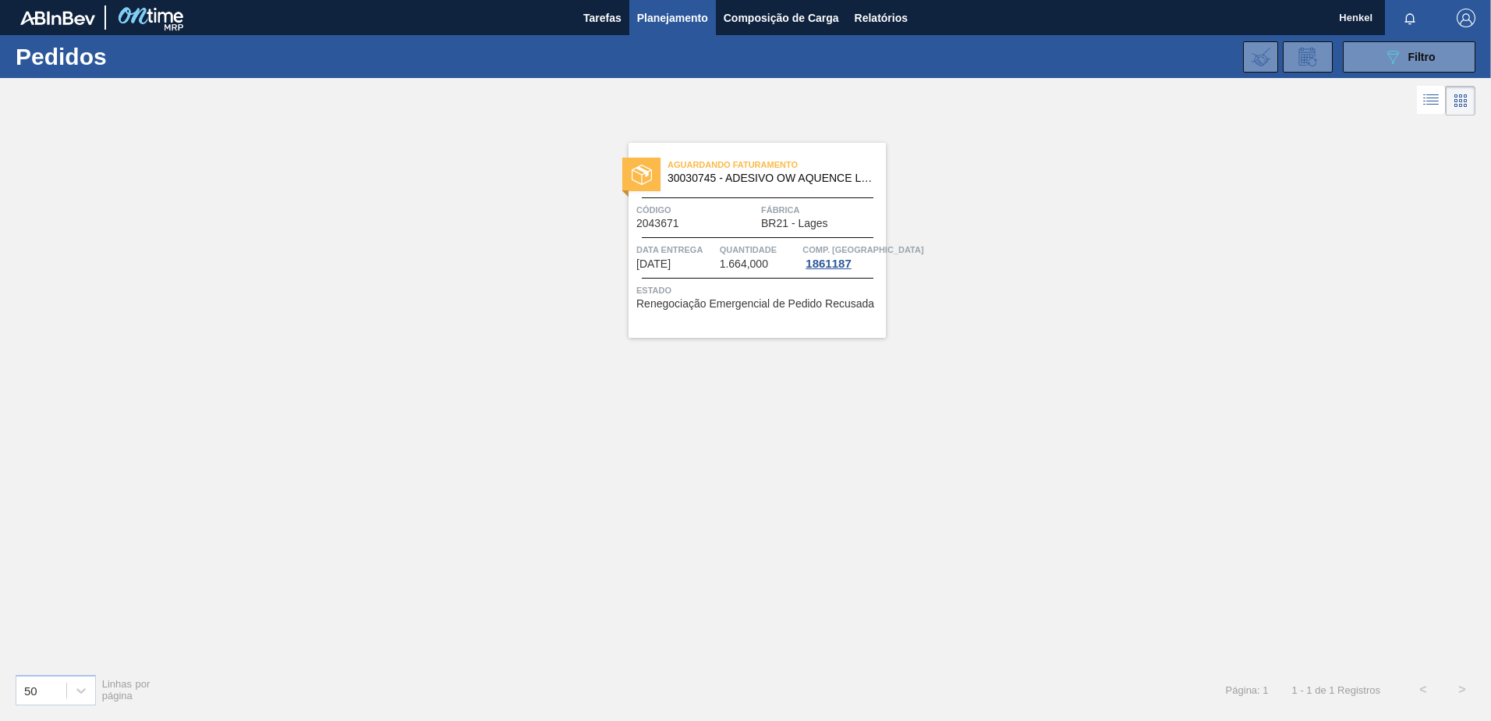
click at [709, 253] on span "Data Entrega" at bounding box center [676, 250] width 80 height 16
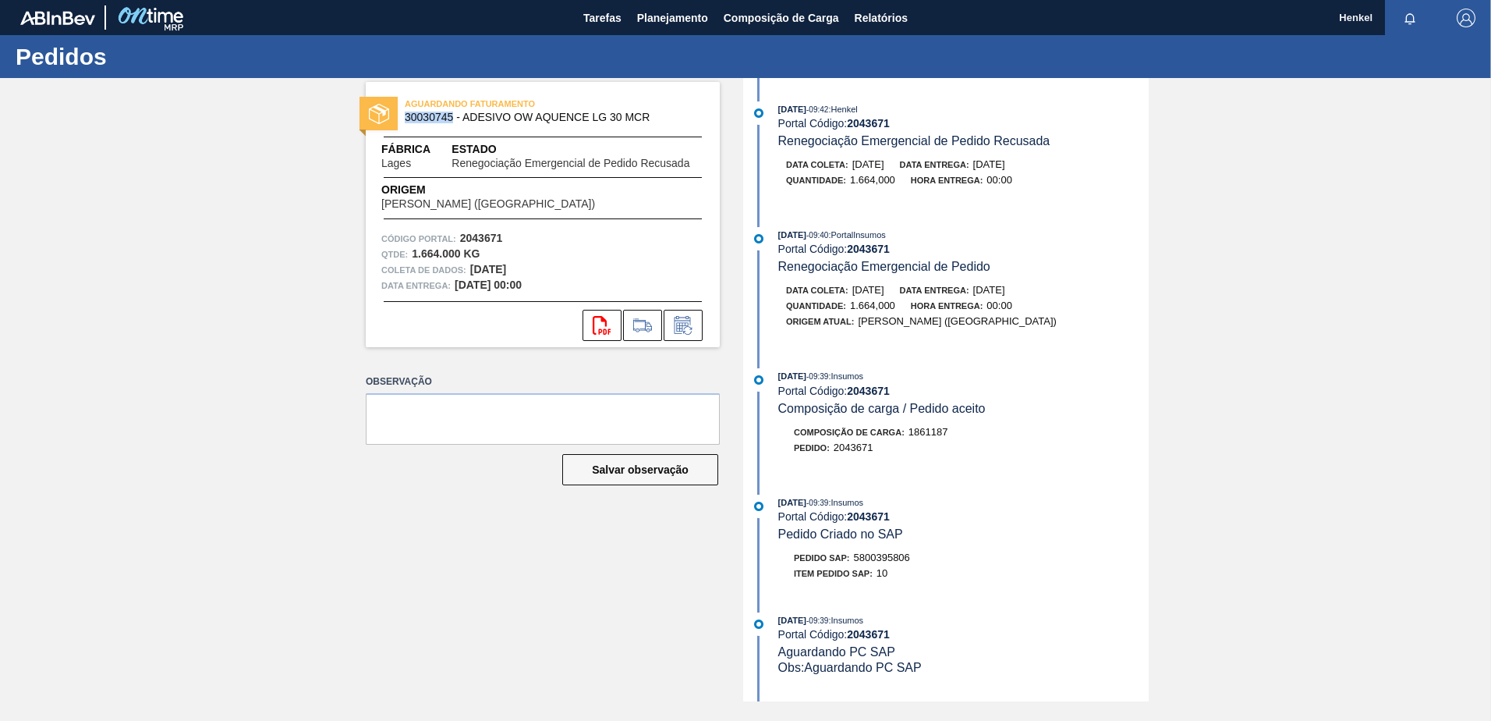
drag, startPoint x: 453, startPoint y: 115, endPoint x: 406, endPoint y: 121, distance: 47.2
click at [406, 121] on span "30030745 - ADESIVO OW AQUENCE LG 30 MCR" at bounding box center [546, 118] width 283 height 12
copy span "30030745"
click at [683, 19] on span "Planejamento" at bounding box center [672, 18] width 71 height 19
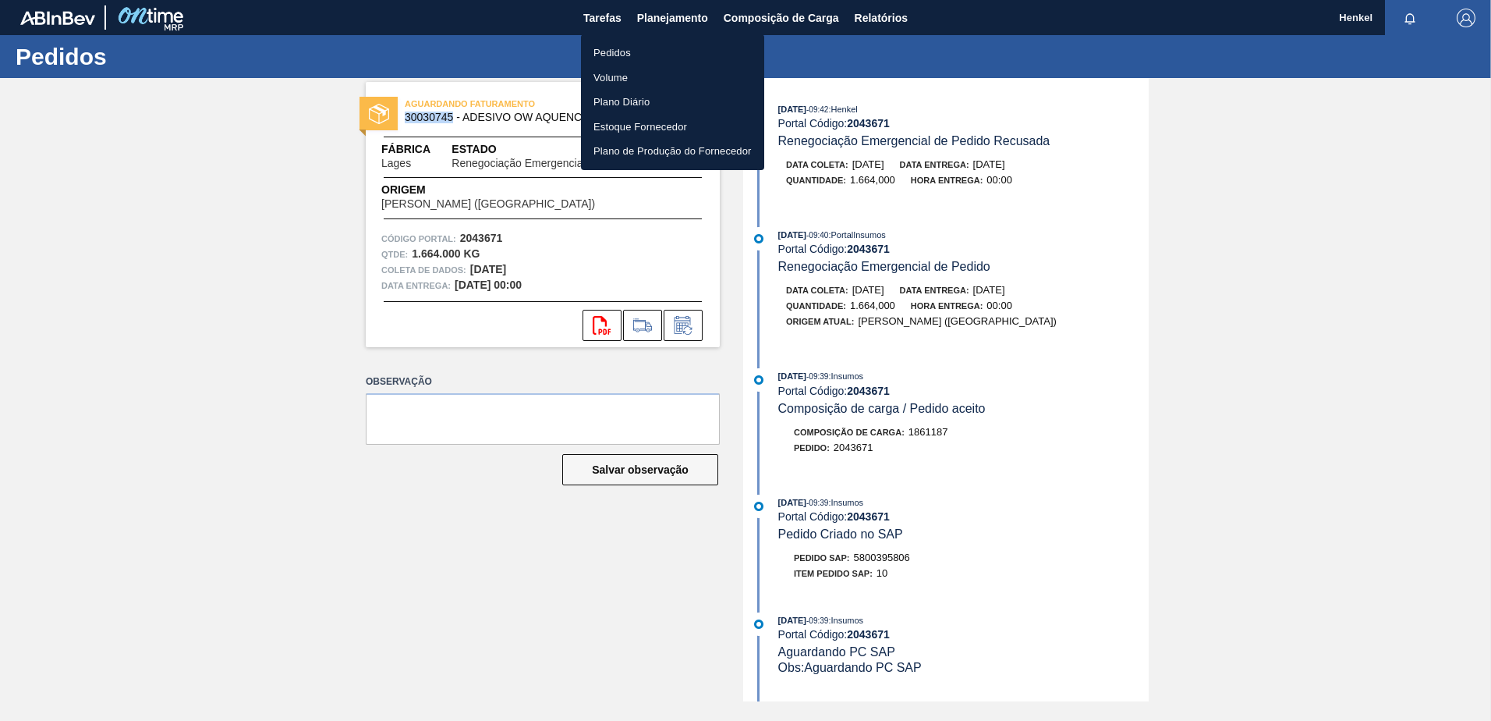
click at [615, 47] on font "Pedidos" at bounding box center [612, 53] width 37 height 16
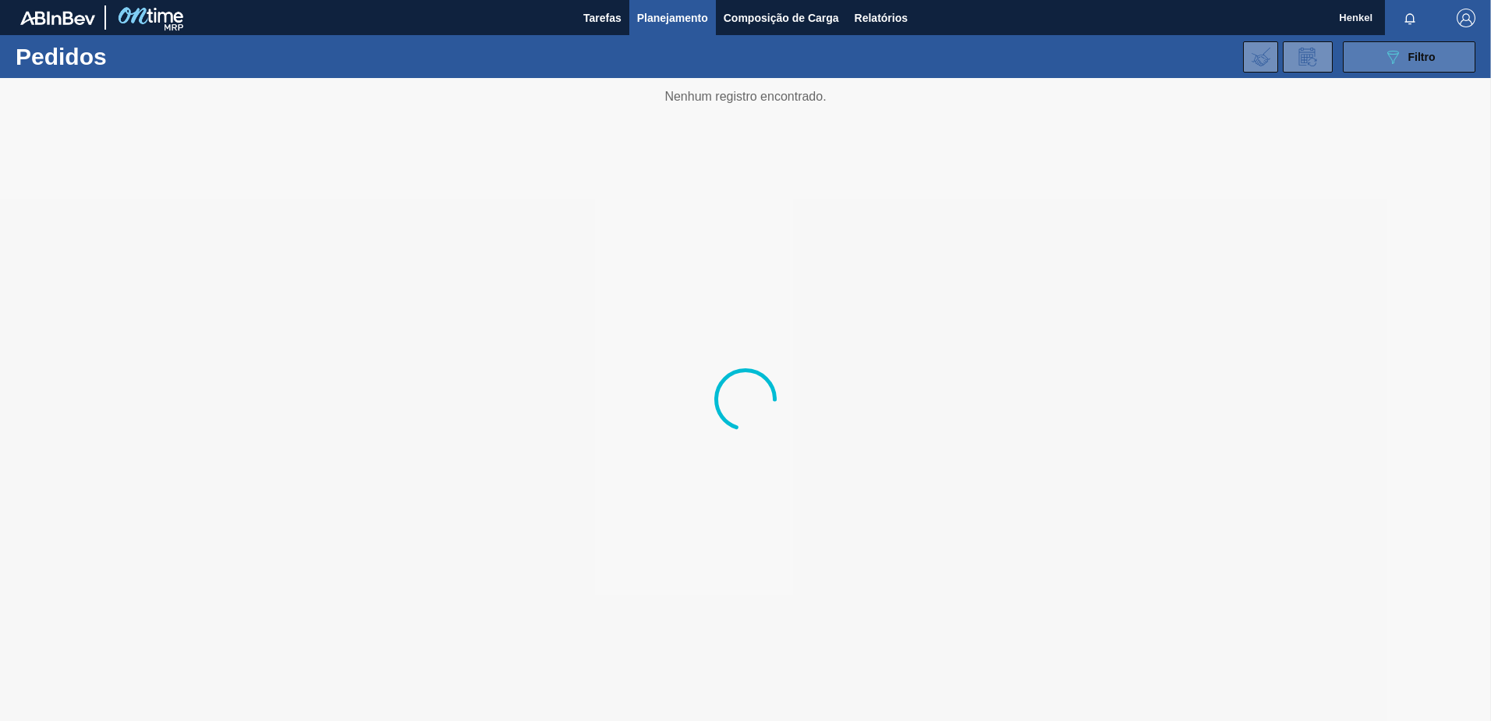
click at [1384, 51] on icon "089F7B8B-B2A5-4AFE-B5C0-19BA573D28AC" at bounding box center [1393, 57] width 19 height 19
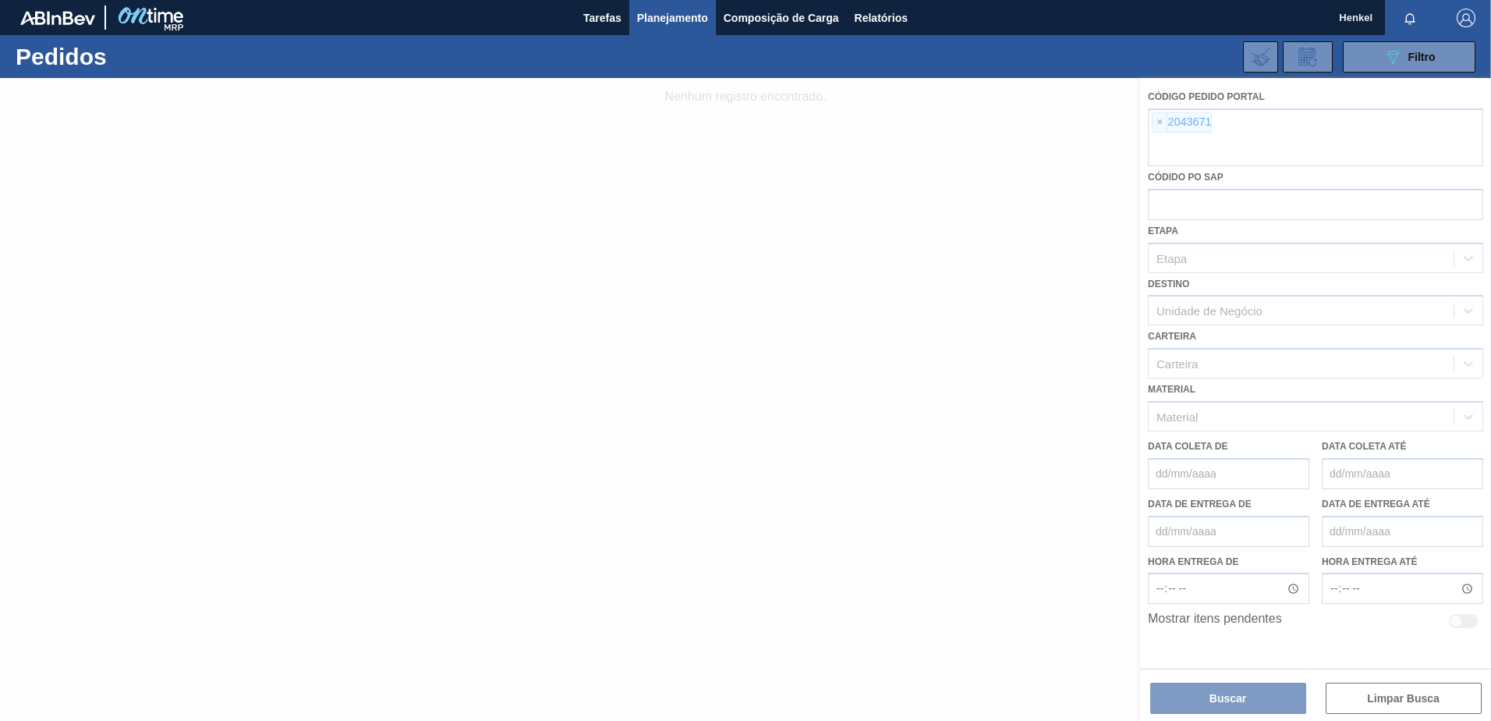
click at [1159, 122] on div at bounding box center [745, 399] width 1491 height 643
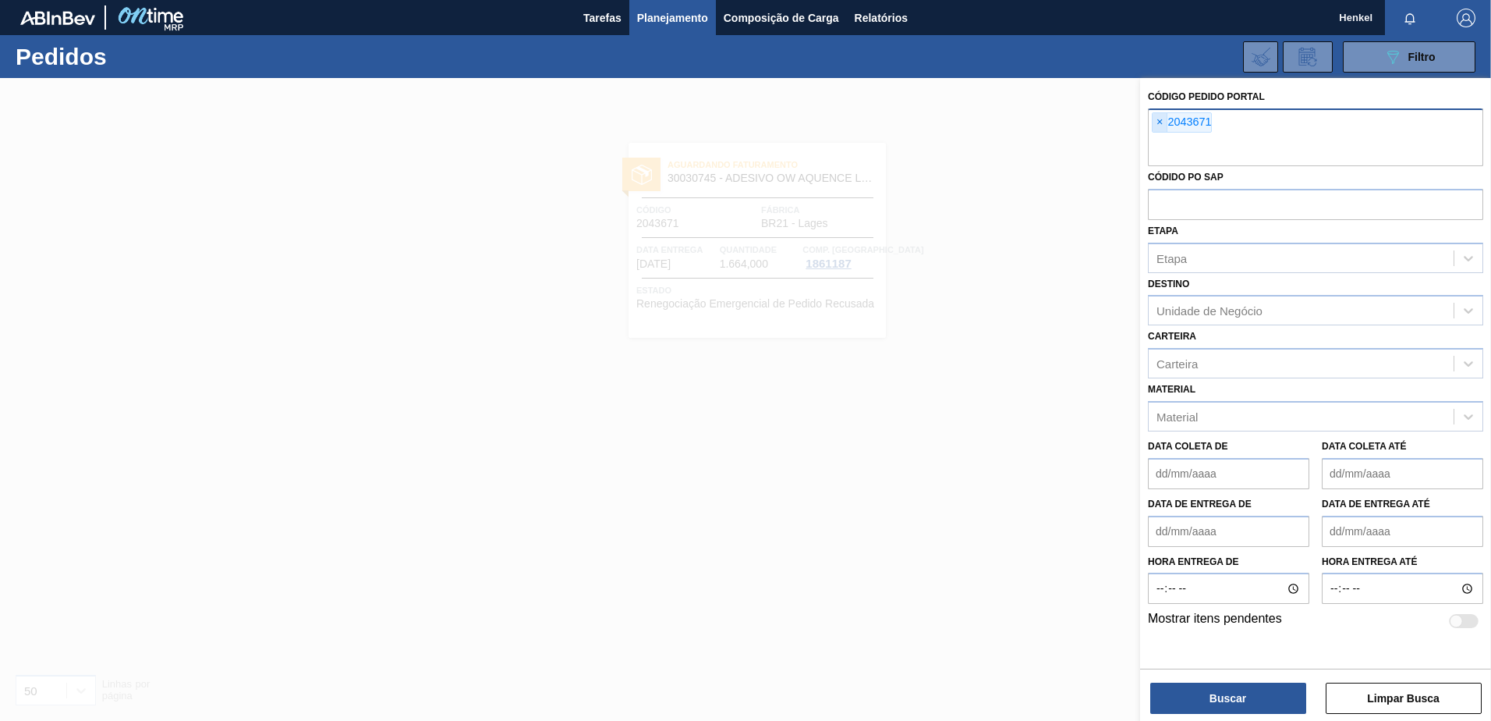
click at [1159, 122] on span "×" at bounding box center [1160, 122] width 15 height 19
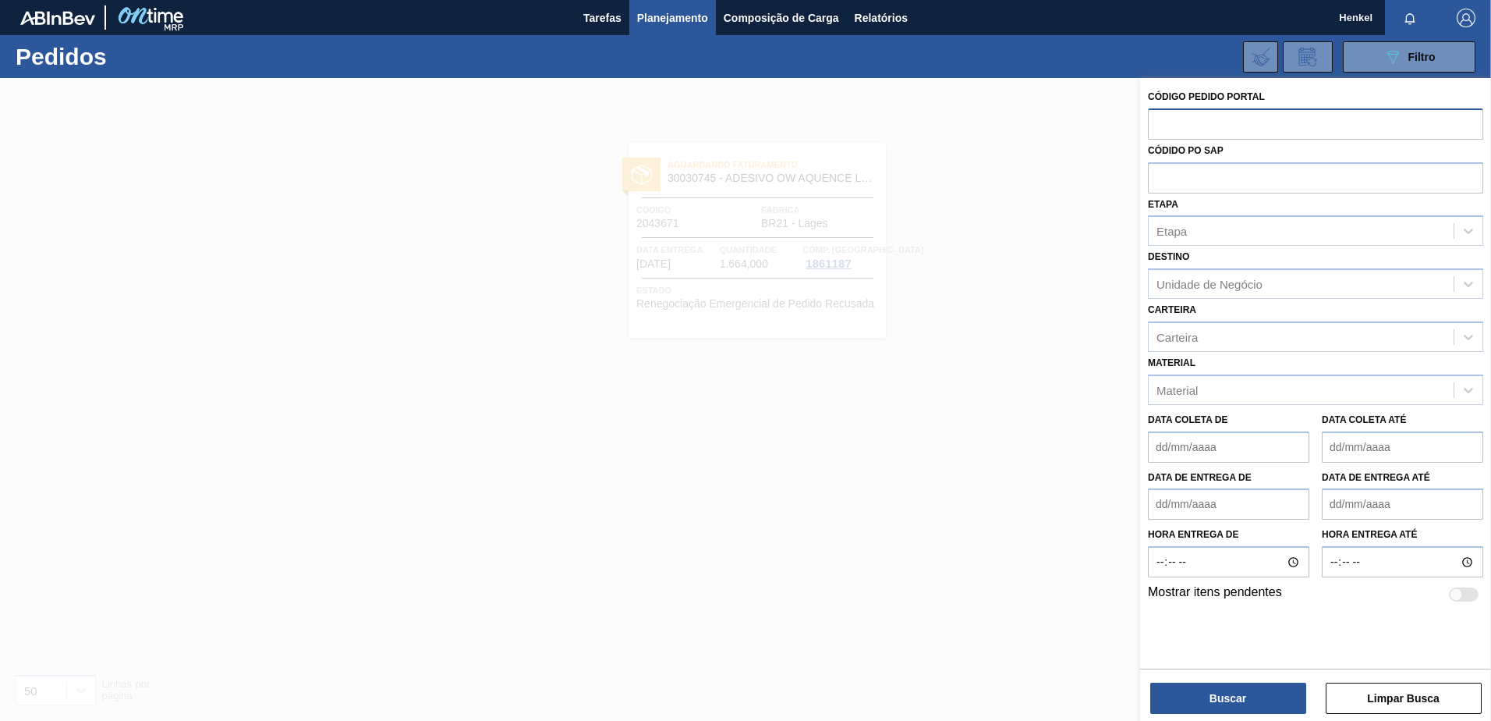
paste input "2050240"
type input "2050240"
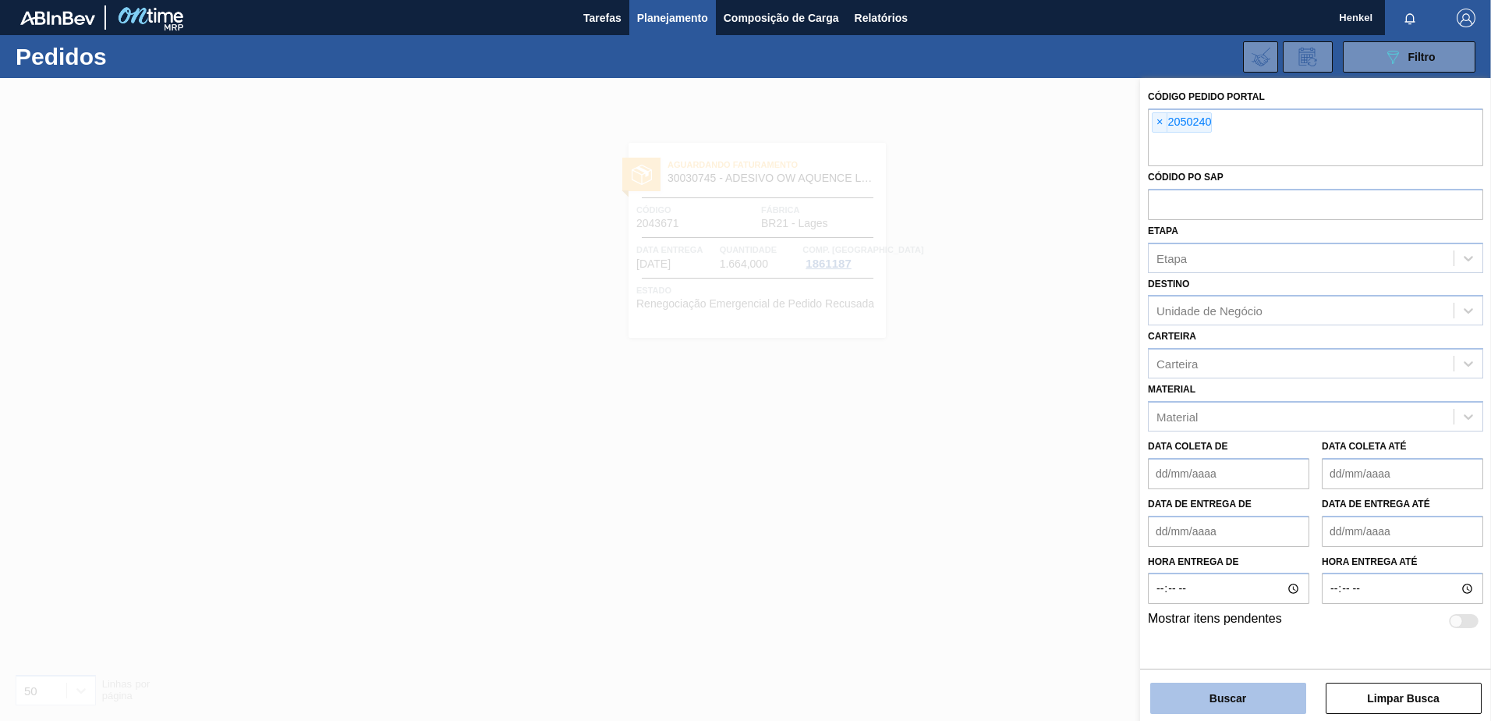
click at [1194, 694] on button "Buscar" at bounding box center [1228, 697] width 156 height 31
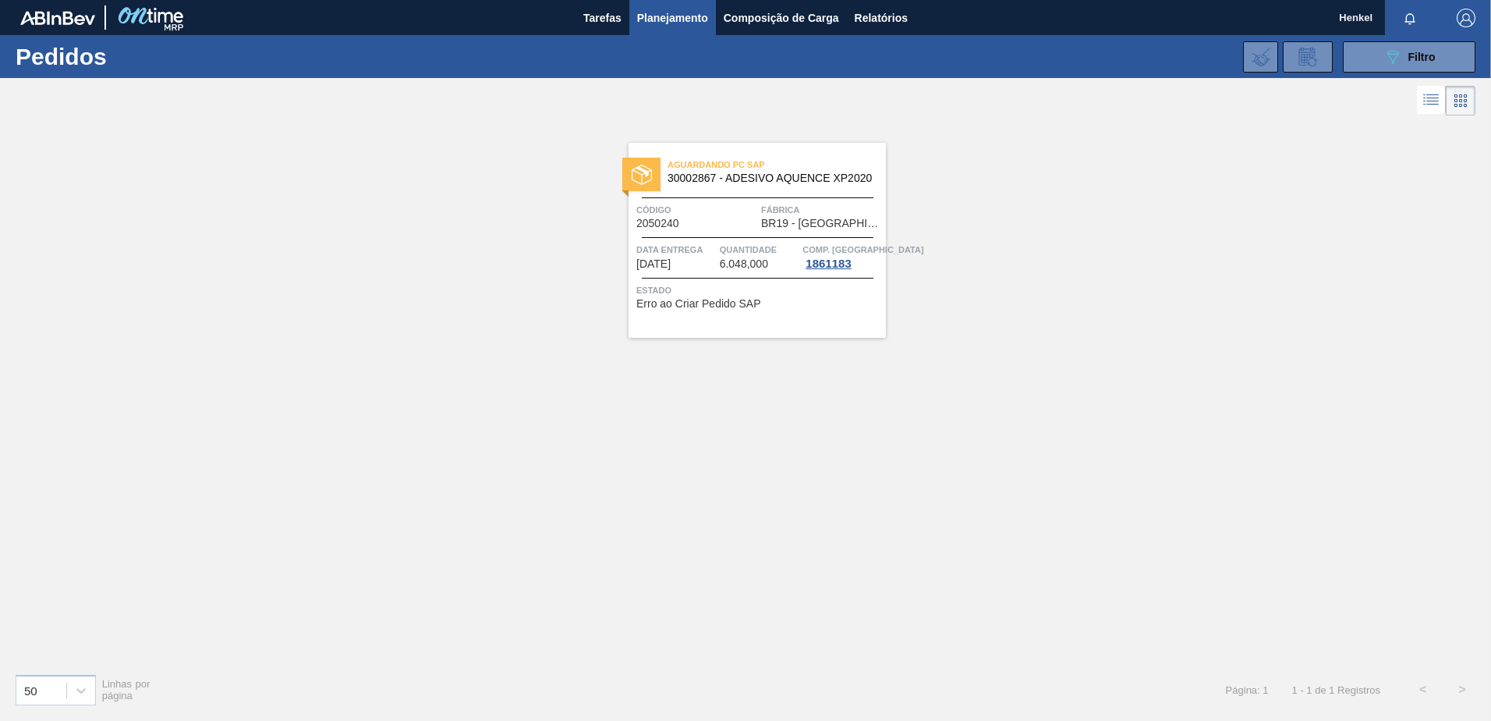
click at [726, 259] on span "6.048,000" at bounding box center [744, 264] width 48 height 12
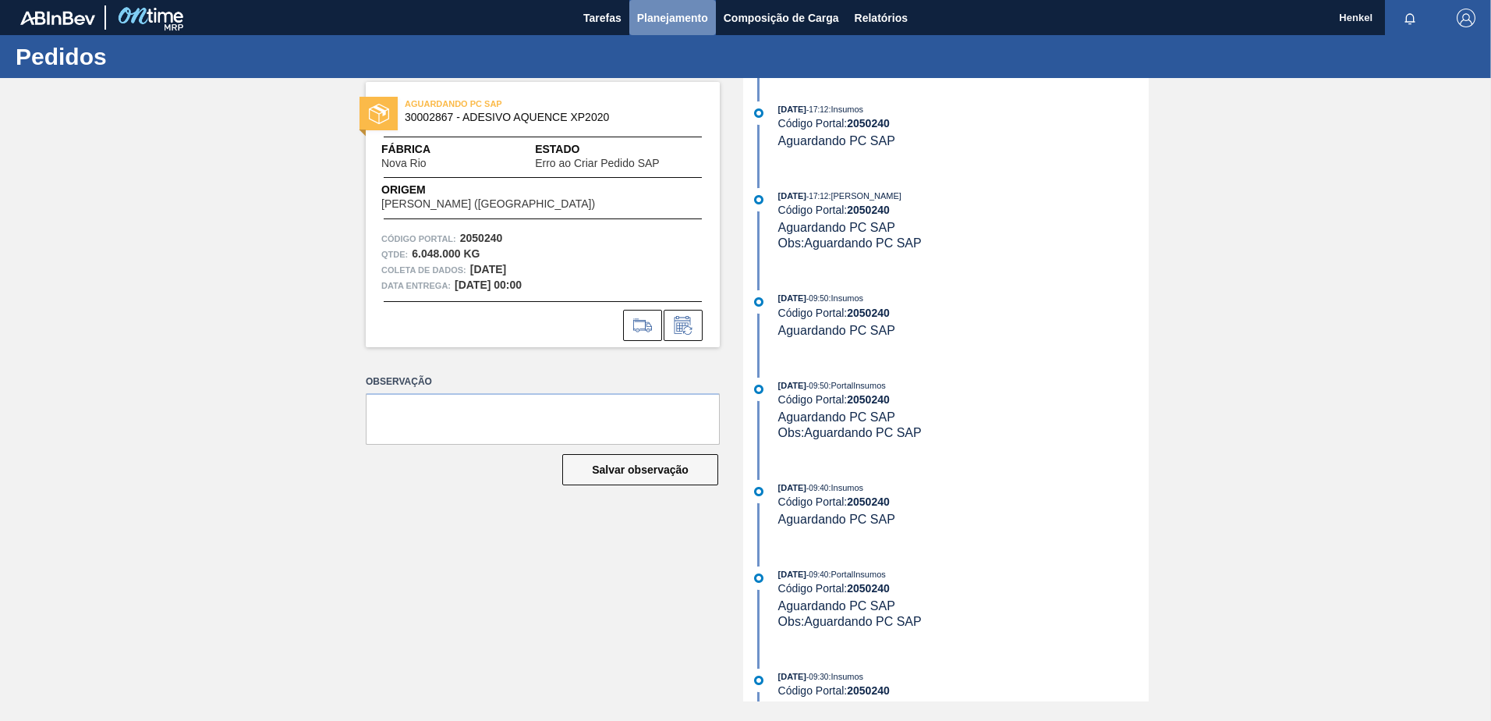
click at [675, 16] on span "Planejamento" at bounding box center [672, 18] width 71 height 19
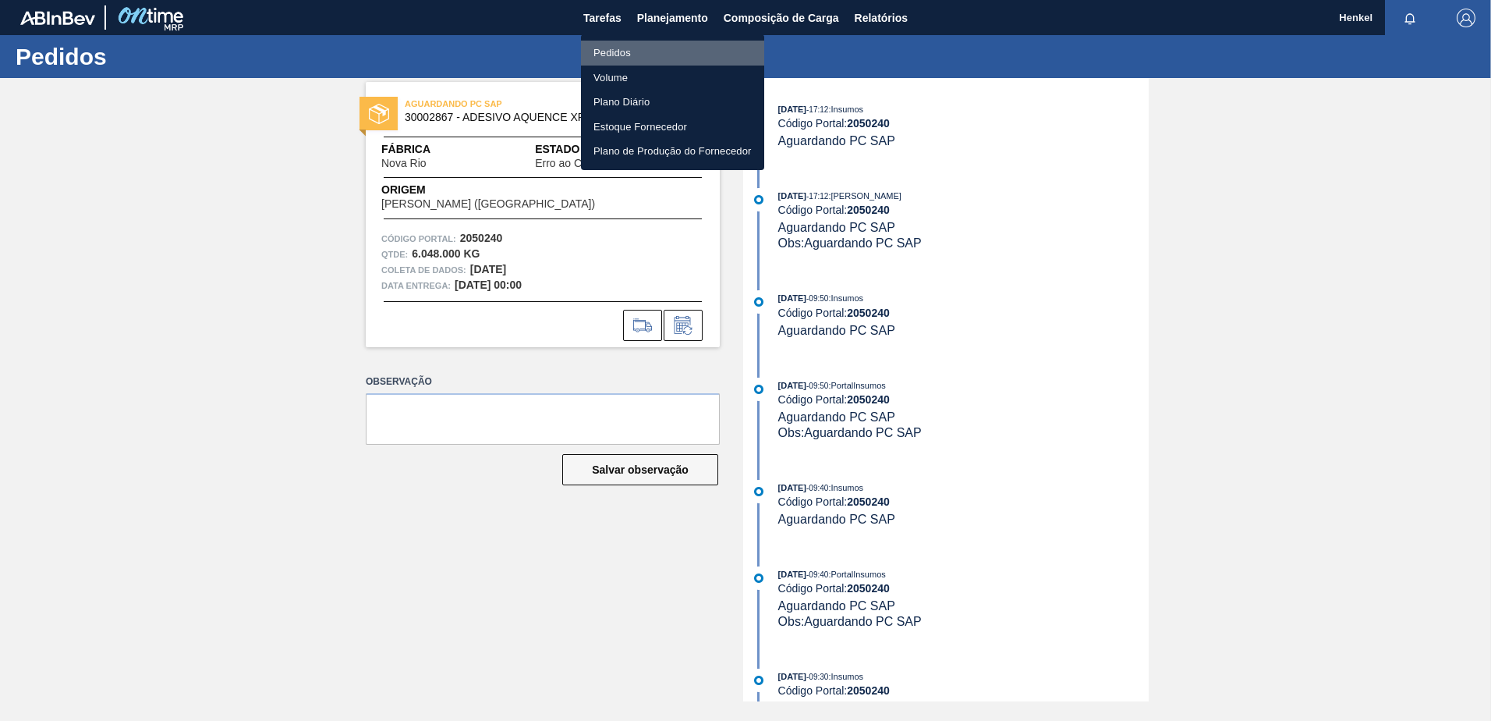
click at [617, 48] on font "Pedidos" at bounding box center [612, 53] width 37 height 16
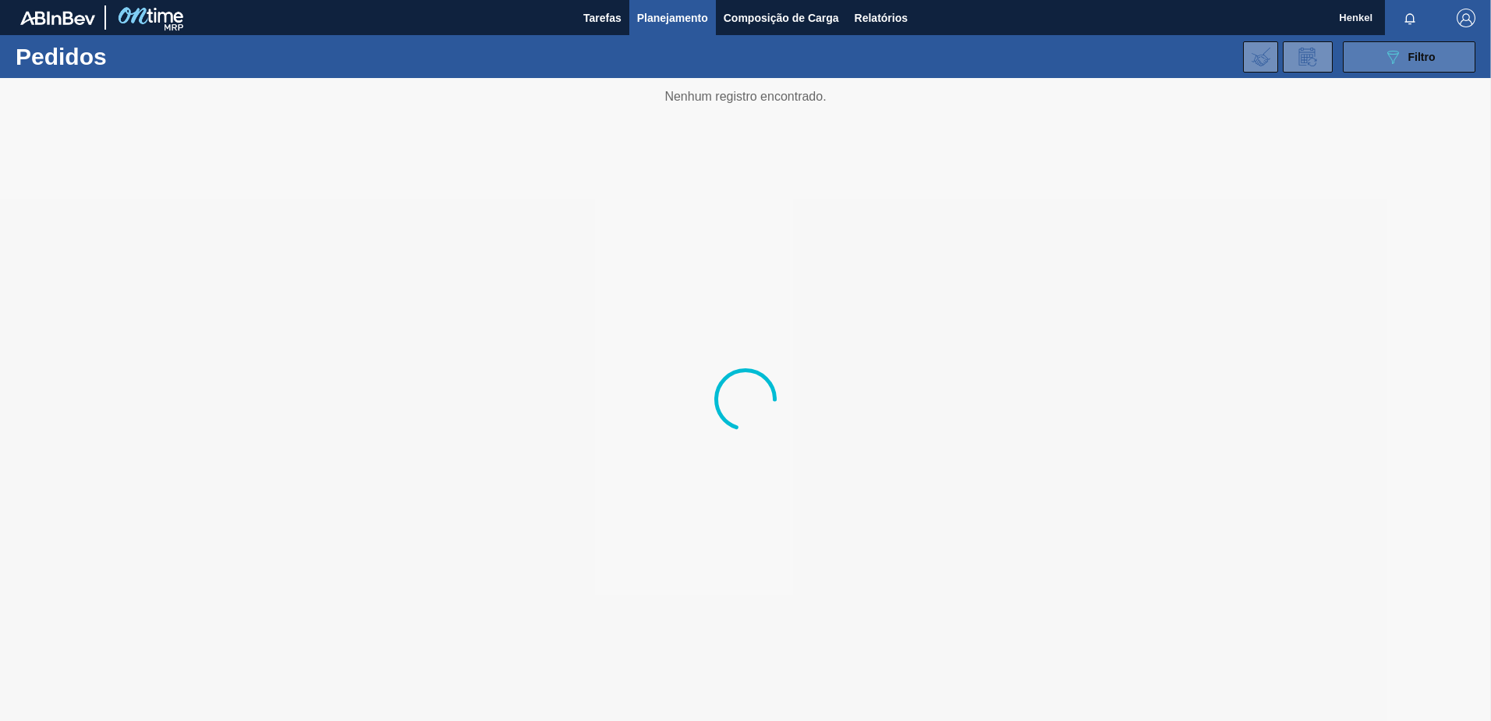
click at [1403, 61] on div "089F7B8B-B2A5-4AFE-B5C0-19BA573D28AC Filtro" at bounding box center [1410, 57] width 52 height 19
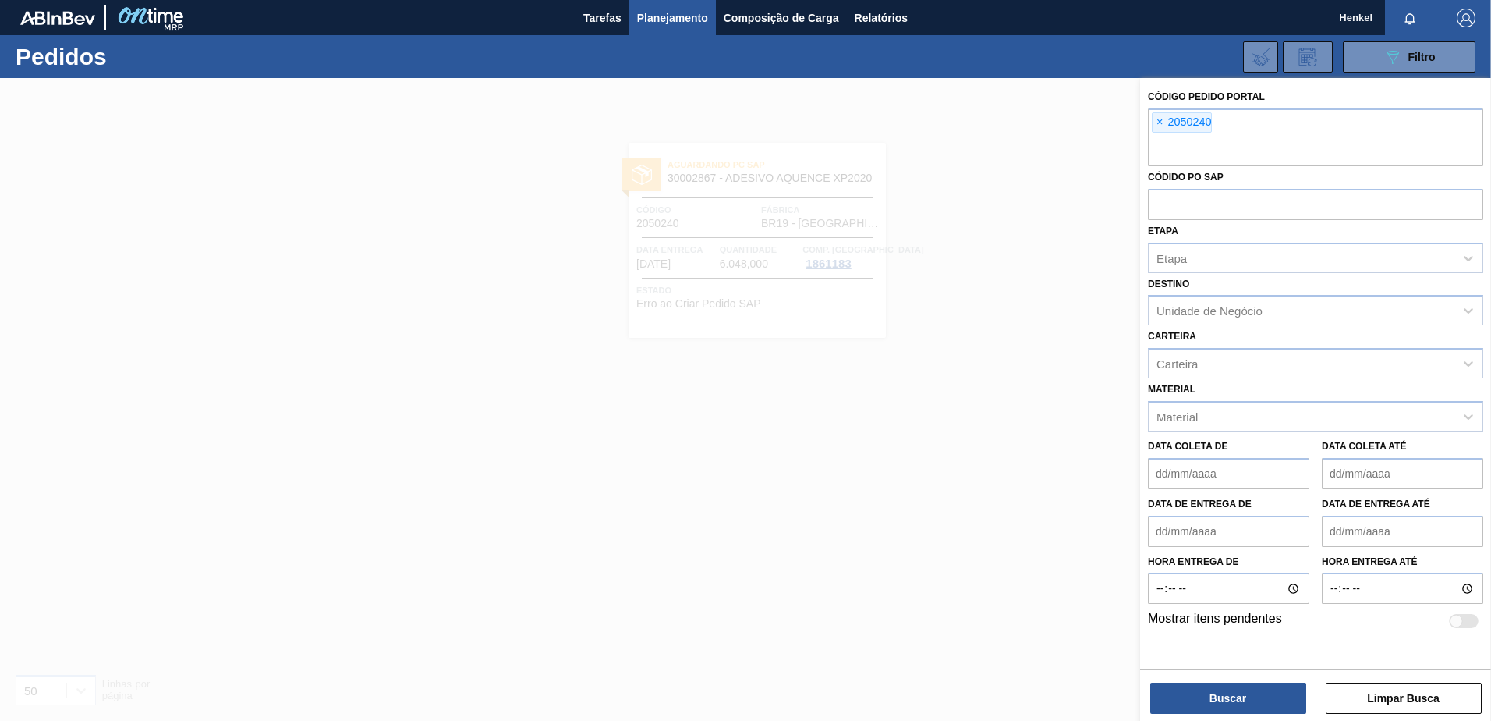
click at [1157, 126] on span "×" at bounding box center [1160, 122] width 15 height 19
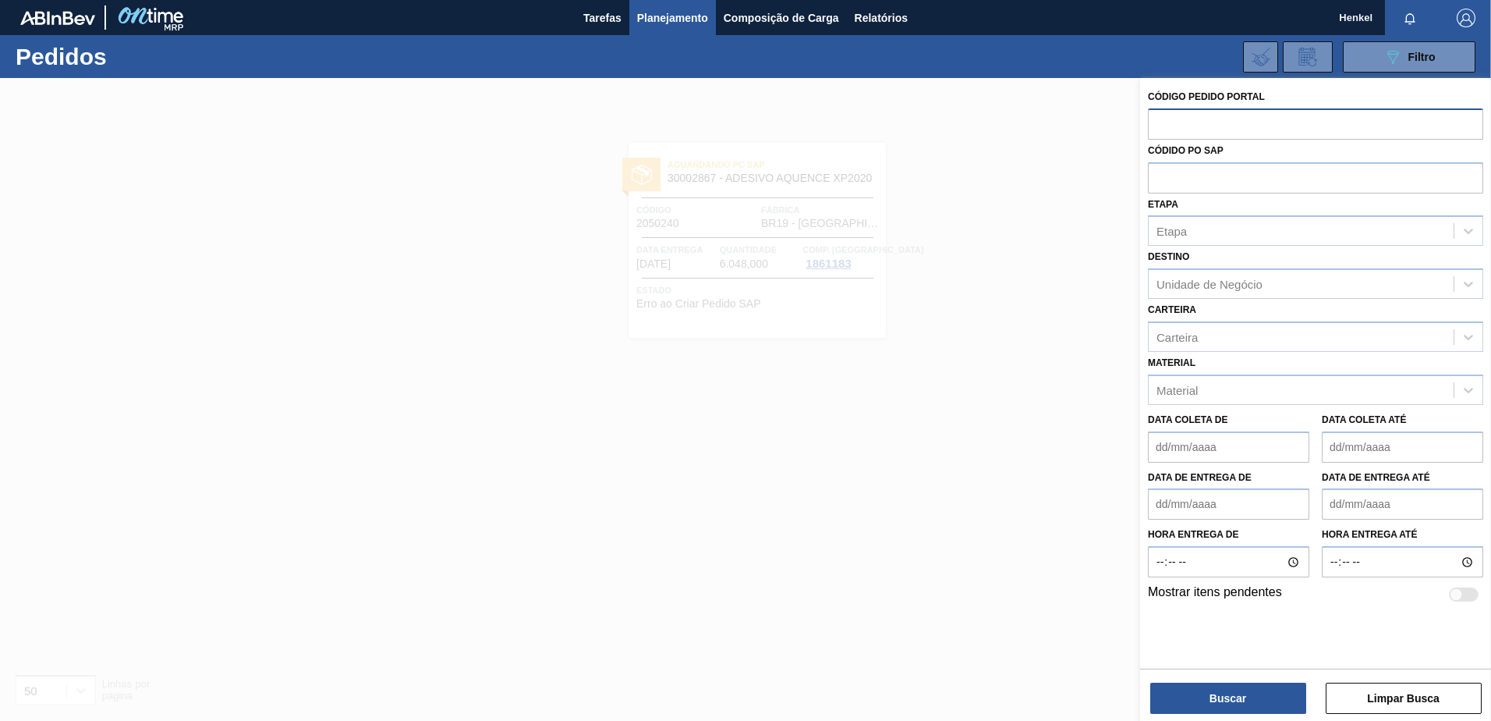
paste input "2403508"
type input "2403508"
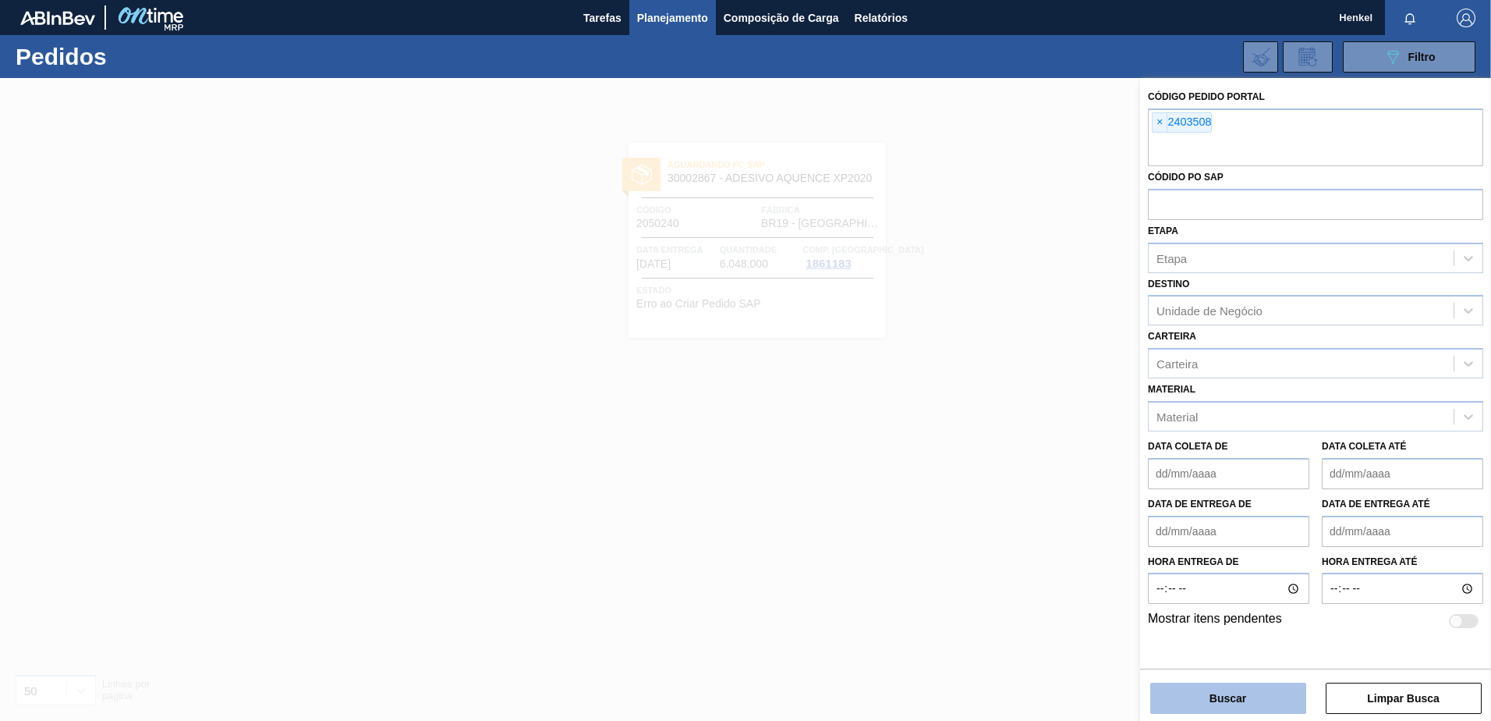
click at [1225, 700] on button "Buscar" at bounding box center [1228, 697] width 156 height 31
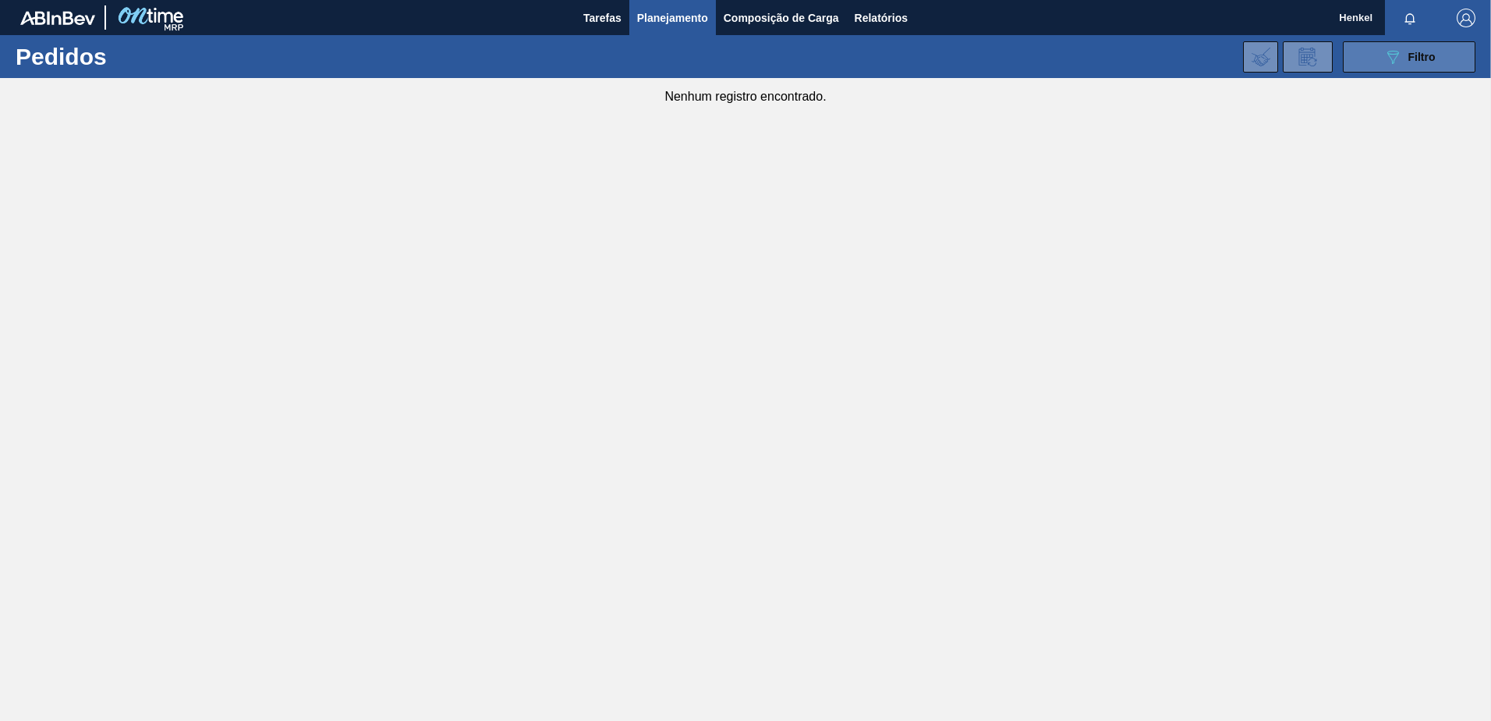
click at [1407, 51] on div "089F7B8B-B2A5-4AFE-B5C0-19BA573D28AC Filtro" at bounding box center [1410, 57] width 52 height 19
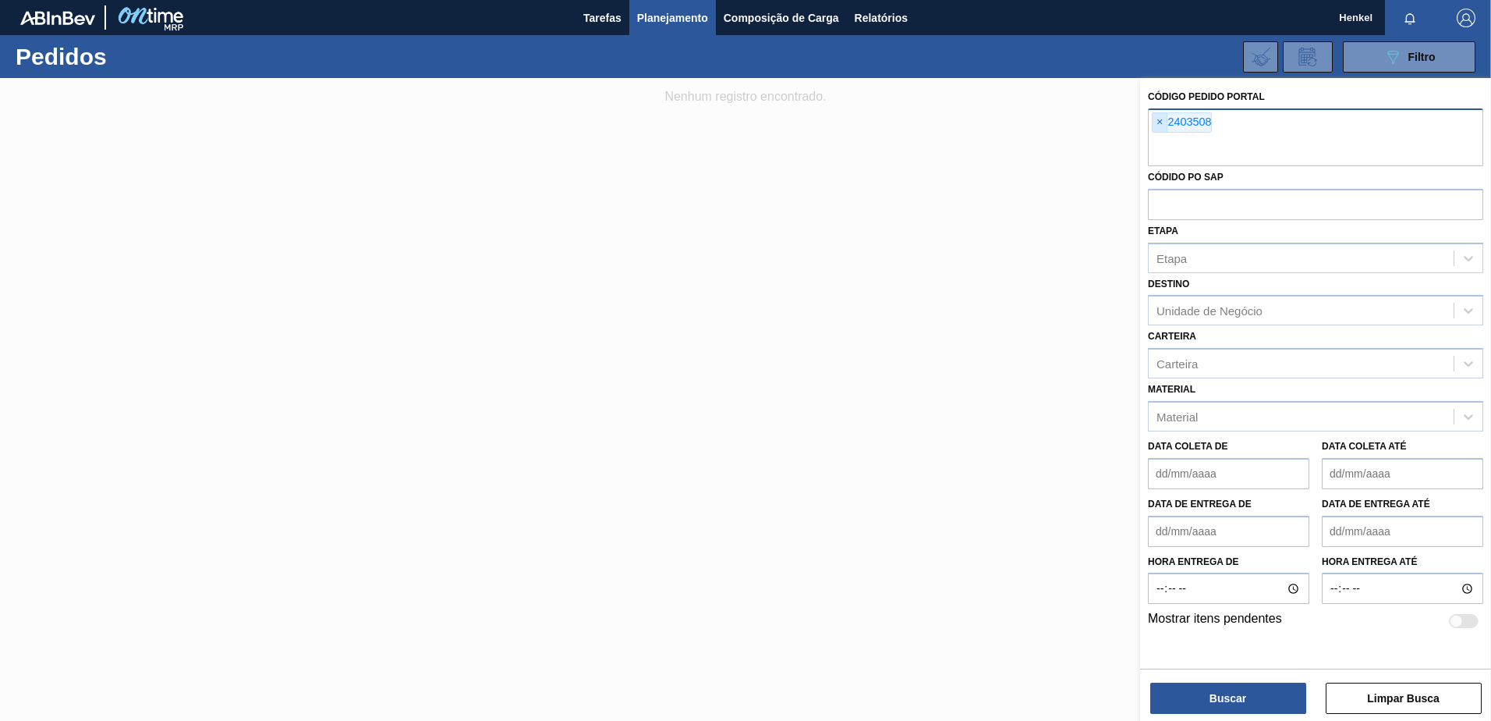
click at [1155, 122] on span "×" at bounding box center [1160, 122] width 15 height 19
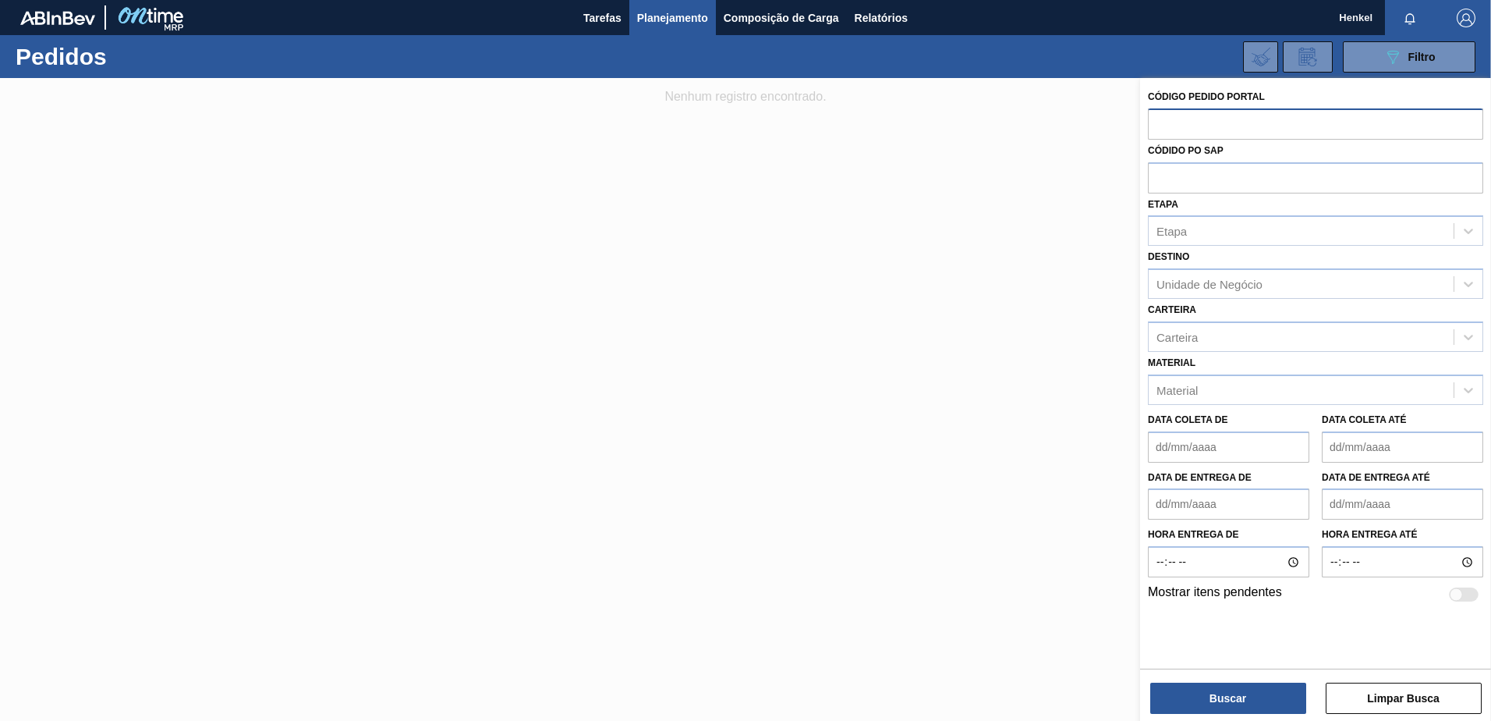
paste input "2043673"
type input "2043673"
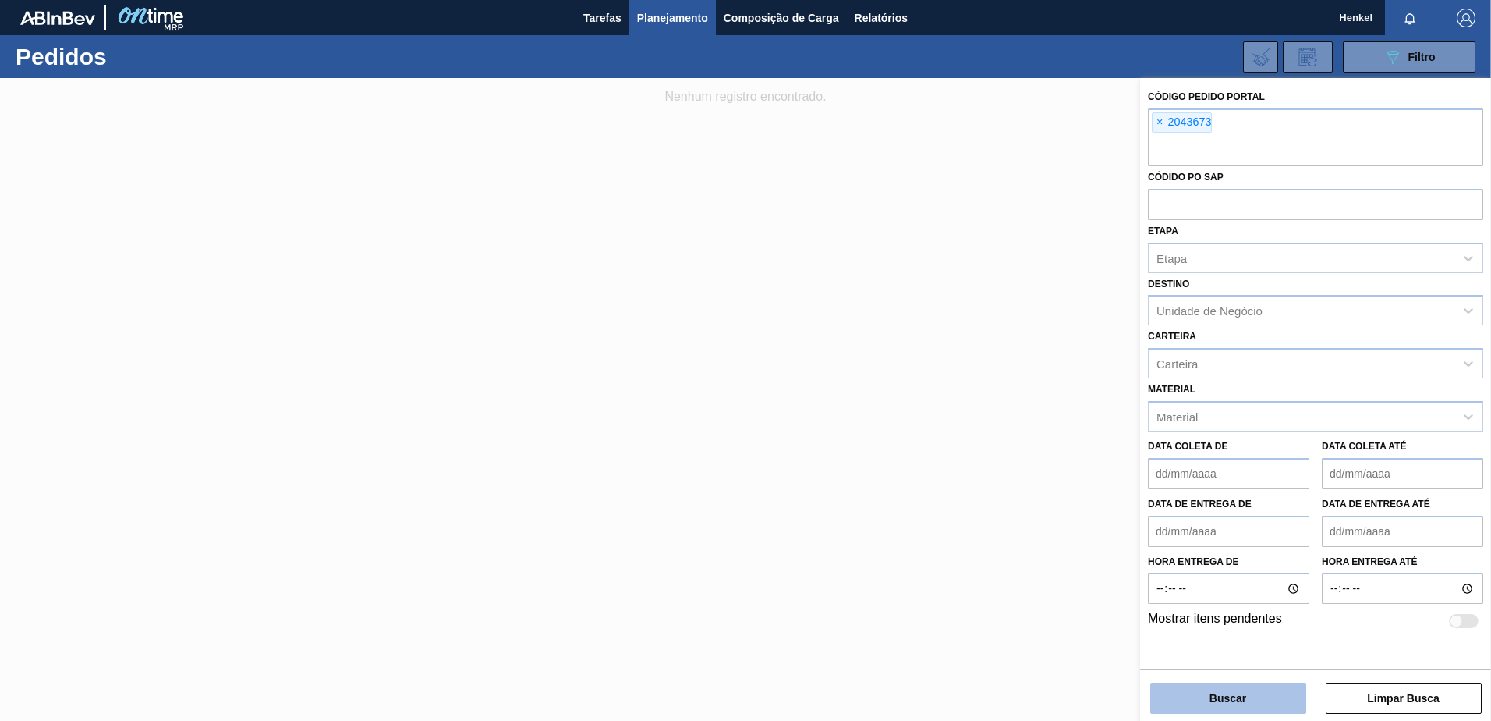
click at [1228, 697] on button "Buscar" at bounding box center [1228, 697] width 156 height 31
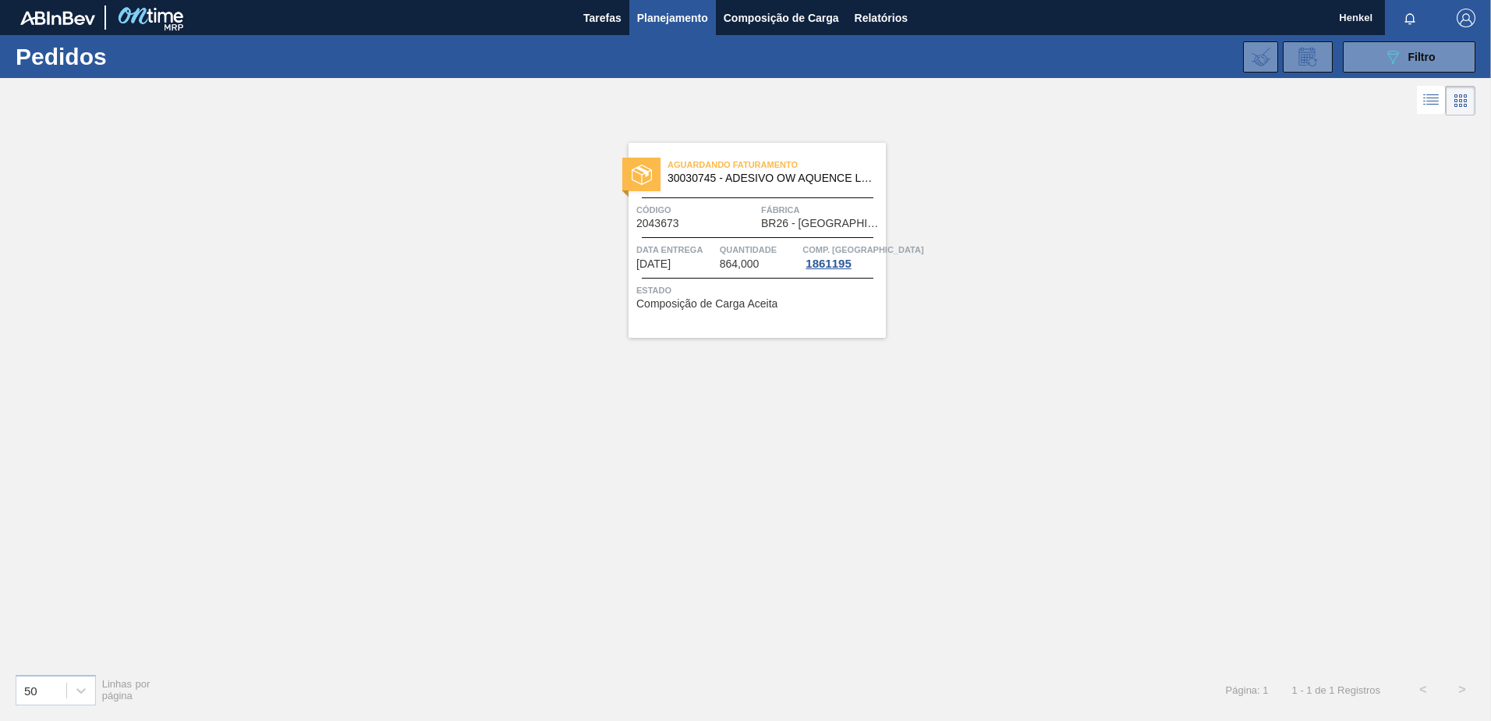
click at [682, 246] on span "Data Entrega" at bounding box center [676, 250] width 80 height 16
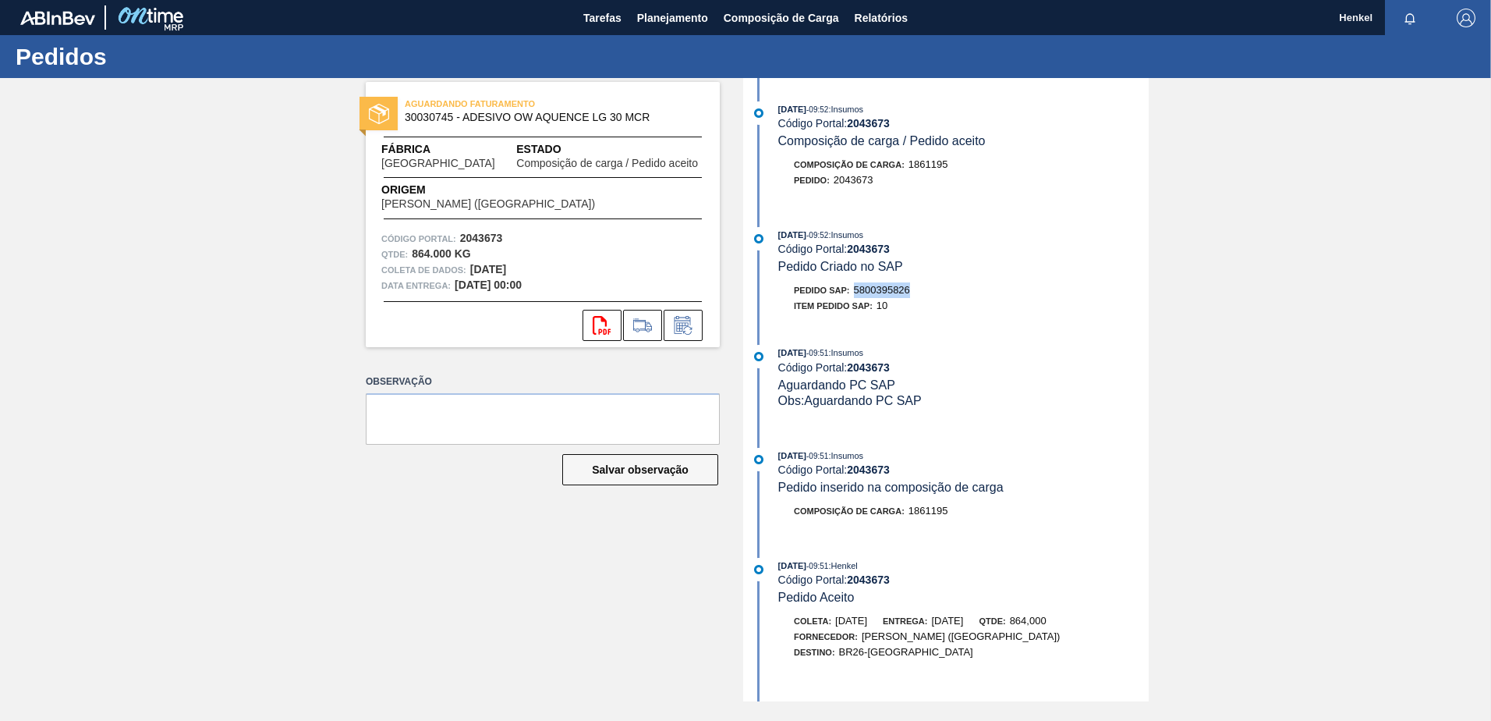
drag, startPoint x: 856, startPoint y: 285, endPoint x: 920, endPoint y: 281, distance: 63.4
click at [920, 281] on div "[DATE] 09:52 : Insumos Código Portal: 2043673 Pedido Criado no SAP Pedido SAP: …" at bounding box center [948, 274] width 402 height 94
copy span "5800395826"
click at [652, 18] on span "Planejamento" at bounding box center [672, 18] width 71 height 19
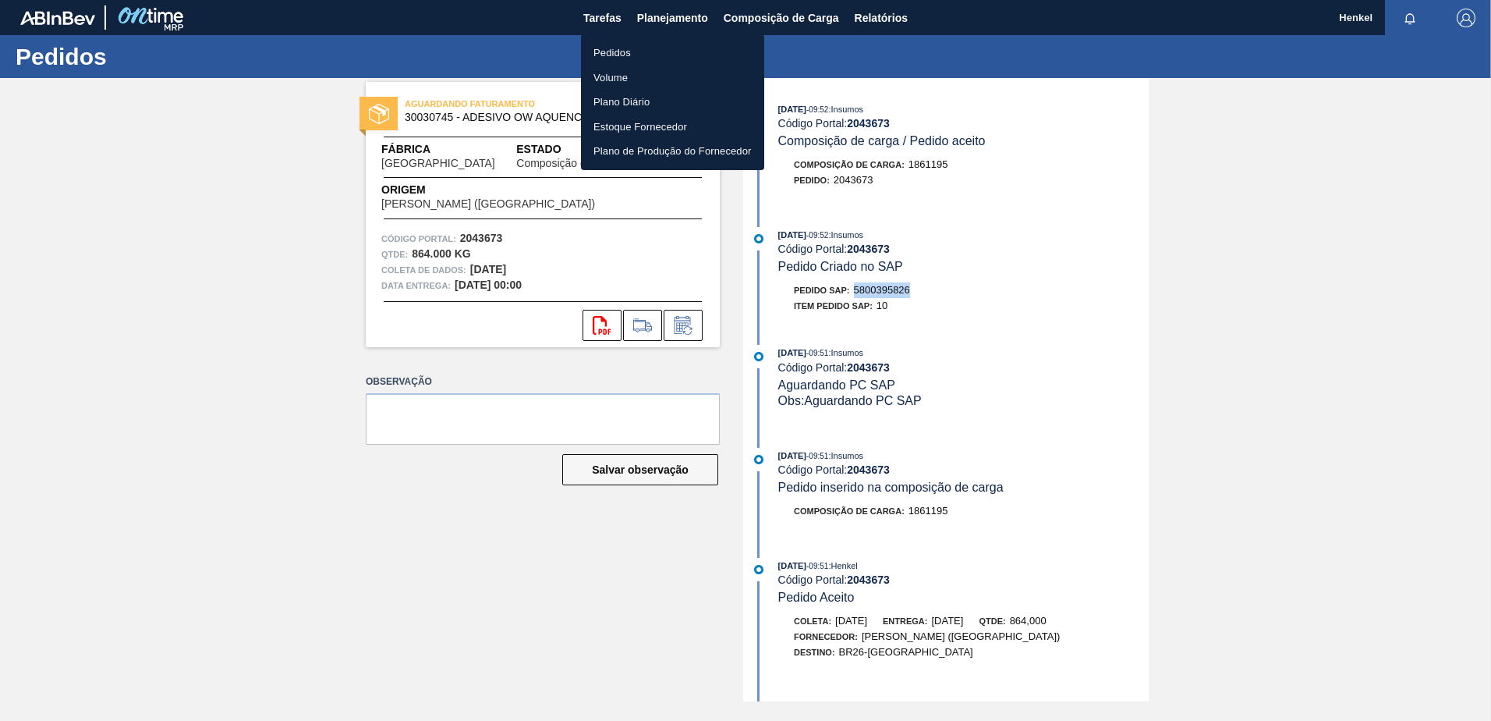
click at [618, 49] on font "Pedidos" at bounding box center [612, 53] width 37 height 16
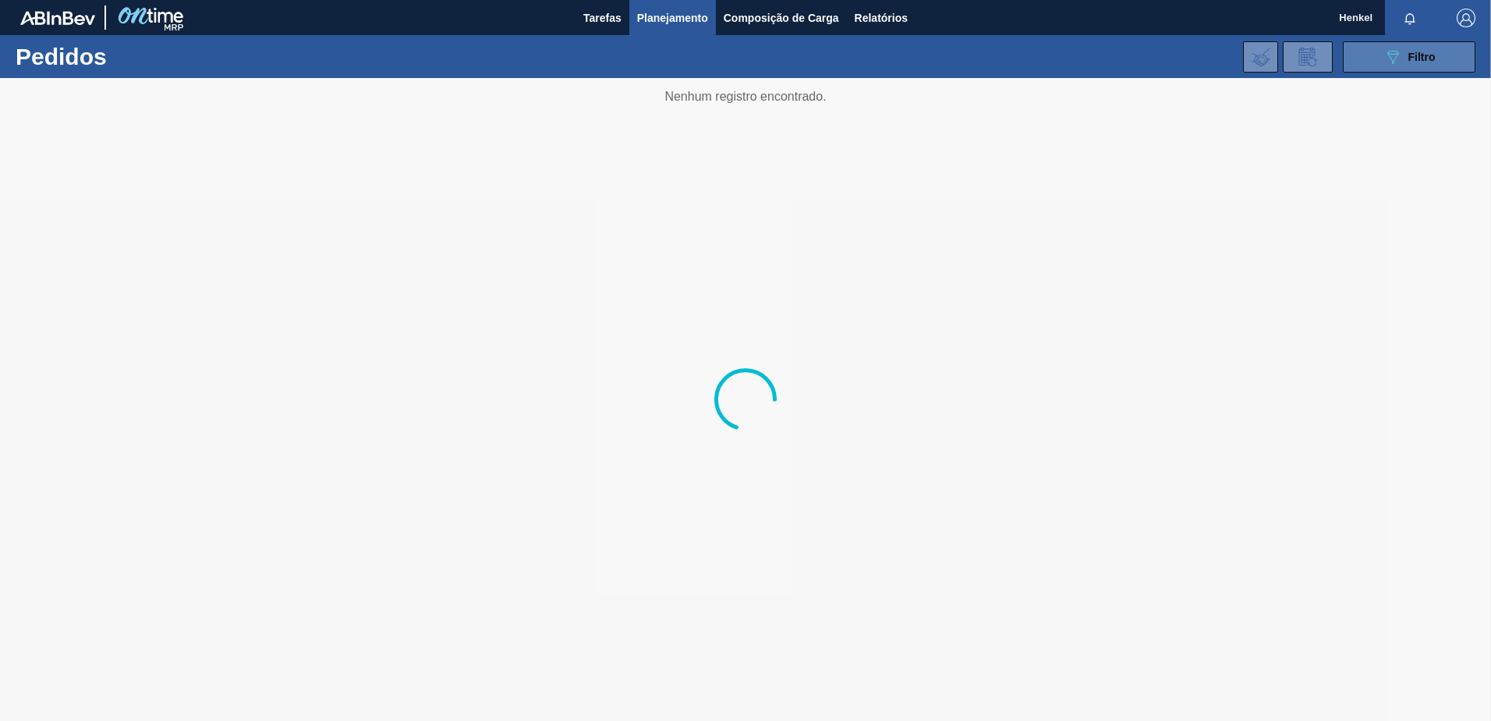
click at [1411, 61] on span "Filtro" at bounding box center [1422, 57] width 27 height 12
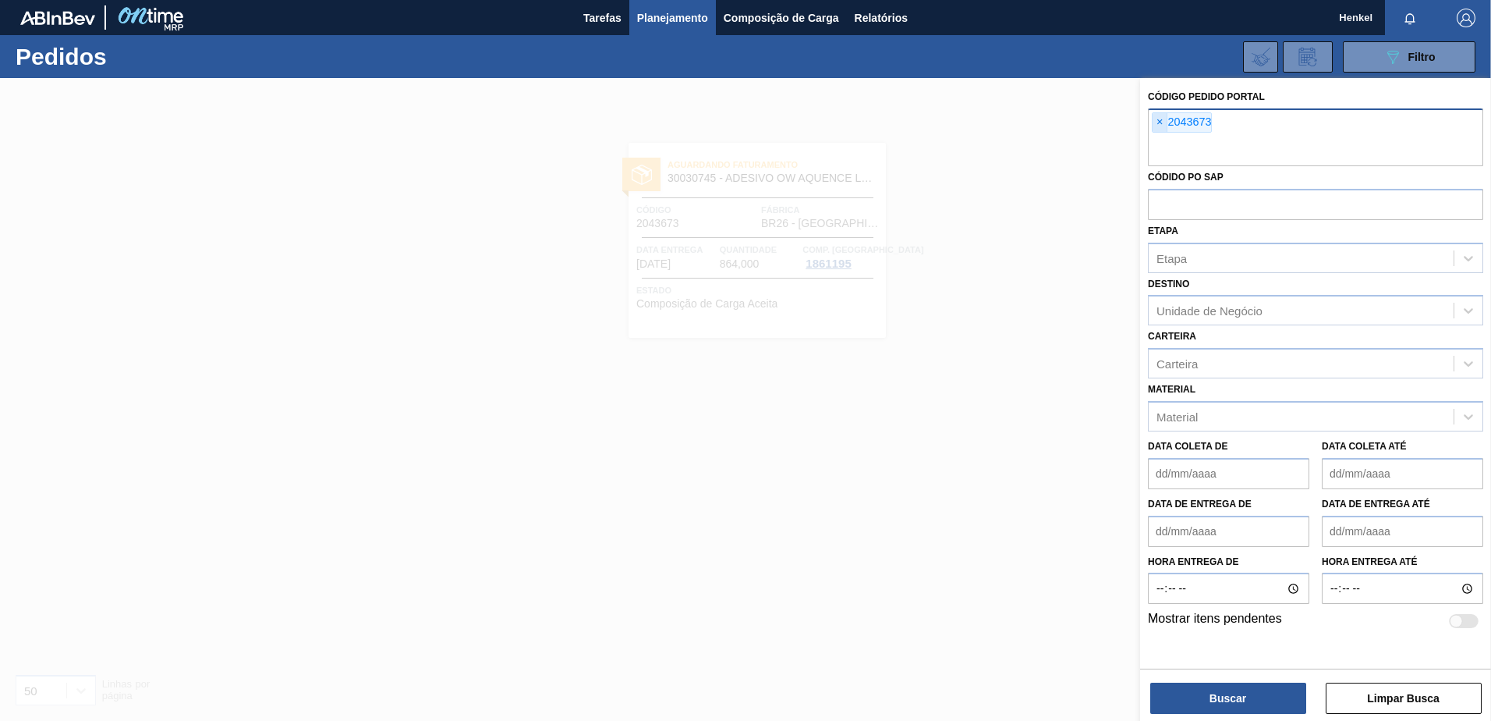
click at [1160, 124] on span "×" at bounding box center [1160, 122] width 15 height 19
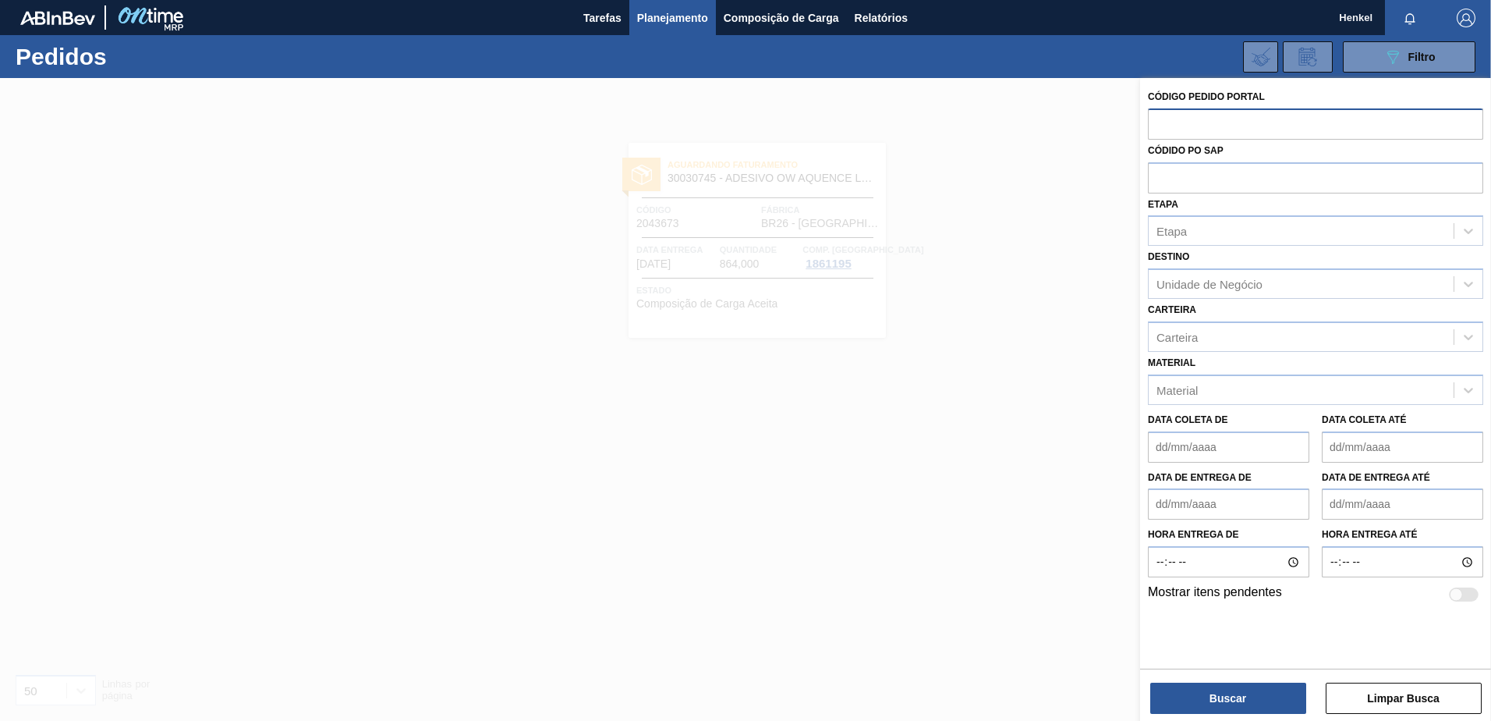
paste input "2043687"
type input "2043687"
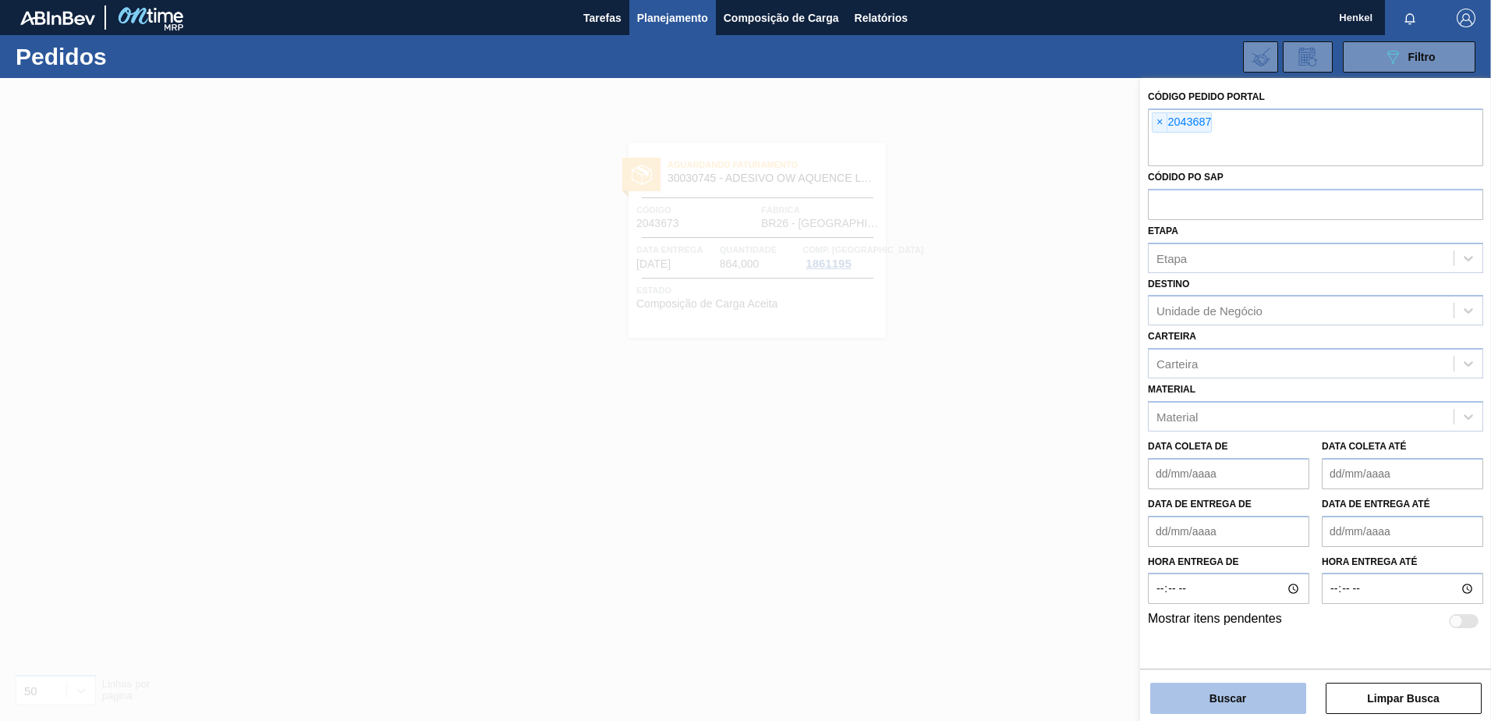
click at [1224, 698] on button "Buscar" at bounding box center [1228, 697] width 156 height 31
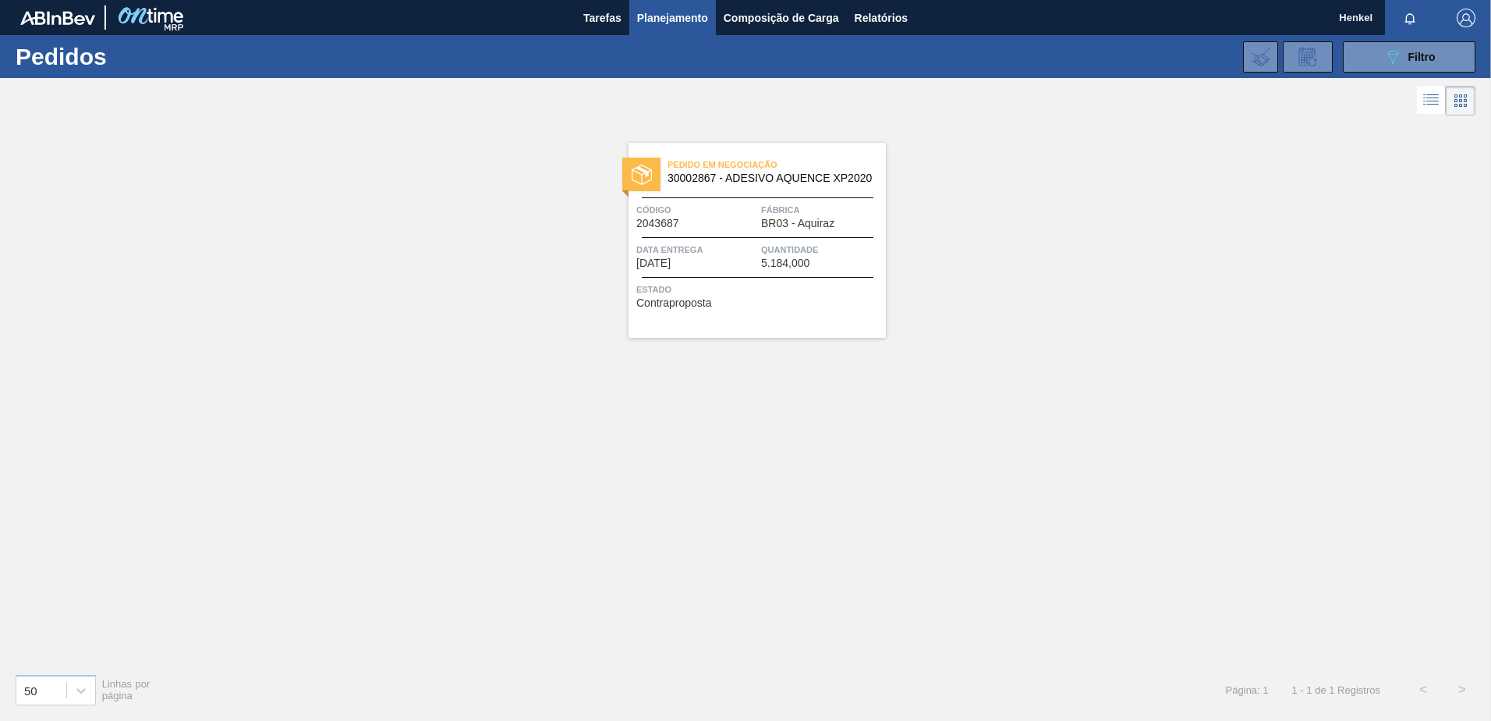
click at [733, 242] on span "Data Entrega" at bounding box center [696, 250] width 121 height 16
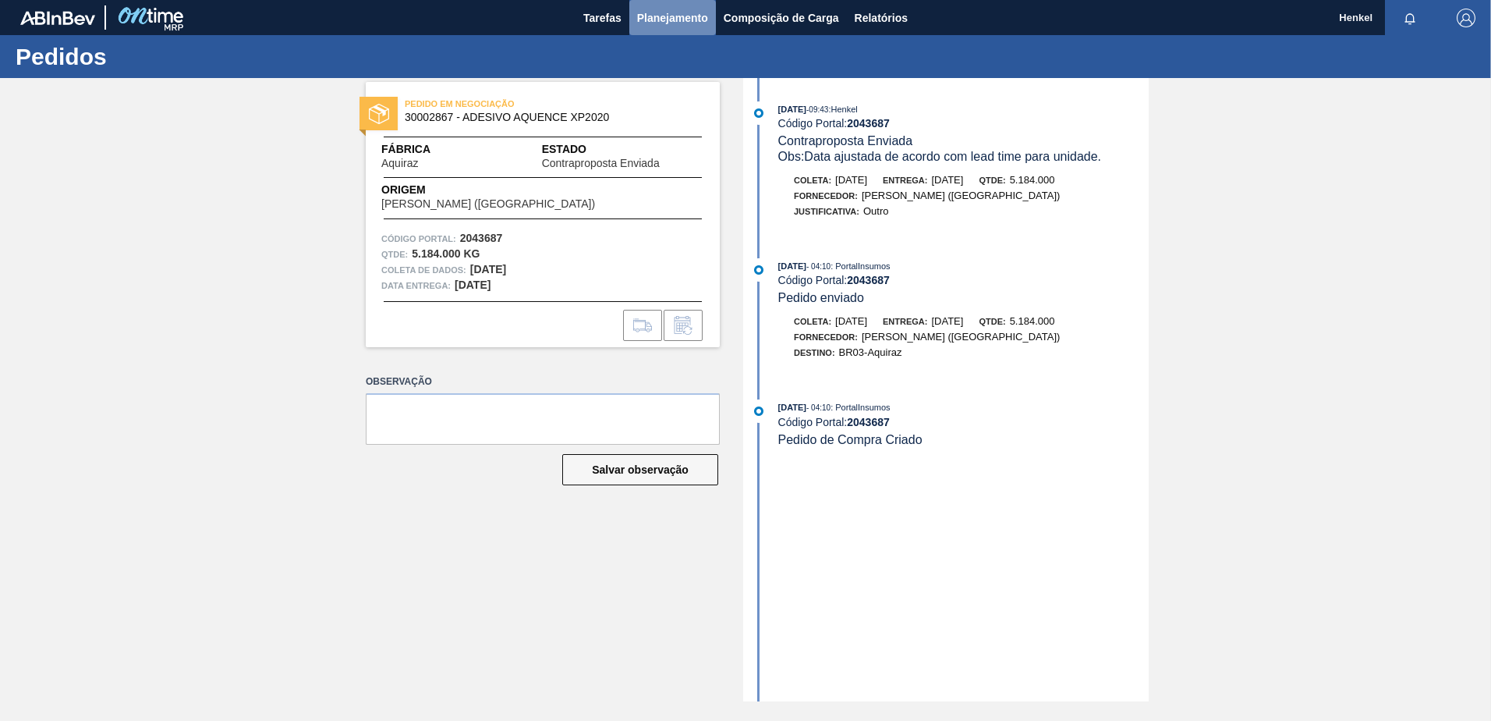
click at [657, 10] on span "Planejamento" at bounding box center [672, 18] width 71 height 19
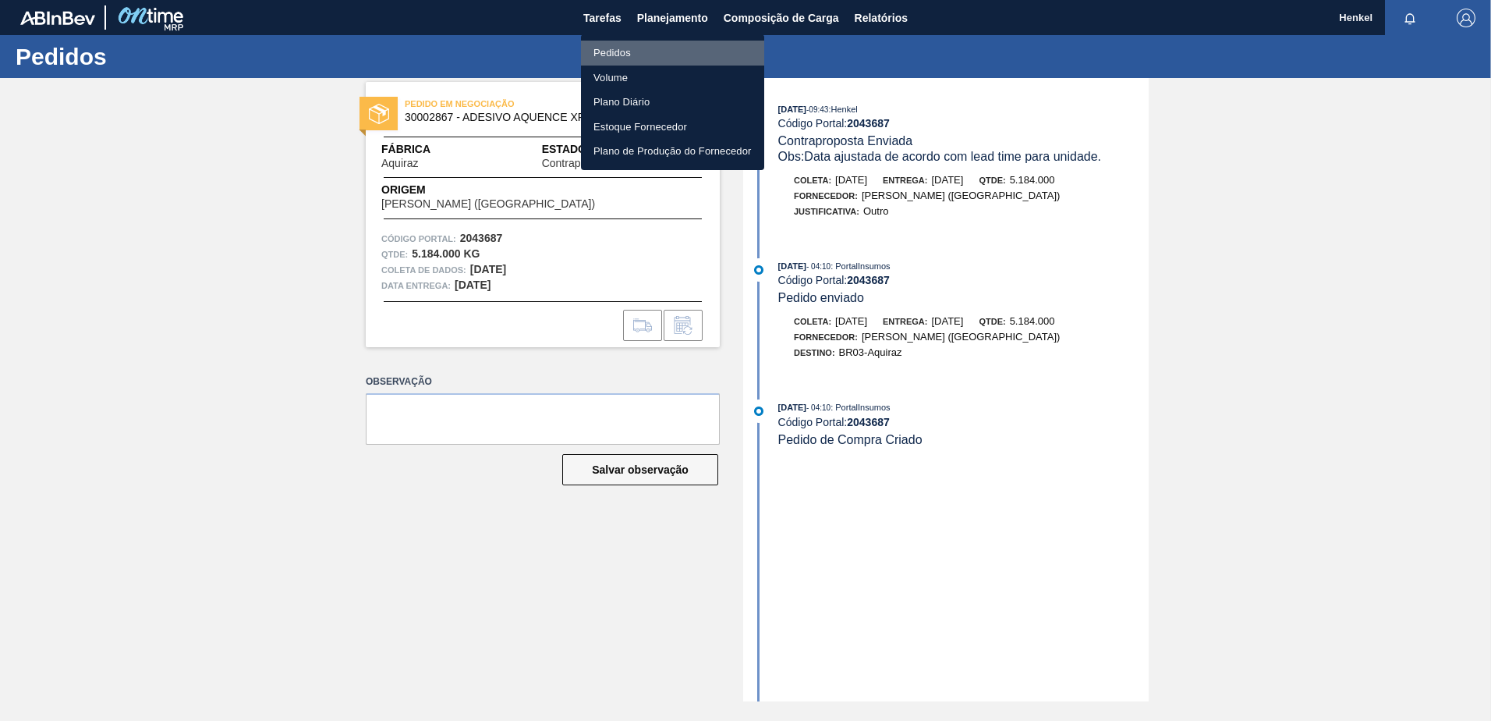
click at [606, 51] on font "Pedidos" at bounding box center [612, 53] width 37 height 16
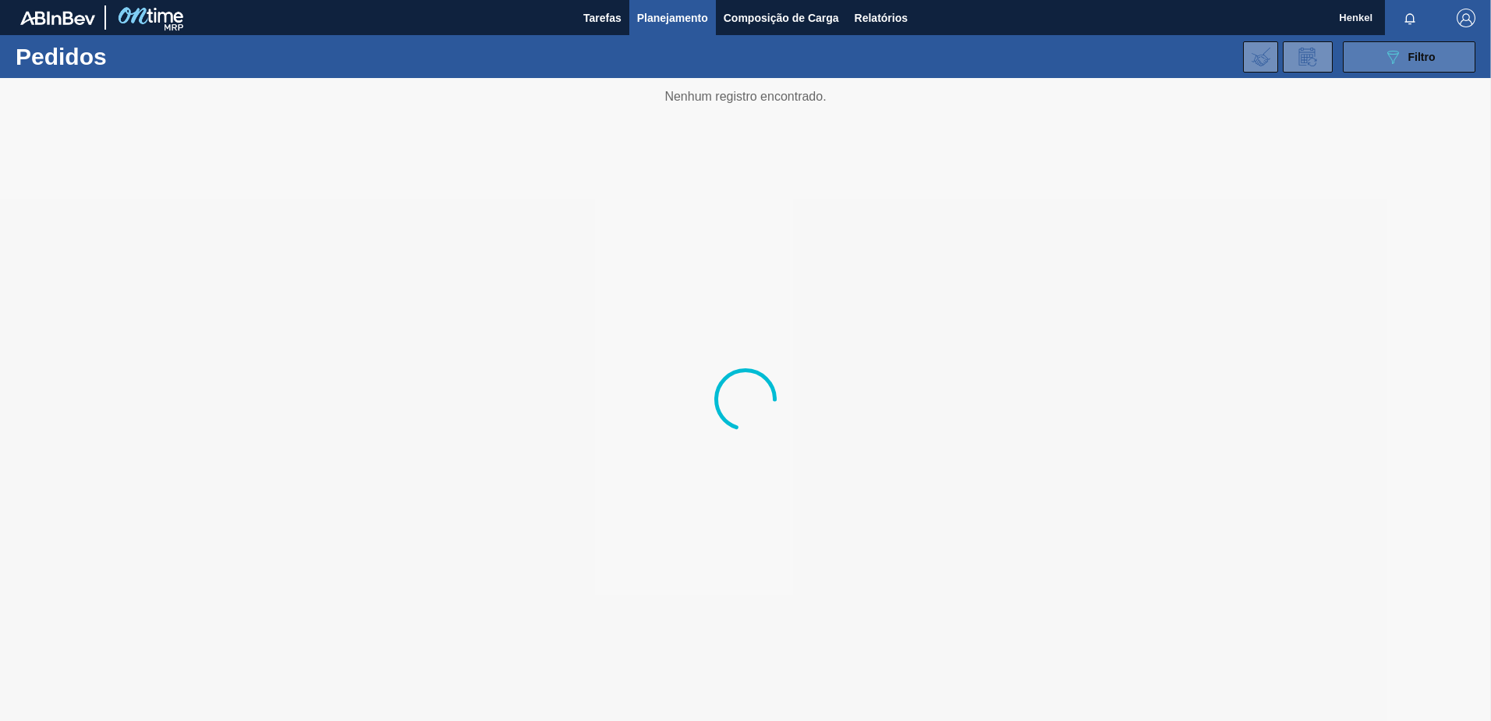
click at [1394, 54] on icon at bounding box center [1394, 57] width 12 height 13
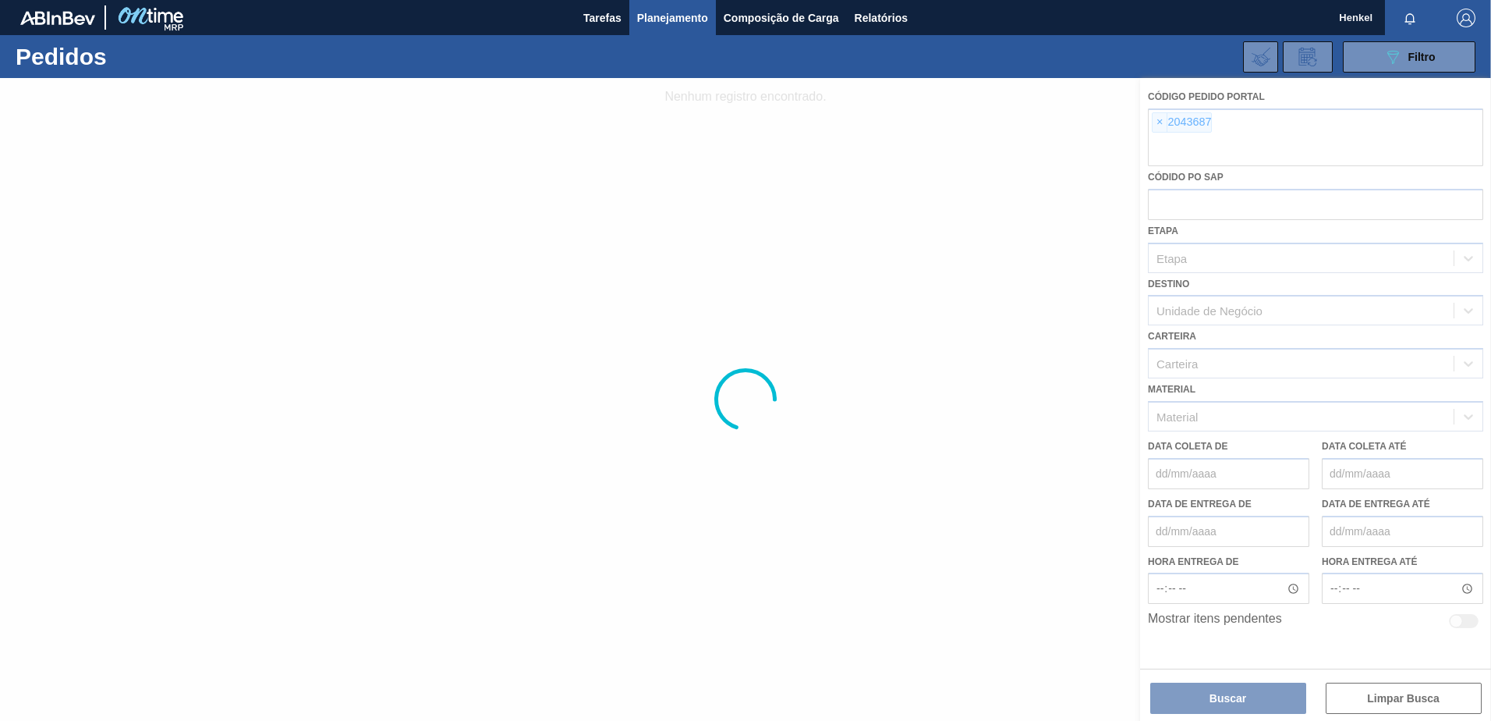
click at [1157, 126] on div at bounding box center [745, 399] width 1491 height 643
click at [1158, 122] on div at bounding box center [745, 399] width 1491 height 643
click at [1161, 119] on div at bounding box center [745, 399] width 1491 height 643
click at [1160, 126] on div at bounding box center [745, 399] width 1491 height 643
click at [1160, 122] on div at bounding box center [745, 399] width 1491 height 643
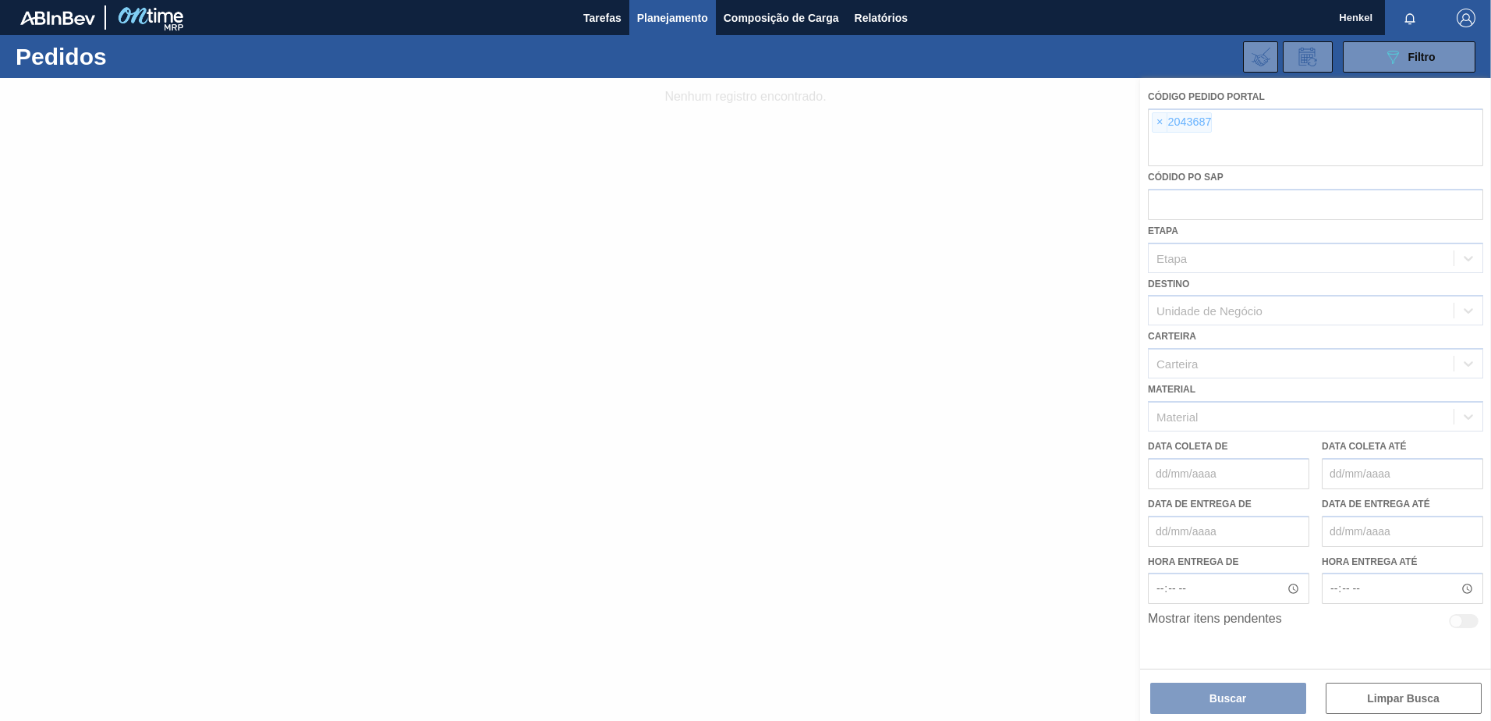
click at [1160, 122] on div at bounding box center [745, 399] width 1491 height 643
click at [1161, 146] on div at bounding box center [745, 399] width 1491 height 643
click at [1040, 164] on div at bounding box center [745, 399] width 1491 height 643
click at [1155, 119] on div at bounding box center [745, 399] width 1491 height 643
click at [1159, 124] on div at bounding box center [745, 399] width 1491 height 643
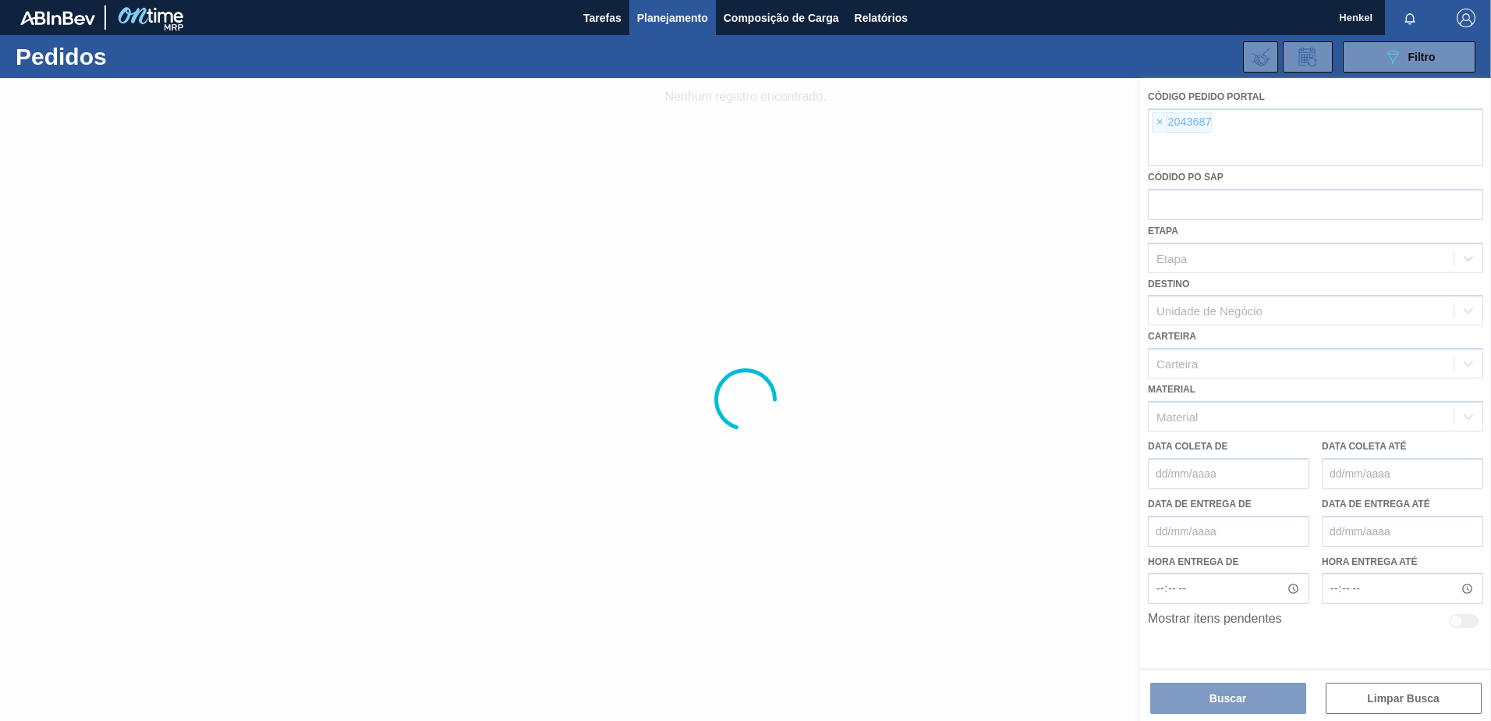
click at [1159, 124] on div at bounding box center [745, 399] width 1491 height 643
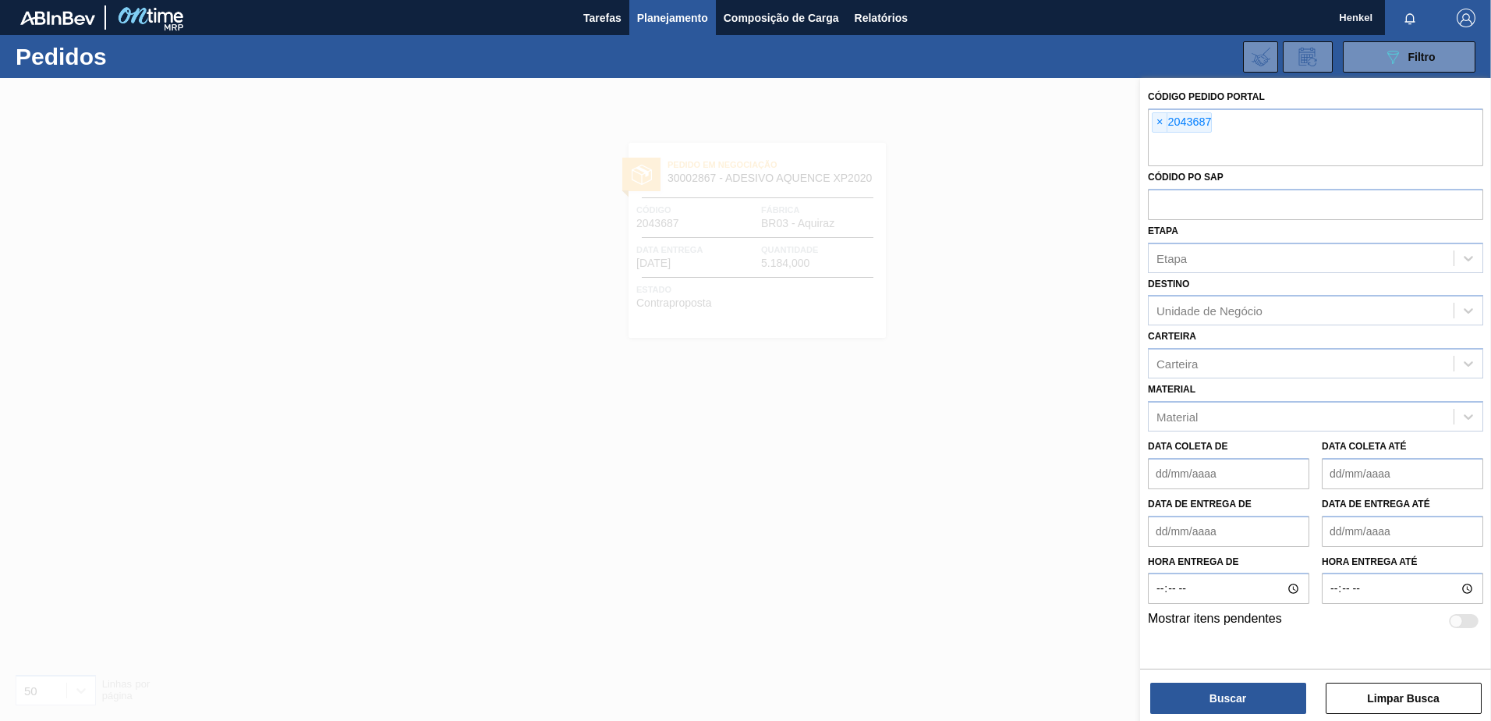
click at [1194, 97] on label "Código Pedido Portal" at bounding box center [1206, 96] width 117 height 11
click at [1164, 119] on span "×" at bounding box center [1160, 122] width 15 height 19
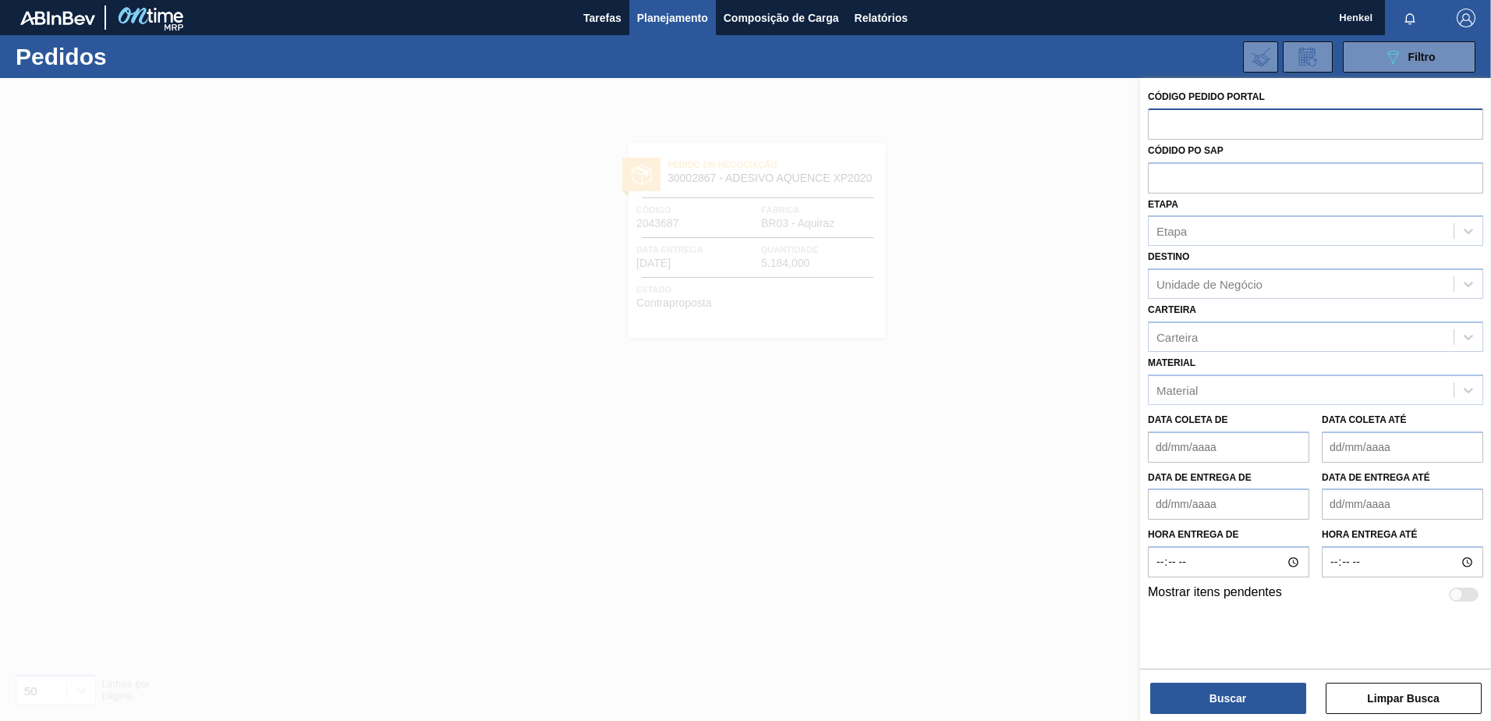
paste input "2053143"
type input "2053143"
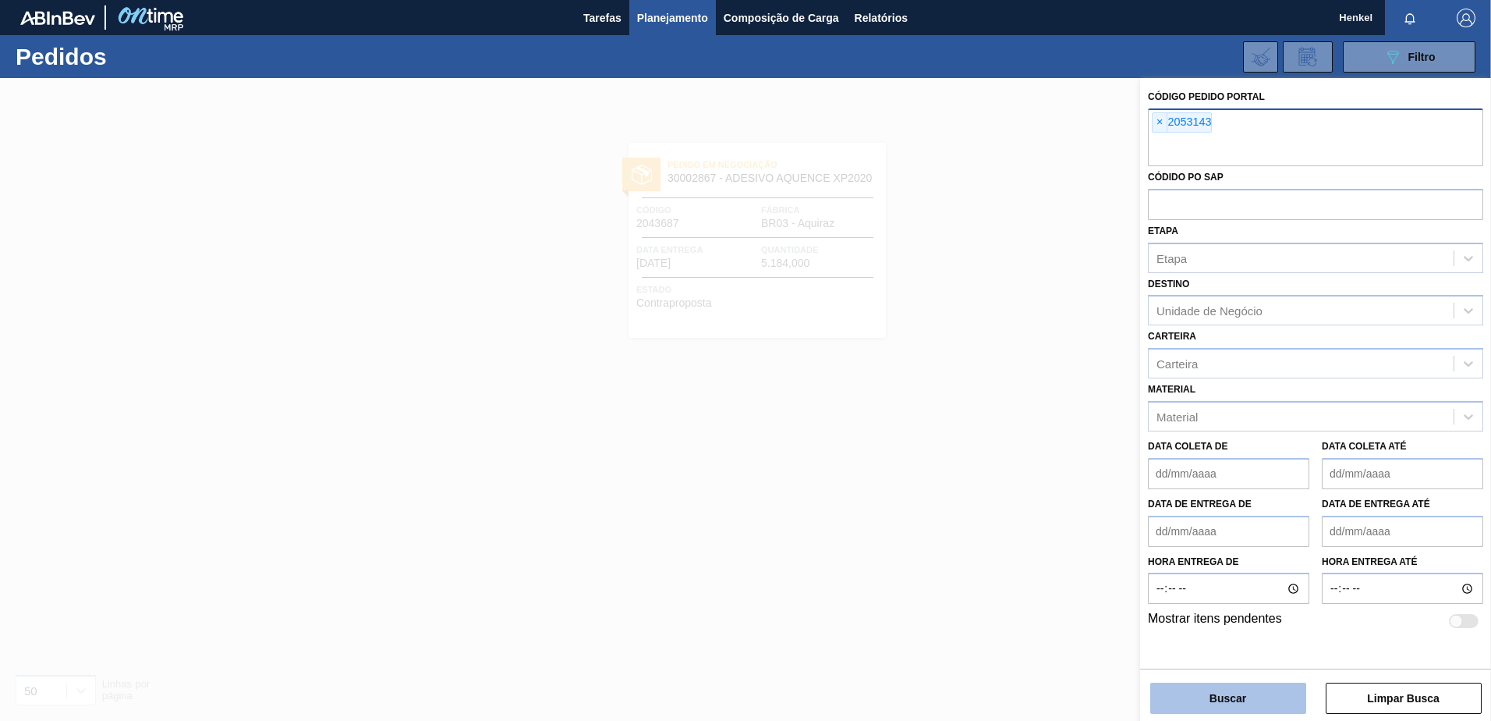
click at [1239, 699] on button "Buscar" at bounding box center [1228, 697] width 156 height 31
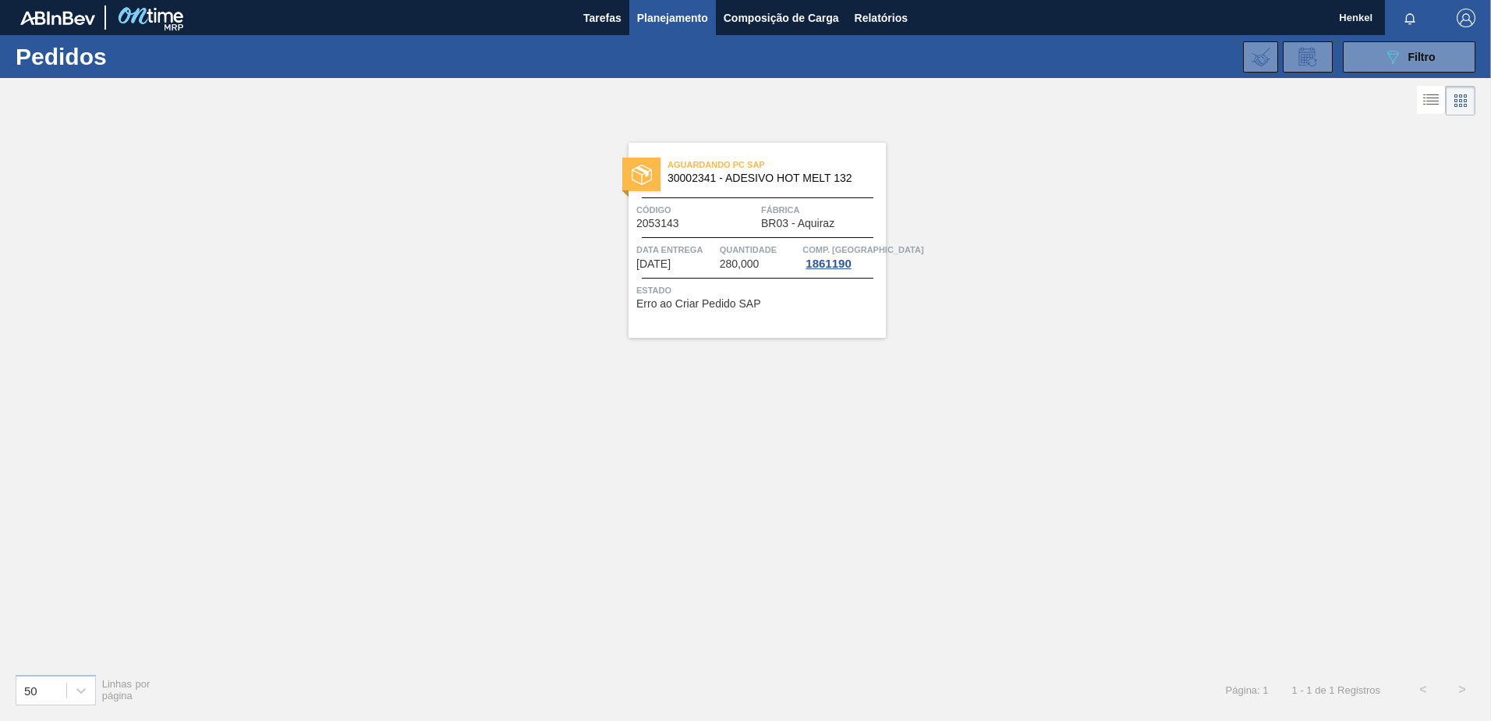
click at [737, 255] on span "Quantidade" at bounding box center [760, 250] width 80 height 16
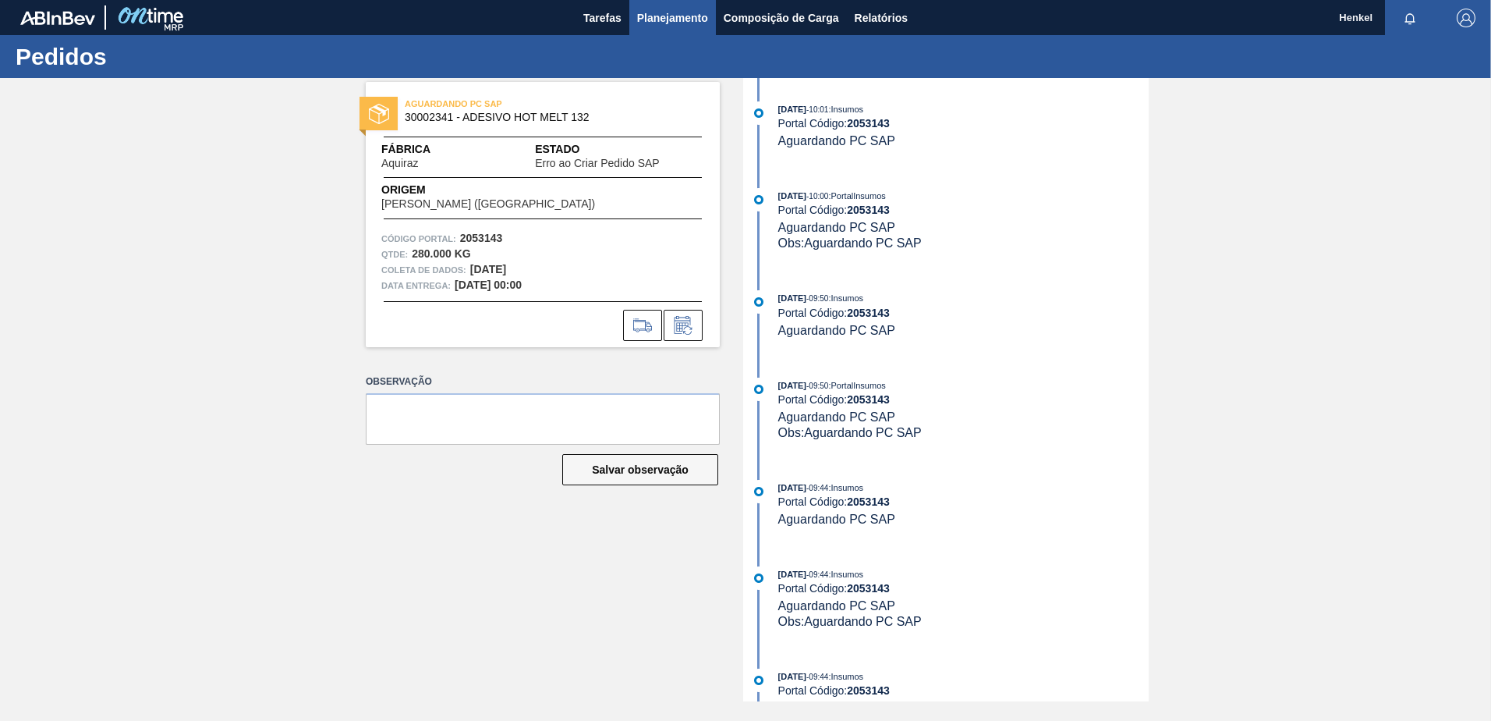
click at [683, 10] on span "Planejamento" at bounding box center [672, 18] width 71 height 19
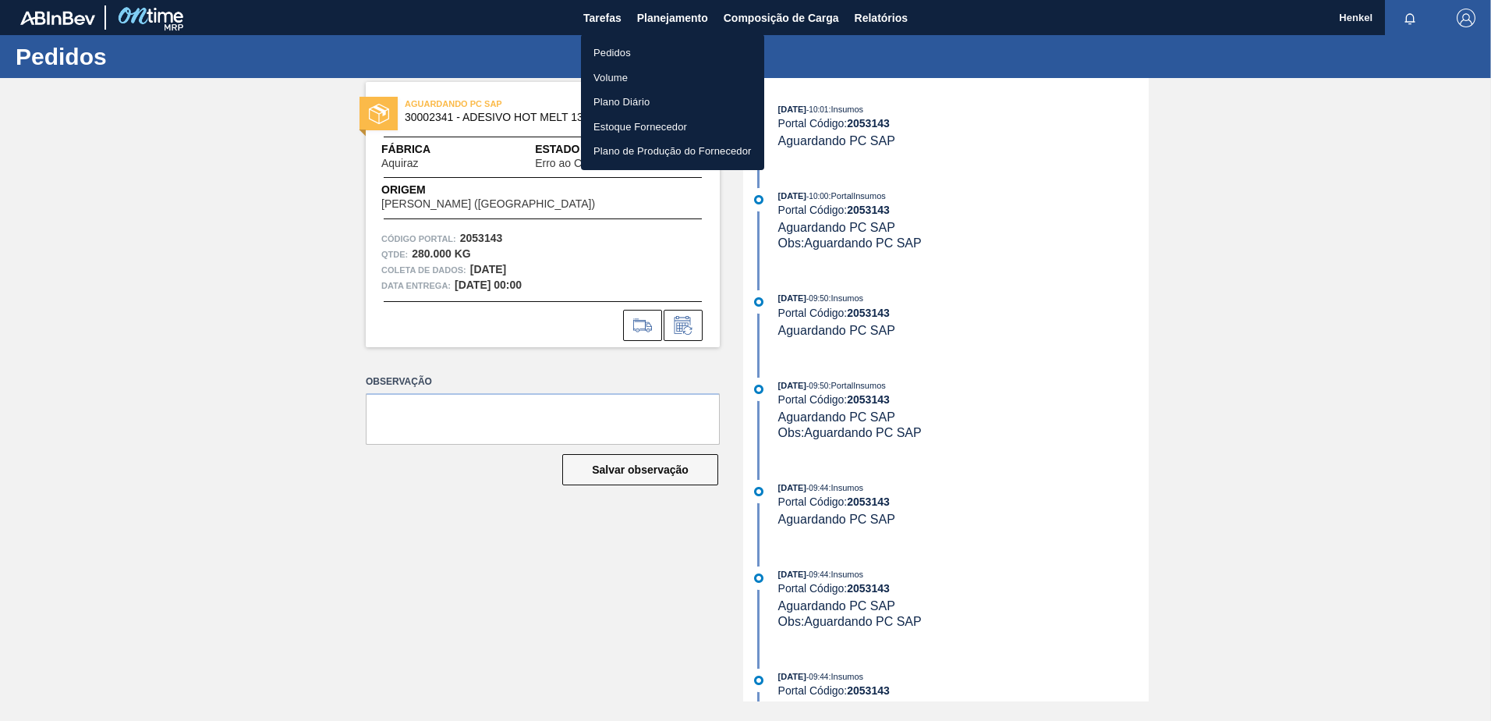
drag, startPoint x: 612, startPoint y: 51, endPoint x: 621, endPoint y: 49, distance: 8.9
click at [612, 52] on font "Pedidos" at bounding box center [612, 53] width 37 height 16
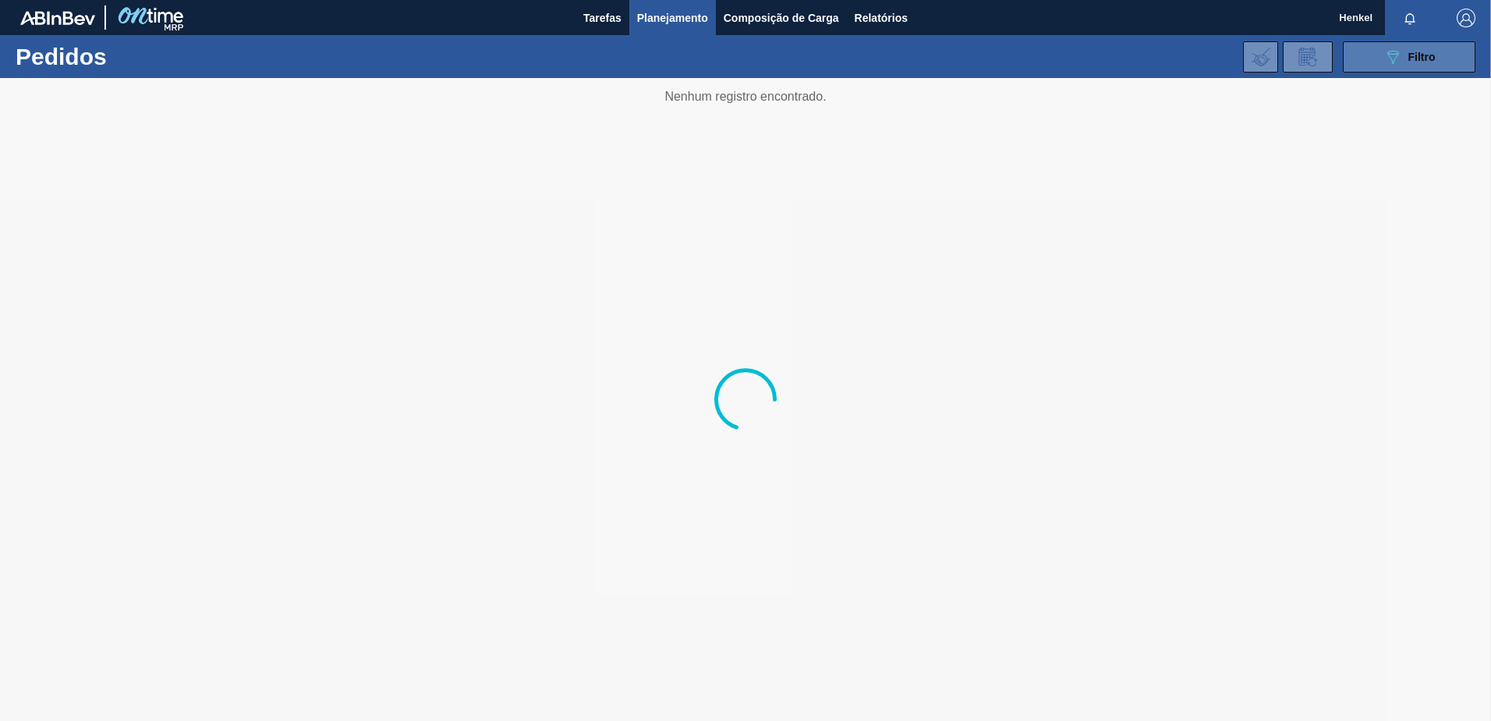
click at [1402, 52] on icon "089F7B8B-B2A5-4AFE-B5C0-19BA573D28AC" at bounding box center [1393, 57] width 19 height 19
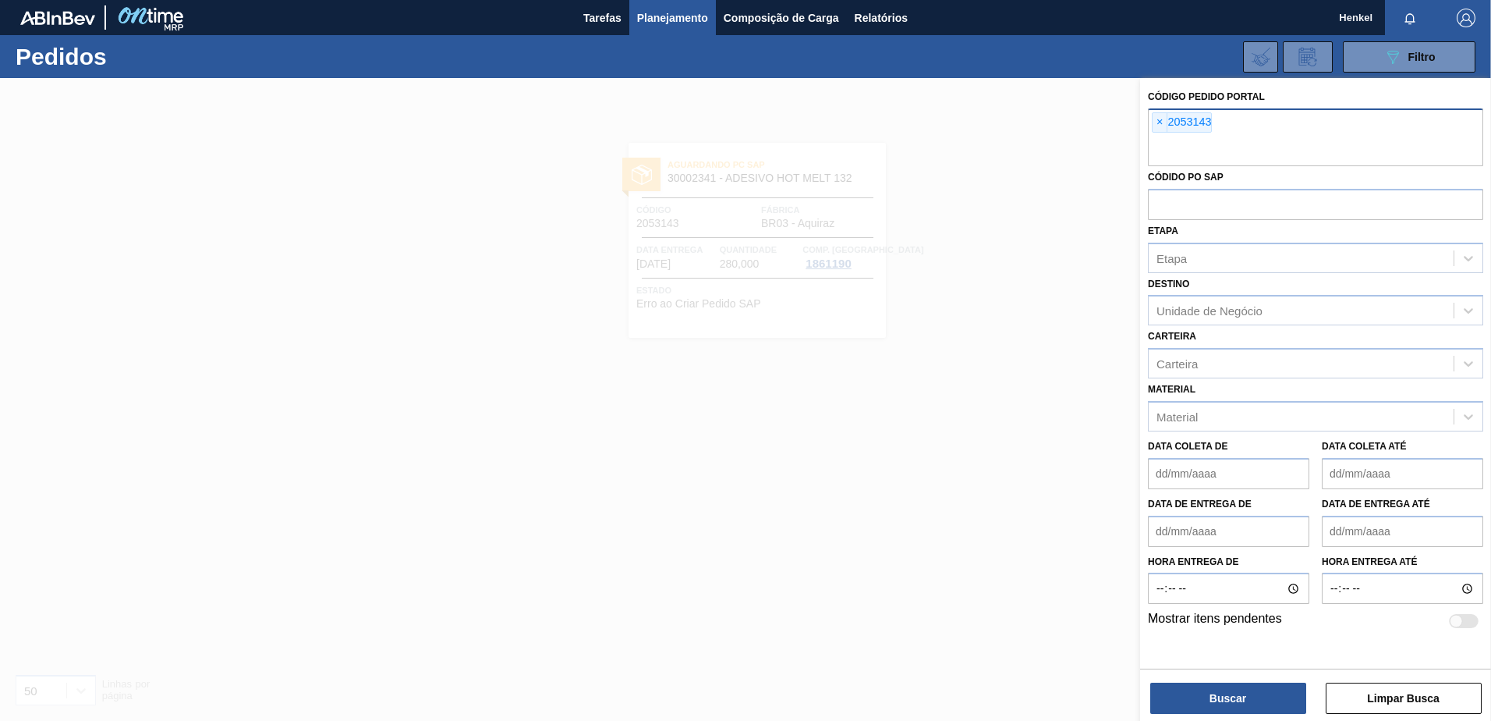
click at [1161, 124] on span "×" at bounding box center [1160, 122] width 15 height 19
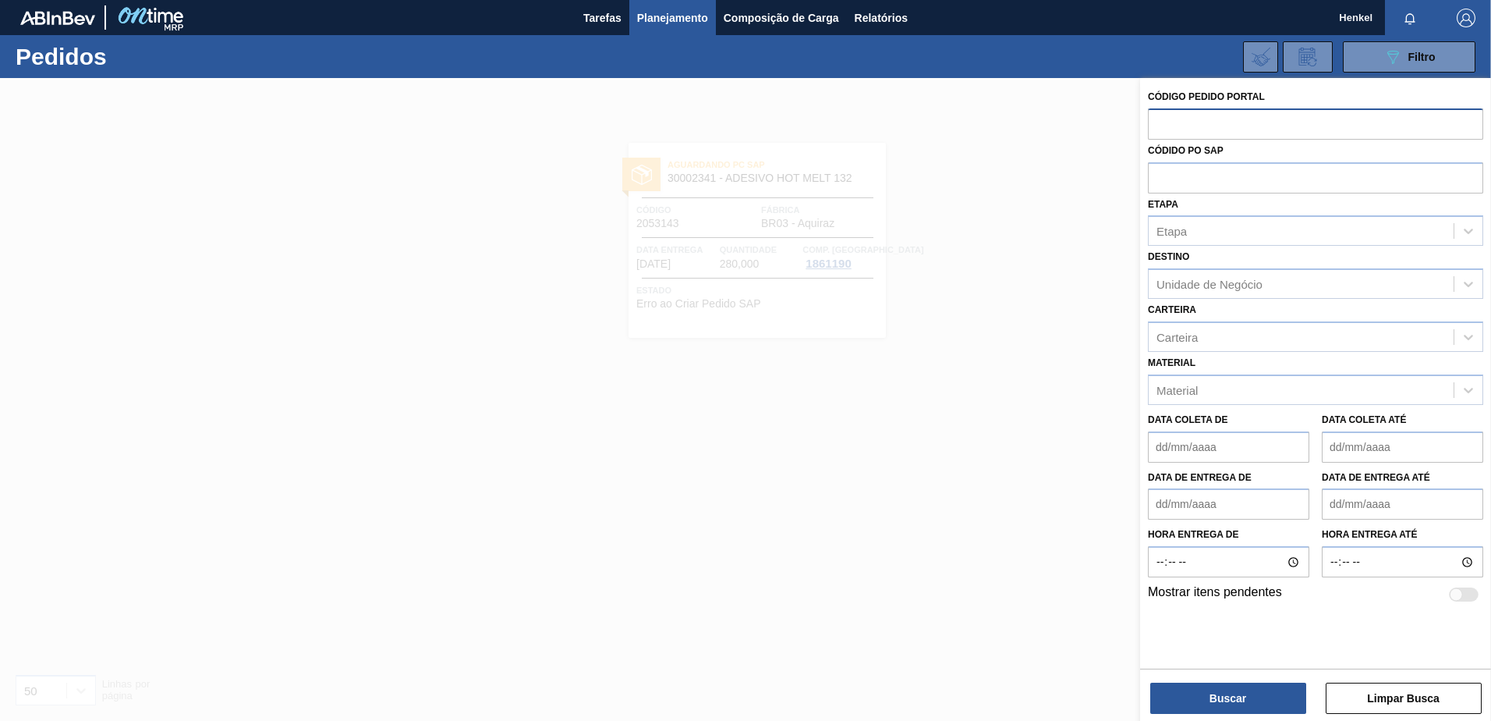
paste input "2043673"
type input "2043673"
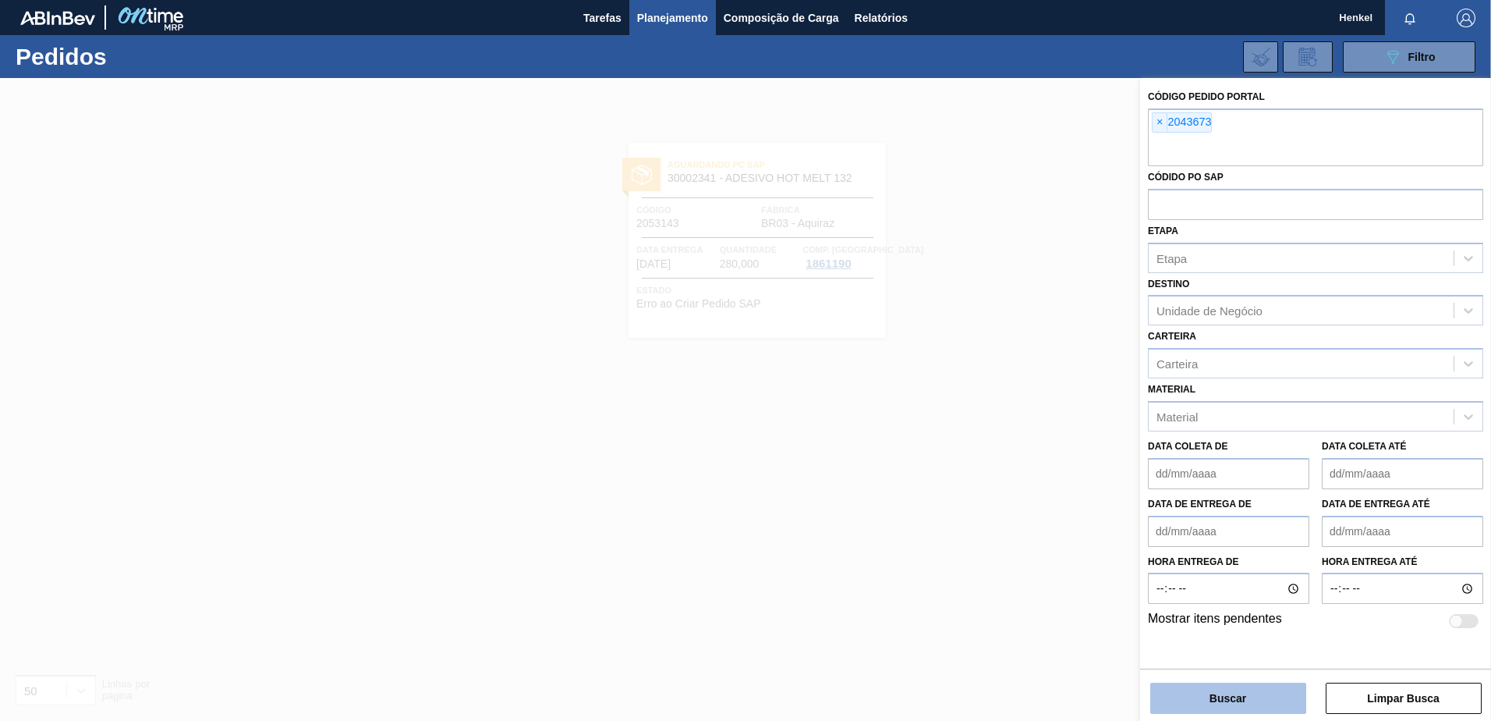
click at [1220, 698] on button "Buscar" at bounding box center [1228, 697] width 156 height 31
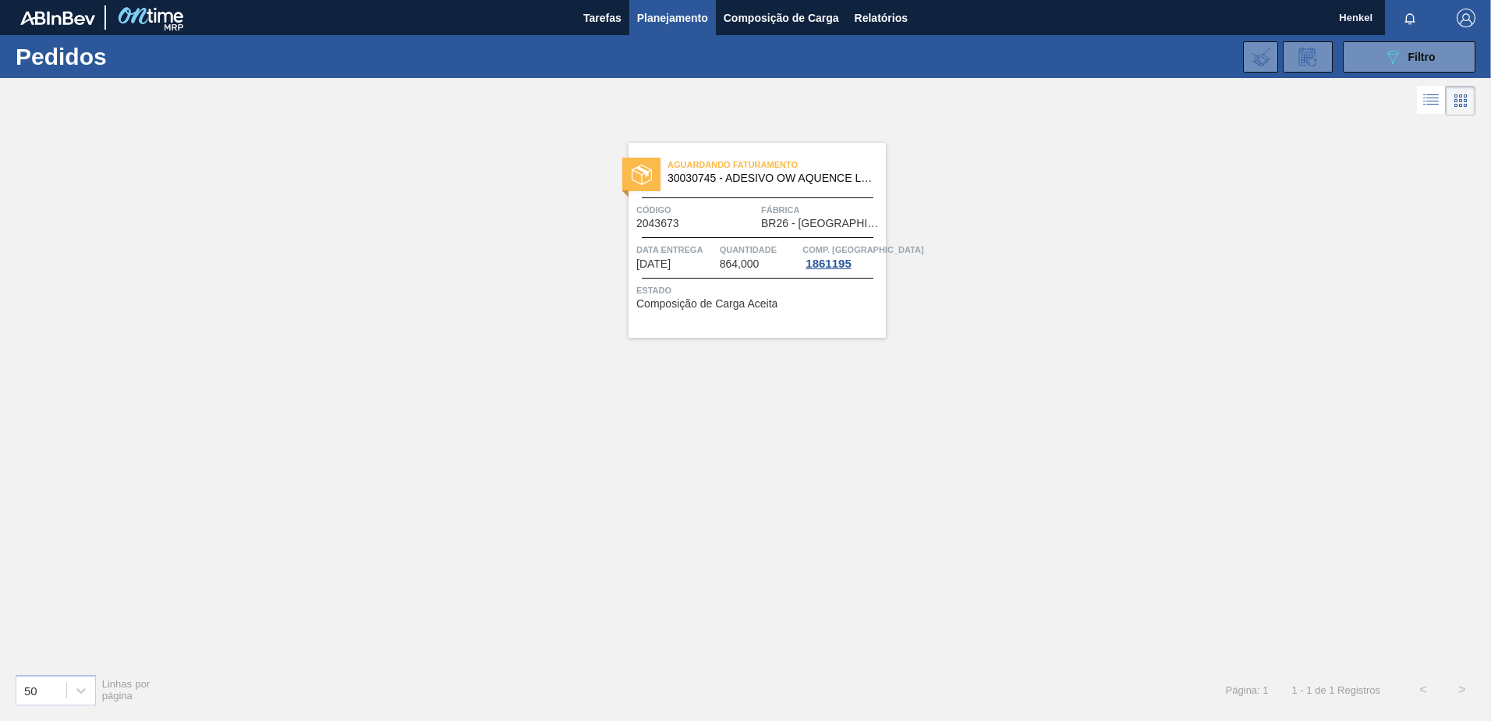
click at [725, 269] on span "864,000" at bounding box center [740, 264] width 40 height 12
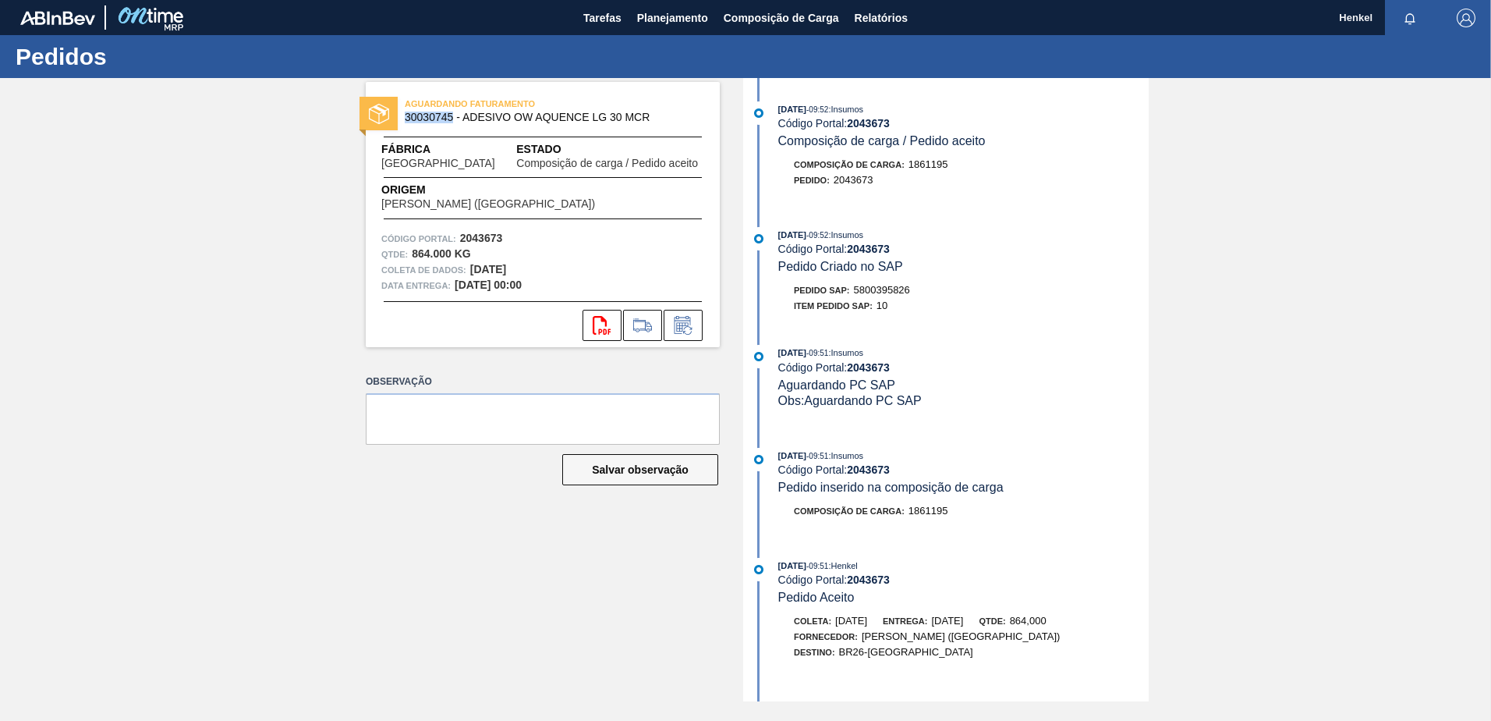
drag, startPoint x: 454, startPoint y: 119, endPoint x: 407, endPoint y: 122, distance: 47.0
click at [407, 122] on span "30030745 - ADESIVO OW AQUENCE LG 30 MCR" at bounding box center [546, 118] width 283 height 12
copy span "30030745"
drag, startPoint x: 856, startPoint y: 289, endPoint x: 913, endPoint y: 288, distance: 56.2
click at [913, 288] on div "Pedido SAP: 5800395826" at bounding box center [963, 290] width 370 height 16
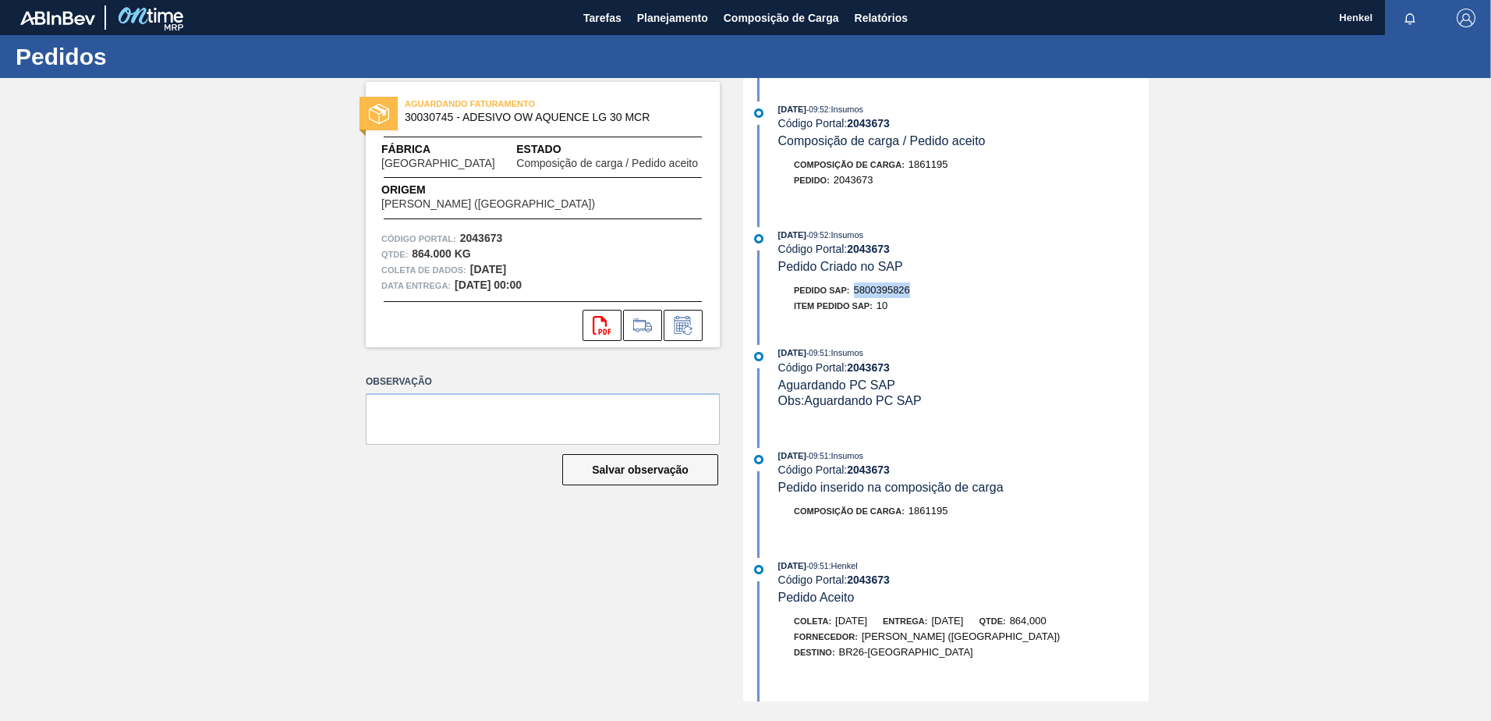
copy span "5800395826"
click at [682, 18] on span "Planejamento" at bounding box center [672, 18] width 71 height 19
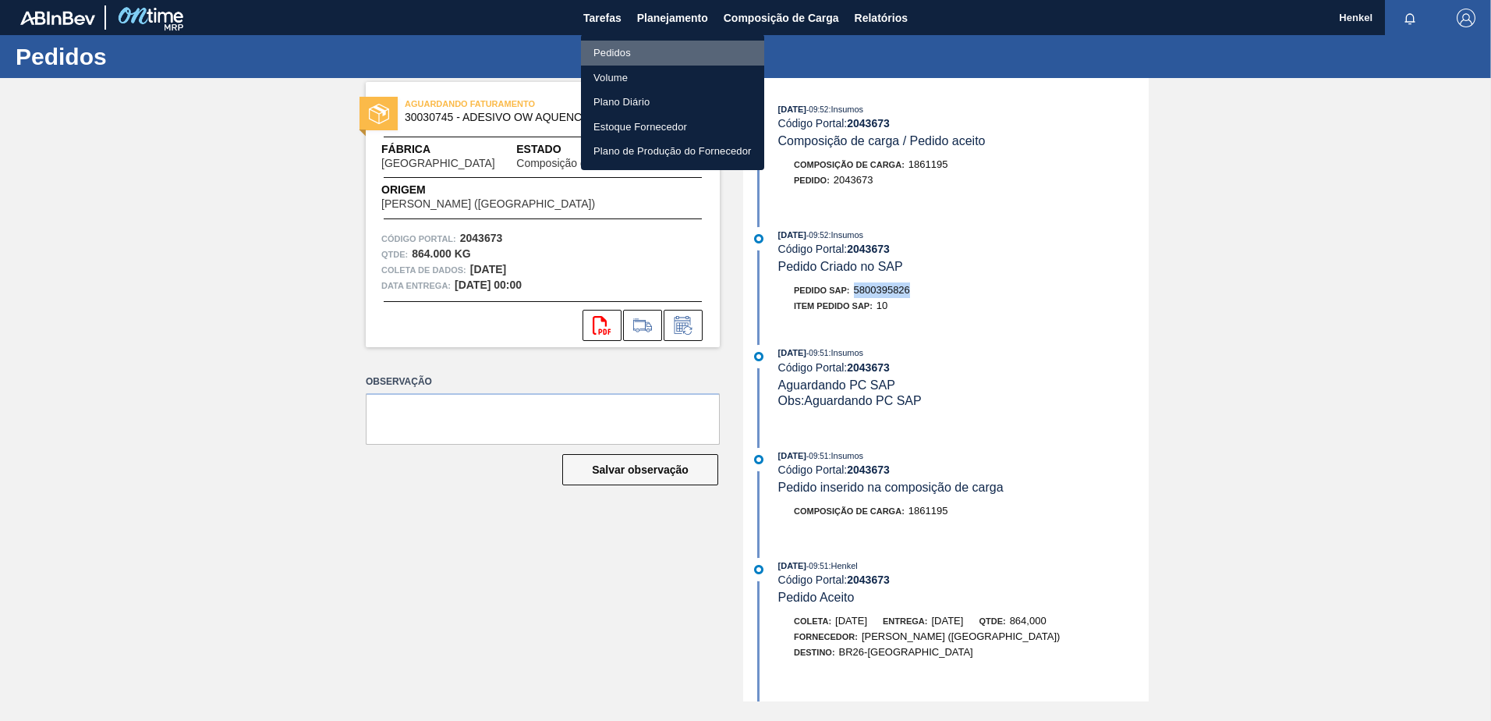
click at [616, 48] on font "Pedidos" at bounding box center [612, 53] width 37 height 16
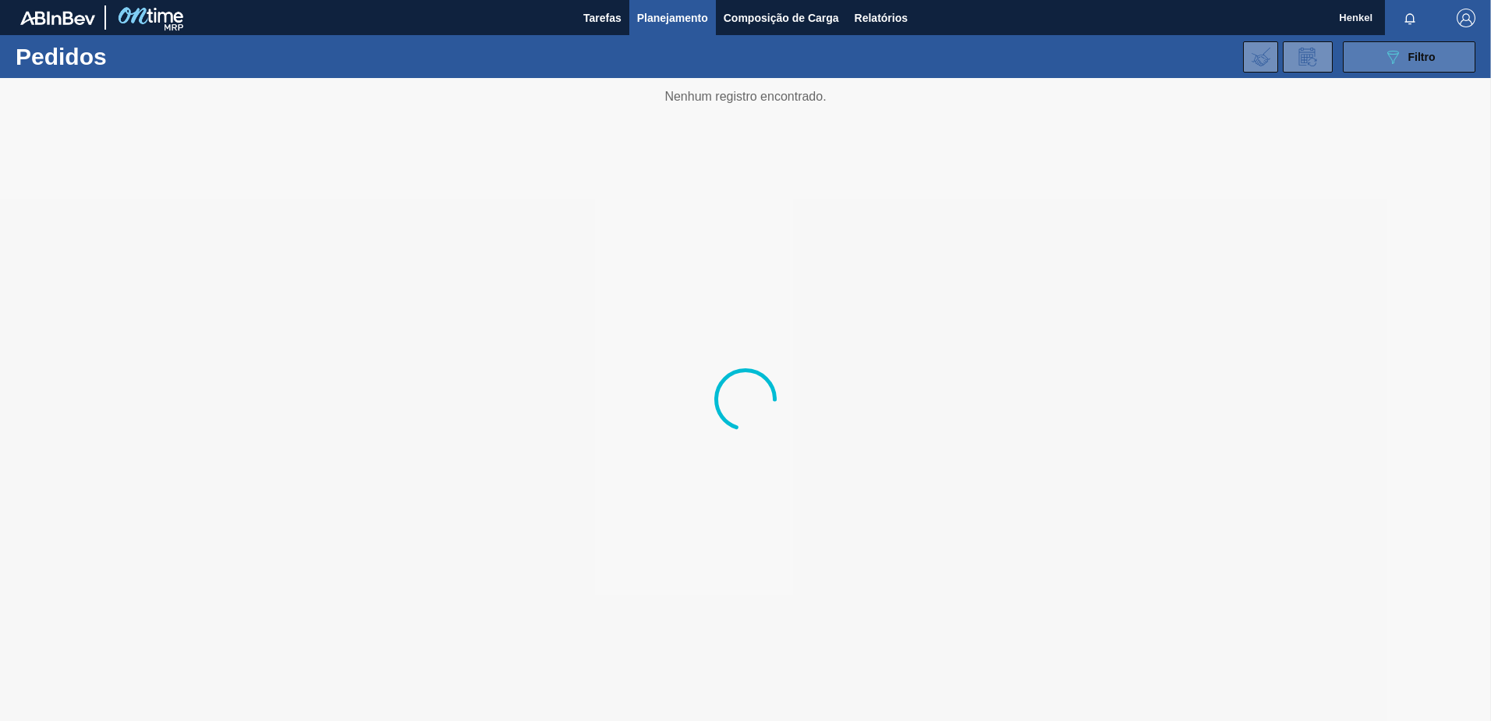
click at [1413, 57] on span "Filtro" at bounding box center [1422, 57] width 27 height 12
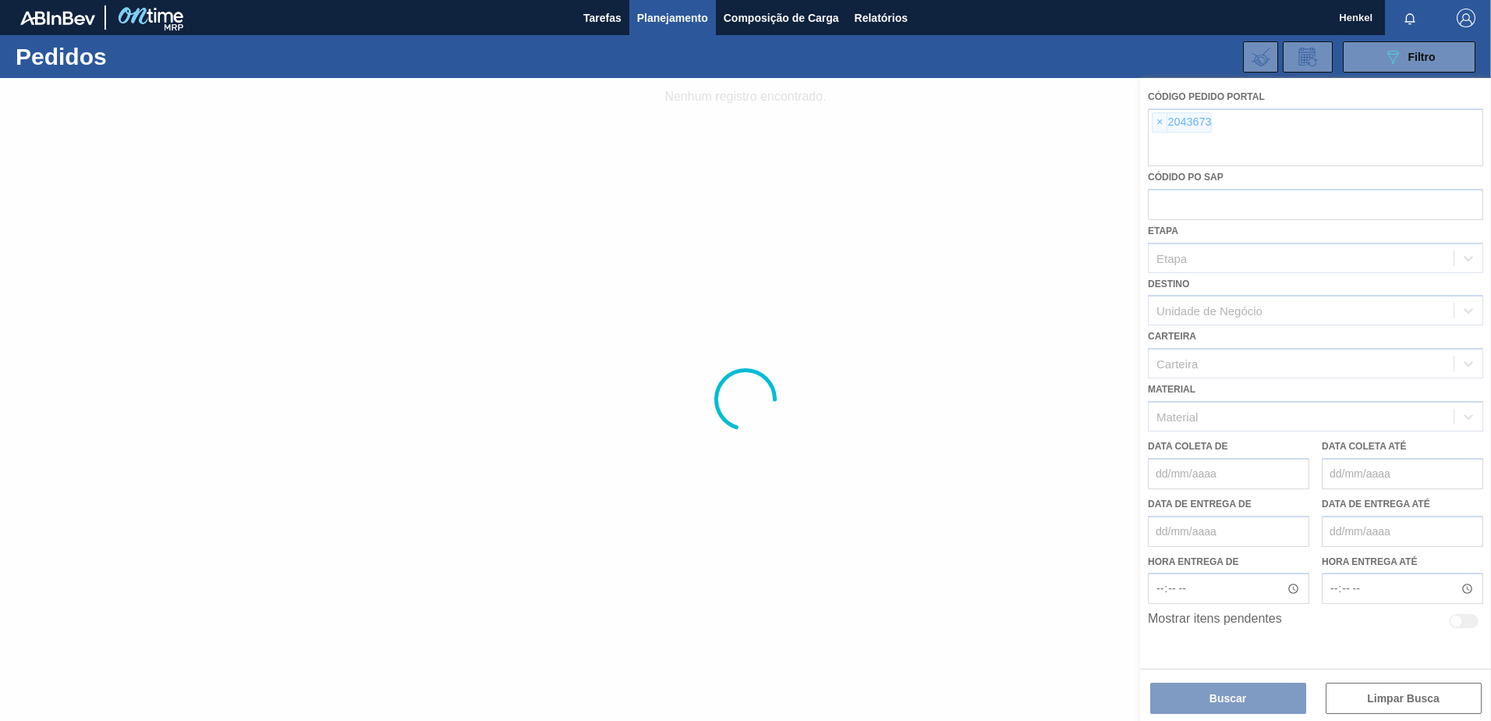
click at [1159, 124] on div at bounding box center [745, 399] width 1491 height 643
click at [1157, 124] on span "×" at bounding box center [1160, 122] width 15 height 19
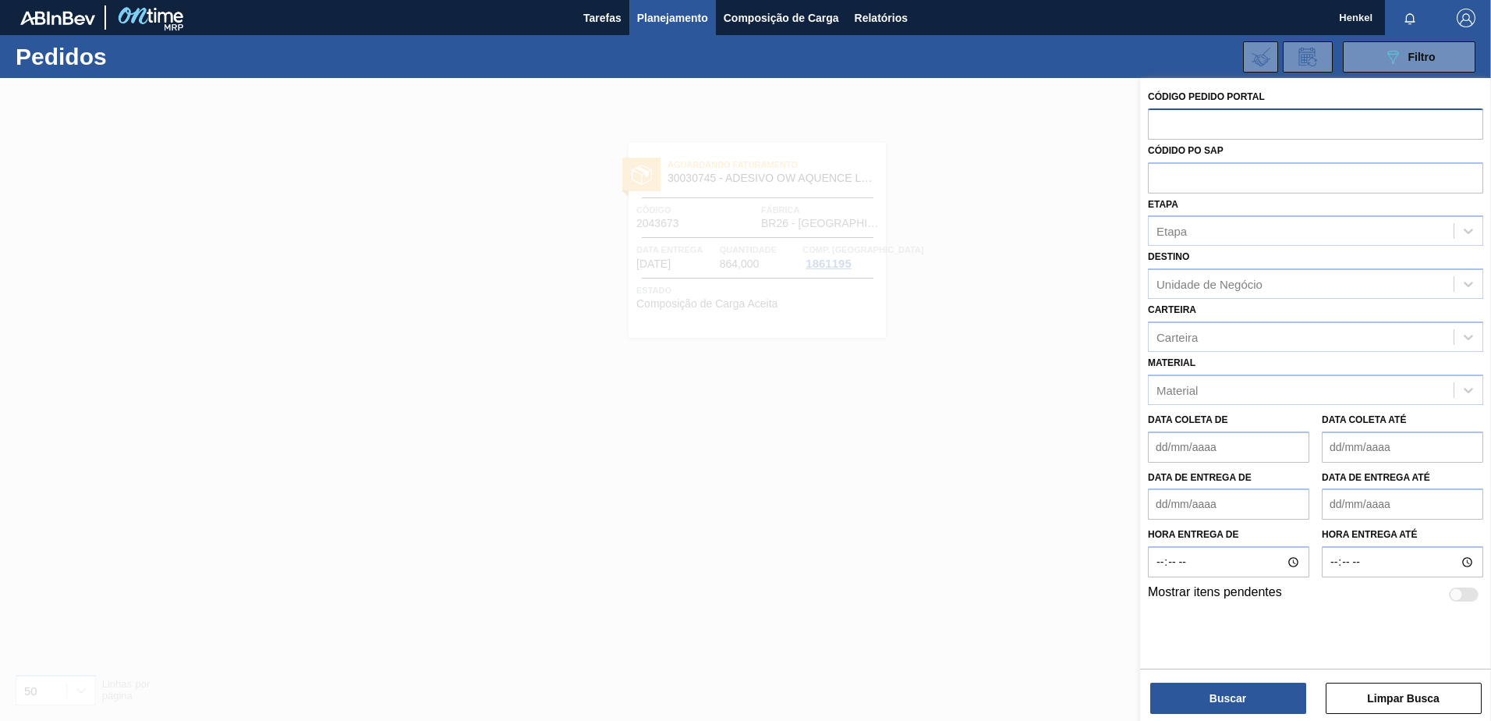
paste input "2043690"
type input "2043690"
click at [1233, 700] on button "Buscar" at bounding box center [1228, 697] width 156 height 31
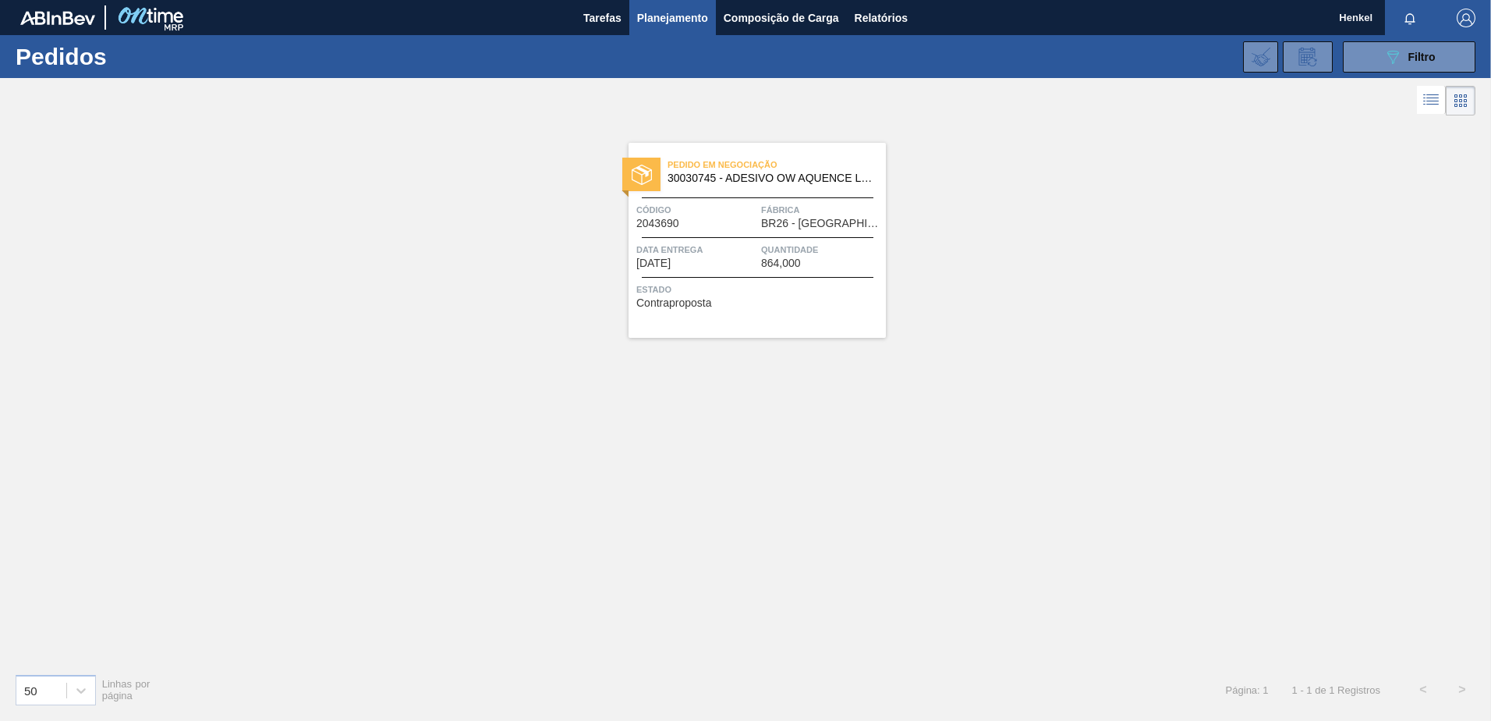
click at [721, 250] on span "Data Entrega" at bounding box center [696, 250] width 121 height 16
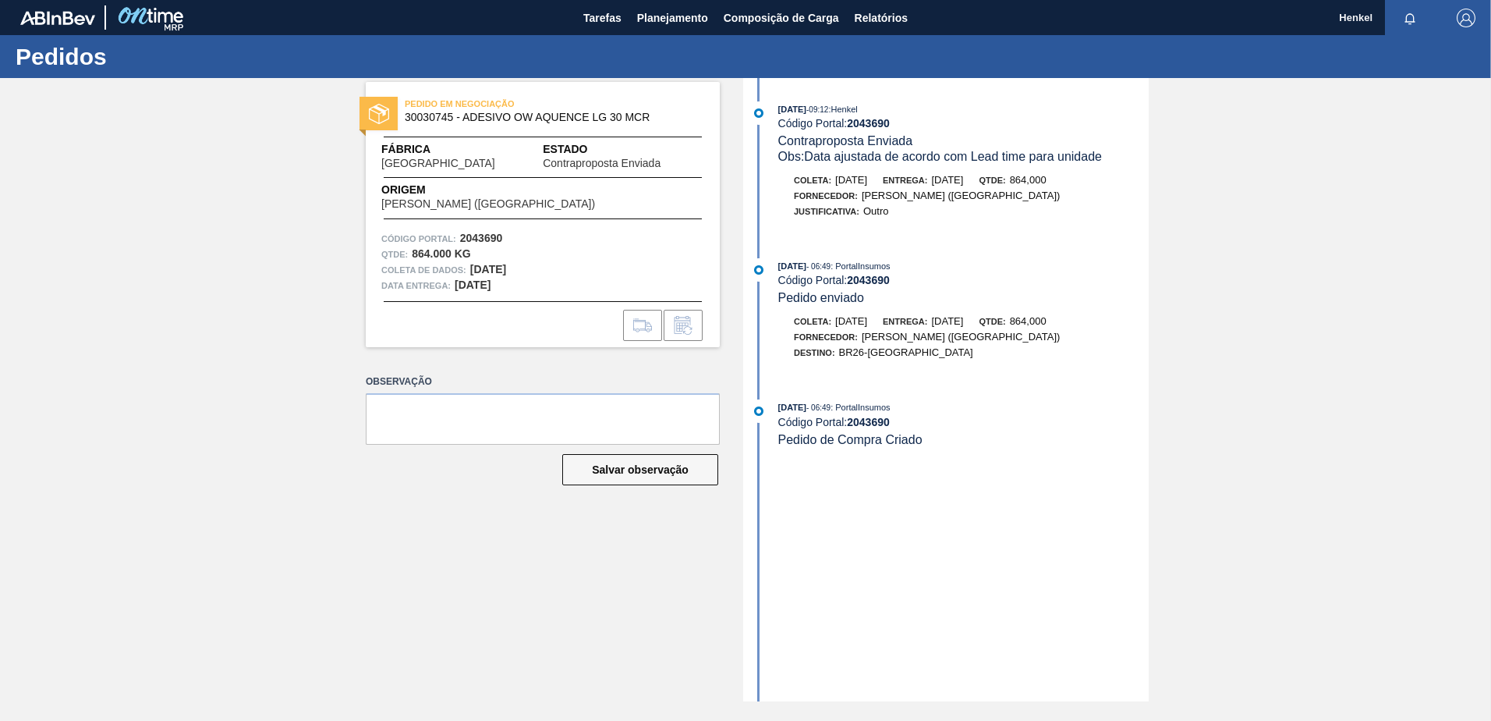
click at [409, 117] on span "30030745 - ADESIVO OW AQUENCE LG 30 MCR" at bounding box center [546, 118] width 283 height 12
drag, startPoint x: 409, startPoint y: 117, endPoint x: 444, endPoint y: 120, distance: 34.5
click at [442, 119] on span "30030745 - ADESIVO OW AQUENCE LG 30 MCR" at bounding box center [546, 118] width 283 height 12
click at [452, 115] on span "30030745 - ADESIVO OW AQUENCE LG 30 MCR" at bounding box center [546, 118] width 283 height 12
drag, startPoint x: 453, startPoint y: 115, endPoint x: 402, endPoint y: 117, distance: 51.5
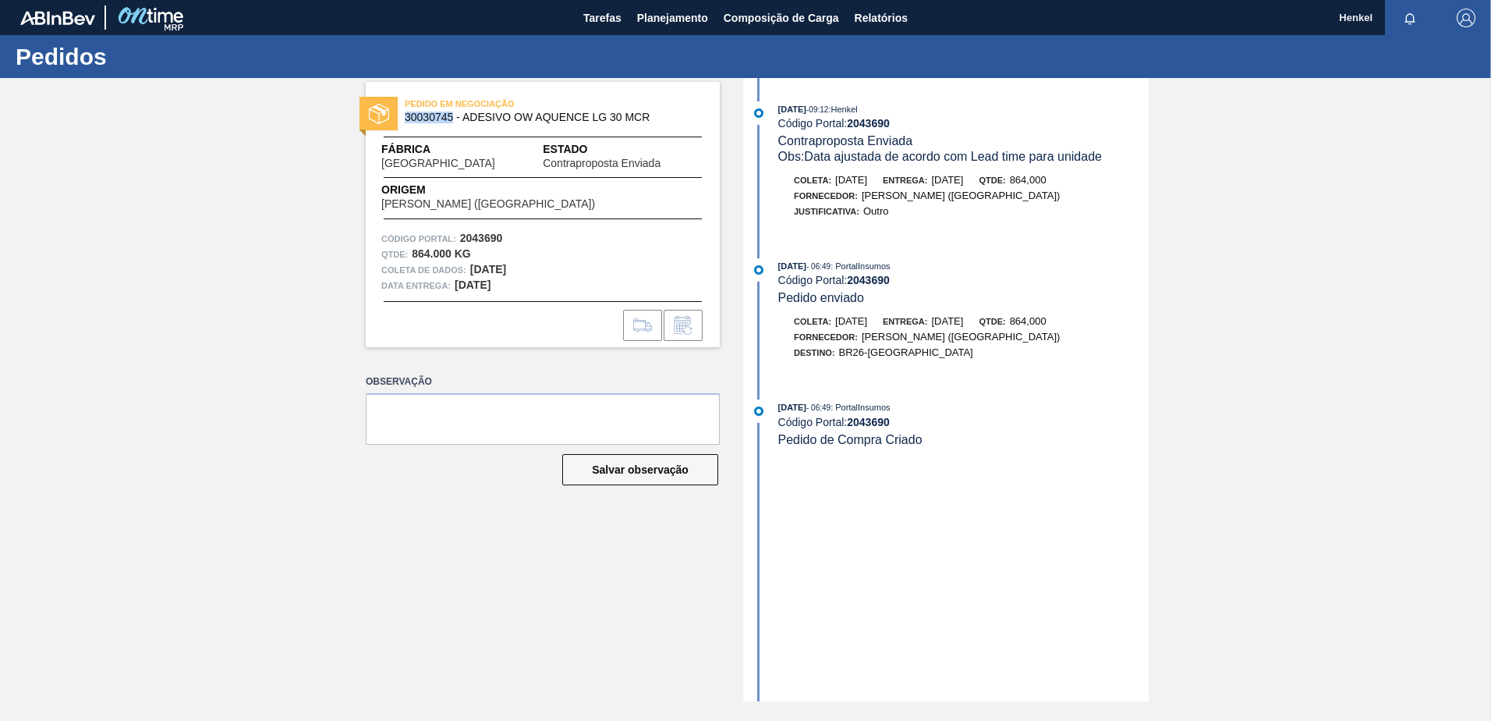
click at [402, 117] on div "PEDIDO EM NEGOCIAÇÃO 30030745 - ADESIVO OW AQUENCE LG 30 MCR" at bounding box center [543, 111] width 354 height 35
copy span "30030745"
click at [675, 10] on span "Planejamento" at bounding box center [672, 18] width 71 height 19
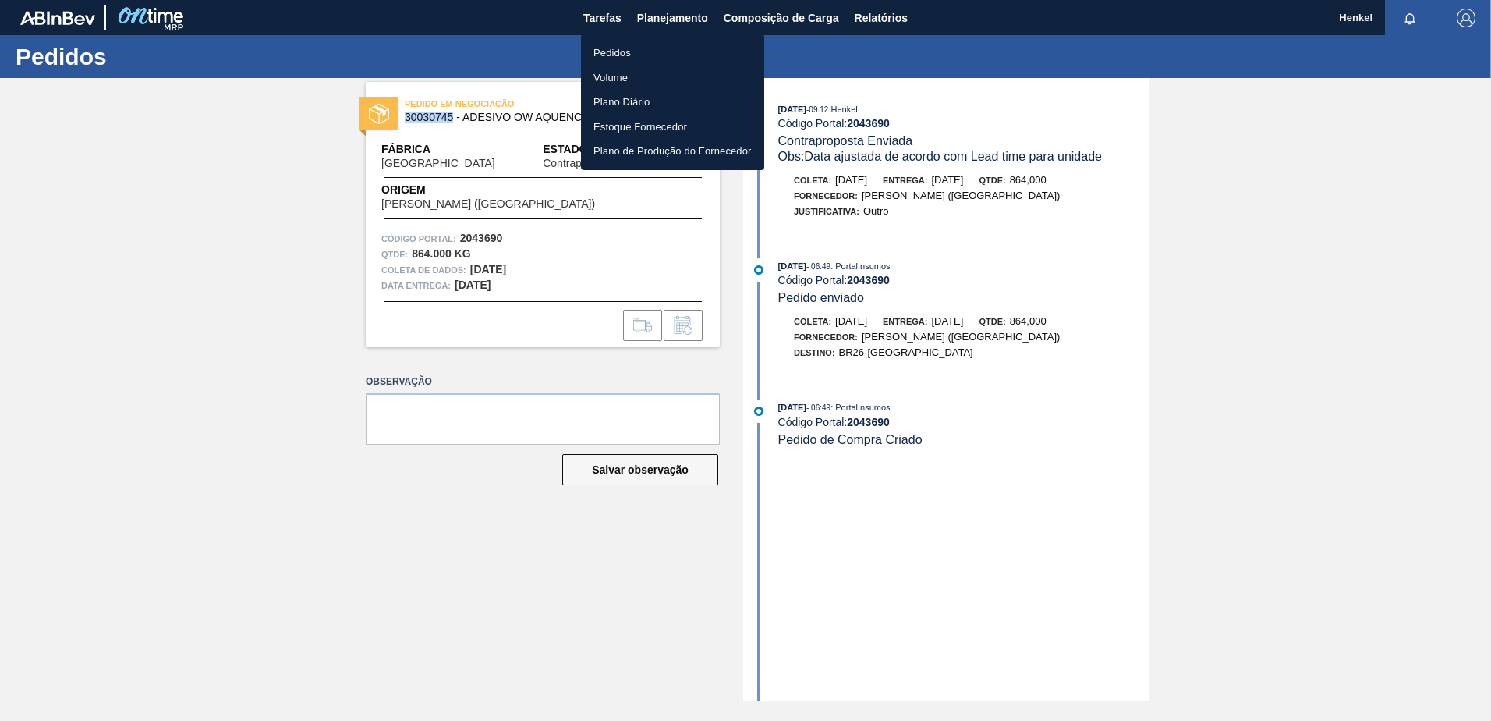
click at [613, 60] on font "Pedidos" at bounding box center [612, 53] width 37 height 16
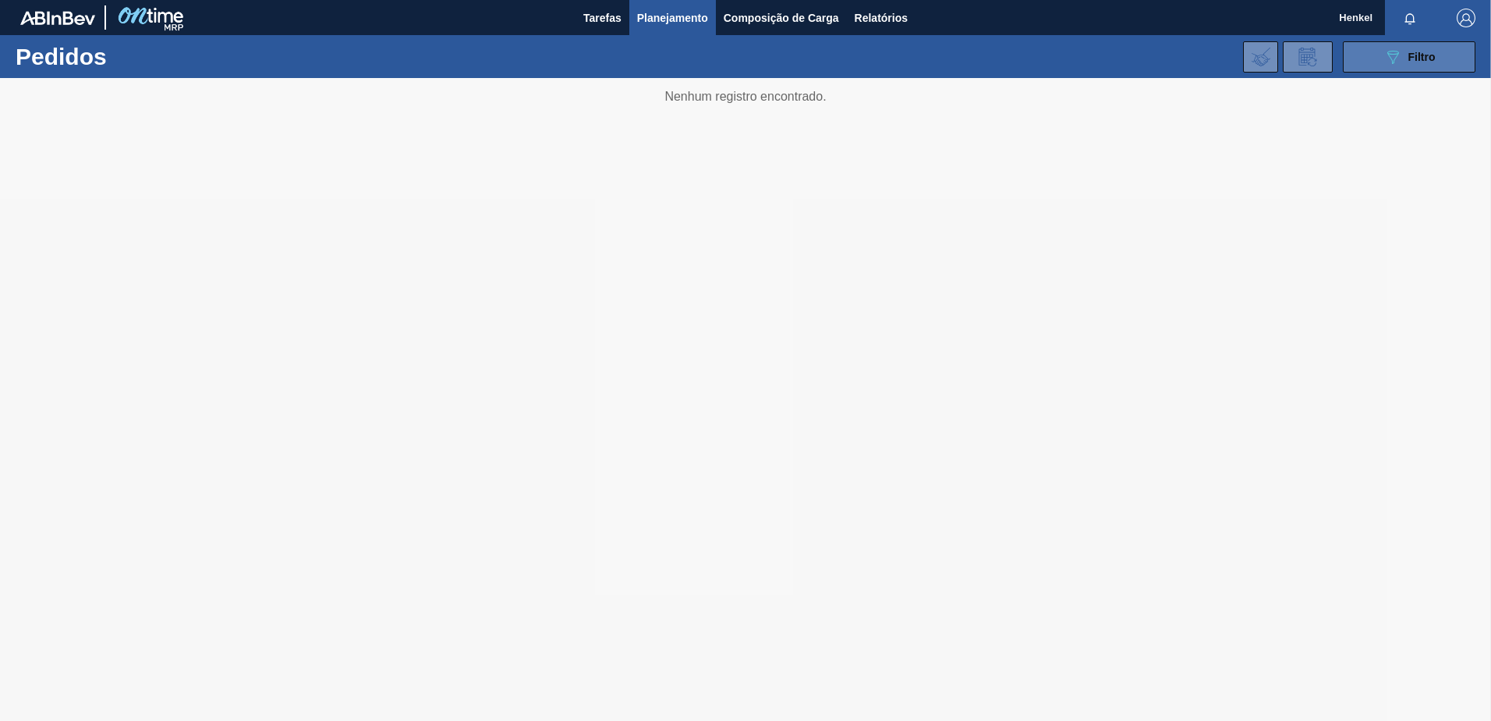
click at [1398, 56] on icon "089F7B8B-B2A5-4AFE-B5C0-19BA573D28AC" at bounding box center [1393, 57] width 19 height 19
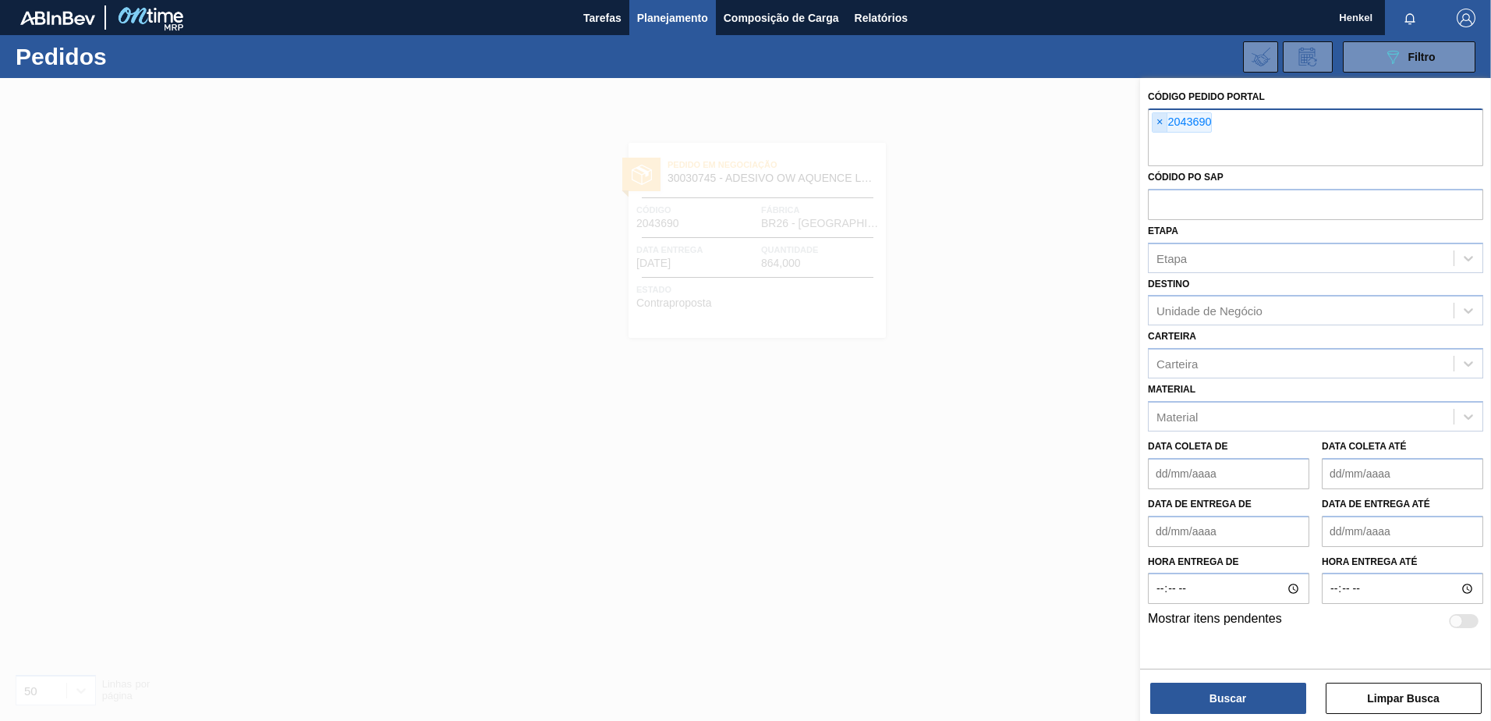
click at [1159, 122] on span "×" at bounding box center [1160, 122] width 15 height 19
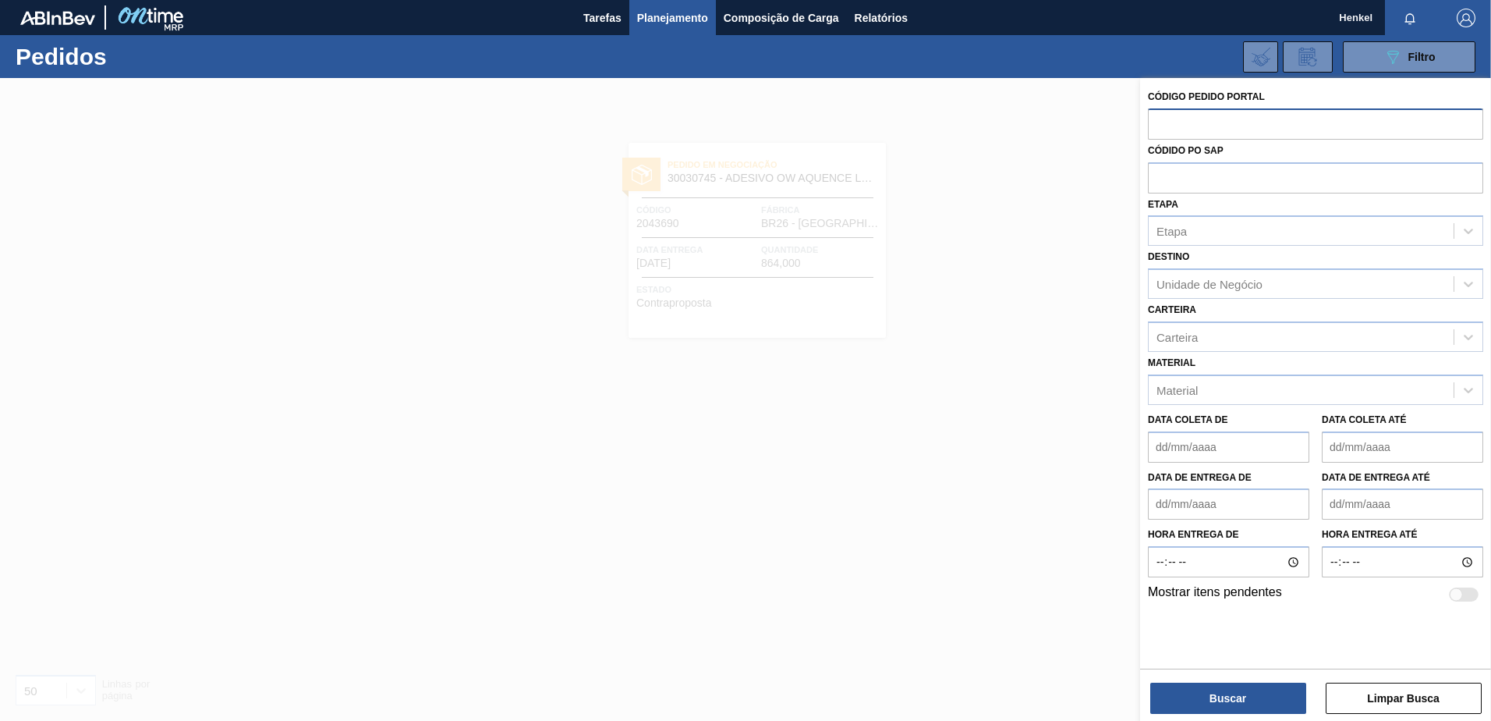
paste input "425847656"
type input "425847656"
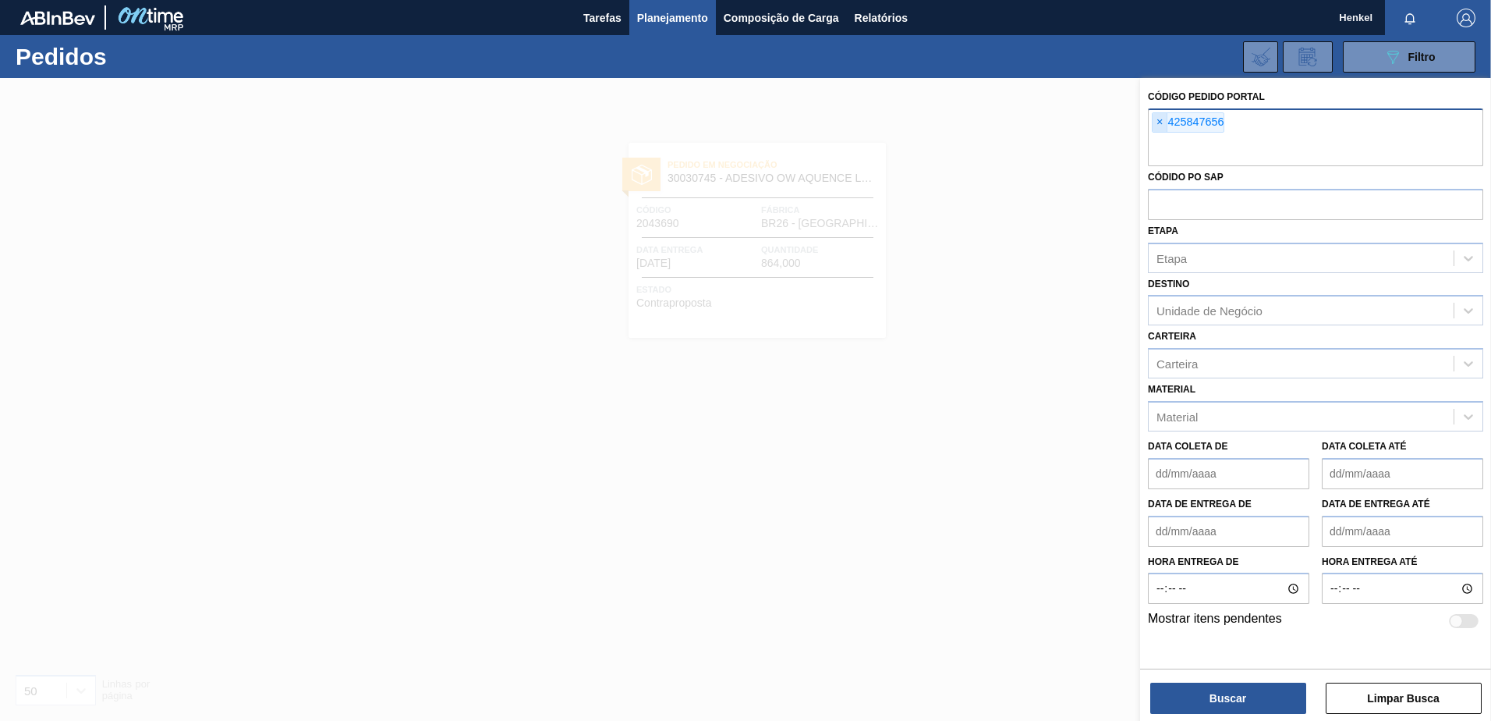
click at [1160, 122] on span "×" at bounding box center [1160, 122] width 15 height 19
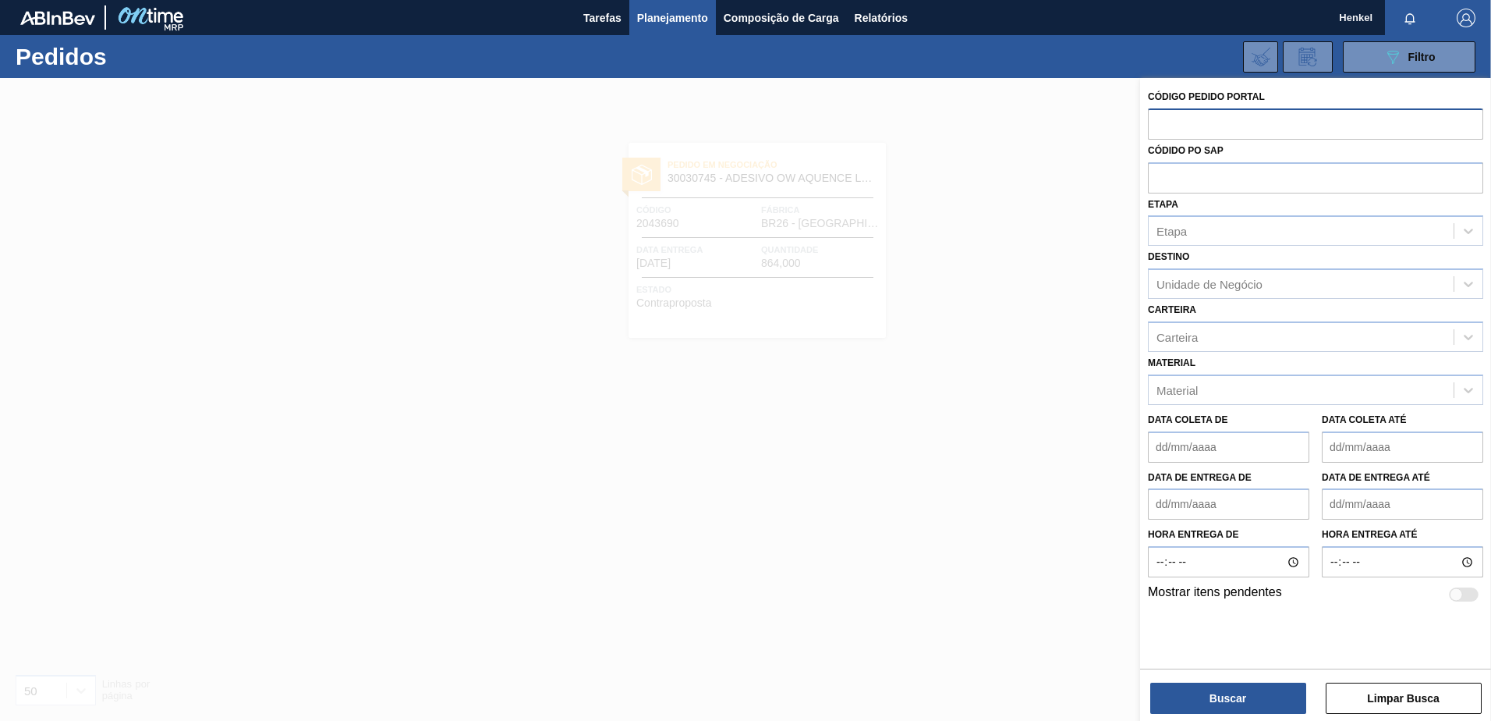
paste input "2053144"
type input "2053144"
click at [1214, 696] on button "Buscar" at bounding box center [1228, 697] width 156 height 31
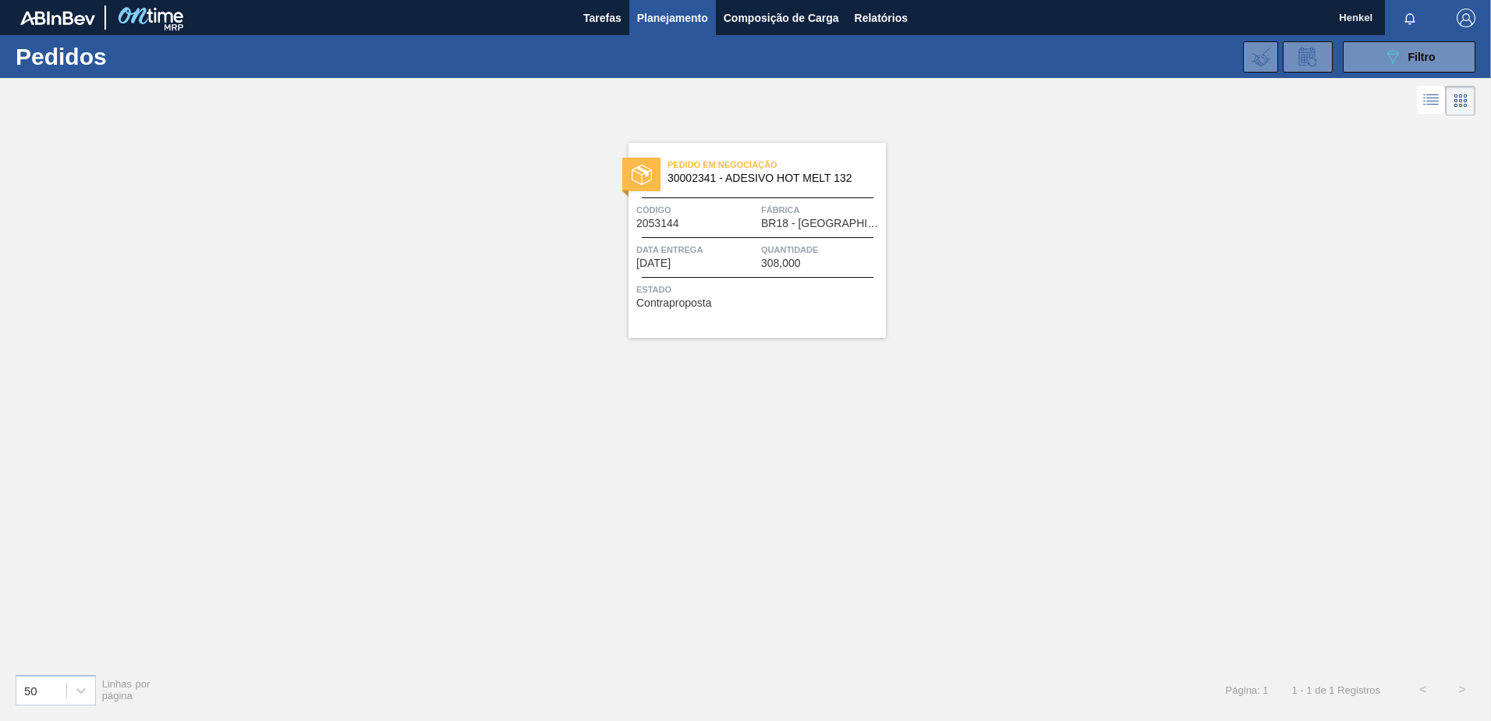
click at [767, 237] on div at bounding box center [758, 237] width 232 height 1
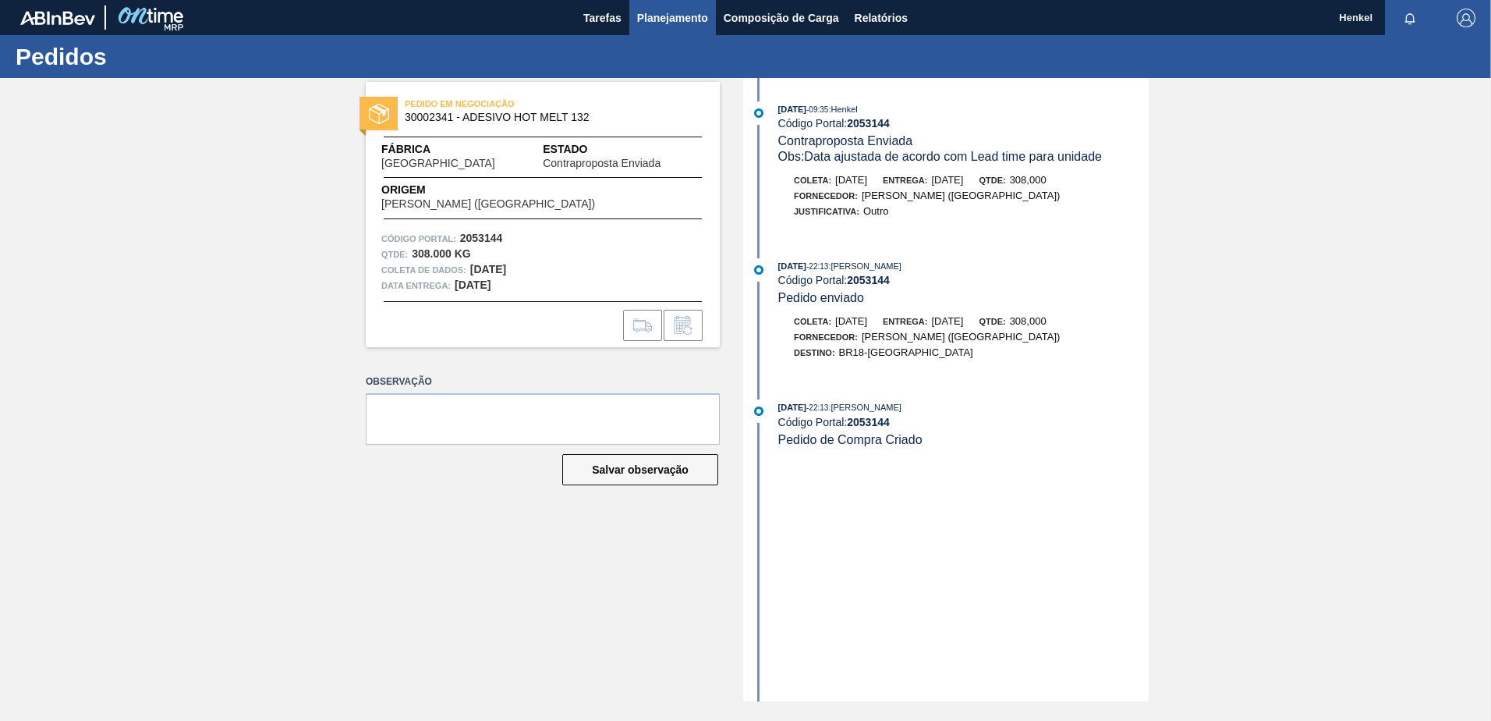
click at [683, 19] on span "Planejamento" at bounding box center [672, 18] width 71 height 19
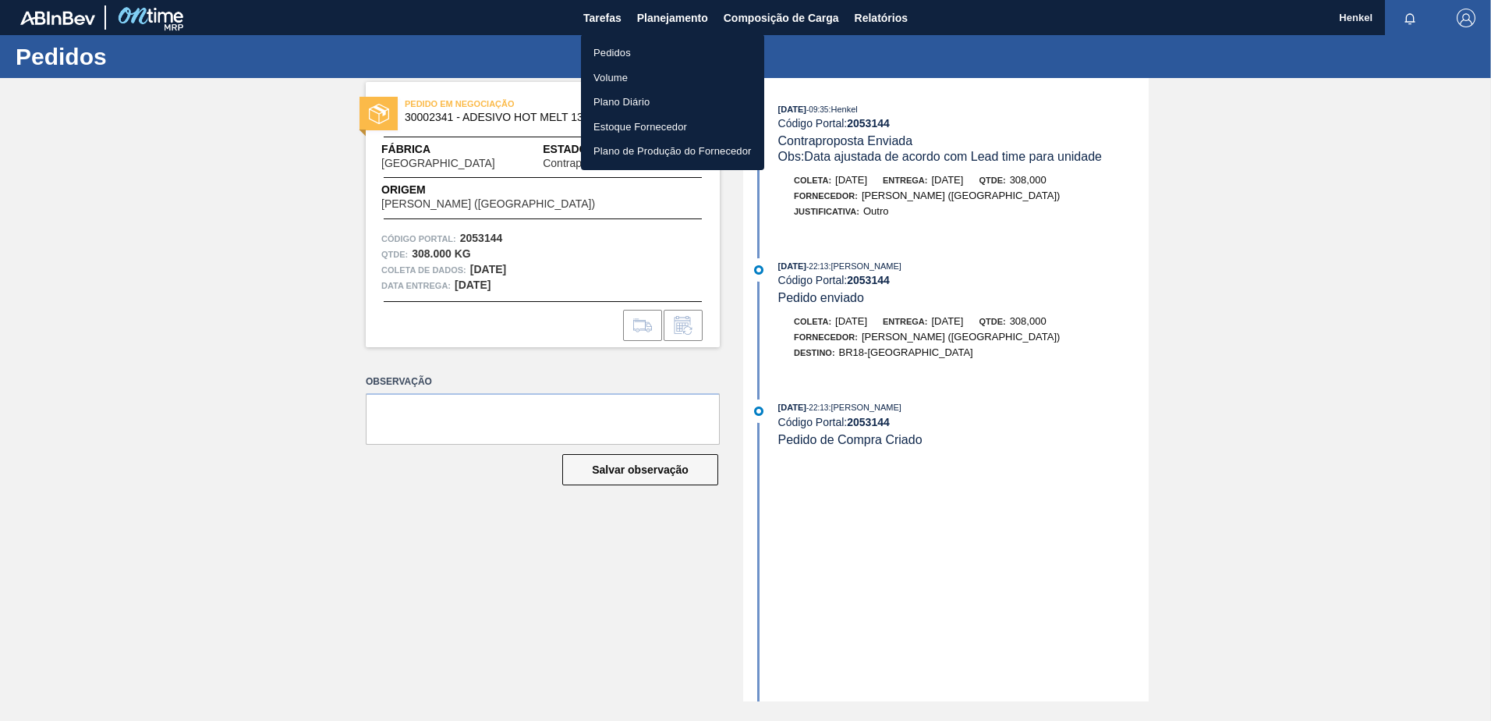
click at [615, 46] on font "Pedidos" at bounding box center [612, 53] width 37 height 16
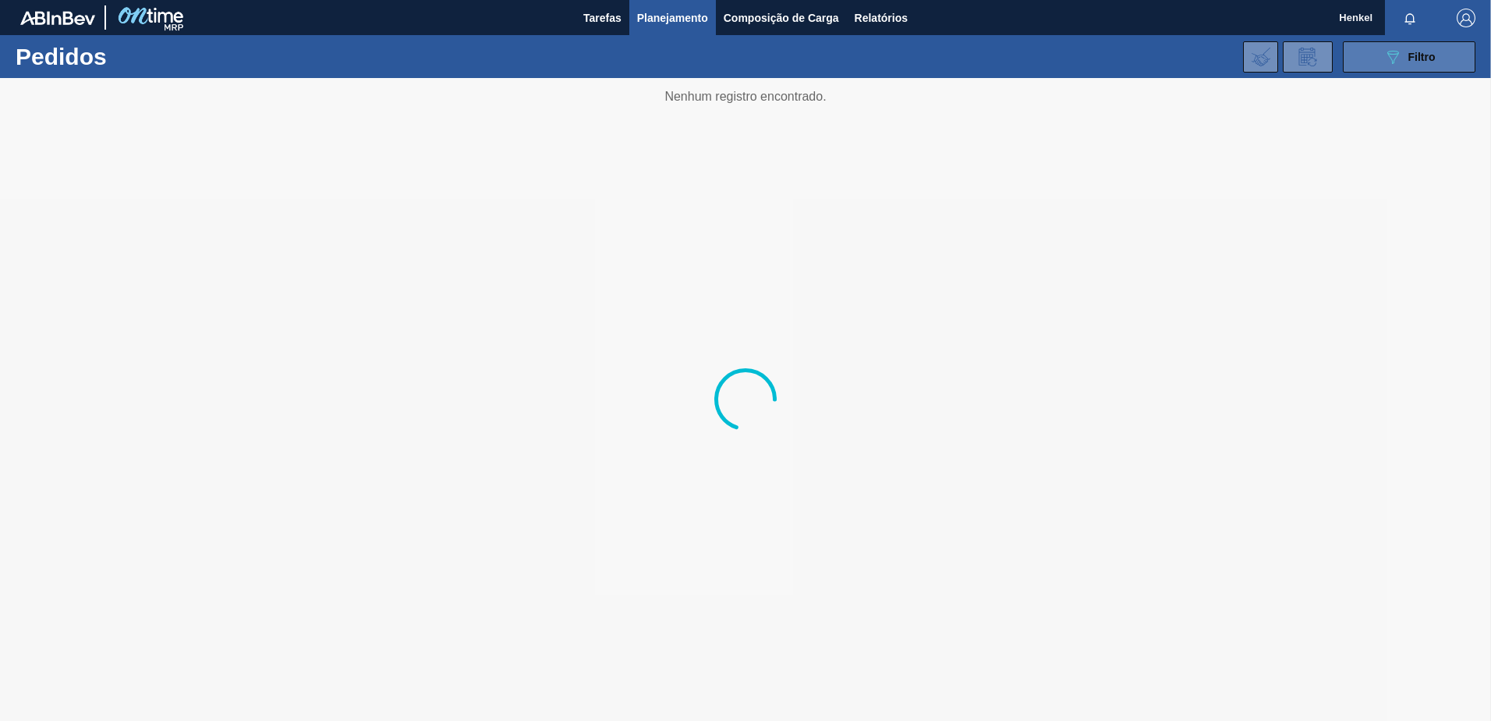
click at [1430, 60] on span "Filtro" at bounding box center [1422, 57] width 27 height 12
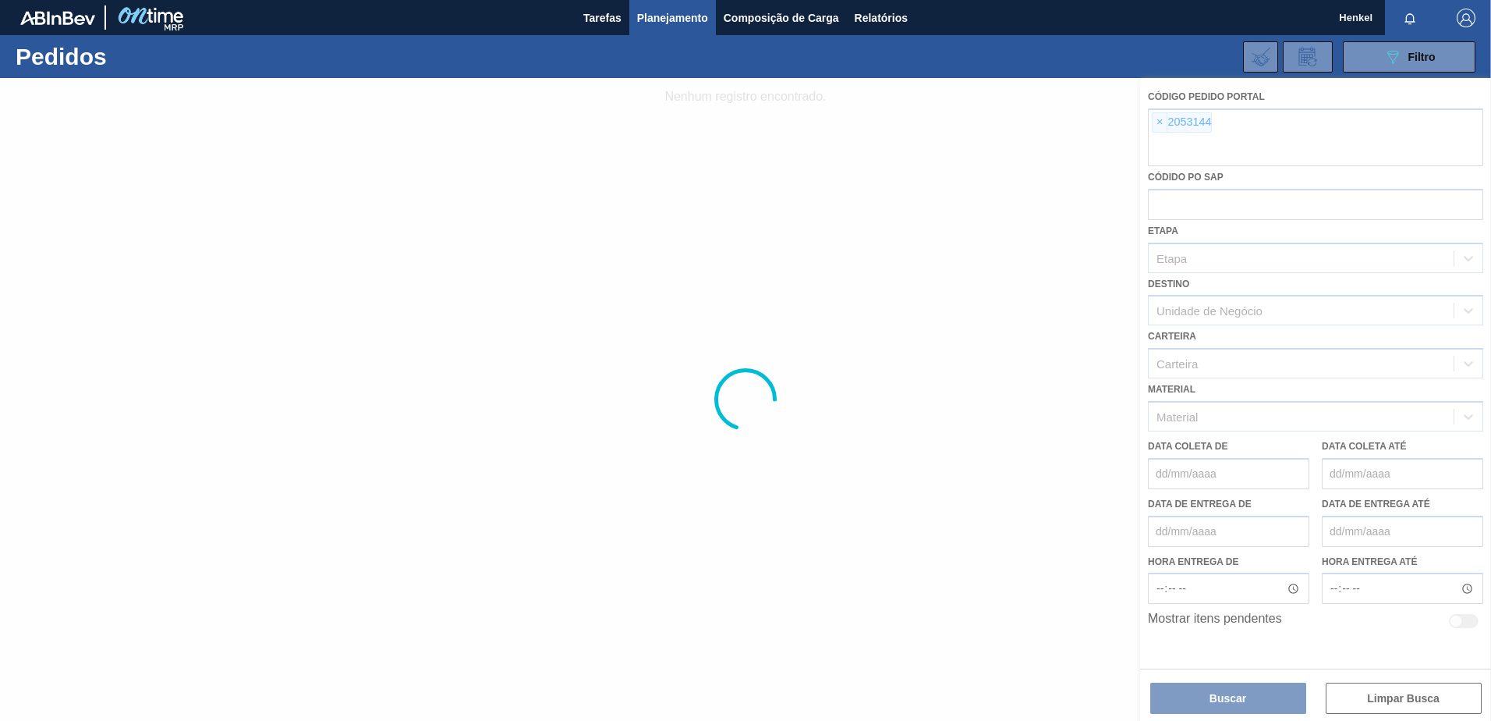
click at [1159, 125] on div at bounding box center [745, 399] width 1491 height 643
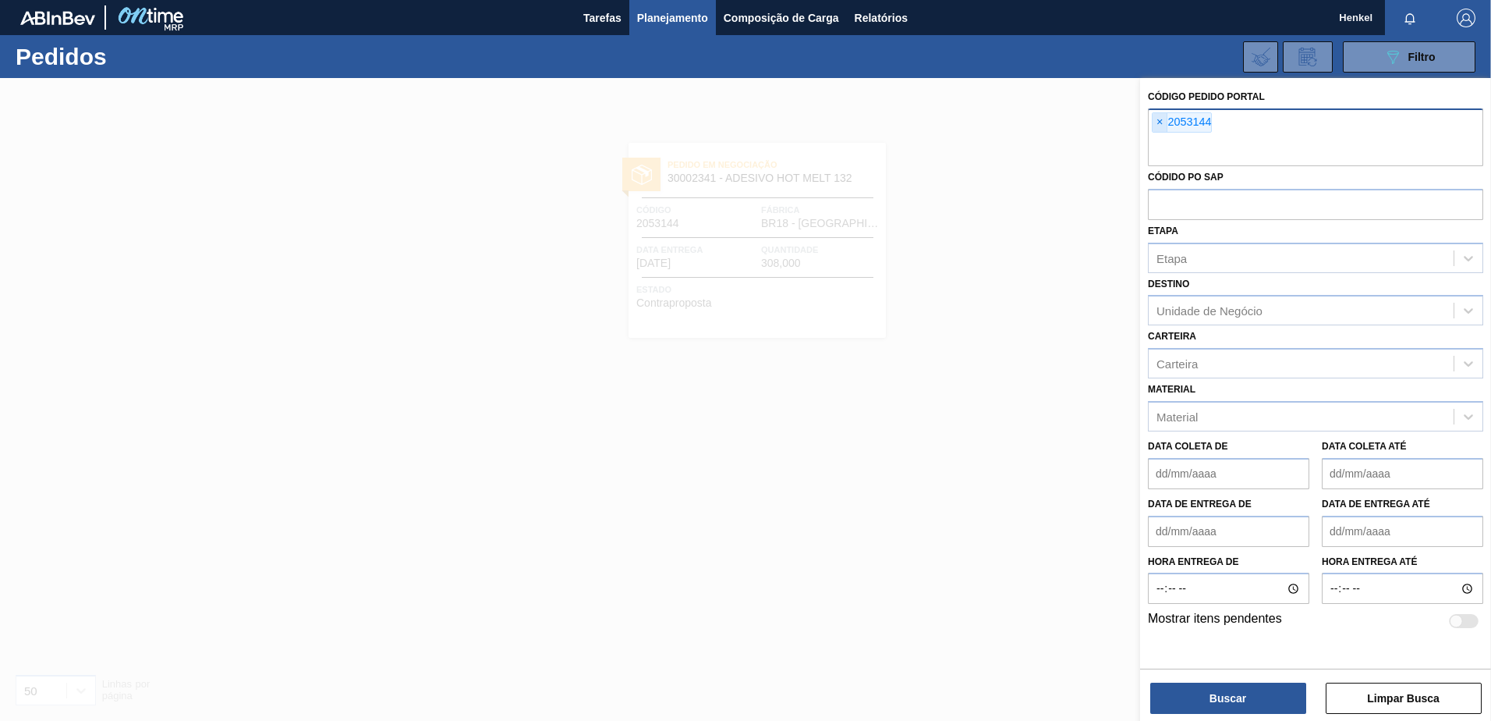
click at [1160, 123] on span "×" at bounding box center [1160, 122] width 15 height 19
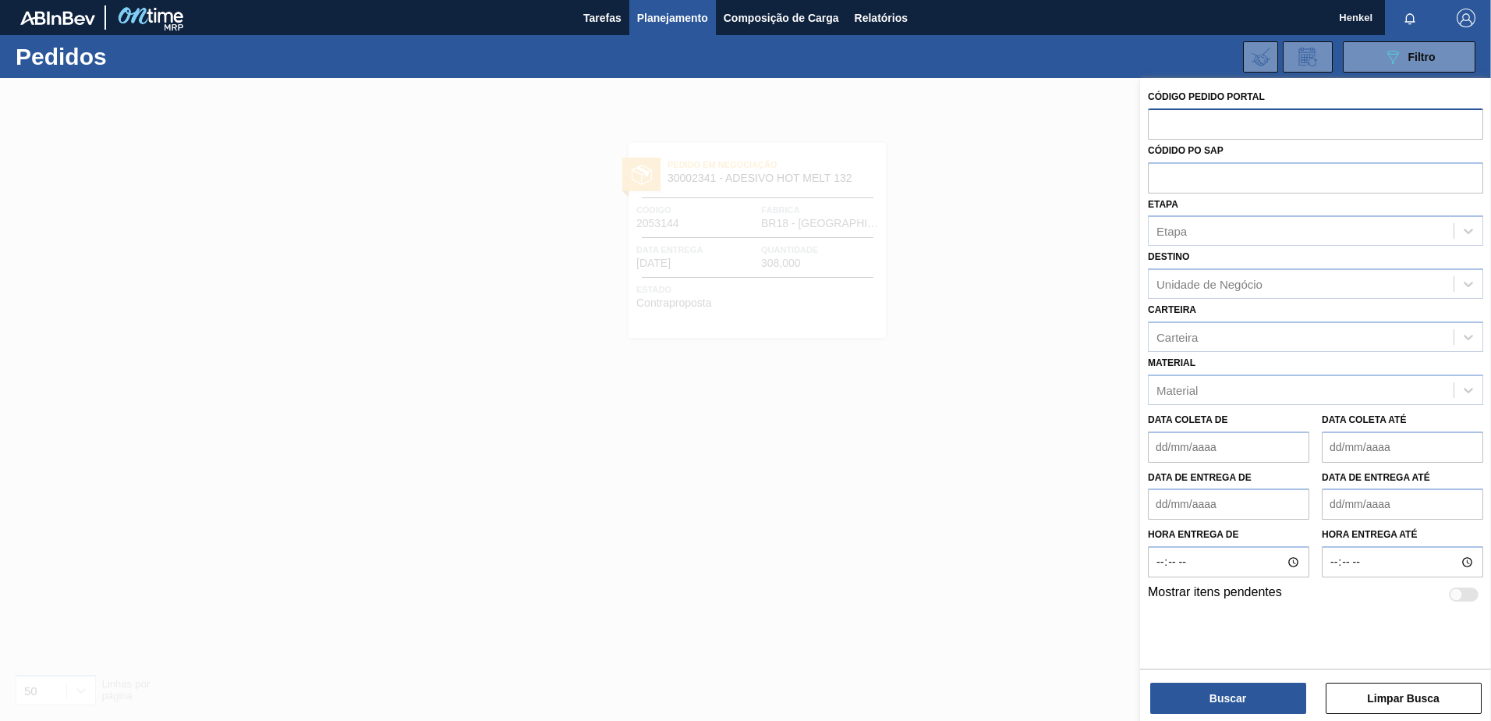
paste input "2043670"
type input "2043670"
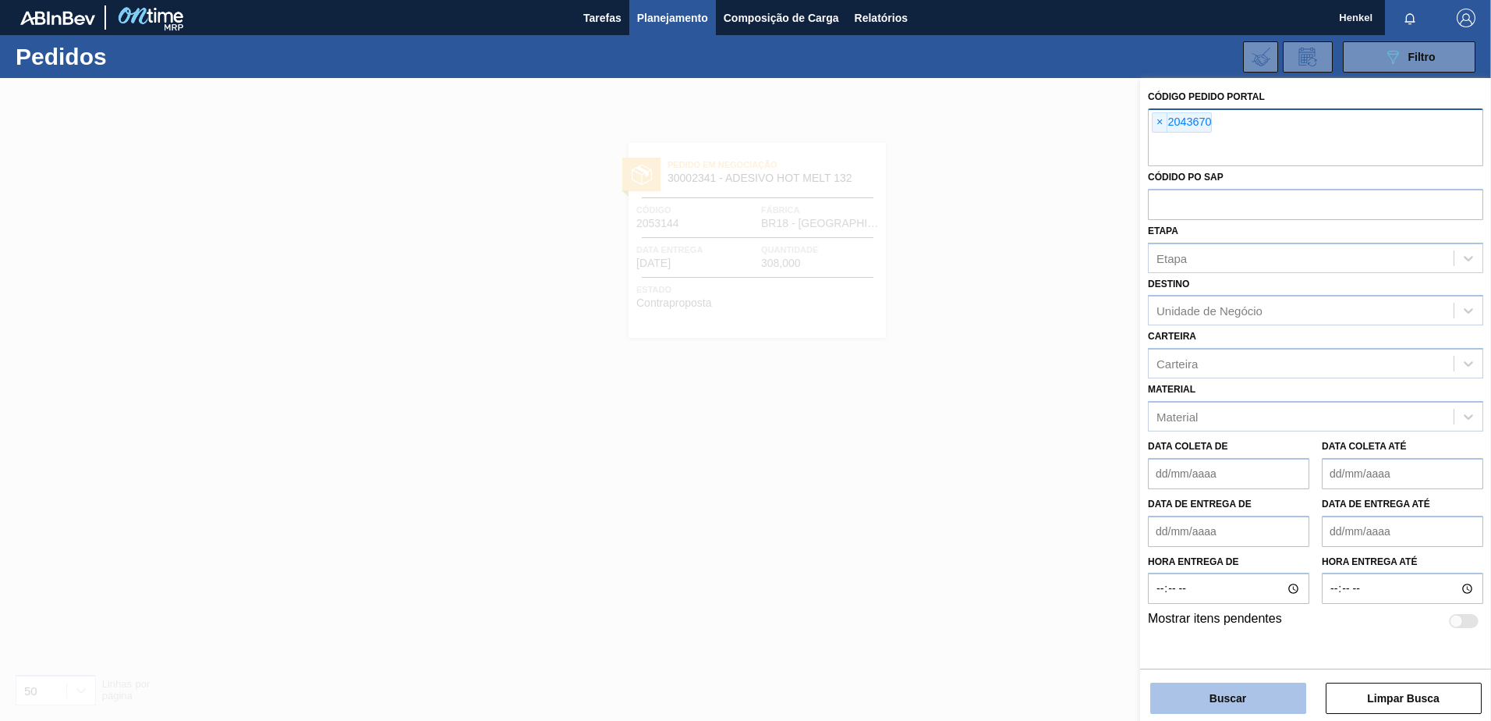
click at [1212, 693] on button "Buscar" at bounding box center [1228, 697] width 156 height 31
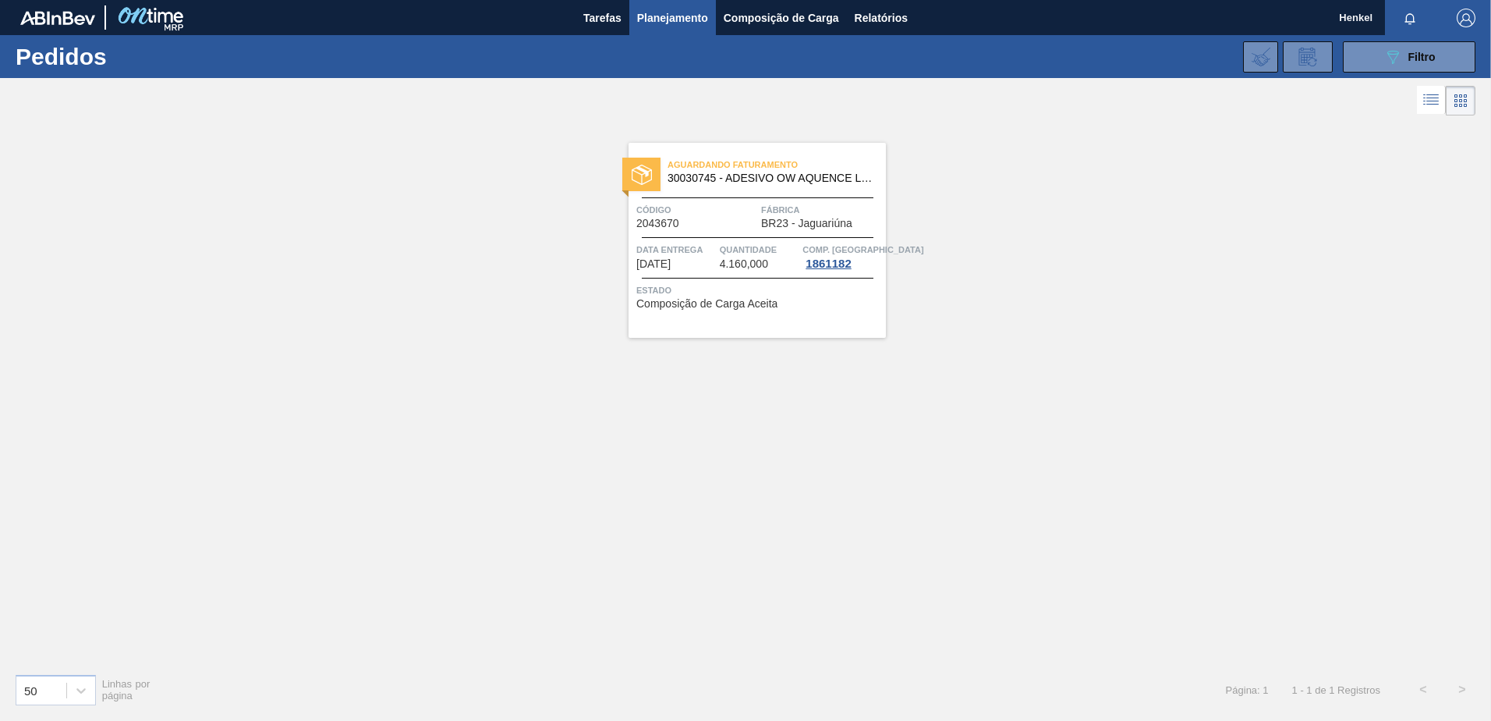
click at [712, 257] on div "Data Entrega [DATE]" at bounding box center [676, 256] width 80 height 28
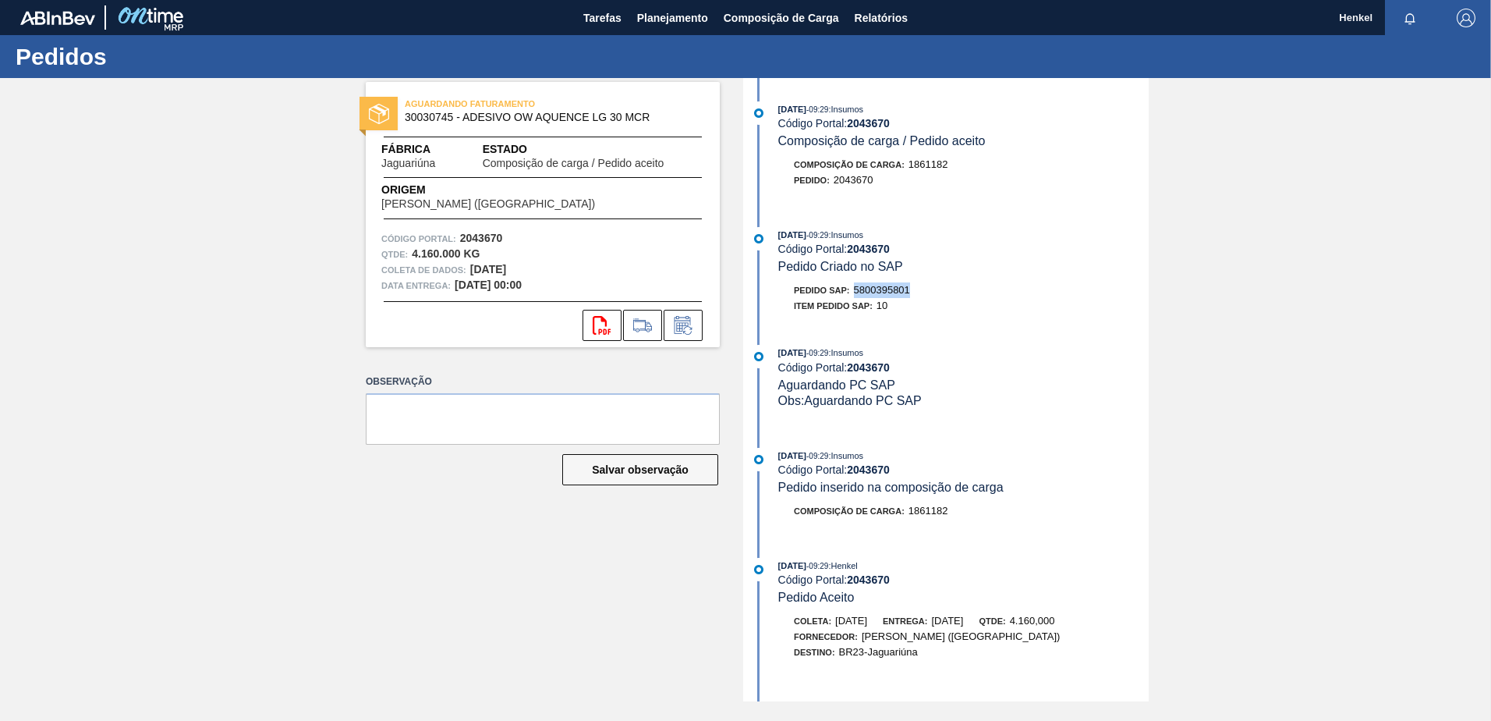
drag, startPoint x: 856, startPoint y: 286, endPoint x: 911, endPoint y: 285, distance: 54.6
click at [910, 285] on span "5800395801" at bounding box center [882, 290] width 56 height 12
copy span "5800395801"
drag, startPoint x: 453, startPoint y: 113, endPoint x: 406, endPoint y: 117, distance: 47.7
click at [406, 117] on span "30030745 - ADESIVO OW AQUENCE LG 30 MCR" at bounding box center [546, 118] width 283 height 12
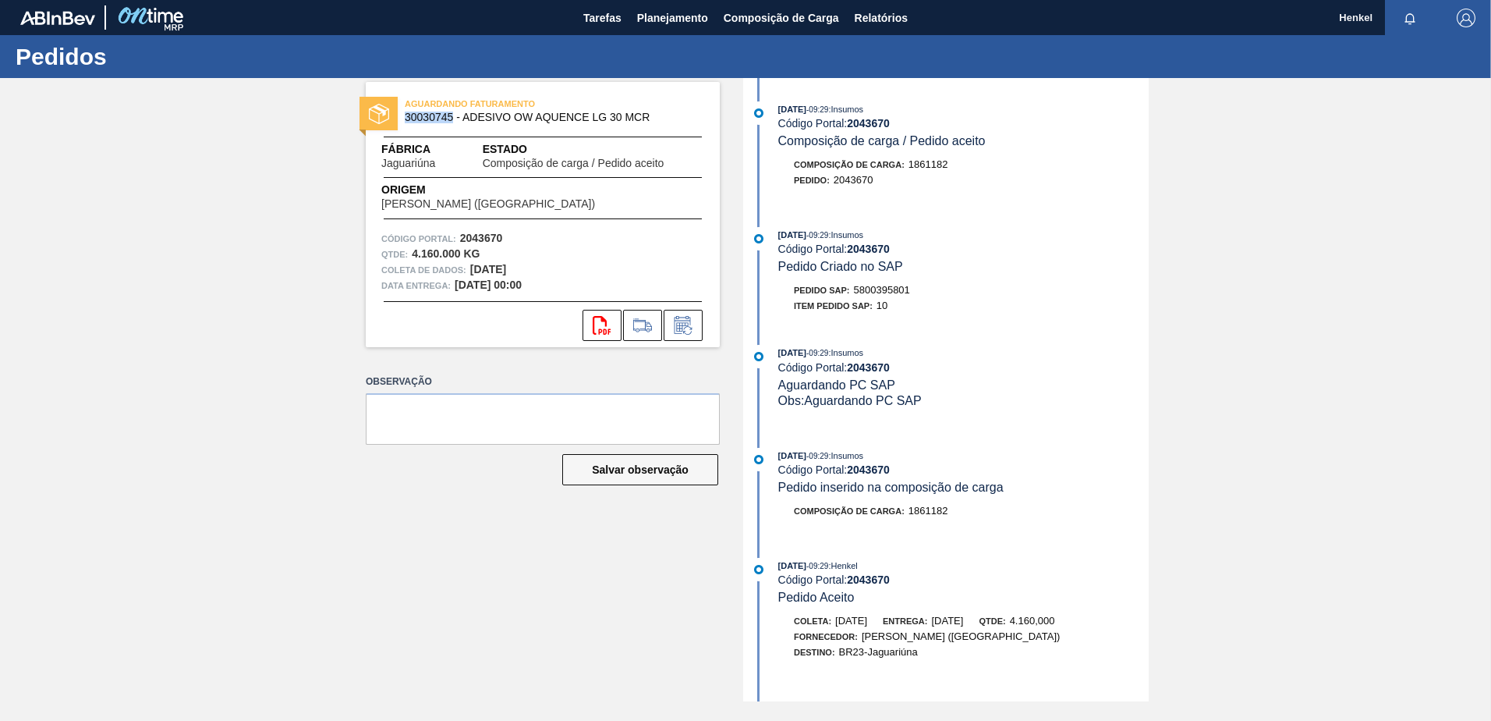
copy span "30030745"
click at [669, 16] on span "Planejamento" at bounding box center [672, 18] width 71 height 19
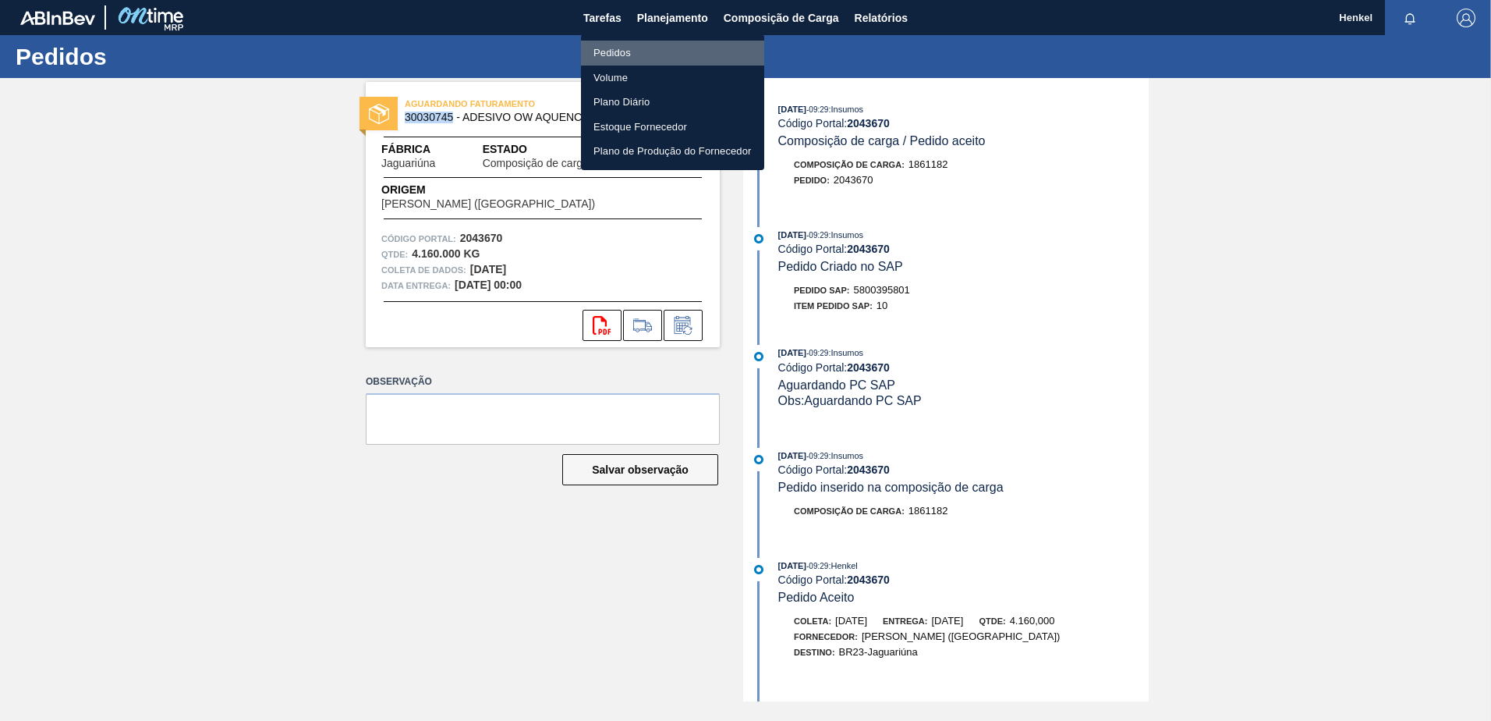
click at [622, 46] on font "Pedidos" at bounding box center [612, 53] width 37 height 16
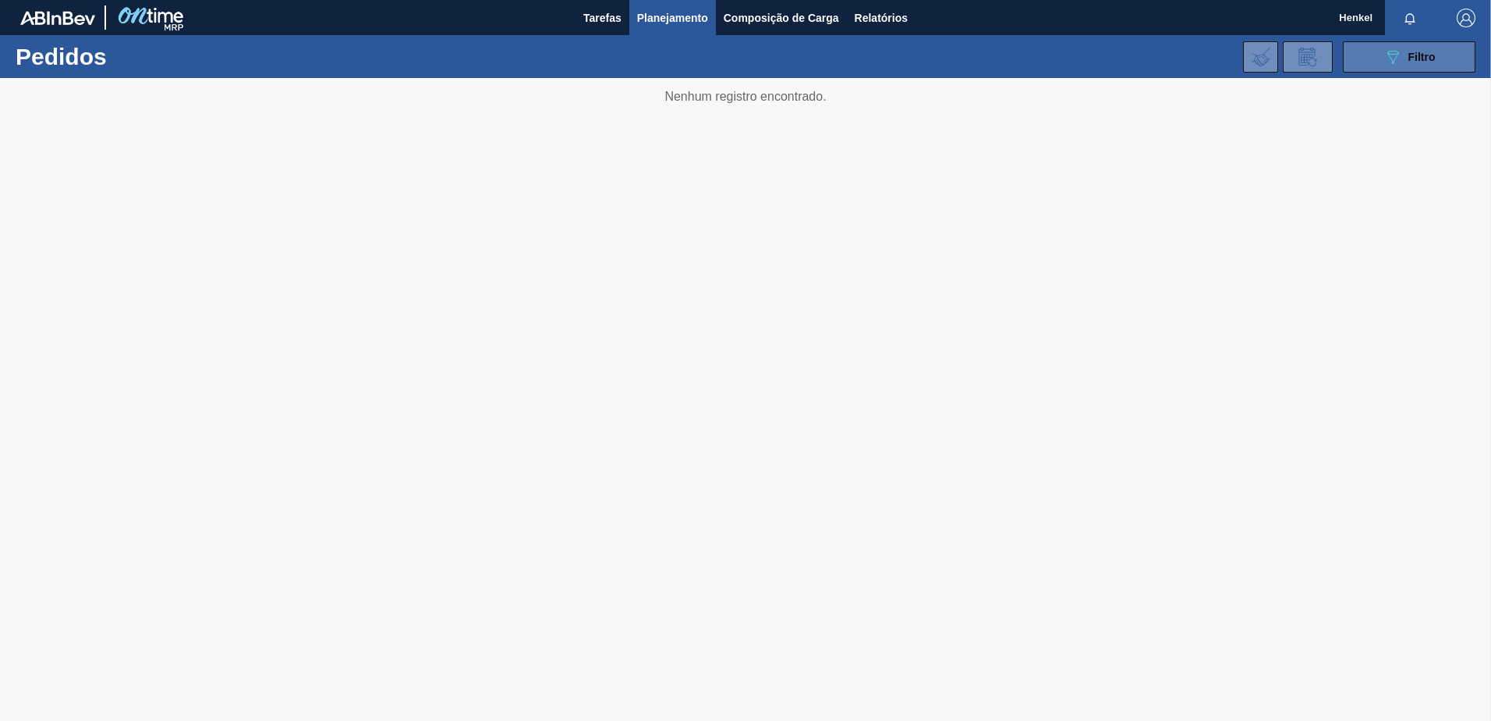
click at [1389, 54] on icon "089F7B8B-B2A5-4AFE-B5C0-19BA573D28AC" at bounding box center [1393, 57] width 19 height 19
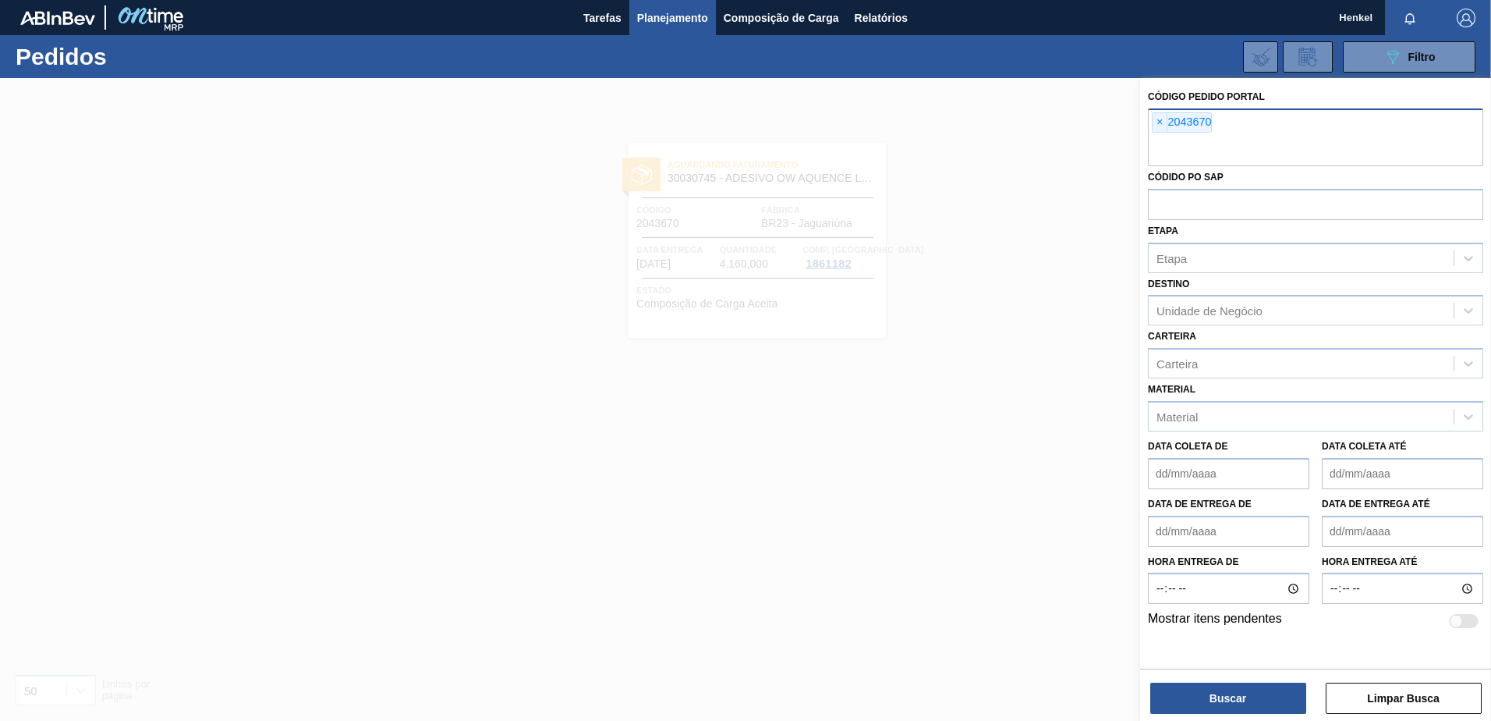
click at [1161, 119] on span "×" at bounding box center [1160, 122] width 15 height 19
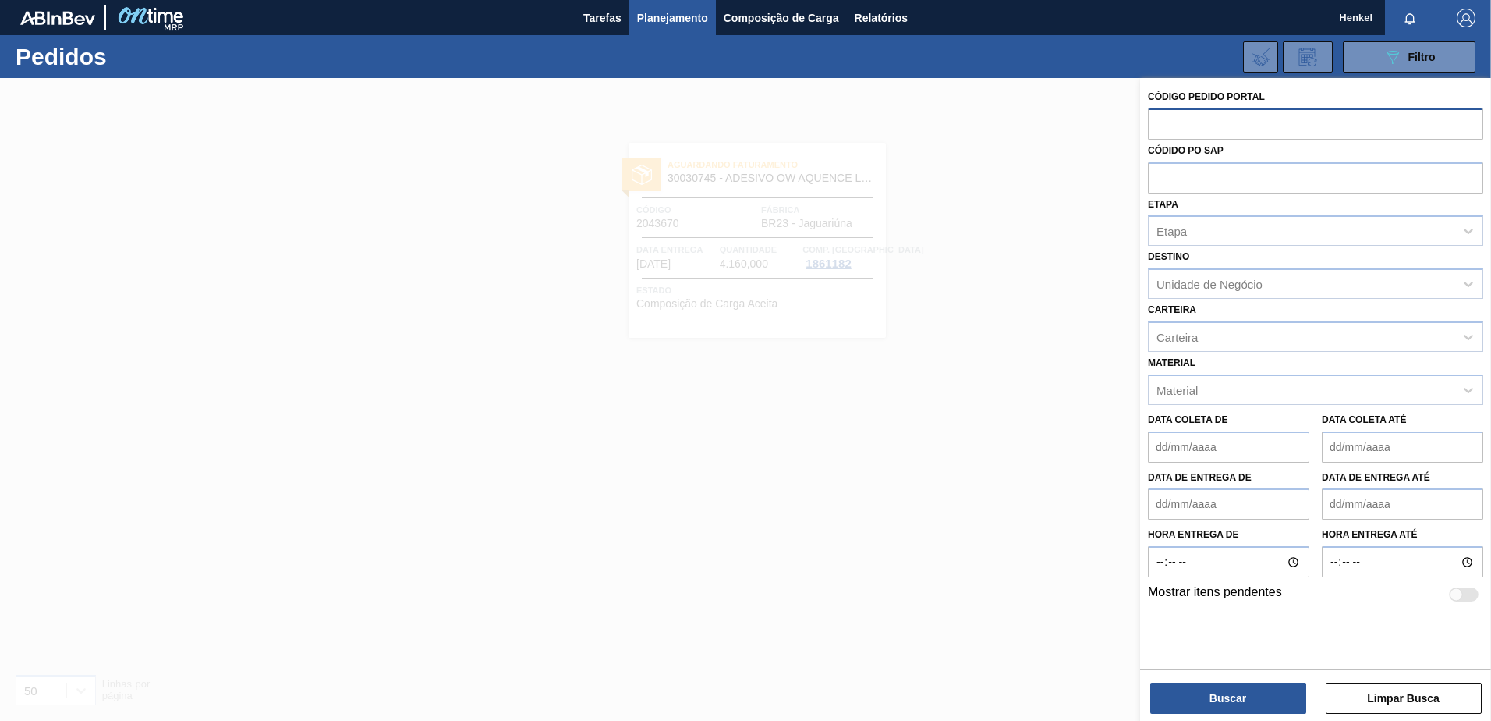
paste input "2044010"
type input "2044010"
click at [1244, 709] on button "Buscar" at bounding box center [1228, 697] width 156 height 31
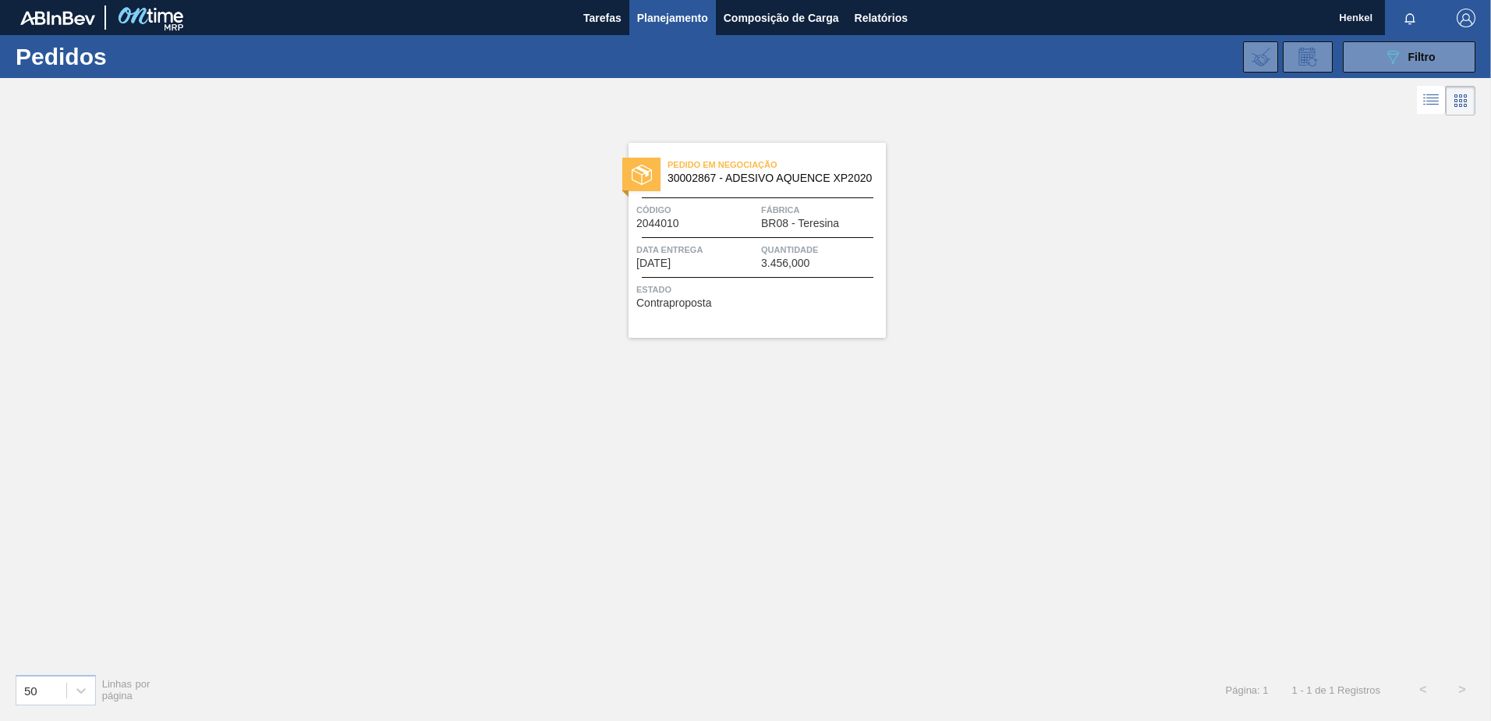
click at [754, 267] on div "Data Entrega [DATE]" at bounding box center [696, 255] width 121 height 27
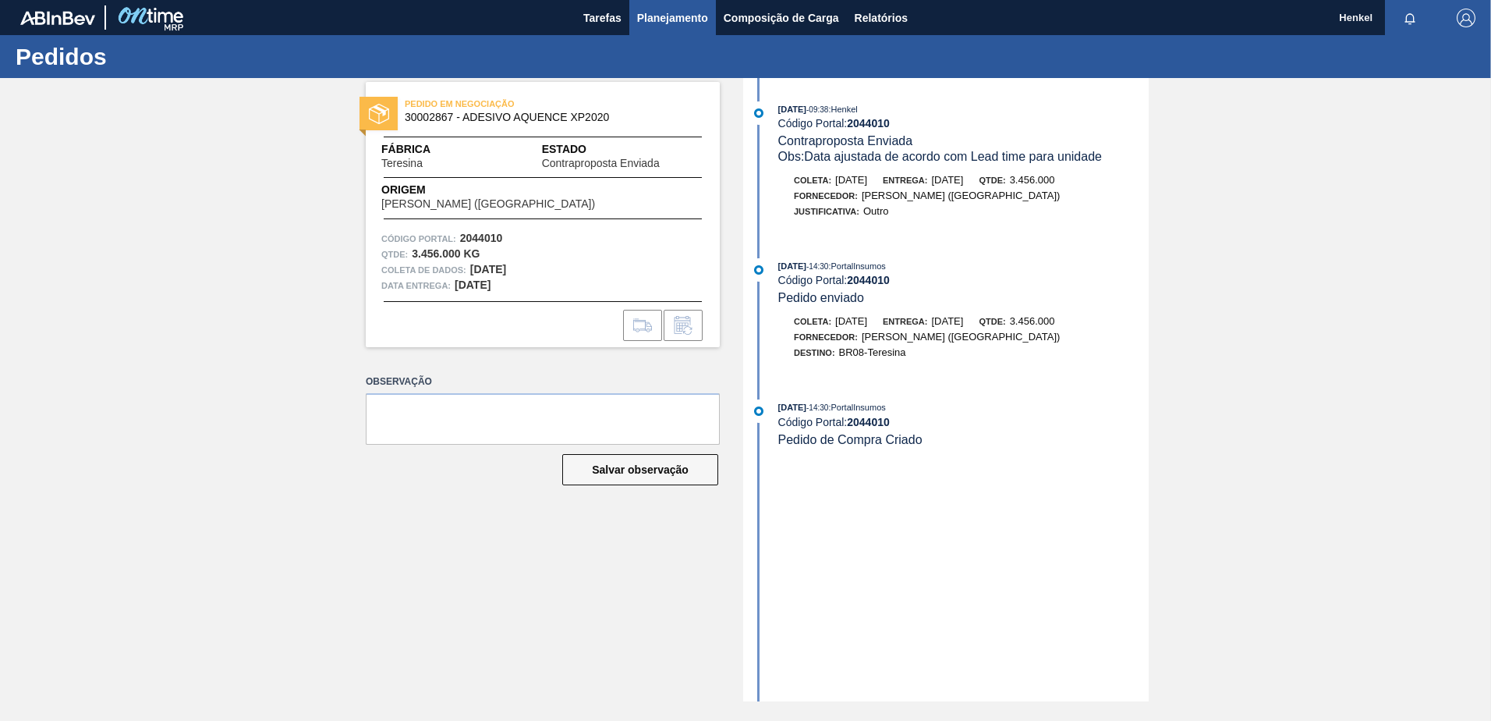
click at [664, 20] on span "Planejamento" at bounding box center [672, 18] width 71 height 19
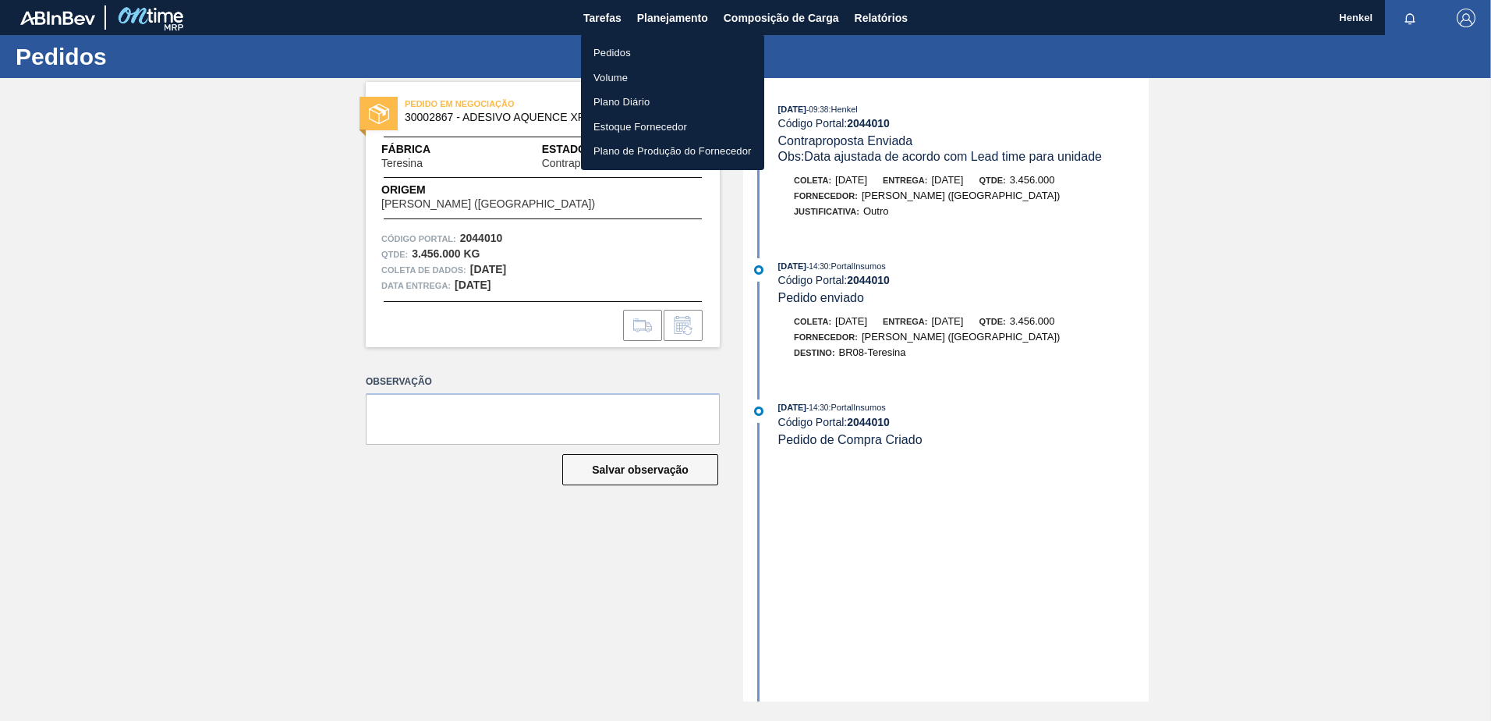
click at [612, 48] on font "Pedidos" at bounding box center [612, 53] width 37 height 16
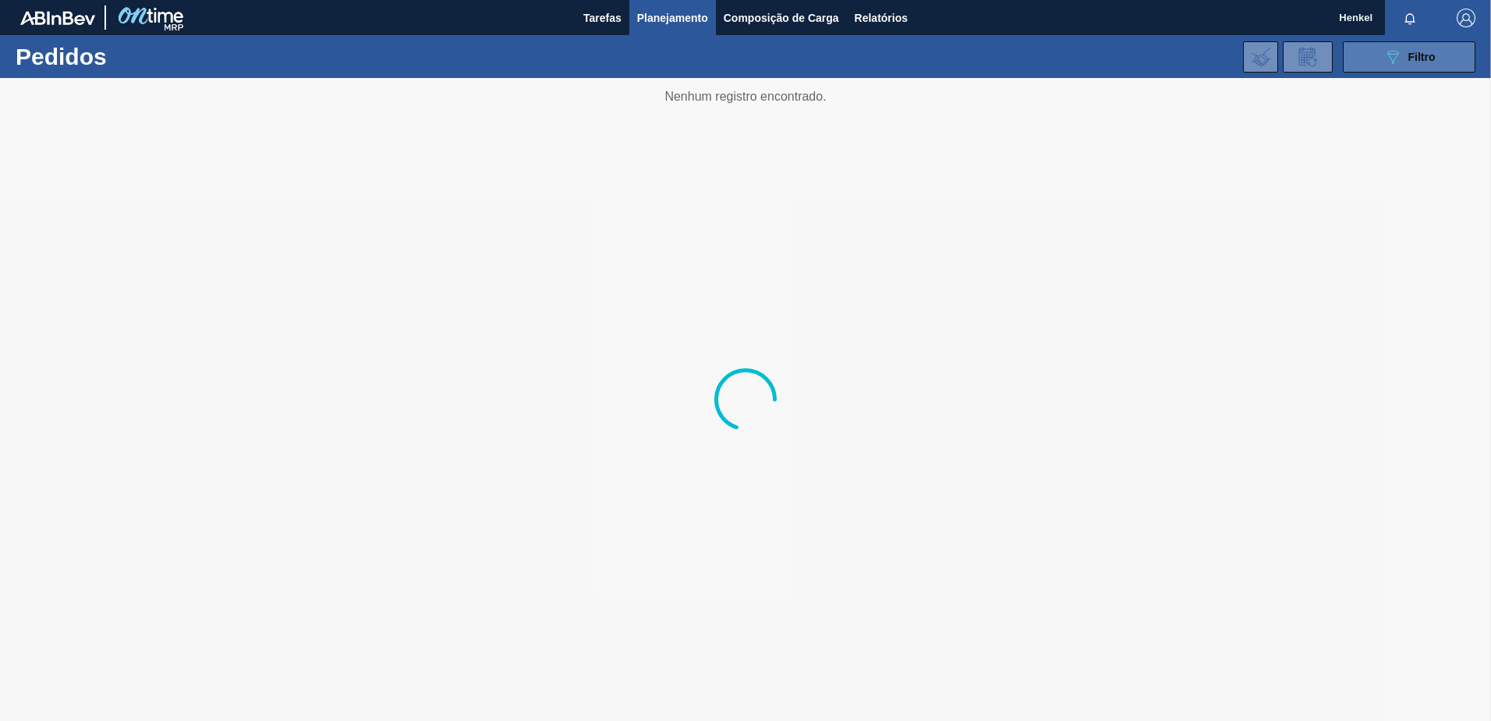
drag, startPoint x: 1421, startPoint y: 51, endPoint x: 1420, endPoint y: 66, distance: 15.7
click at [1420, 51] on span "Filtro" at bounding box center [1422, 57] width 27 height 12
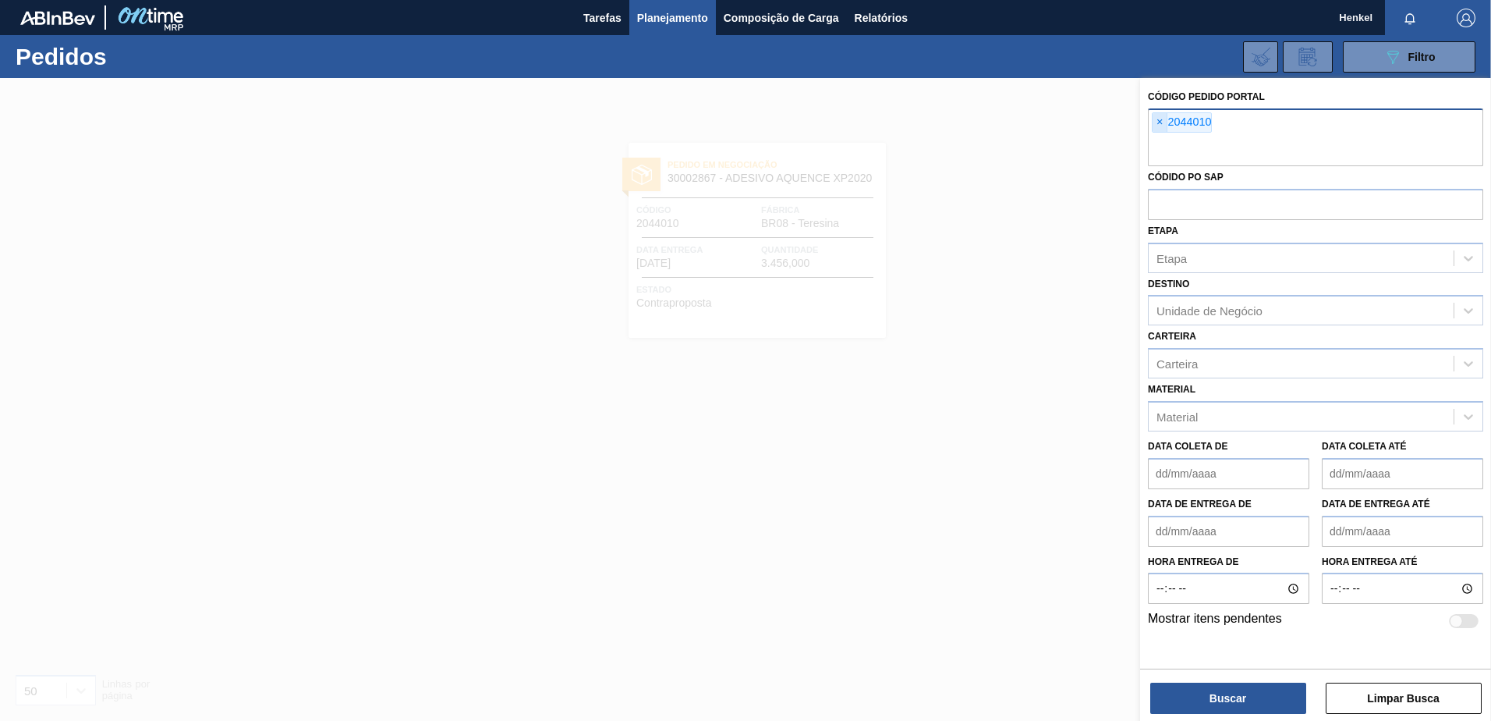
click at [1160, 119] on span "×" at bounding box center [1160, 122] width 15 height 19
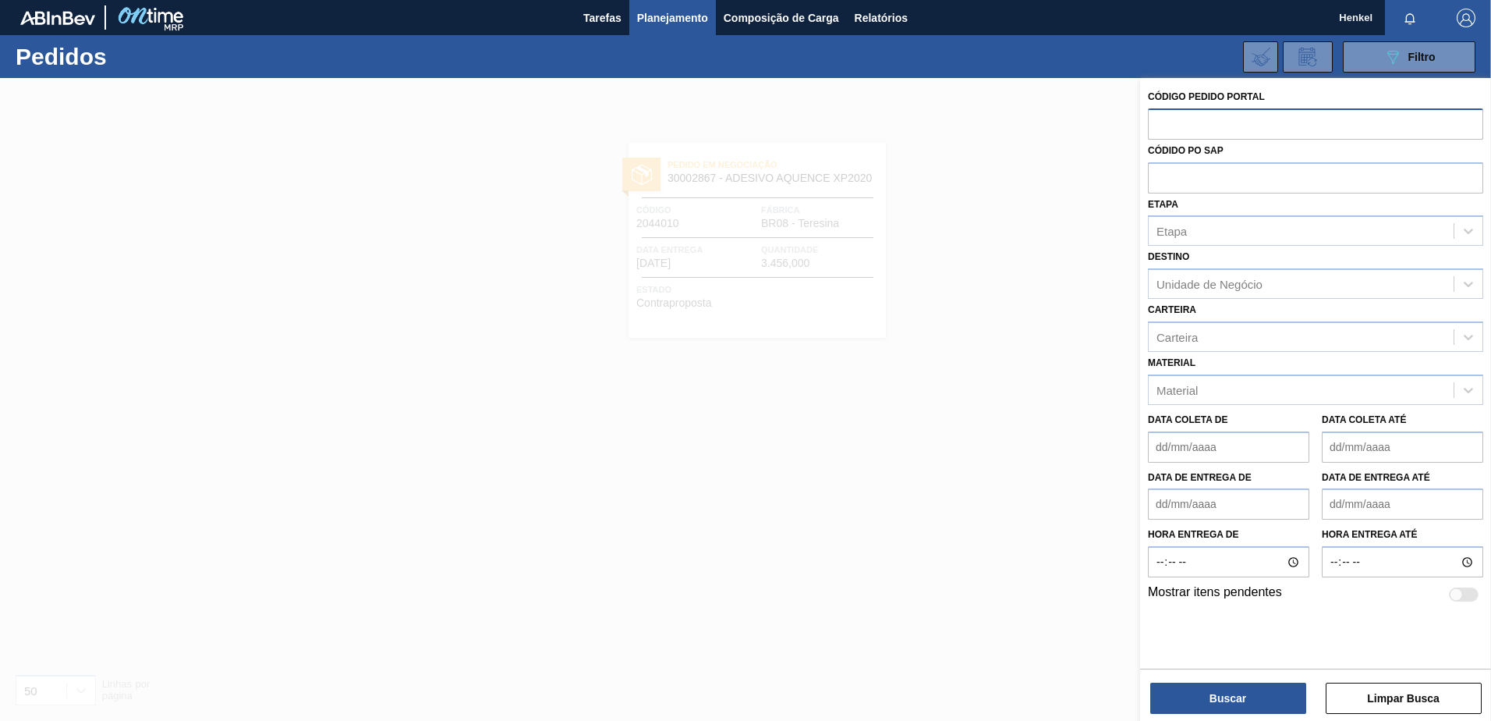
paste input "2043683"
type input "2043683"
click at [1232, 701] on button "Buscar" at bounding box center [1228, 697] width 156 height 31
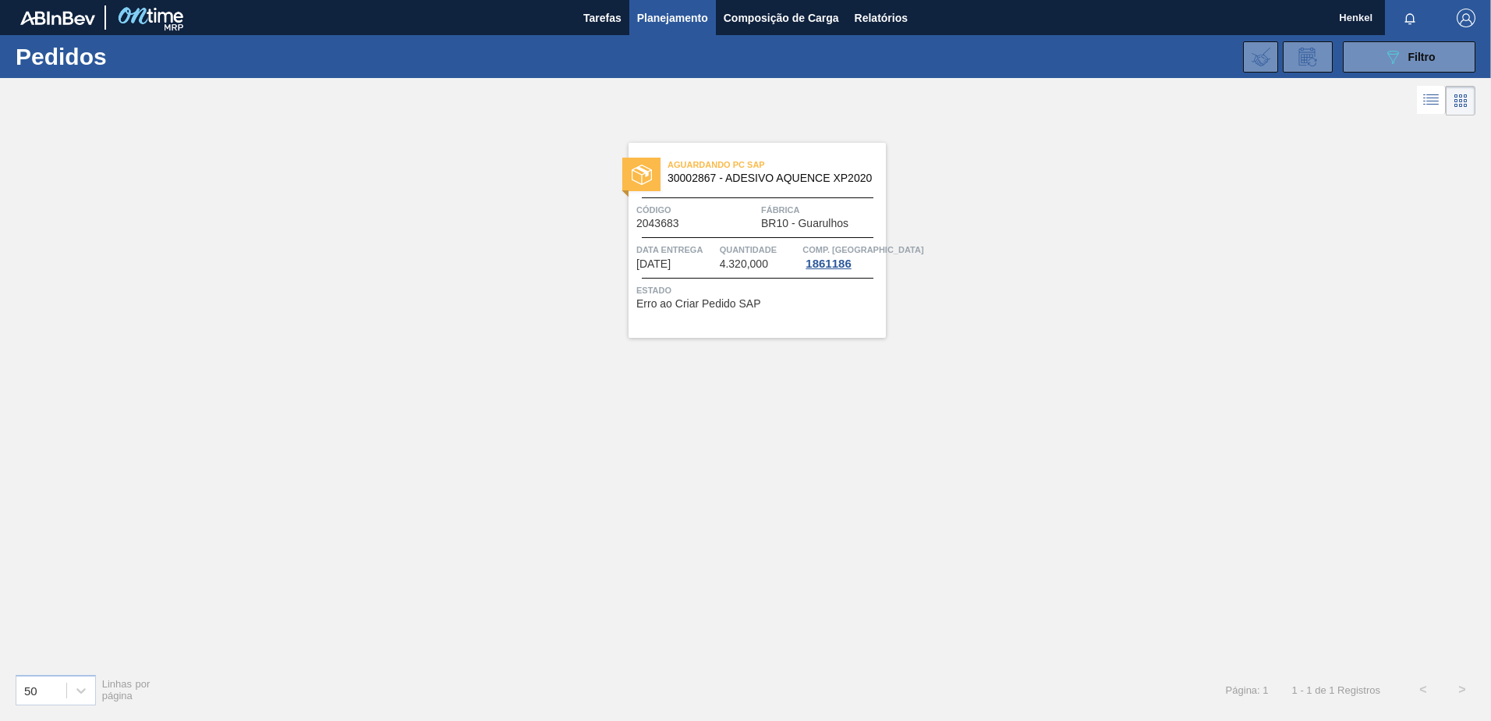
click at [754, 237] on div at bounding box center [758, 237] width 232 height 1
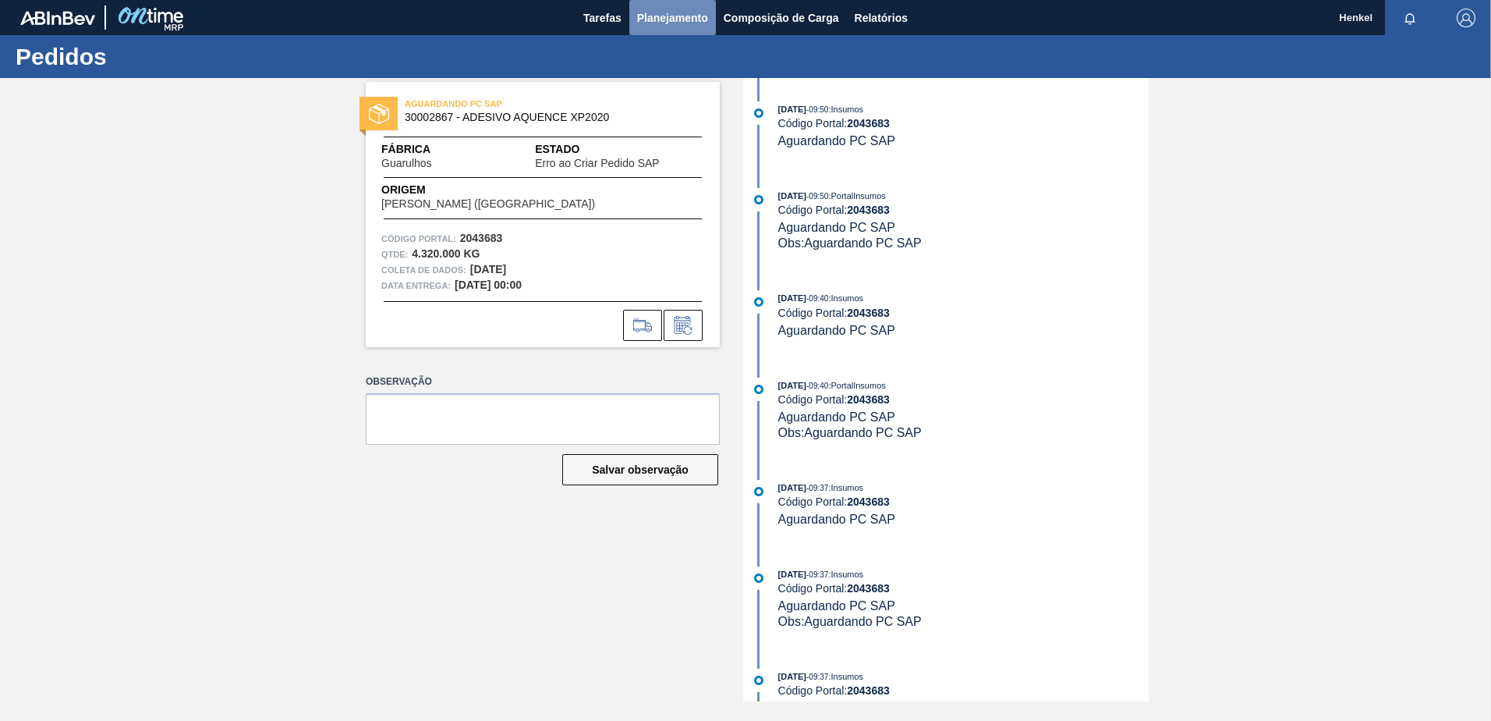
click at [681, 9] on span "Planejamento" at bounding box center [672, 18] width 71 height 19
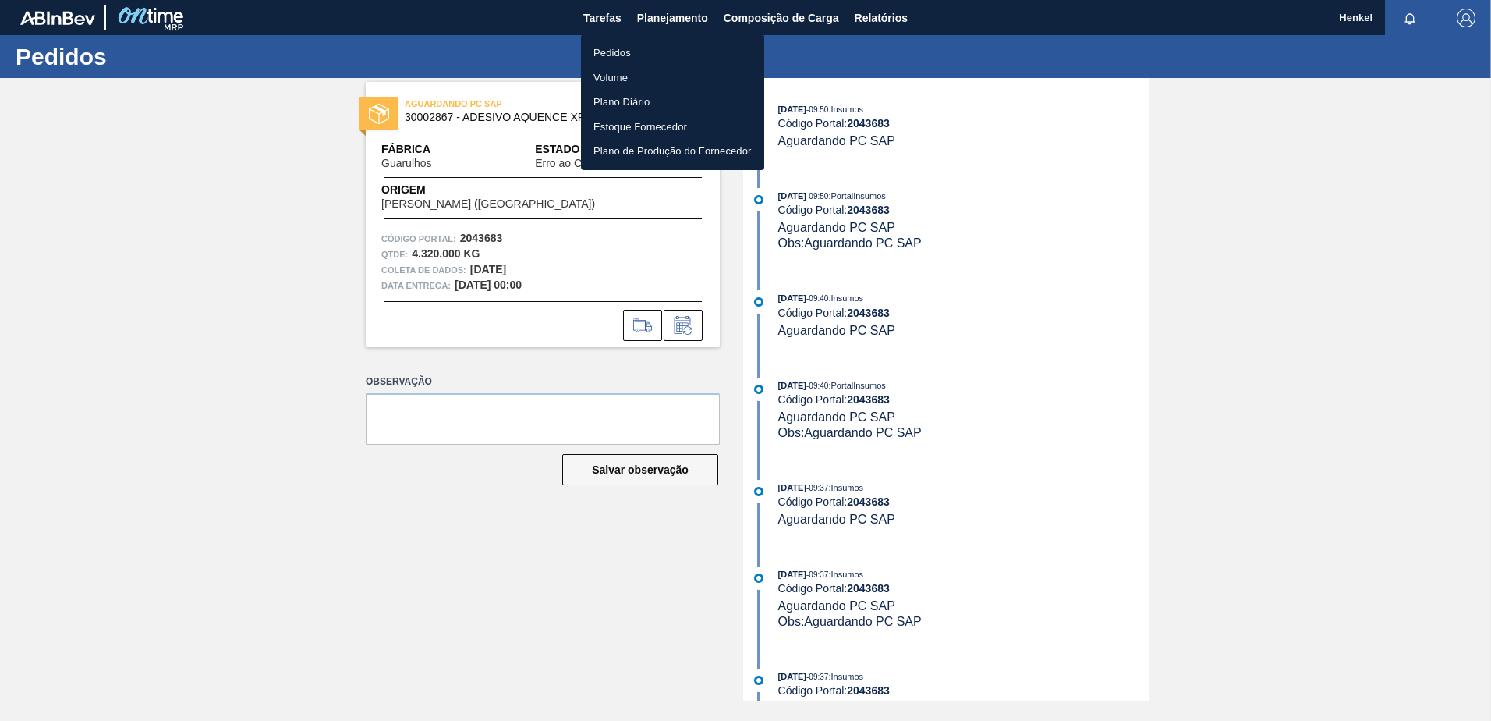
click at [616, 55] on font "Pedidos" at bounding box center [612, 53] width 37 height 16
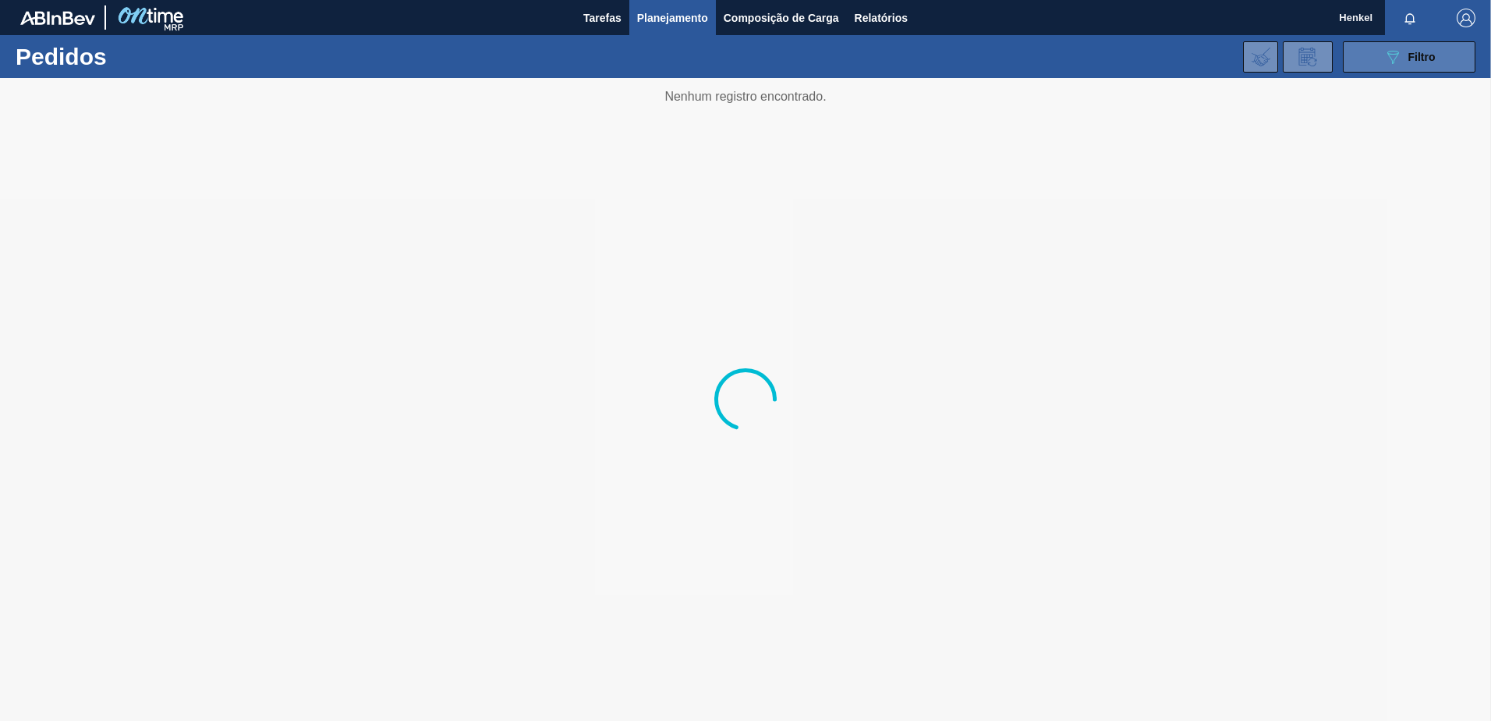
click at [1402, 59] on div "089F7B8B-B2A5-4AFE-B5C0-19BA573D28AC Filtro" at bounding box center [1410, 57] width 52 height 19
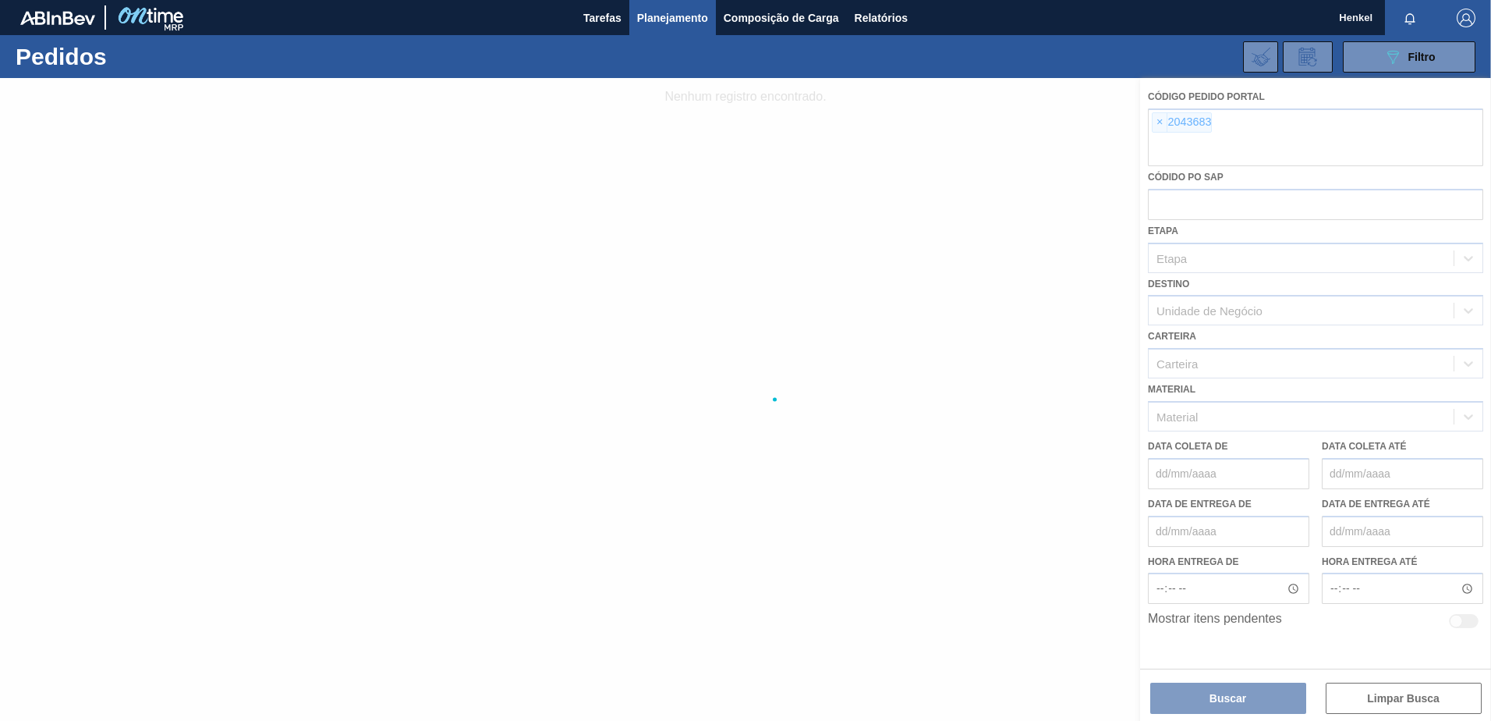
click at [1159, 122] on div at bounding box center [745, 399] width 1491 height 643
click at [1160, 122] on div at bounding box center [745, 399] width 1491 height 643
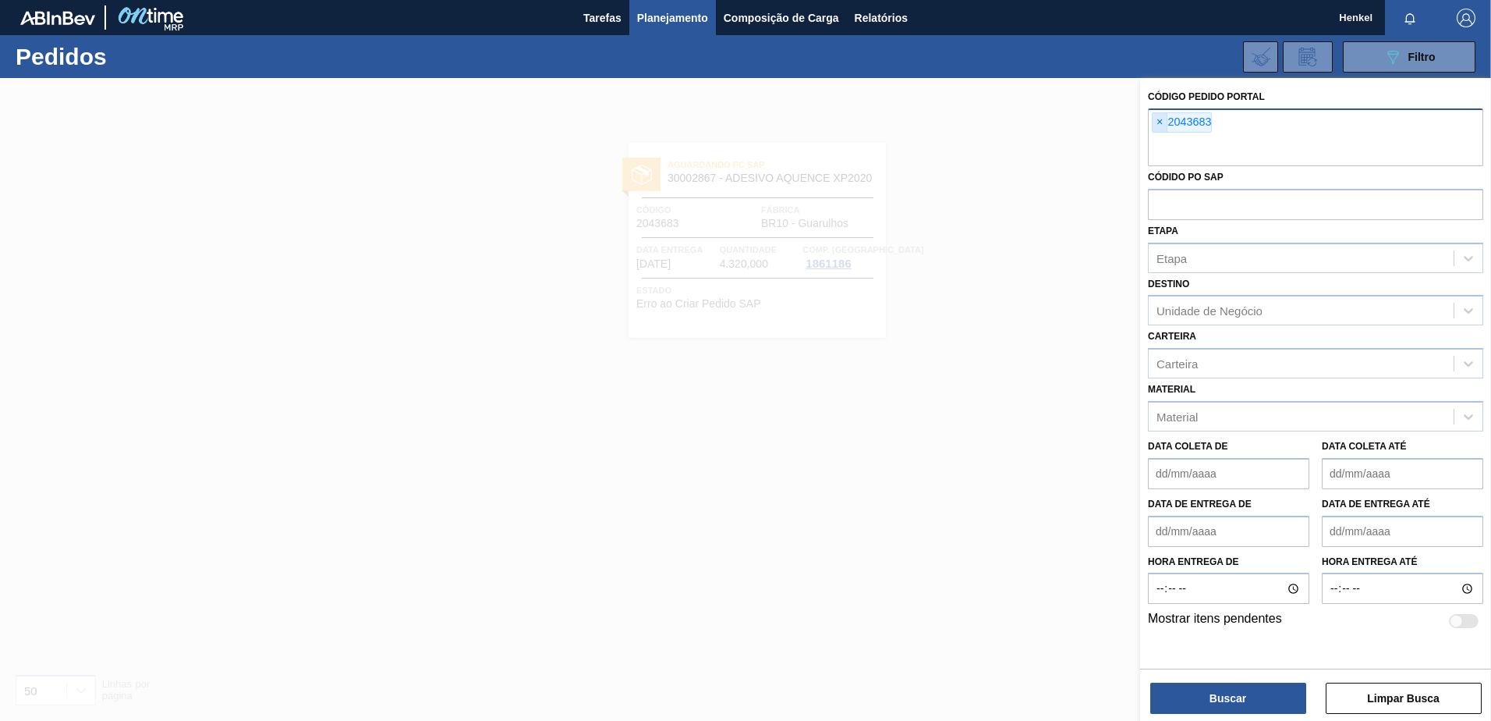
click at [1160, 119] on span "×" at bounding box center [1160, 122] width 15 height 19
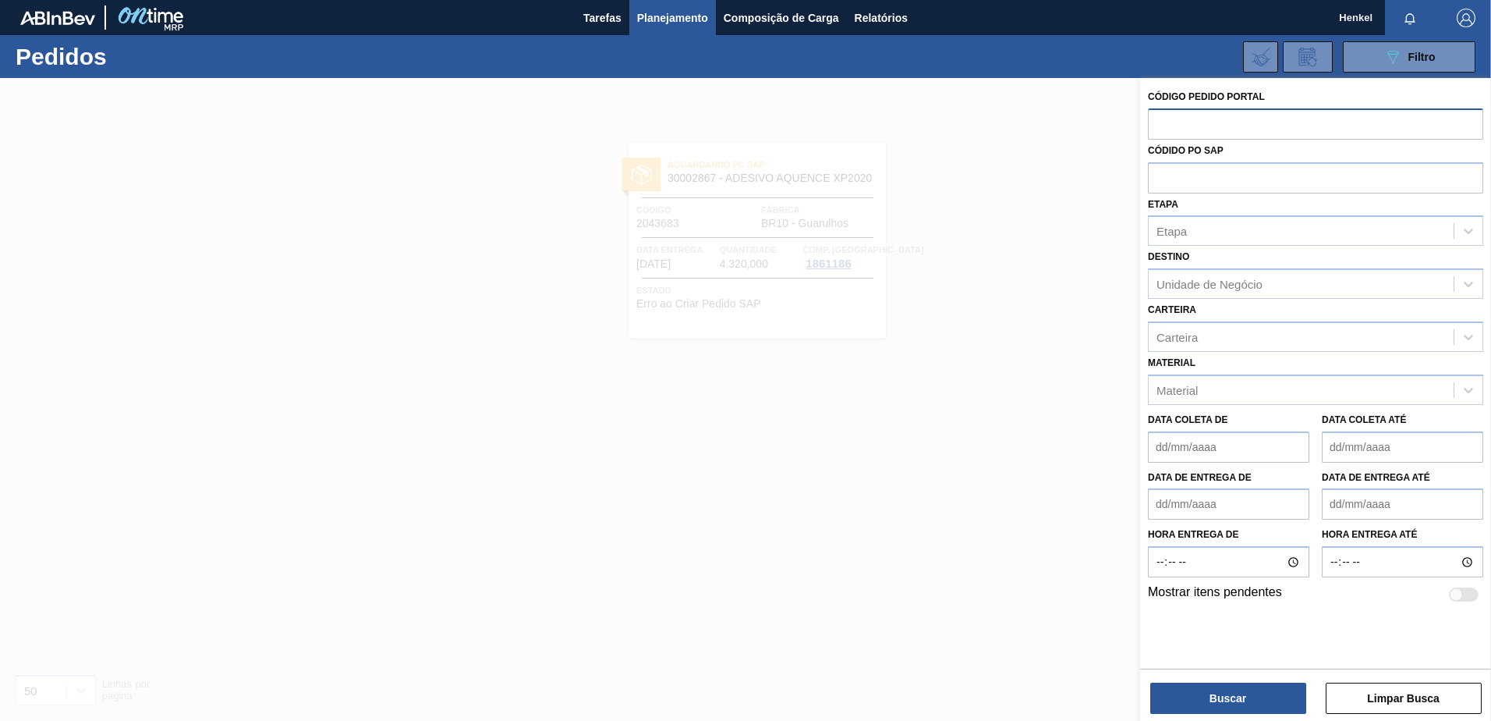
paste input "2050243"
type input "2050243"
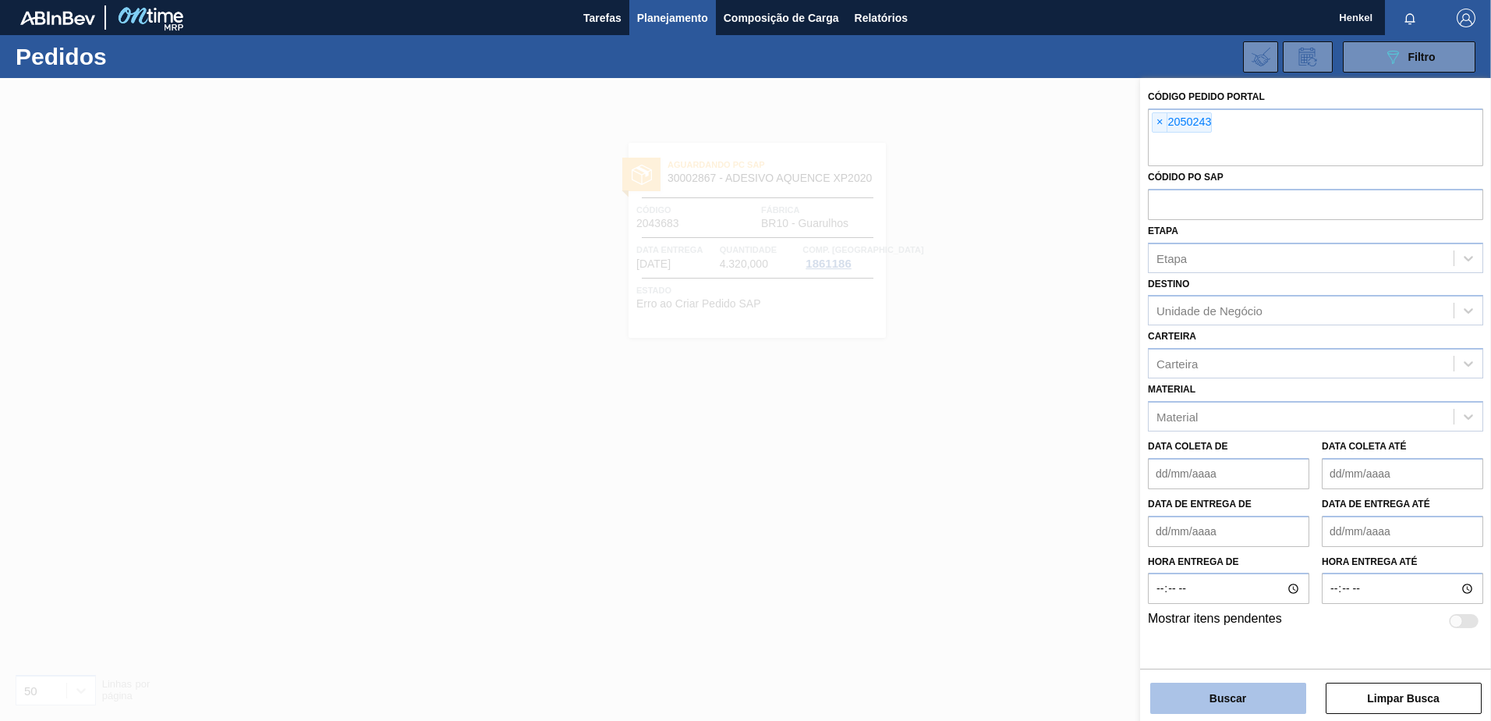
click at [1201, 698] on button "Buscar" at bounding box center [1228, 697] width 156 height 31
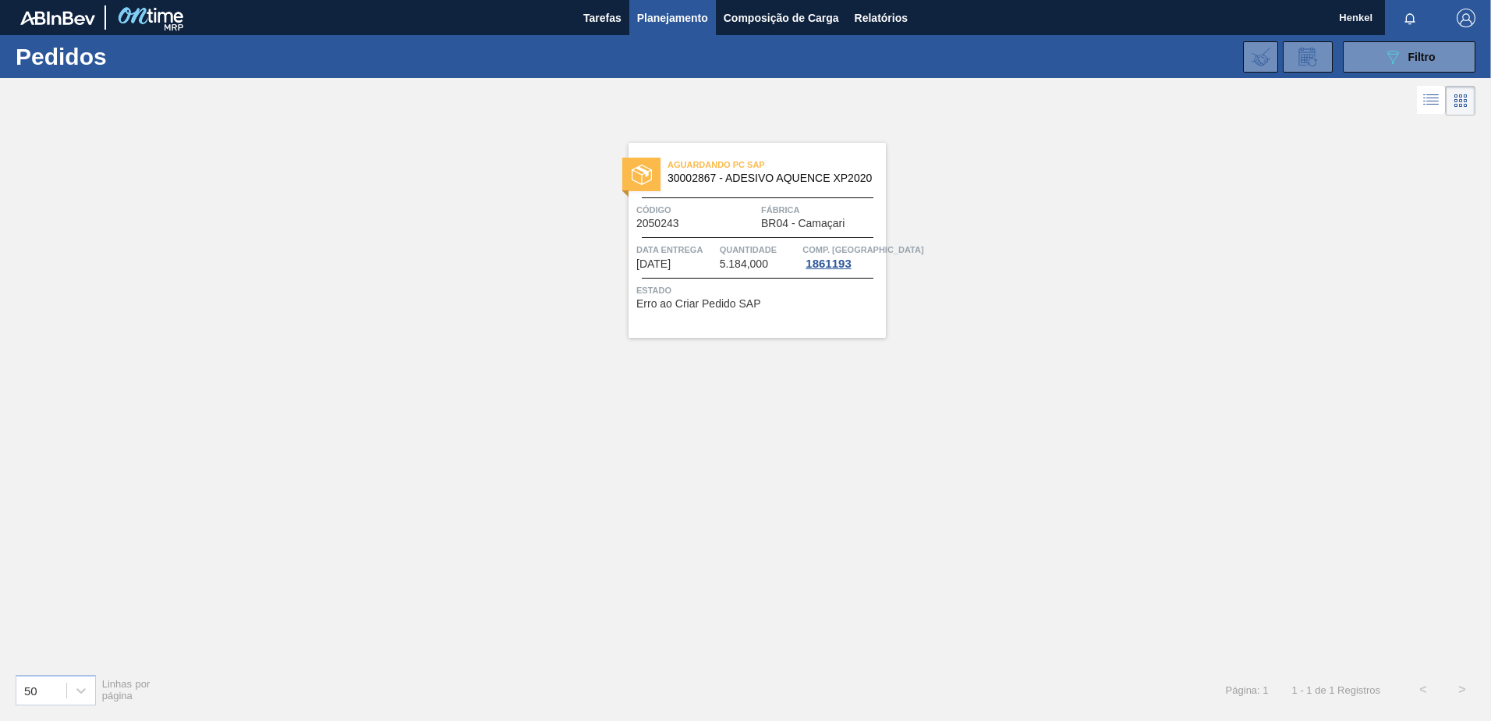
click at [736, 237] on div at bounding box center [758, 237] width 232 height 1
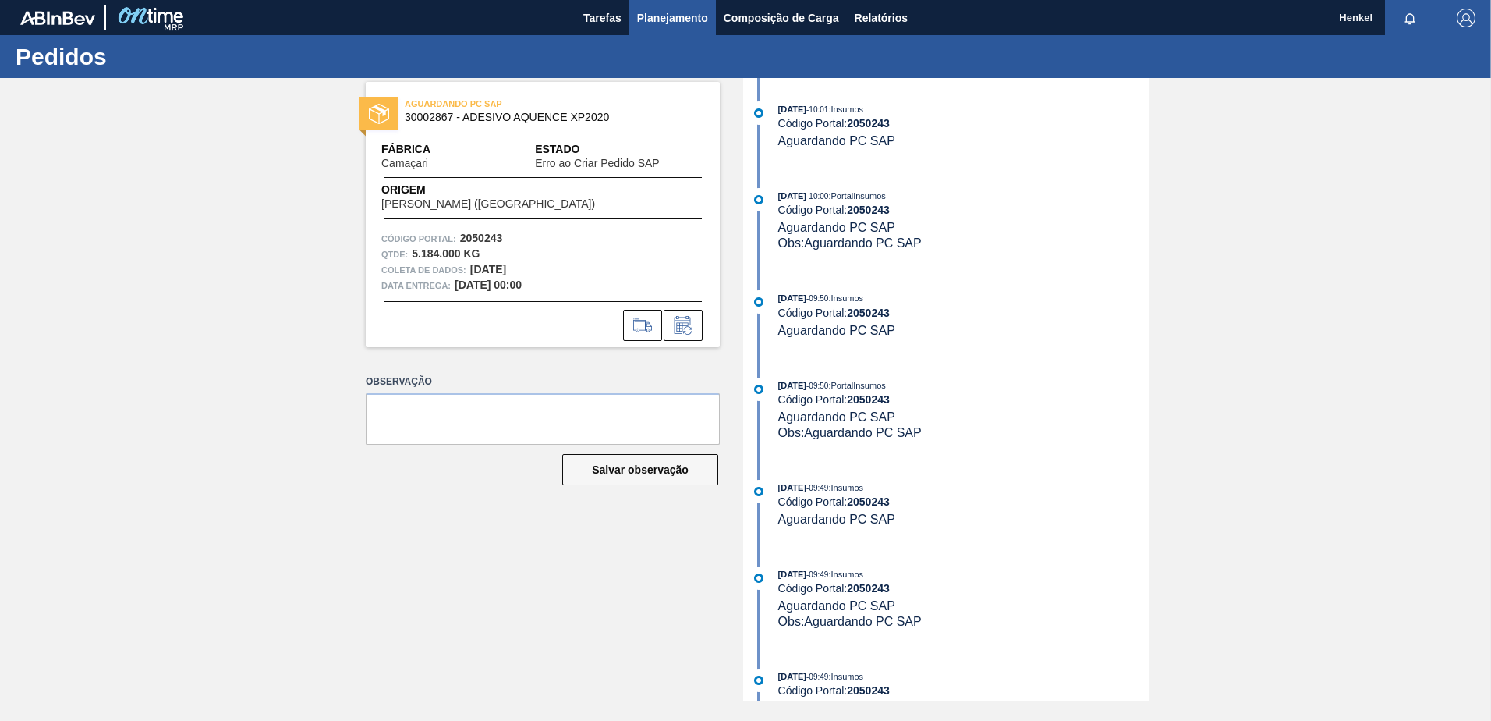
click at [656, 13] on span "Planejamento" at bounding box center [672, 18] width 71 height 19
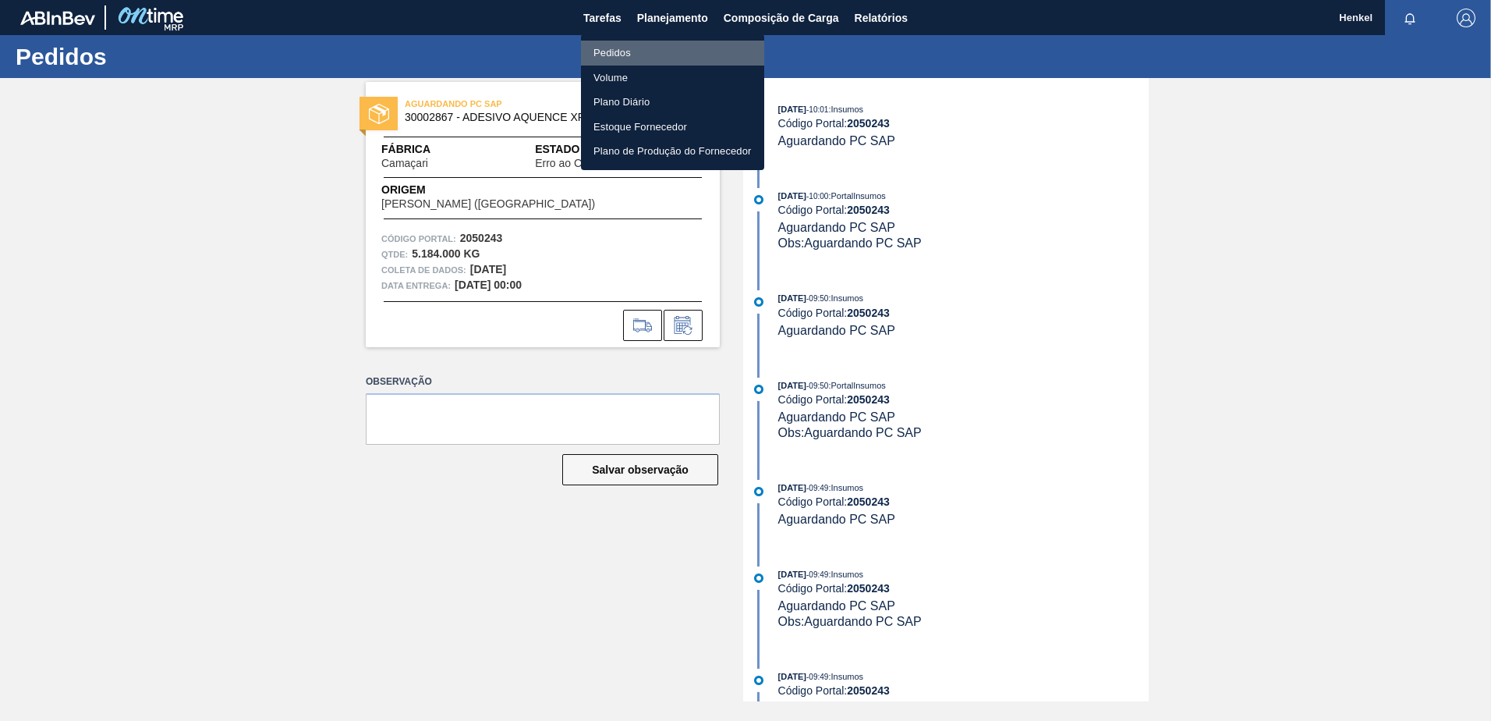
click at [620, 51] on font "Pedidos" at bounding box center [612, 53] width 37 height 16
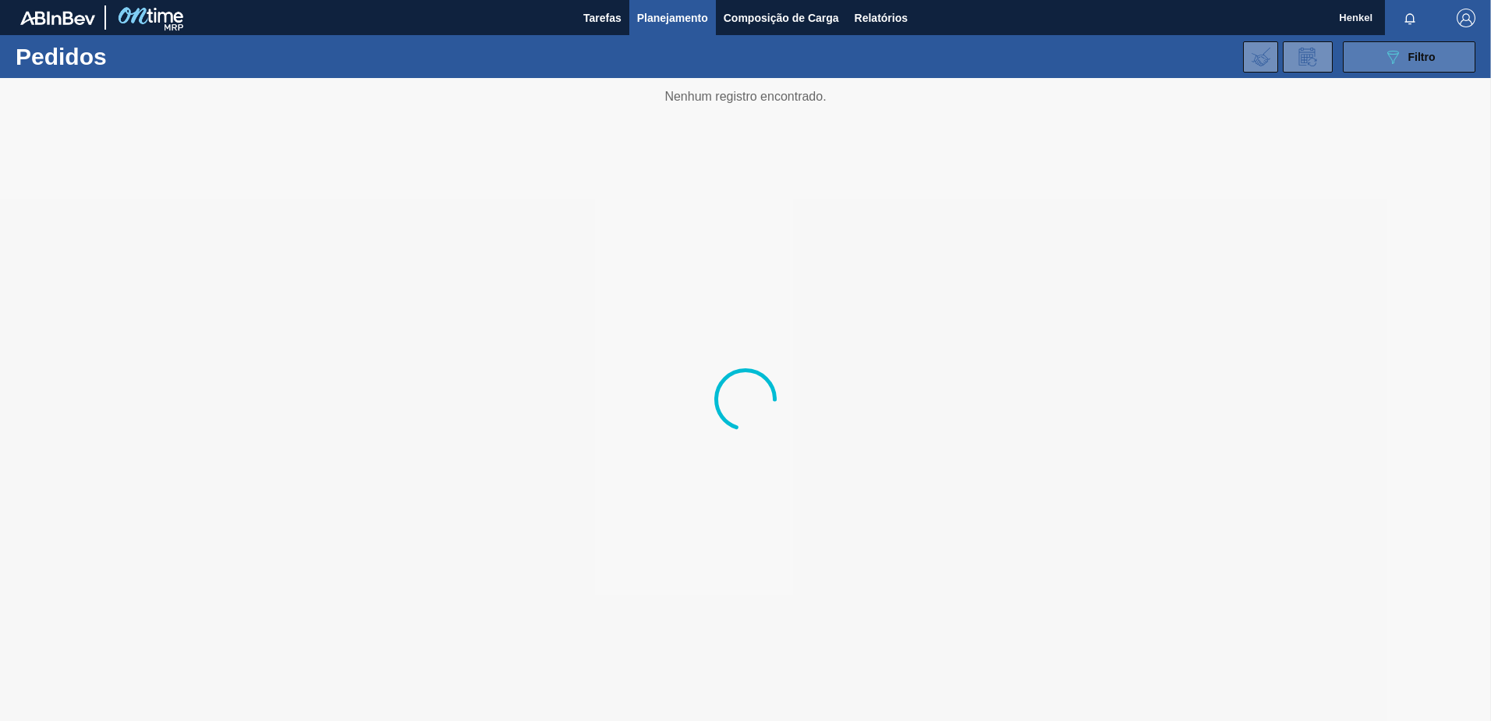
click at [1373, 55] on button "089F7B8B-B2A5-4AFE-B5C0-19BA573D28AC Filtro" at bounding box center [1409, 56] width 133 height 31
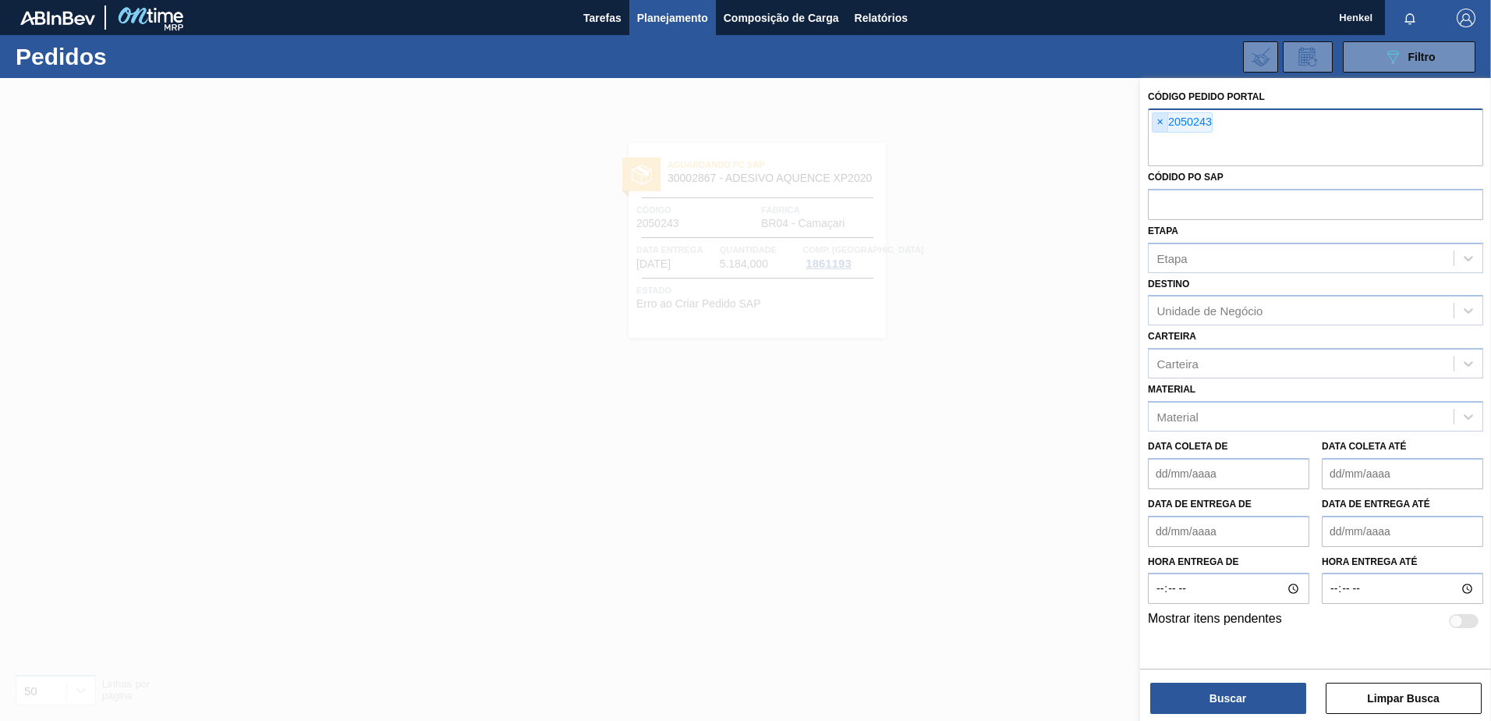
click at [1161, 121] on span "×" at bounding box center [1160, 122] width 15 height 19
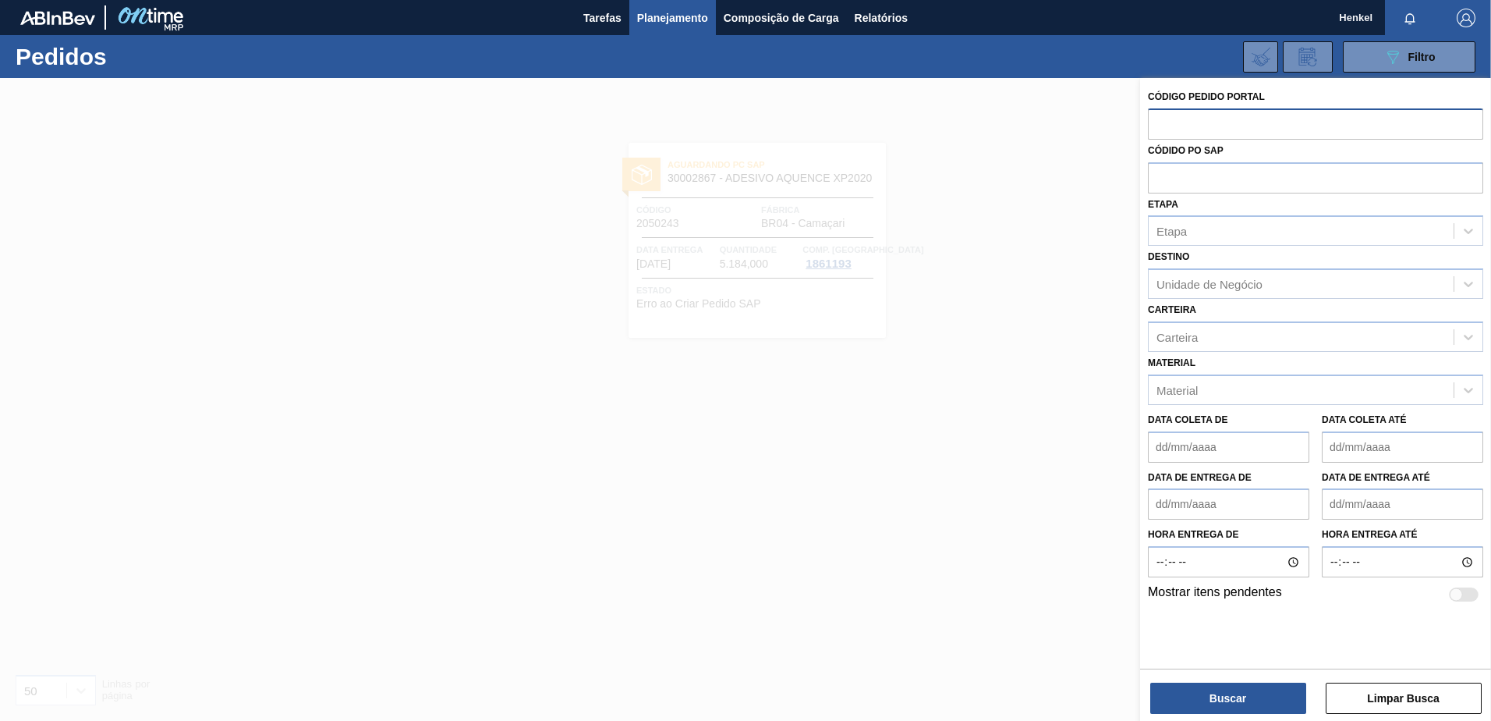
paste input "2043669"
type input "2043669"
click at [1211, 696] on button "Buscar" at bounding box center [1228, 697] width 156 height 31
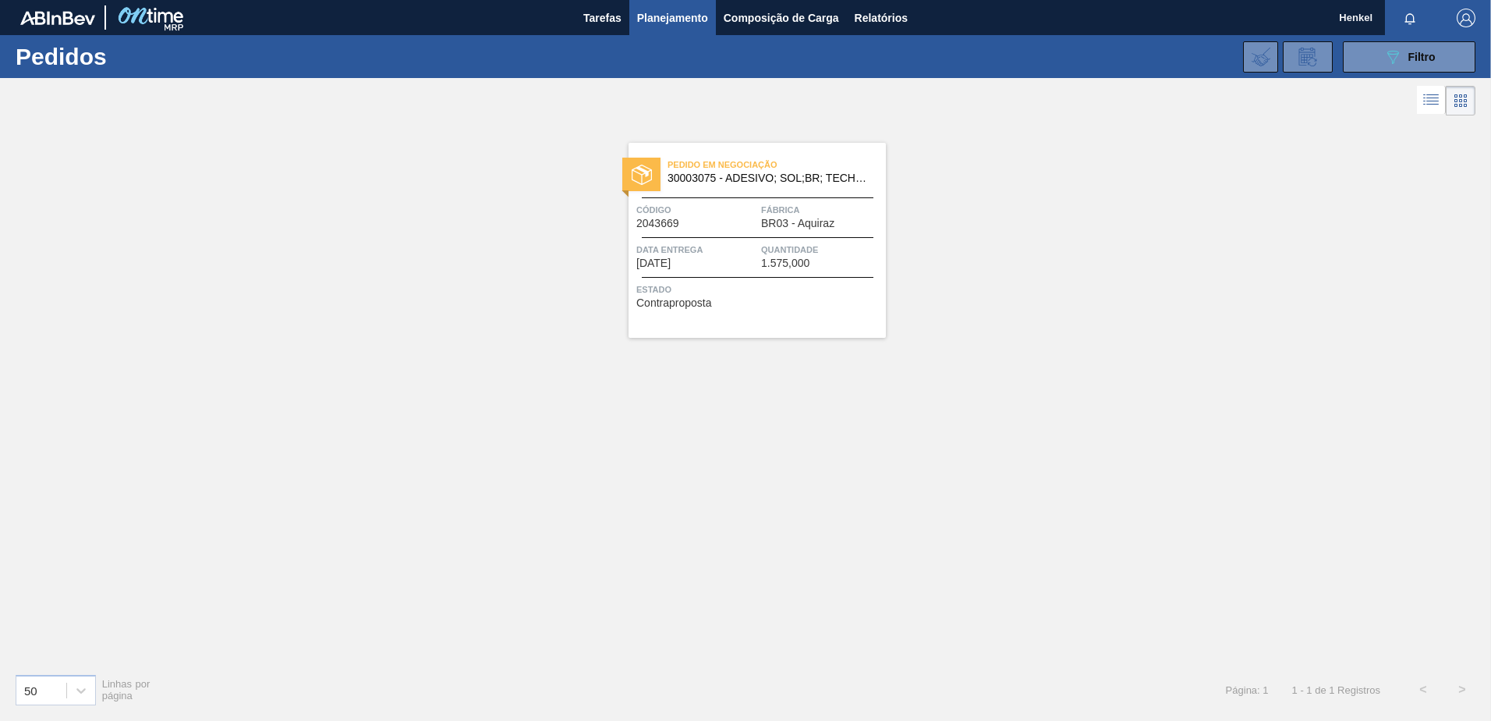
click at [689, 256] on span "Data Entrega" at bounding box center [696, 250] width 121 height 16
